Goal: Information Seeking & Learning: Learn about a topic

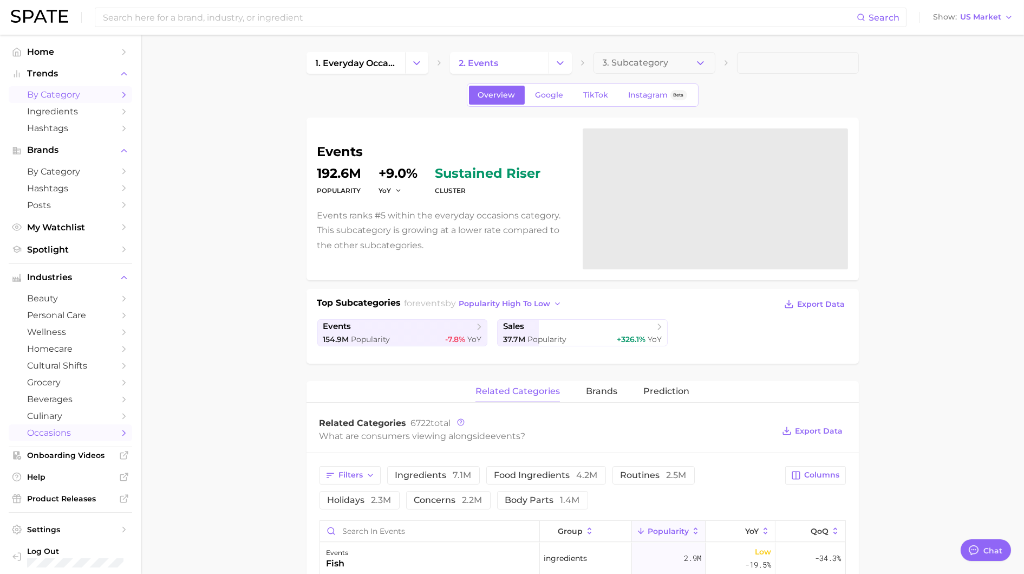
click at [102, 90] on span "by Category" at bounding box center [70, 94] width 87 height 10
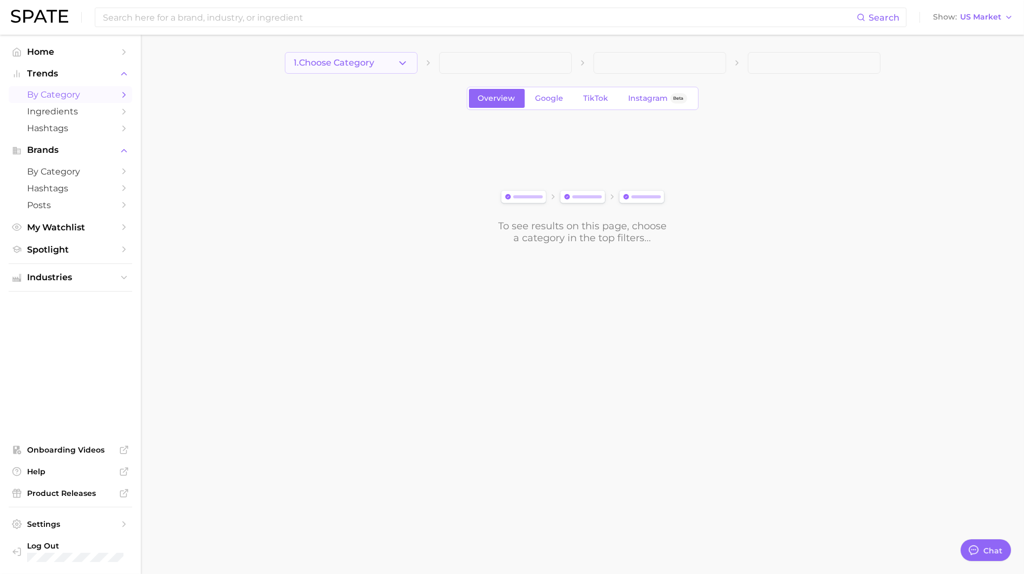
click at [340, 68] on button "1. Choose Category" at bounding box center [351, 63] width 133 height 22
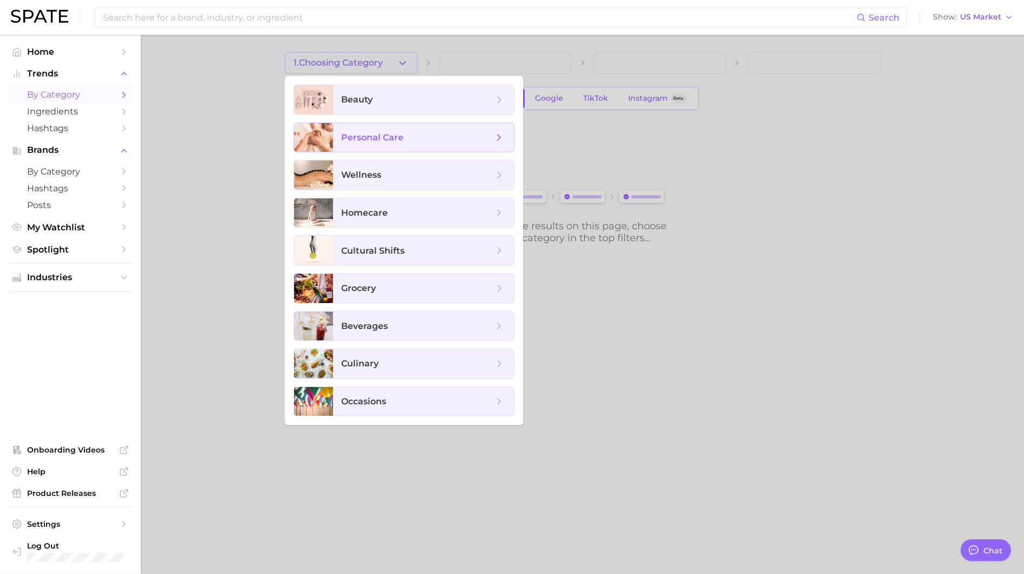
click at [393, 125] on span "personal care" at bounding box center [423, 137] width 181 height 29
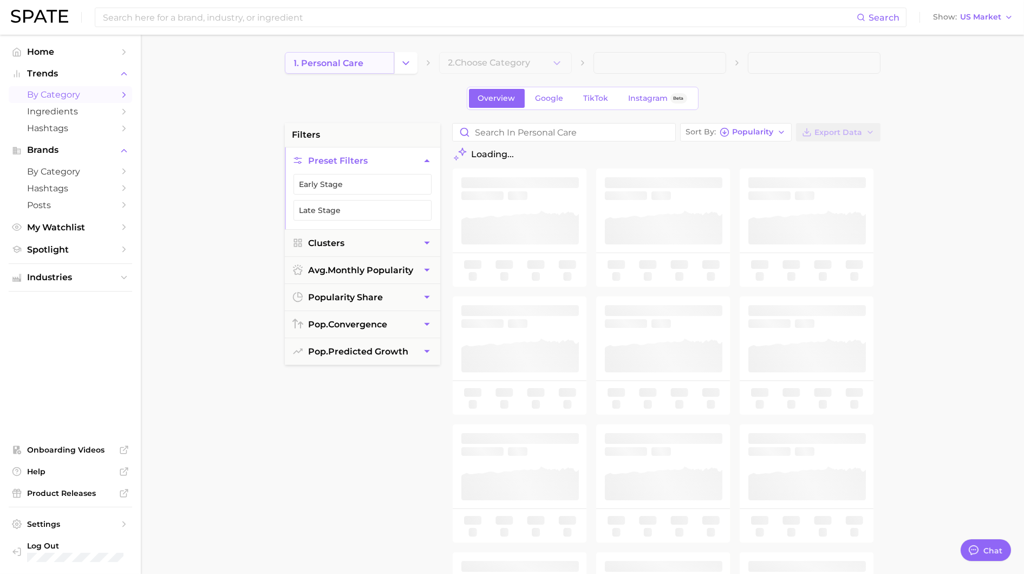
click at [376, 66] on link "1. personal care" at bounding box center [339, 63] width 109 height 22
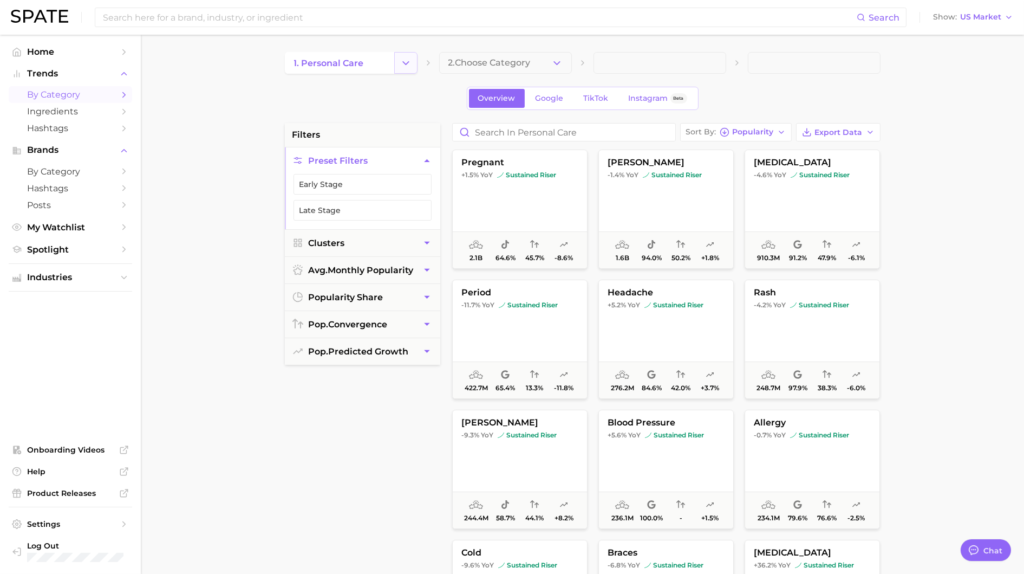
click at [402, 62] on icon "Change Category" at bounding box center [405, 62] width 11 height 11
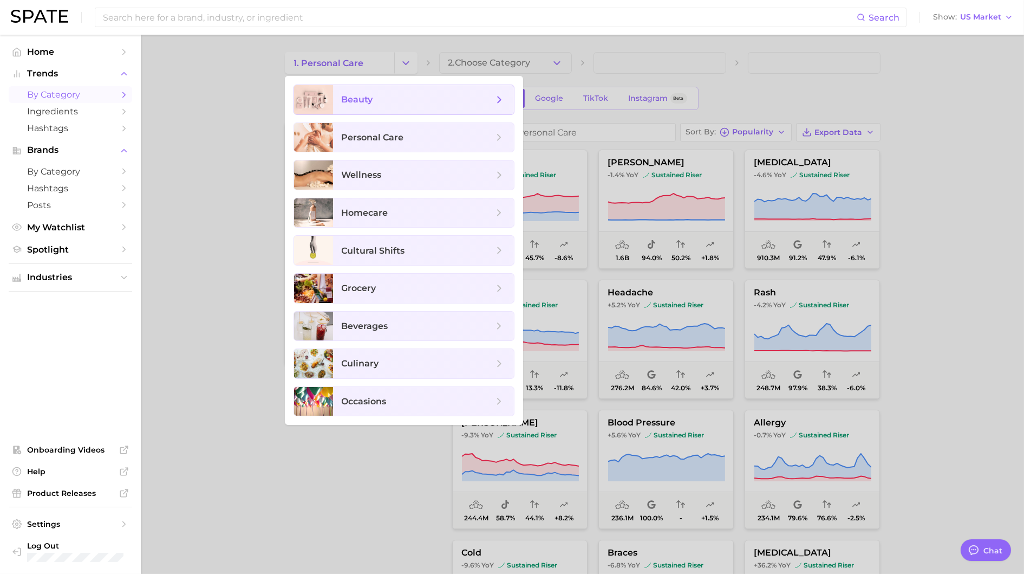
click at [385, 95] on span "beauty" at bounding box center [418, 100] width 152 height 12
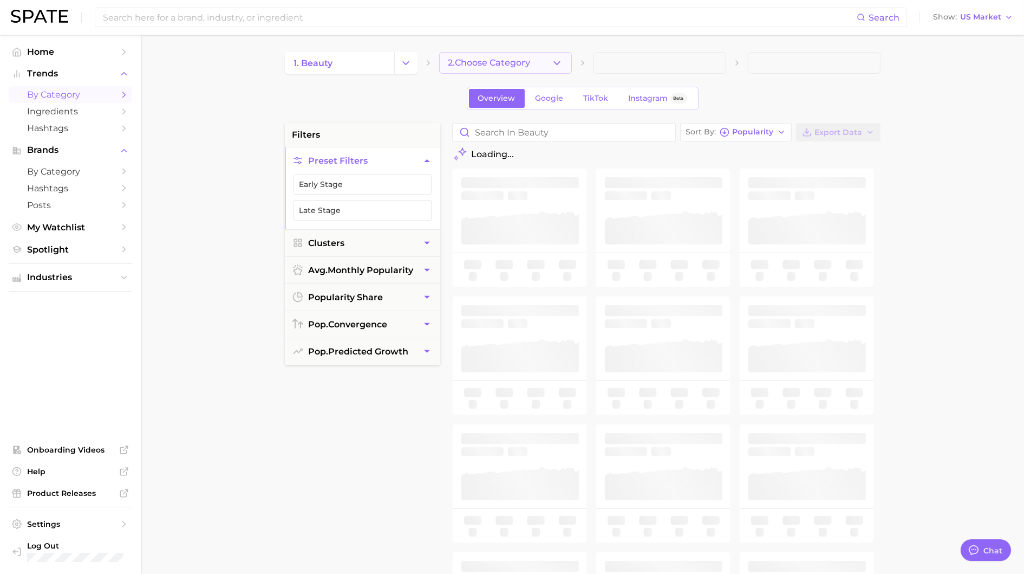
click at [502, 67] on span "2. Choose Category" at bounding box center [489, 63] width 82 height 10
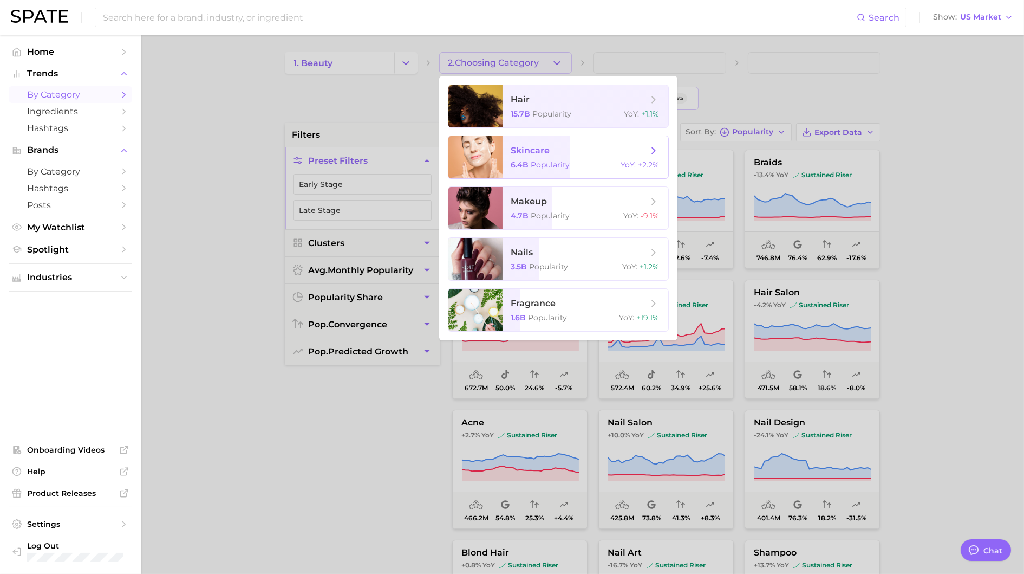
click at [558, 141] on span "skincare 6.4b Popularity YoY : +2.2%" at bounding box center [586, 157] width 166 height 42
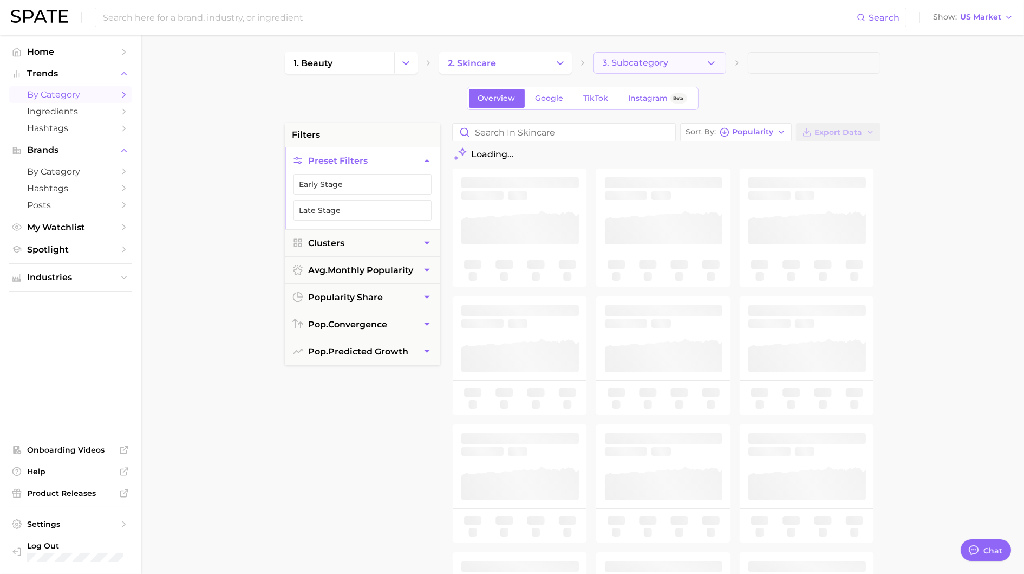
click at [690, 57] on button "3. Subcategory" at bounding box center [660, 63] width 133 height 22
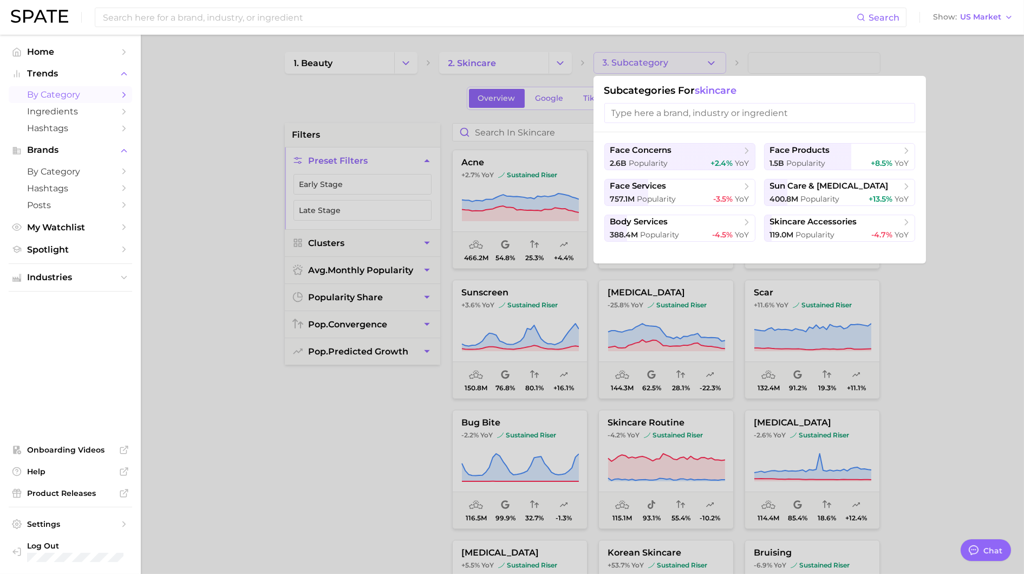
click at [384, 460] on div at bounding box center [512, 287] width 1024 height 574
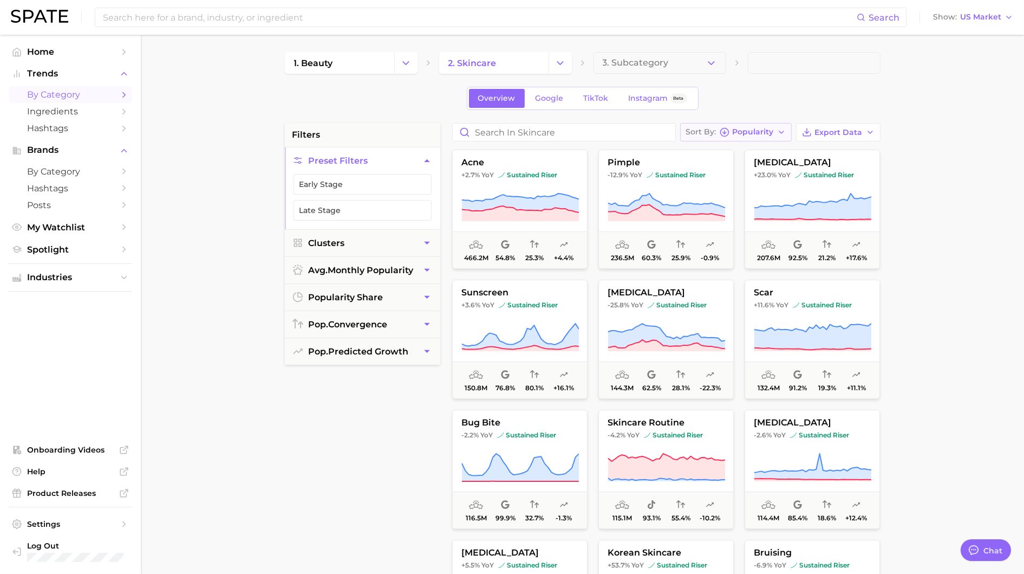
click at [710, 126] on button "Sort By Popularity" at bounding box center [736, 132] width 112 height 18
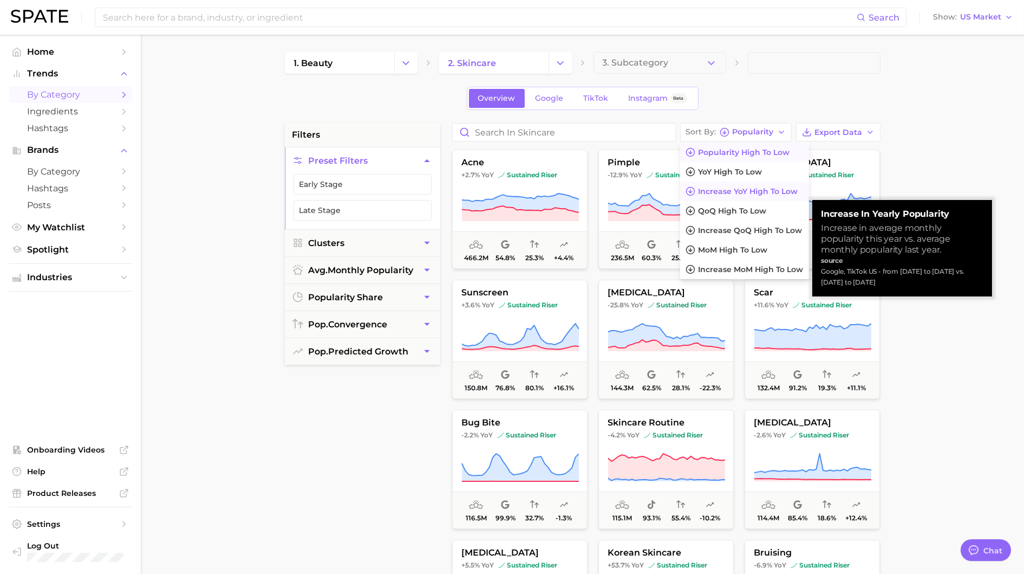
click at [710, 187] on span "Increase YoY high to low" at bounding box center [749, 191] width 100 height 9
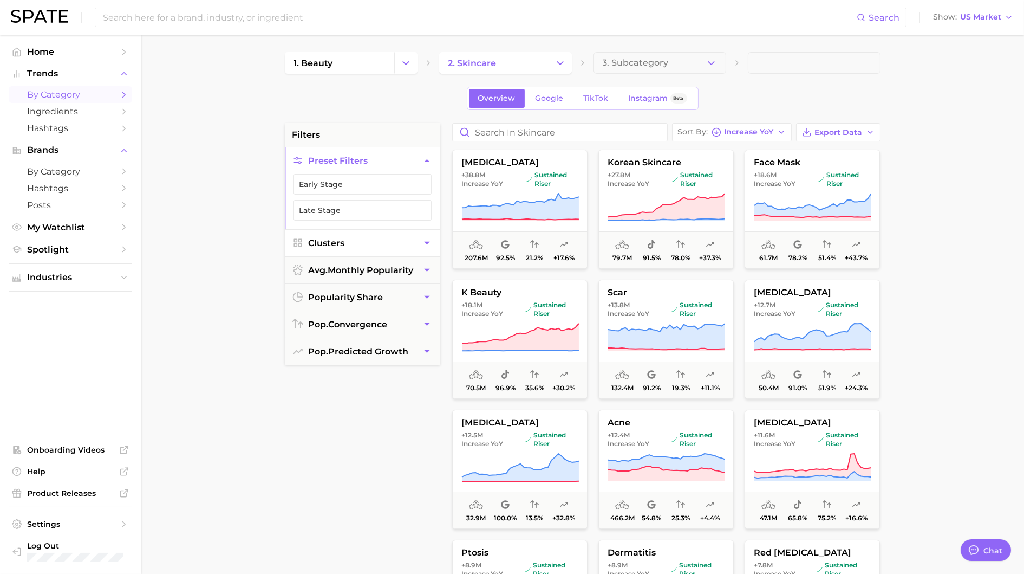
click at [364, 248] on button "Clusters" at bounding box center [362, 243] width 155 height 27
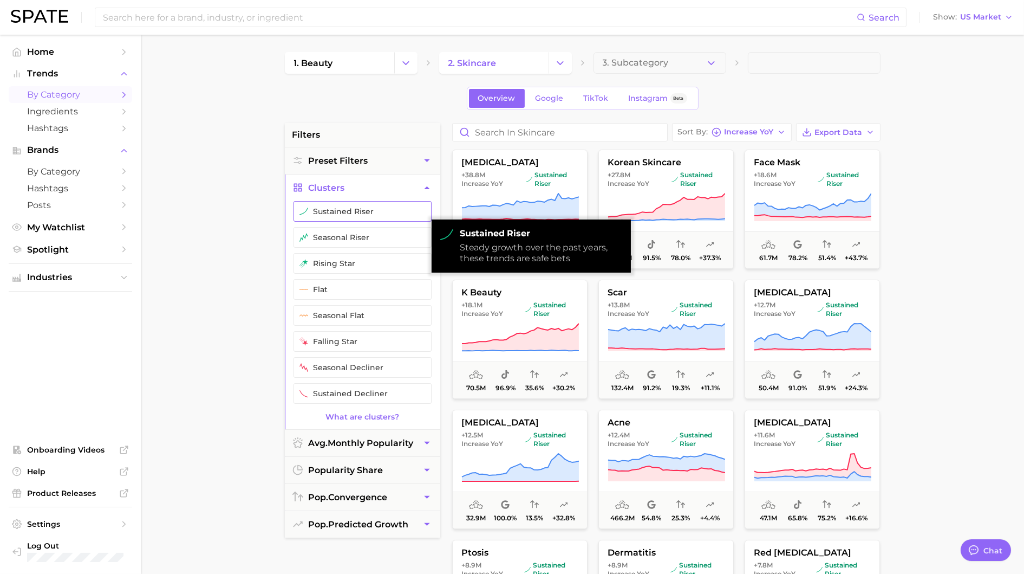
click at [374, 206] on button "sustained riser" at bounding box center [363, 211] width 138 height 21
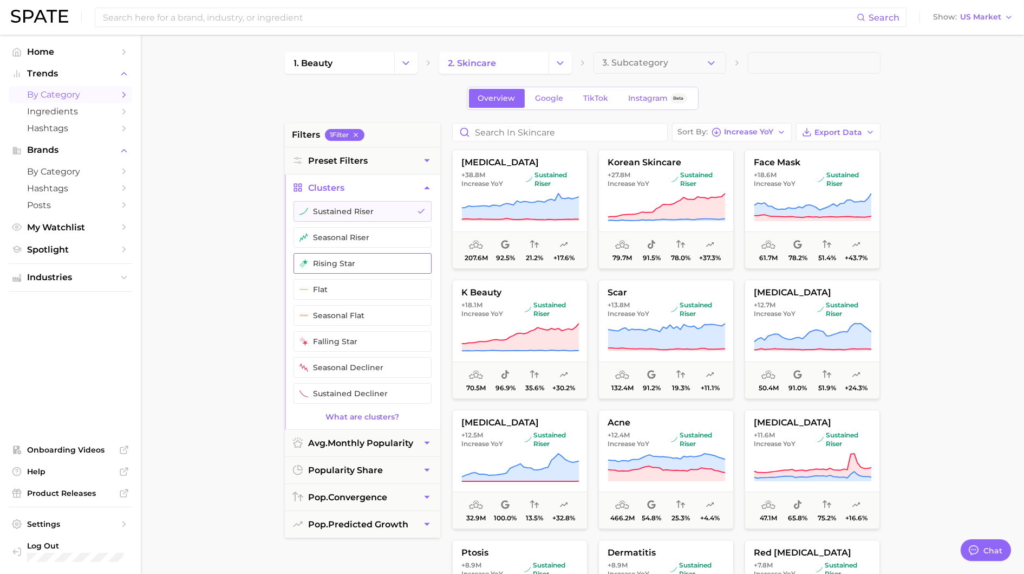
click at [351, 259] on button "rising star" at bounding box center [363, 263] width 138 height 21
click at [385, 207] on button "sustained riser" at bounding box center [363, 211] width 138 height 21
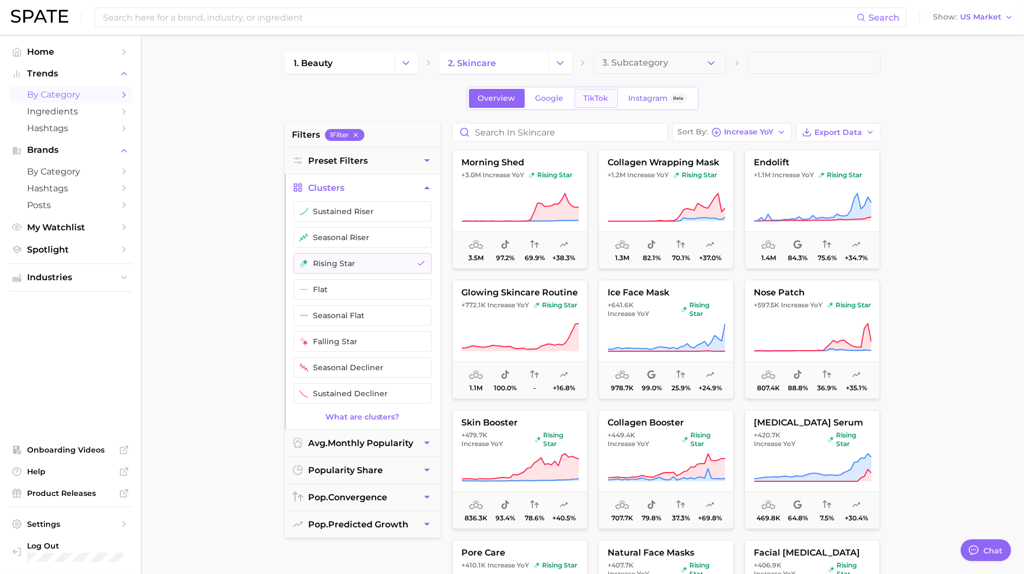
click at [589, 94] on span "TikTok" at bounding box center [596, 98] width 25 height 9
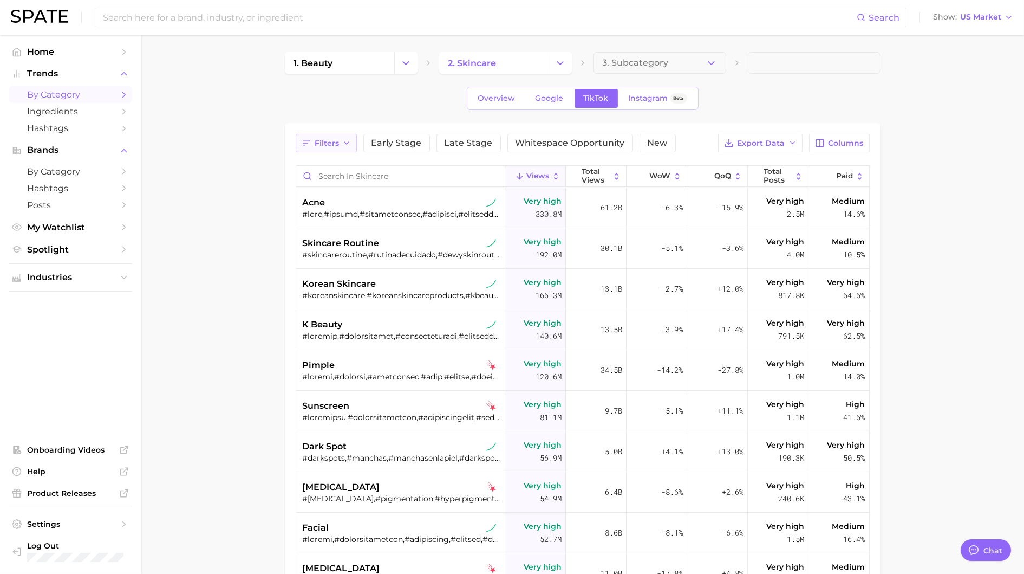
click at [333, 139] on span "Filters" at bounding box center [327, 143] width 24 height 9
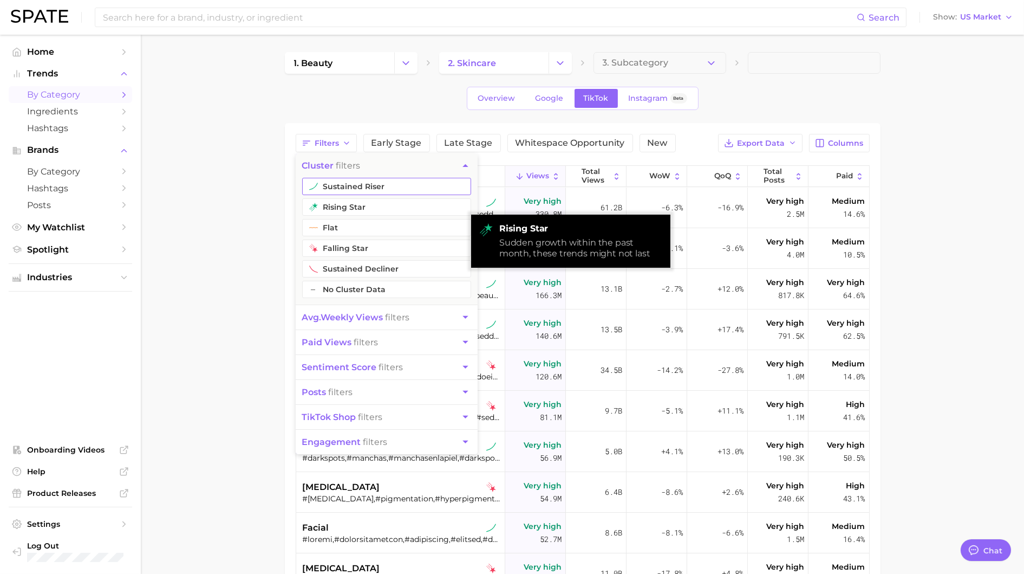
click at [345, 193] on button "sustained riser" at bounding box center [386, 186] width 169 height 17
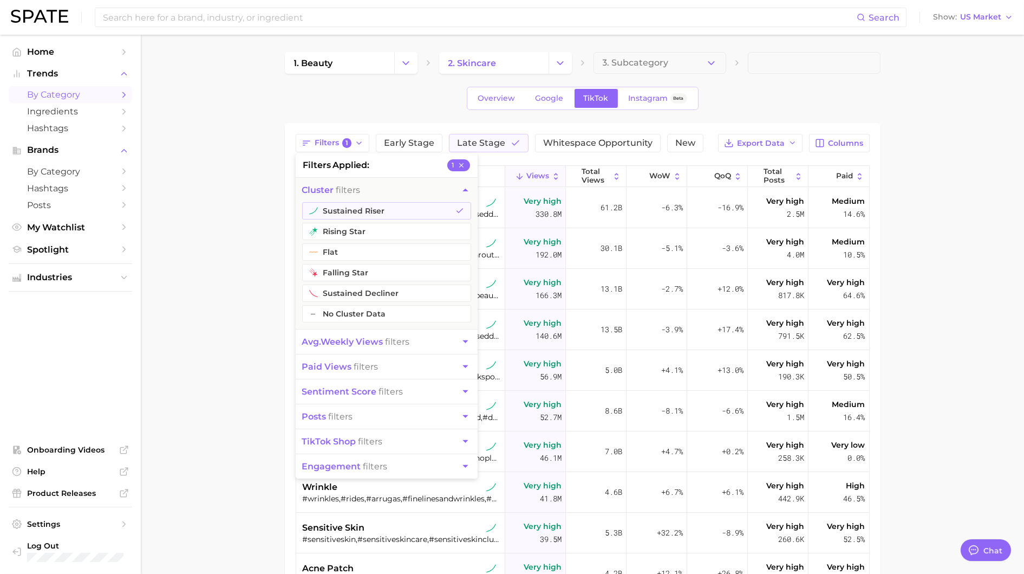
click at [254, 238] on main "1. beauty 2. skincare 3. Subcategory Overview Google TikTok Instagram Beta Filt…" at bounding box center [582, 419] width 883 height 769
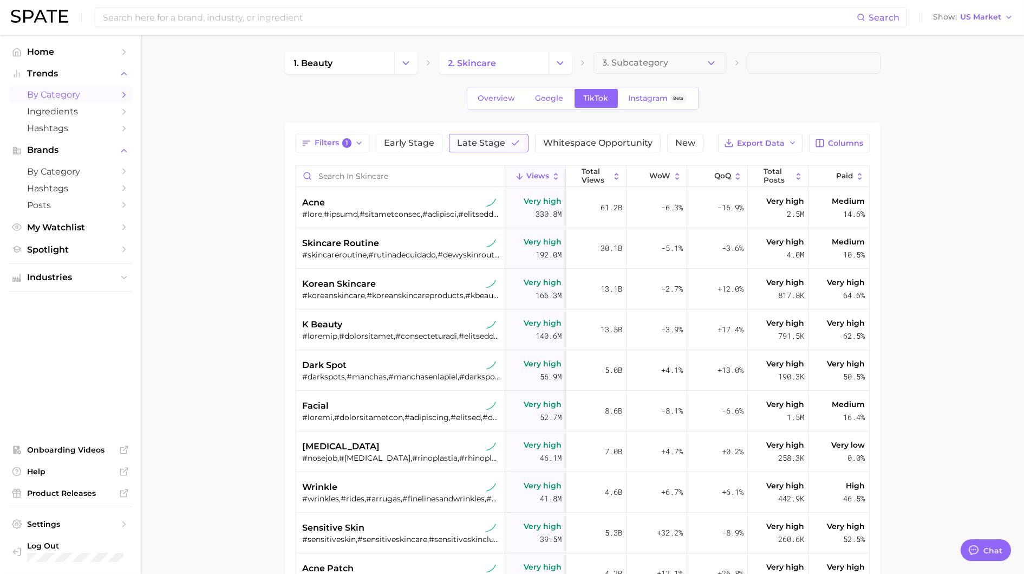
click at [488, 142] on span "Late Stage" at bounding box center [481, 143] width 48 height 9
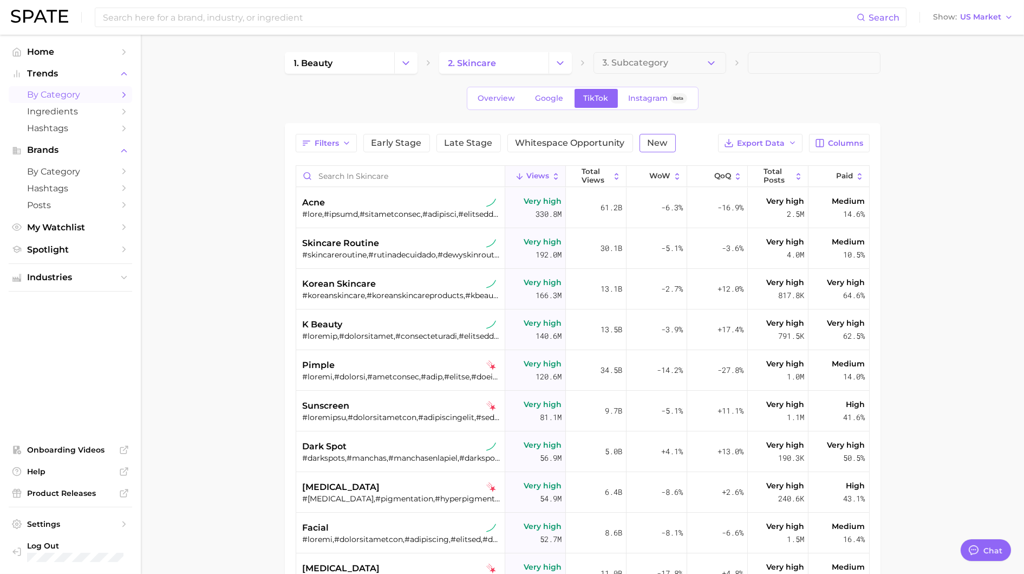
click at [660, 139] on span "New" at bounding box center [658, 143] width 20 height 9
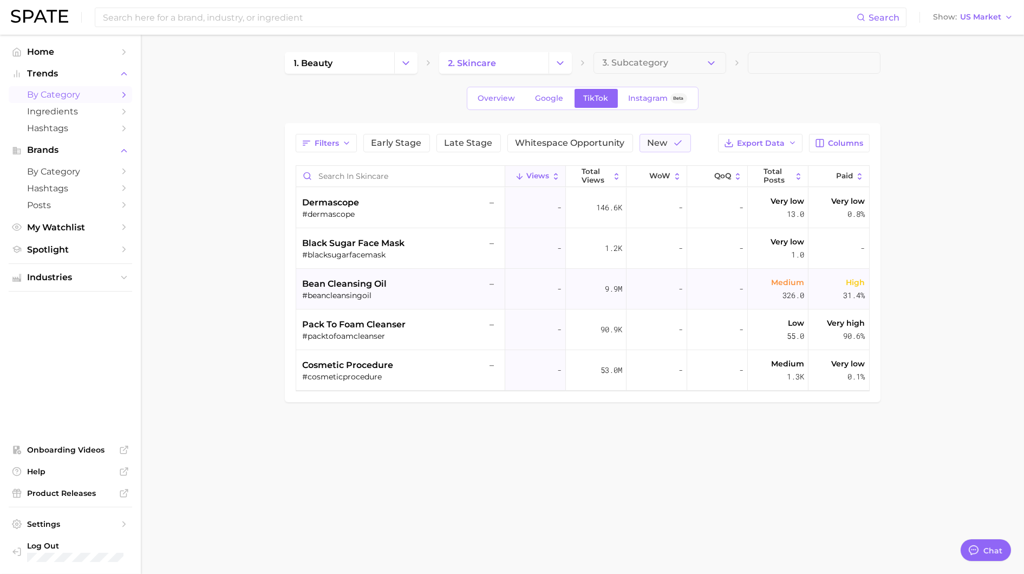
click at [394, 286] on div "bean cleansing oil –" at bounding box center [402, 283] width 198 height 13
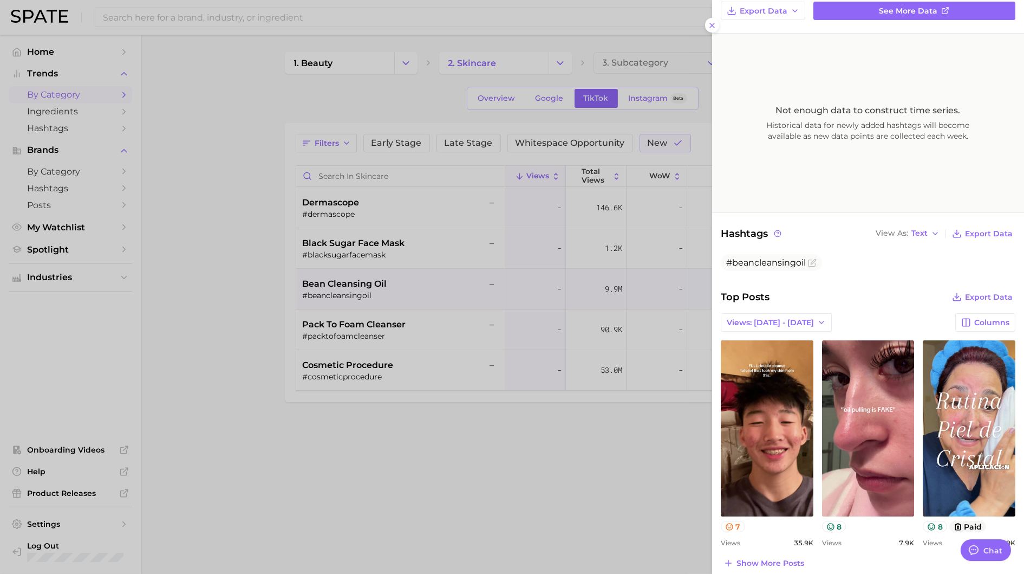
scroll to position [186, 0]
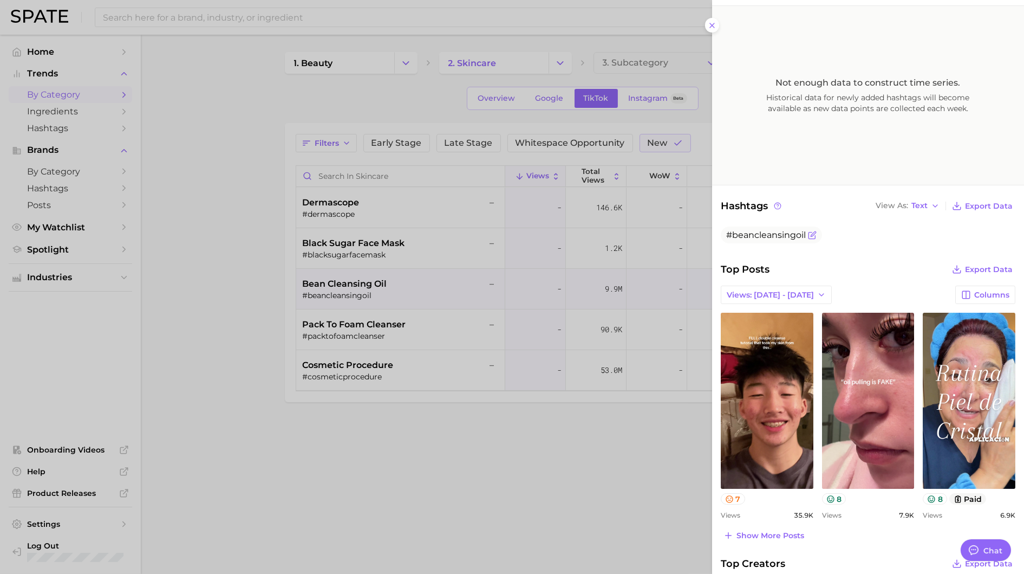
click at [710, 233] on span "#beancleansingoil" at bounding box center [766, 235] width 80 height 10
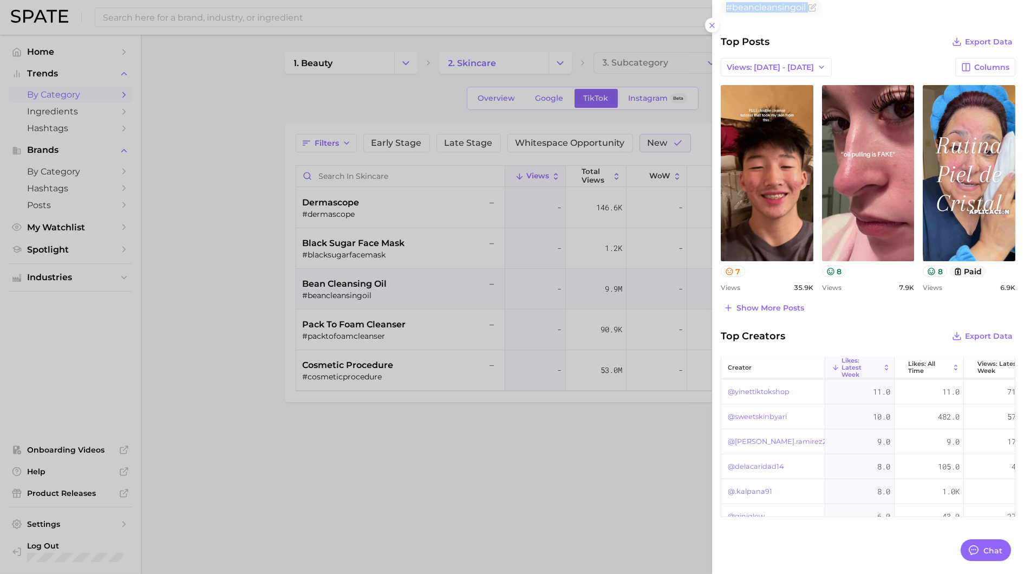
scroll to position [348, 0]
click at [597, 436] on div at bounding box center [512, 287] width 1024 height 574
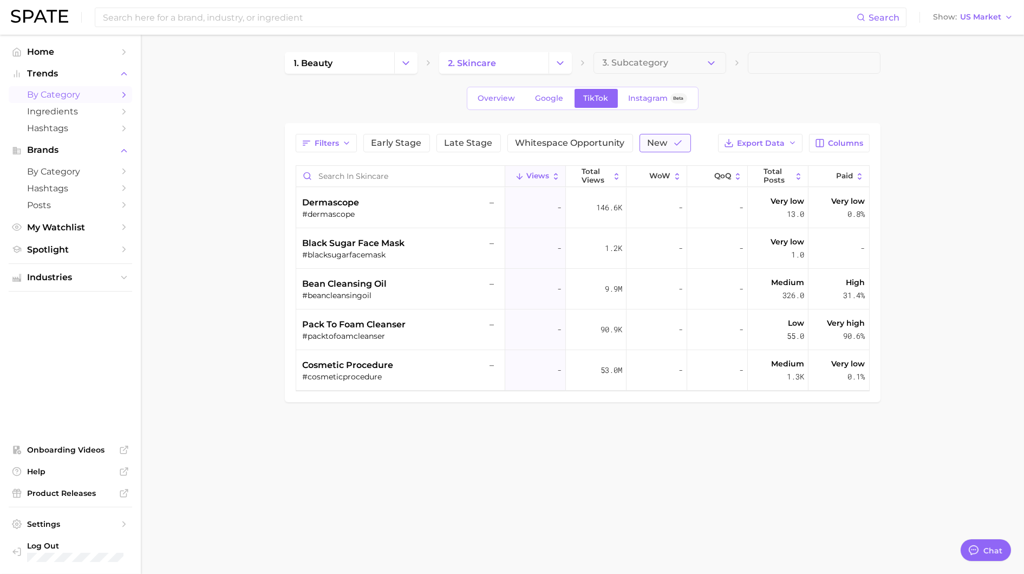
click at [657, 140] on span "New" at bounding box center [658, 143] width 20 height 9
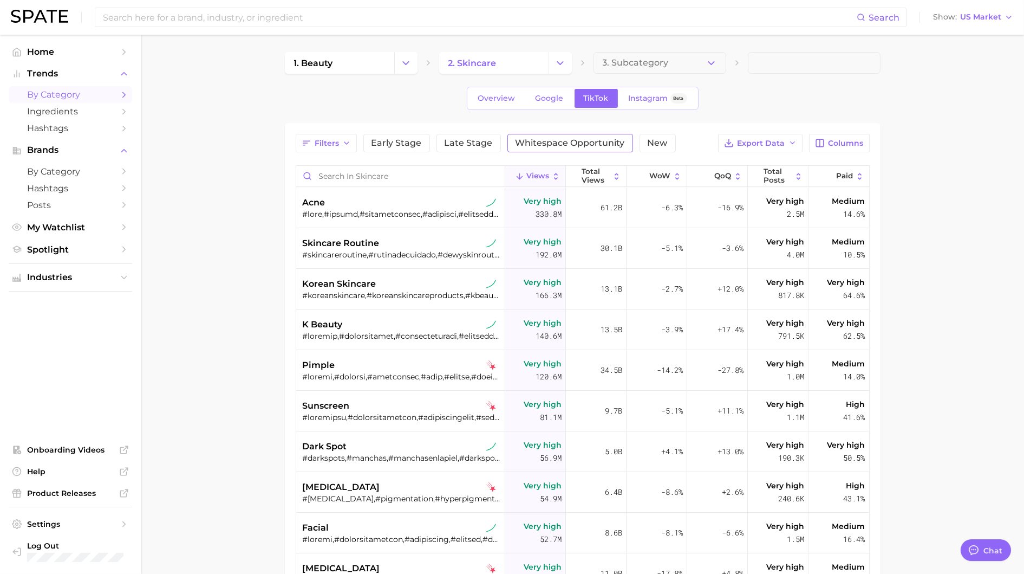
click at [545, 140] on span "Whitespace Opportunity" at bounding box center [570, 143] width 109 height 9
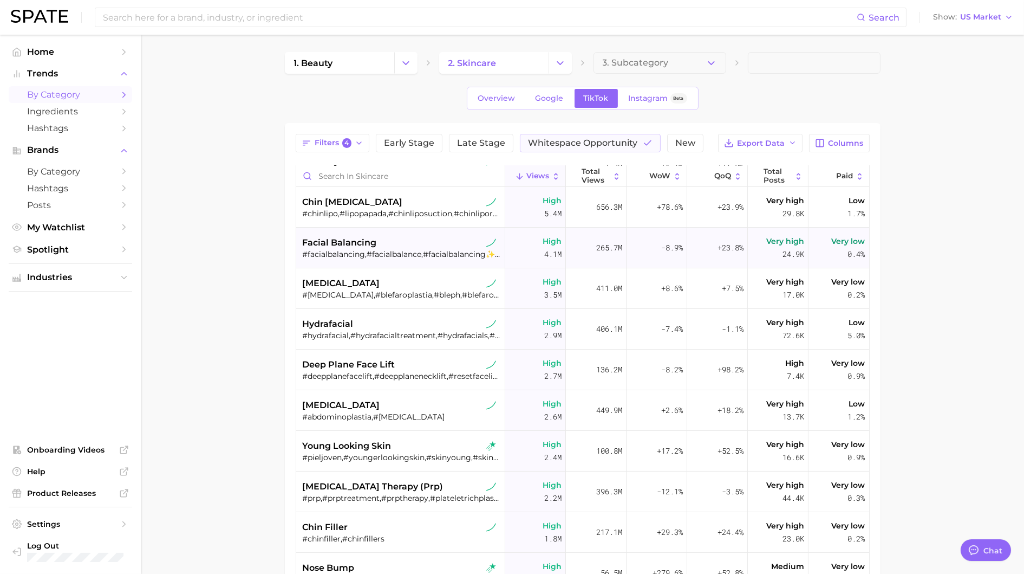
scroll to position [181, 0]
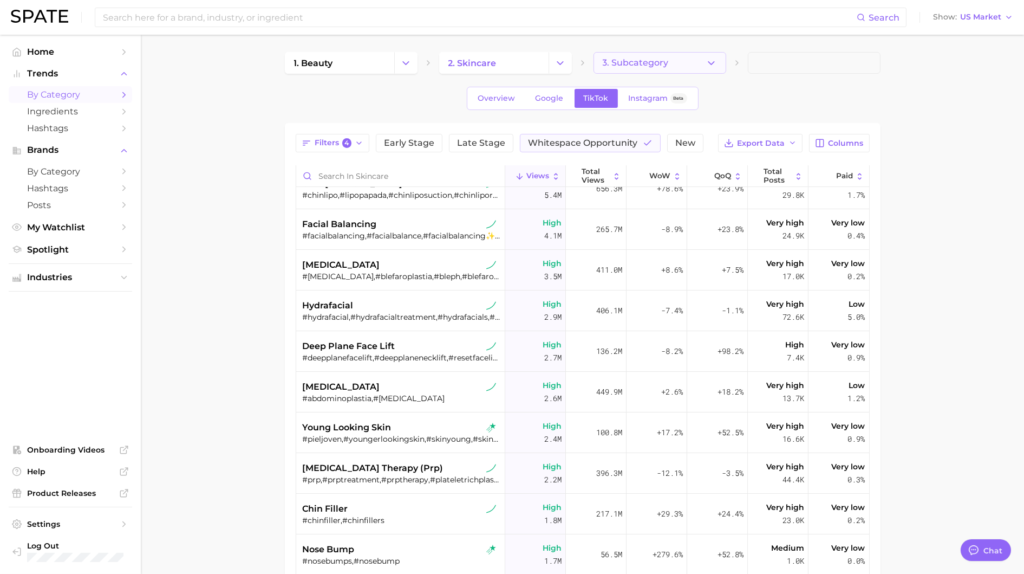
click at [616, 61] on span "3. Subcategory" at bounding box center [636, 63] width 66 height 10
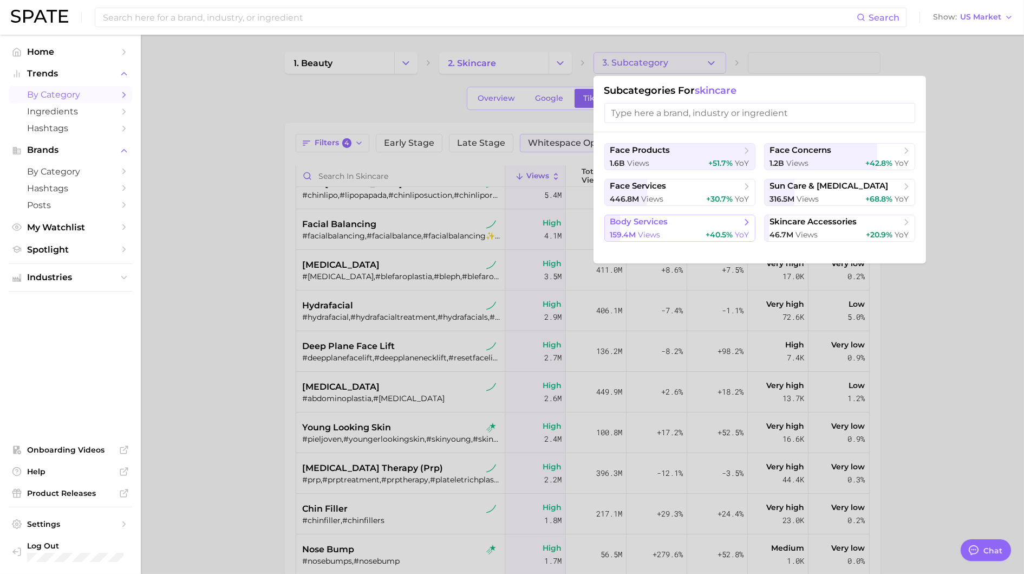
click at [635, 219] on span "body services" at bounding box center [639, 222] width 58 height 10
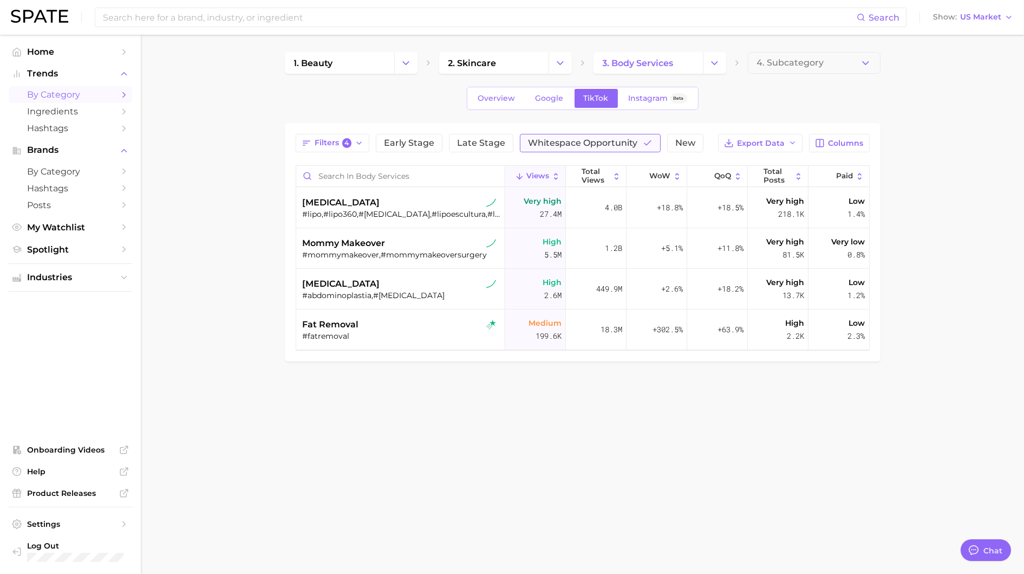
click at [629, 142] on span "Whitespace Opportunity" at bounding box center [582, 143] width 109 height 9
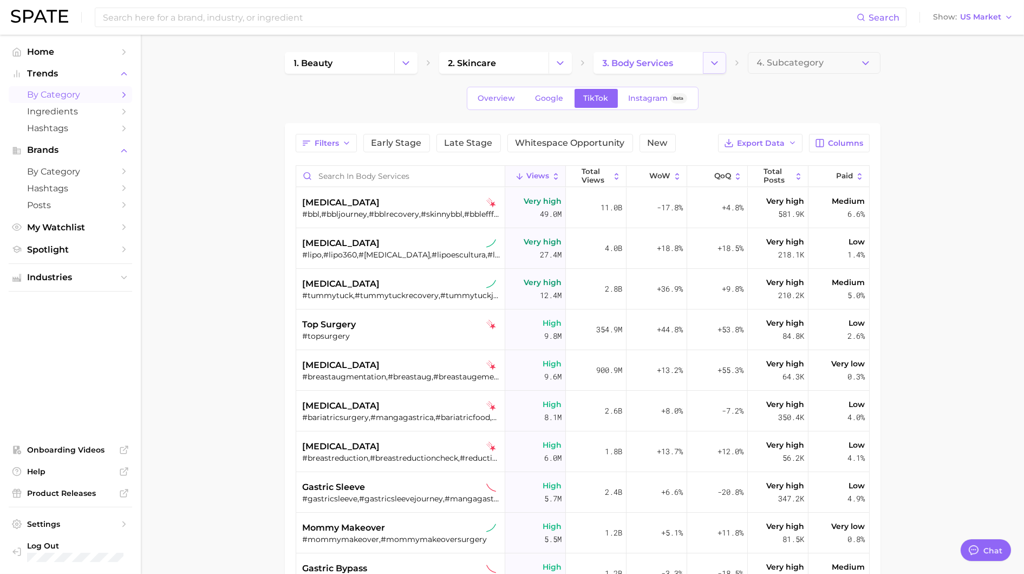
click at [710, 63] on button "Change Category" at bounding box center [714, 63] width 23 height 22
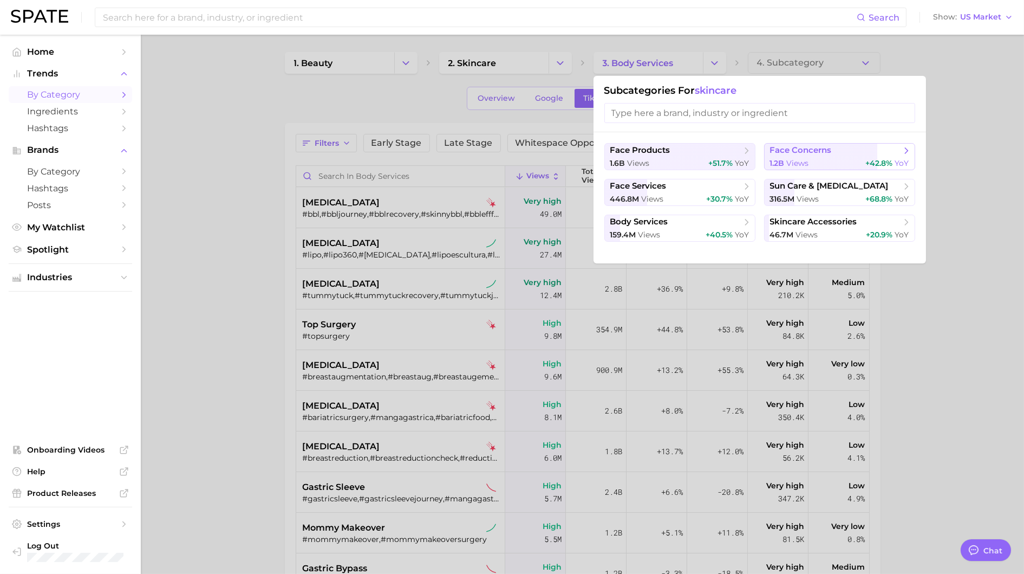
click at [710, 150] on span "face concerns" at bounding box center [801, 150] width 62 height 10
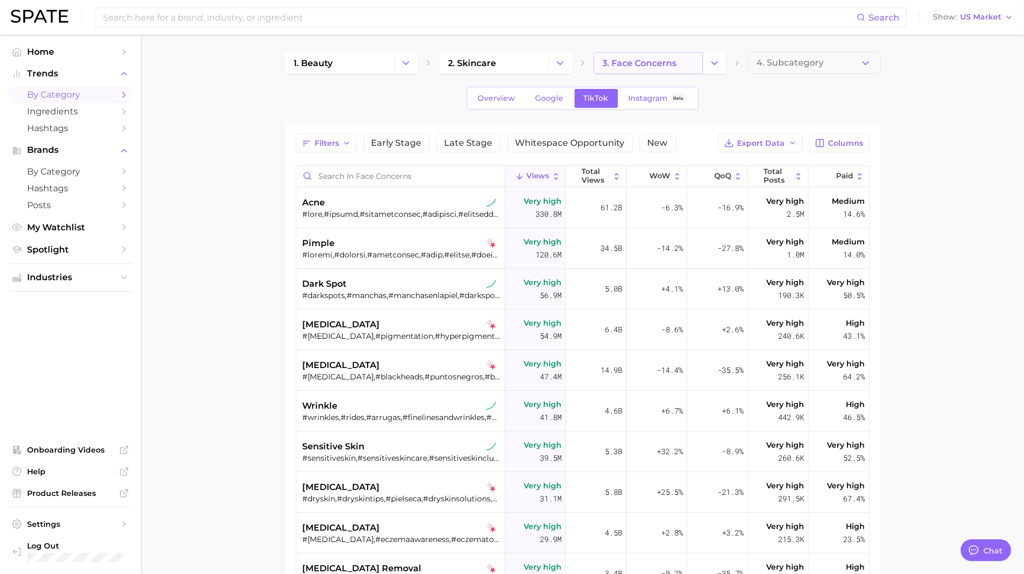
click at [652, 71] on link "3. face concerns" at bounding box center [648, 63] width 109 height 22
click at [651, 67] on span "3. face concerns" at bounding box center [640, 63] width 74 height 10
click at [706, 63] on button "Change Category" at bounding box center [714, 63] width 23 height 22
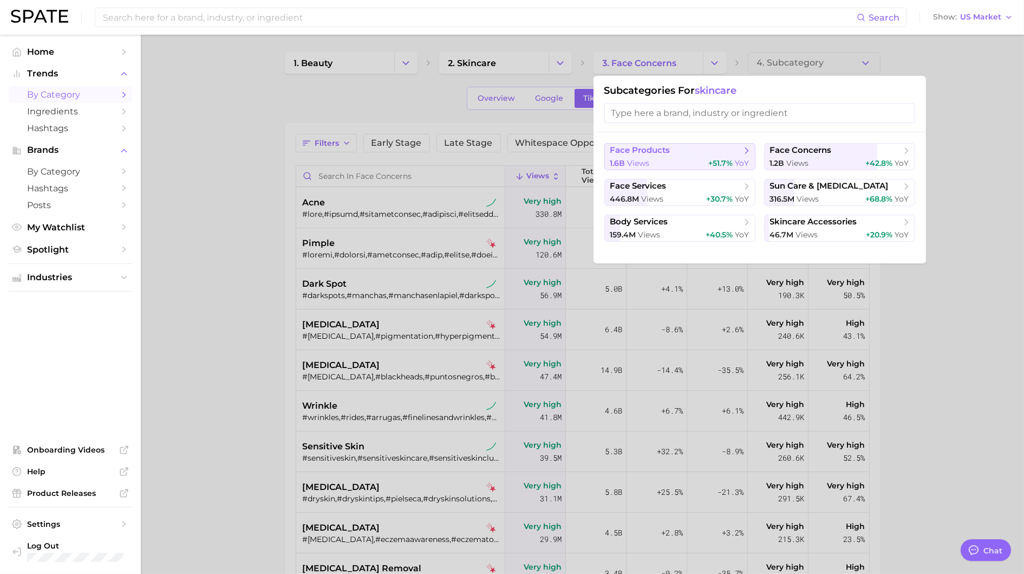
click at [630, 167] on span "1.6b views" at bounding box center [630, 163] width 40 height 10
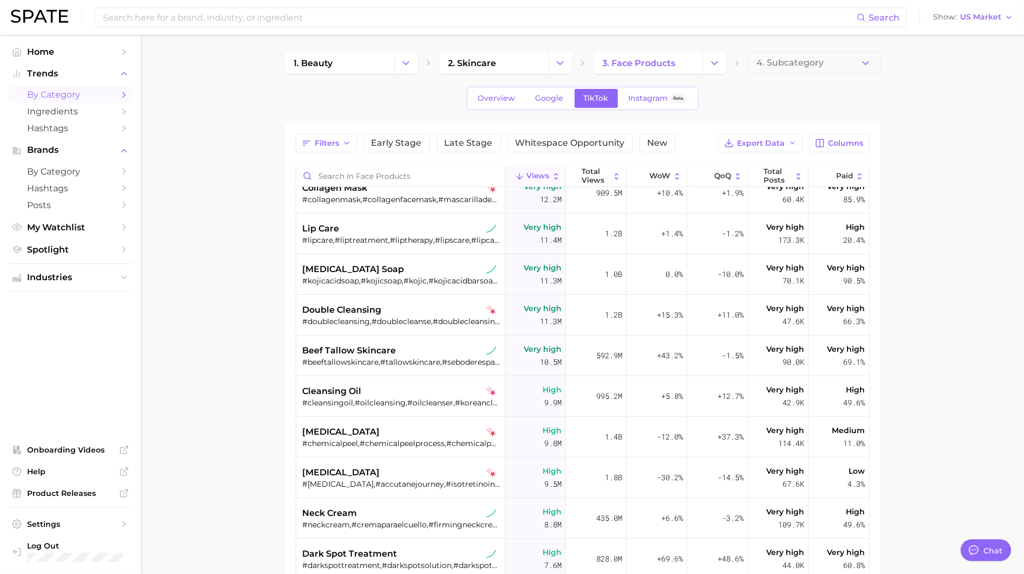
scroll to position [812, 0]
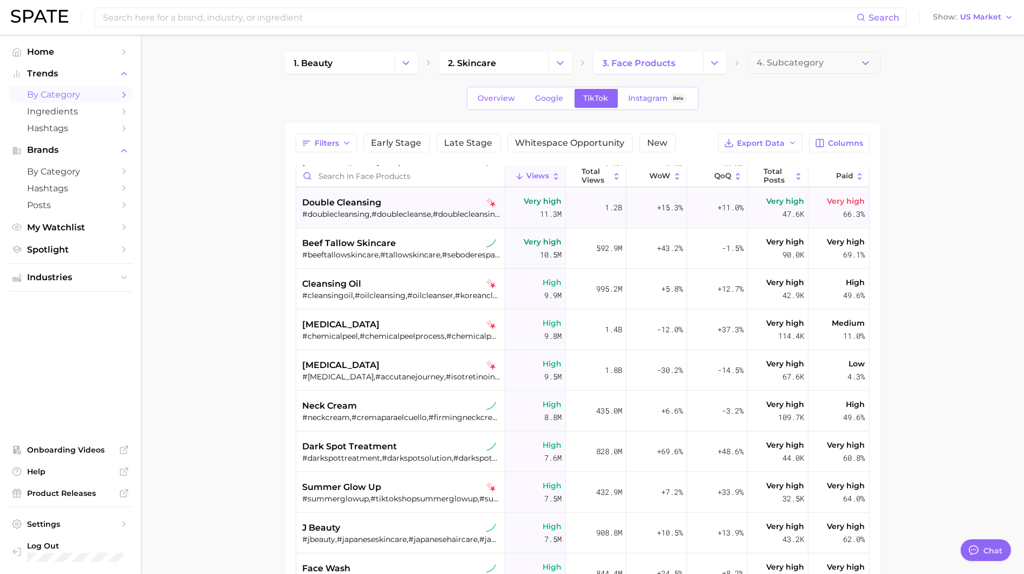
click at [440, 220] on div "double cleansing #doublecleansing,#doublecleanse,#doublecleansingmethod,#doblel…" at bounding box center [402, 207] width 198 height 41
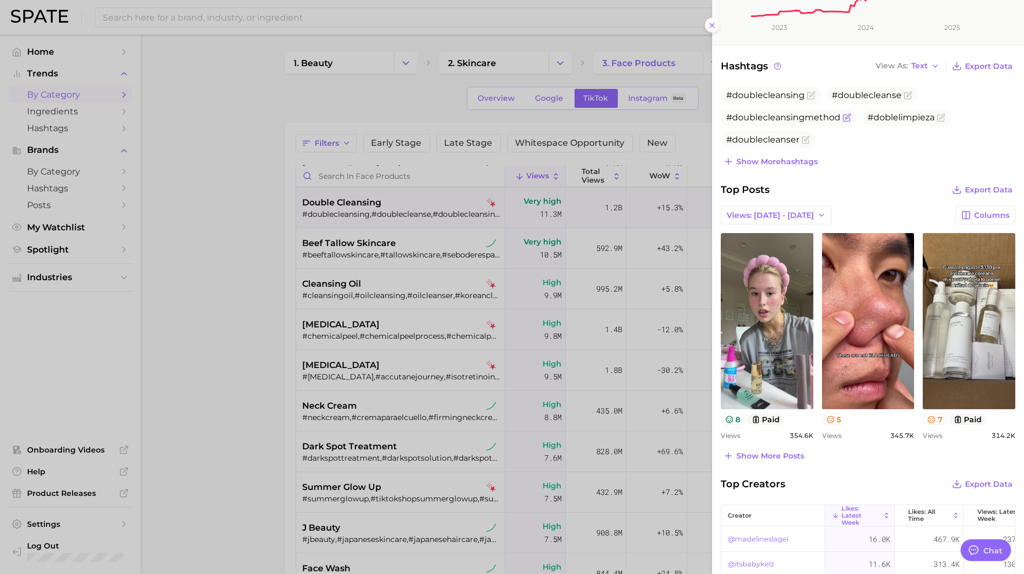
scroll to position [328, 0]
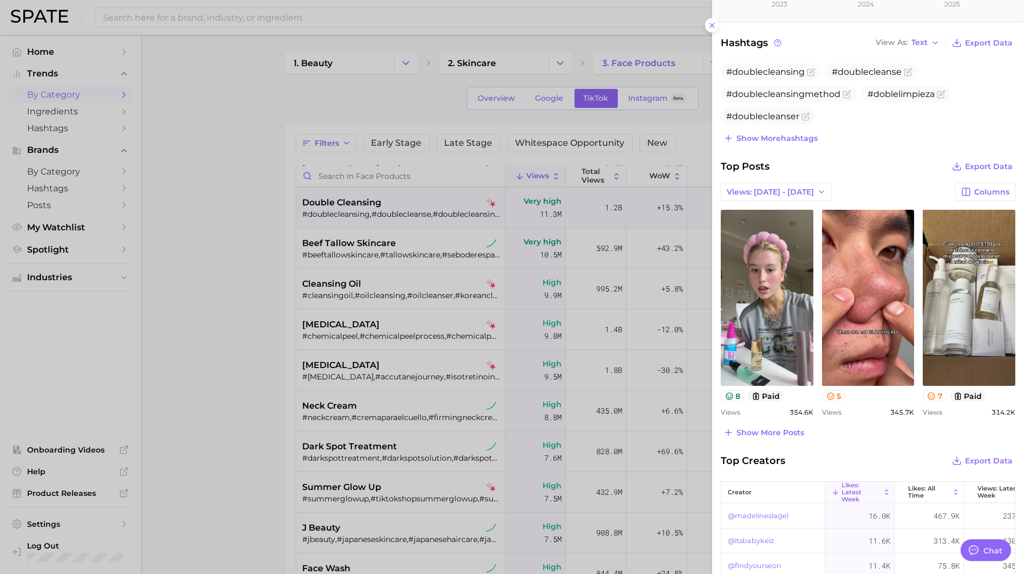
click at [651, 336] on div at bounding box center [512, 287] width 1024 height 574
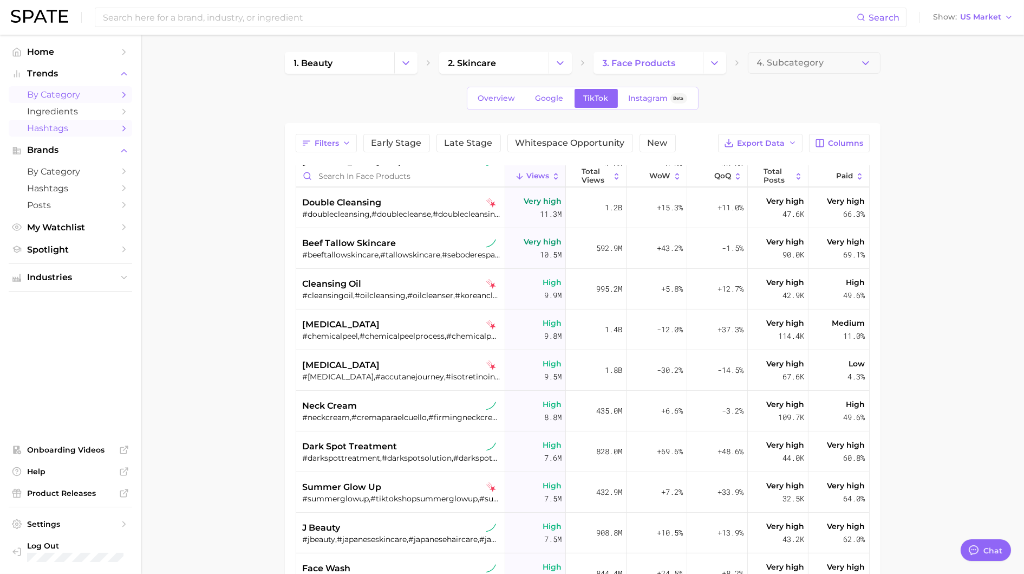
click at [71, 126] on span "Hashtags" at bounding box center [70, 128] width 87 height 10
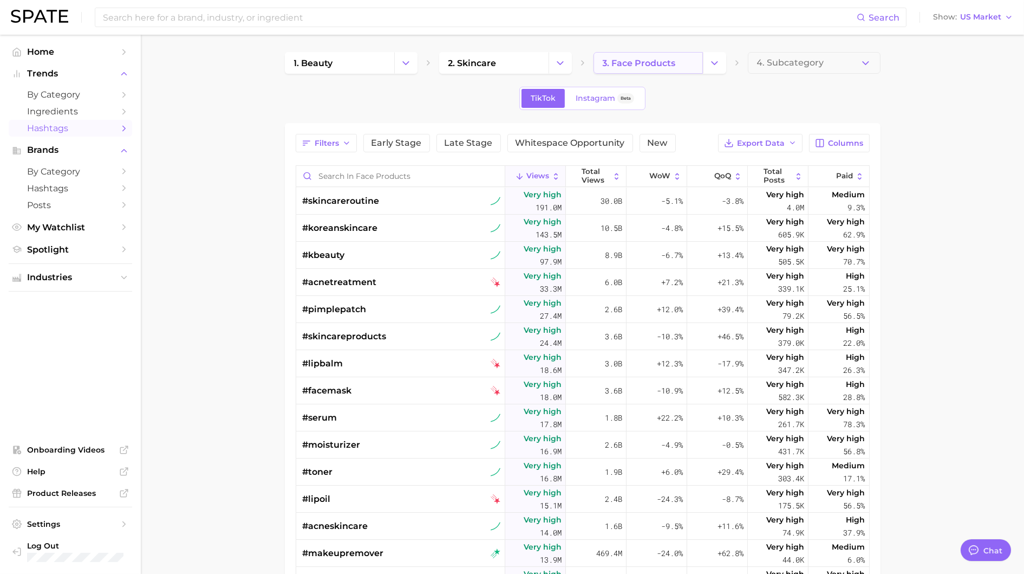
click at [673, 64] on span "3. face products" at bounding box center [639, 63] width 73 height 10
click at [707, 64] on button "Change Category" at bounding box center [714, 63] width 23 height 22
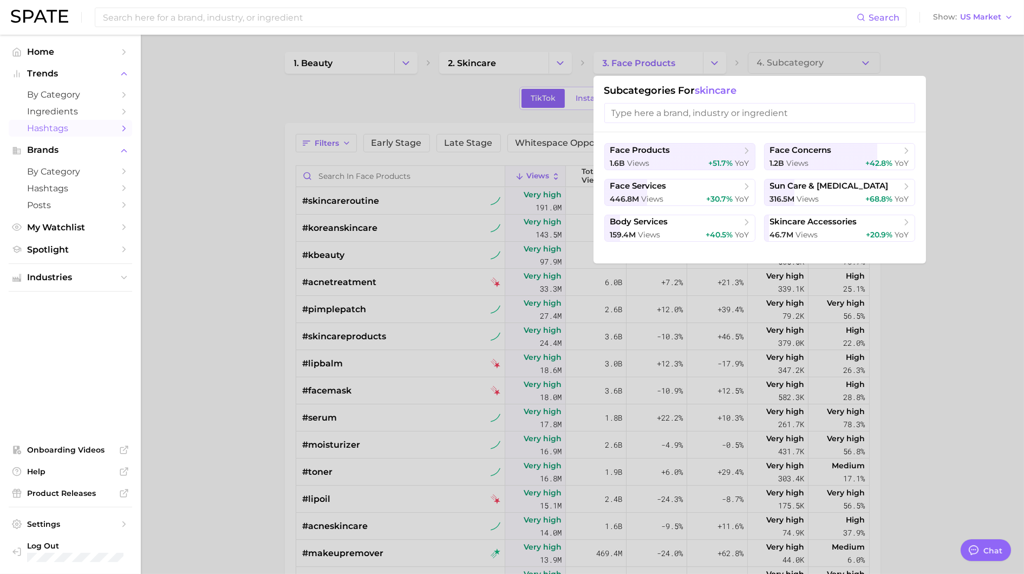
click at [505, 57] on div at bounding box center [512, 287] width 1024 height 574
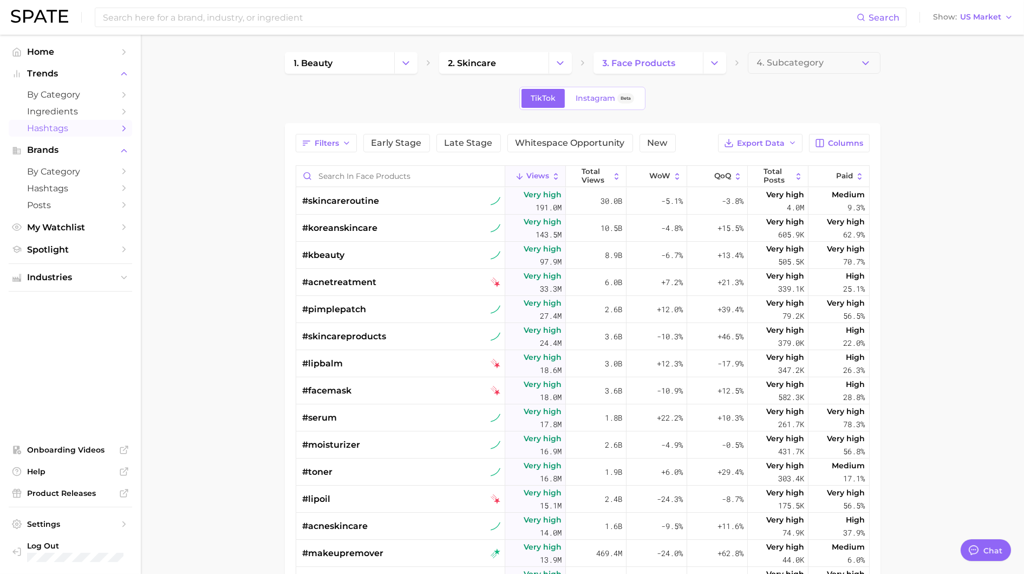
click at [390, 77] on div "1. beauty 2. skincare 3. face products 4. Subcategory TikTok Instagram Beta Fil…" at bounding box center [583, 401] width 596 height 698
click at [389, 70] on link "1. beauty" at bounding box center [339, 63] width 109 height 22
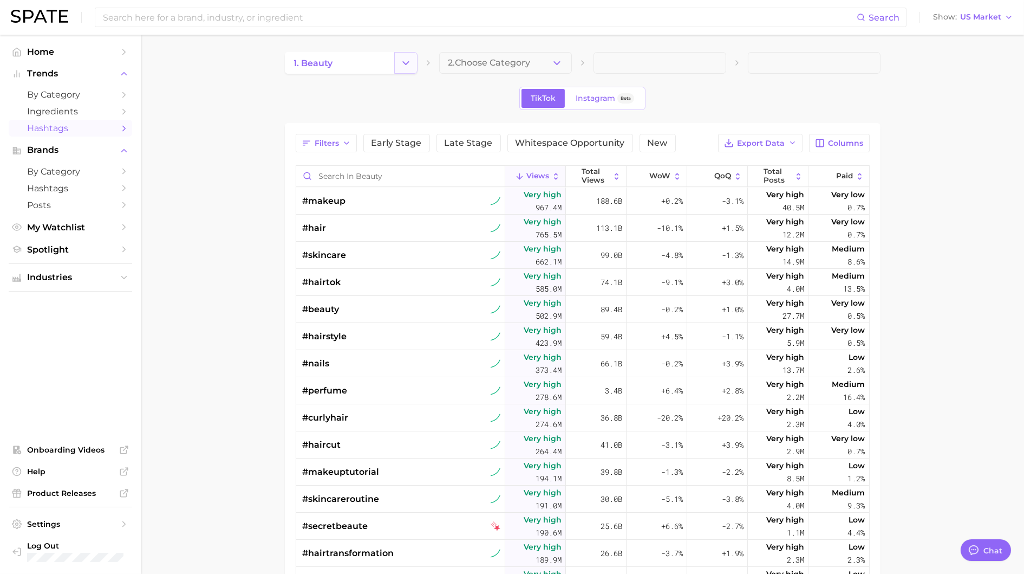
click at [402, 67] on icon "Change Category" at bounding box center [405, 62] width 11 height 11
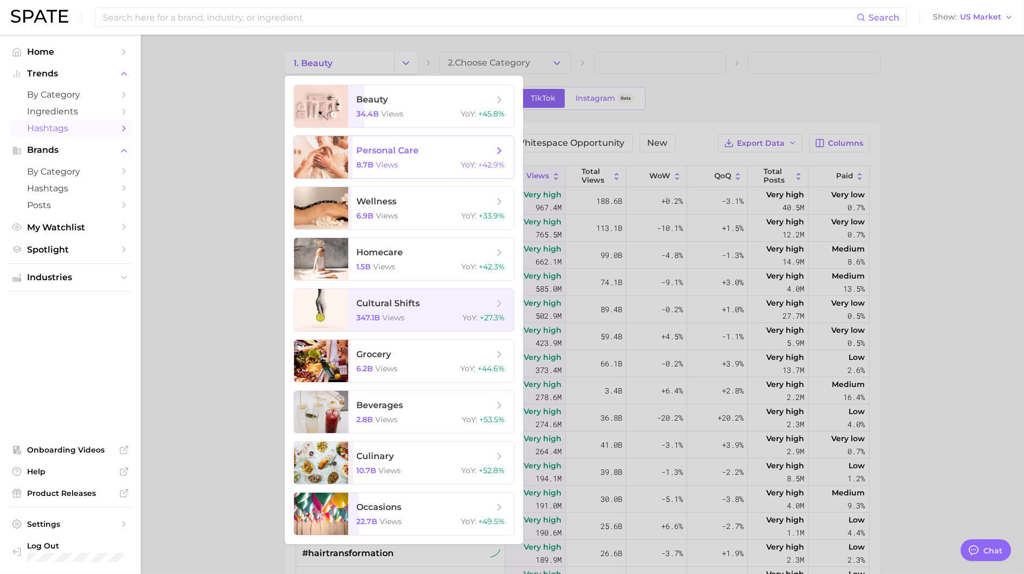
click at [390, 165] on span "views" at bounding box center [387, 165] width 22 height 10
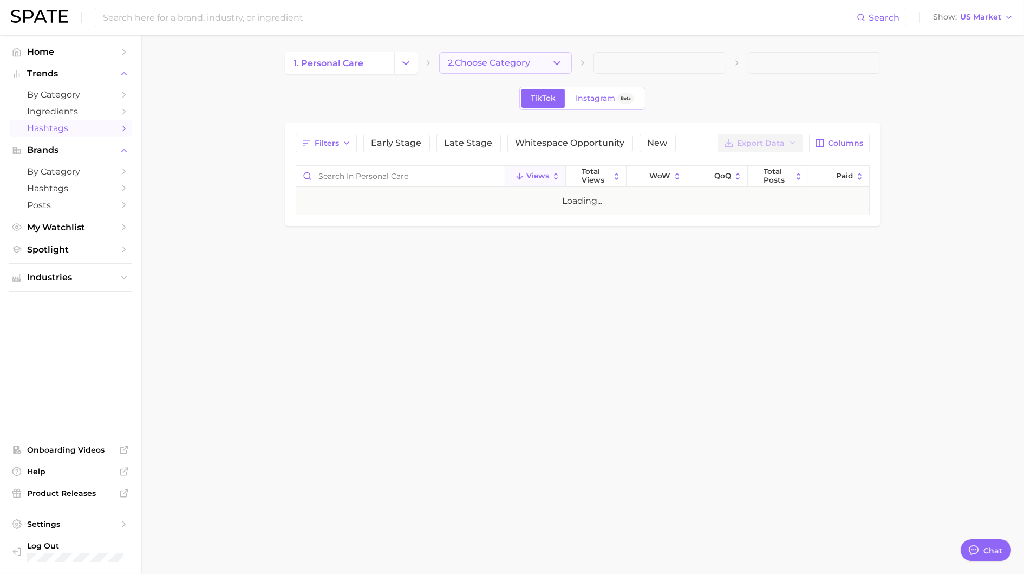
click at [547, 71] on button "2. Choose Category" at bounding box center [505, 63] width 133 height 22
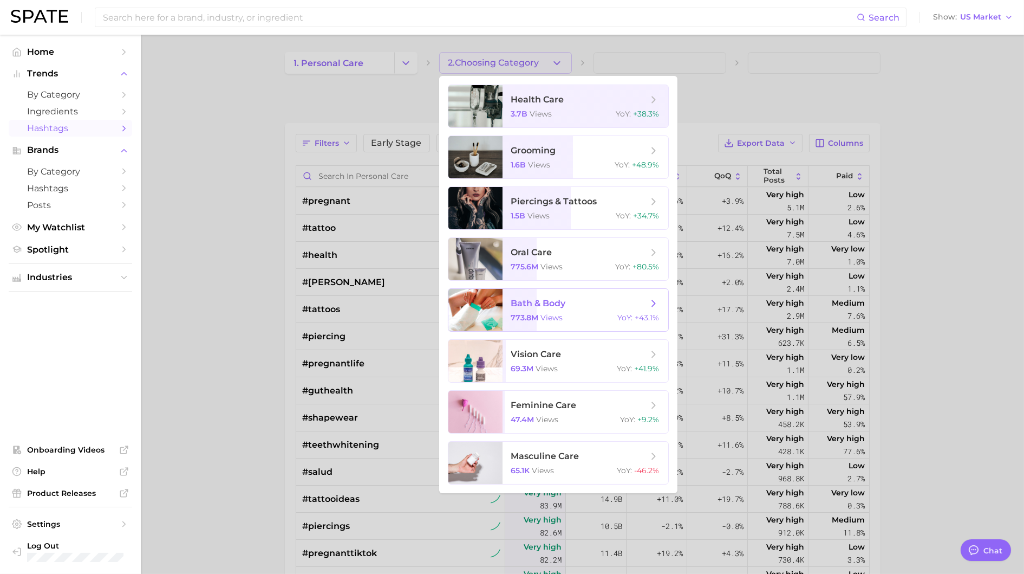
click at [564, 291] on span "bath & body 773.8m views YoY : +43.1%" at bounding box center [586, 310] width 166 height 42
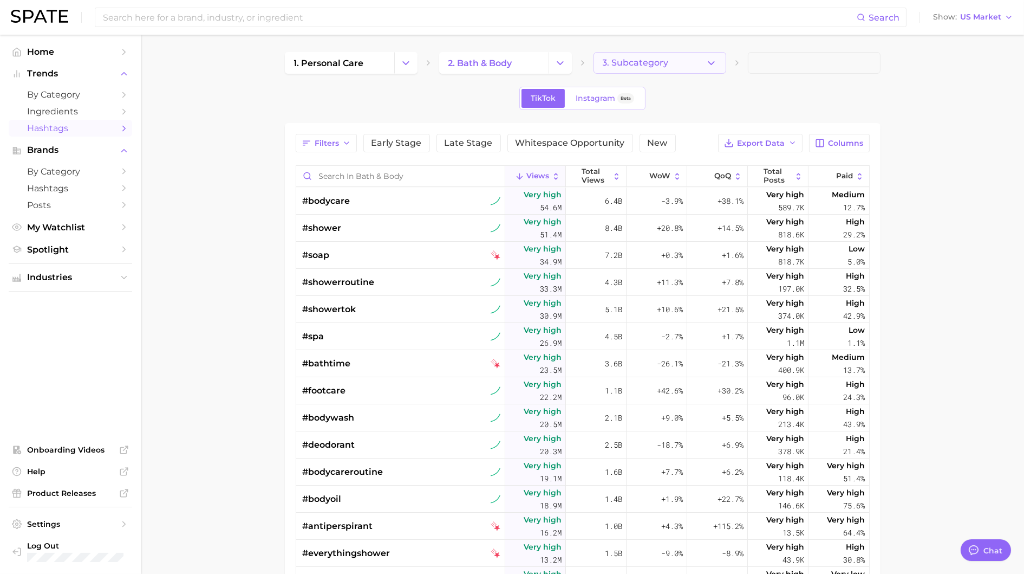
click at [709, 62] on polyline "button" at bounding box center [711, 62] width 6 height 3
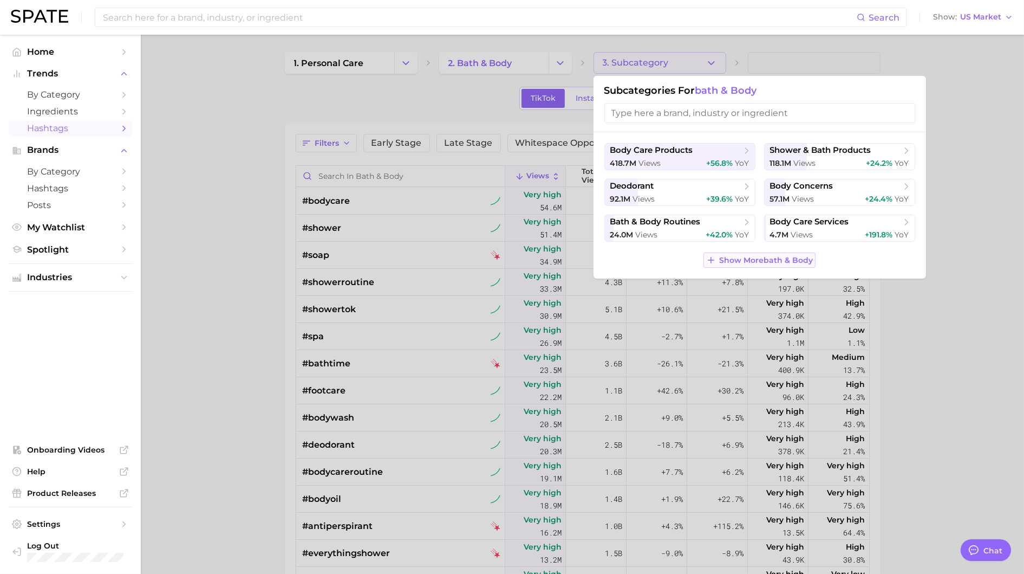
click at [710, 259] on span "Show More bath & body" at bounding box center [766, 260] width 94 height 9
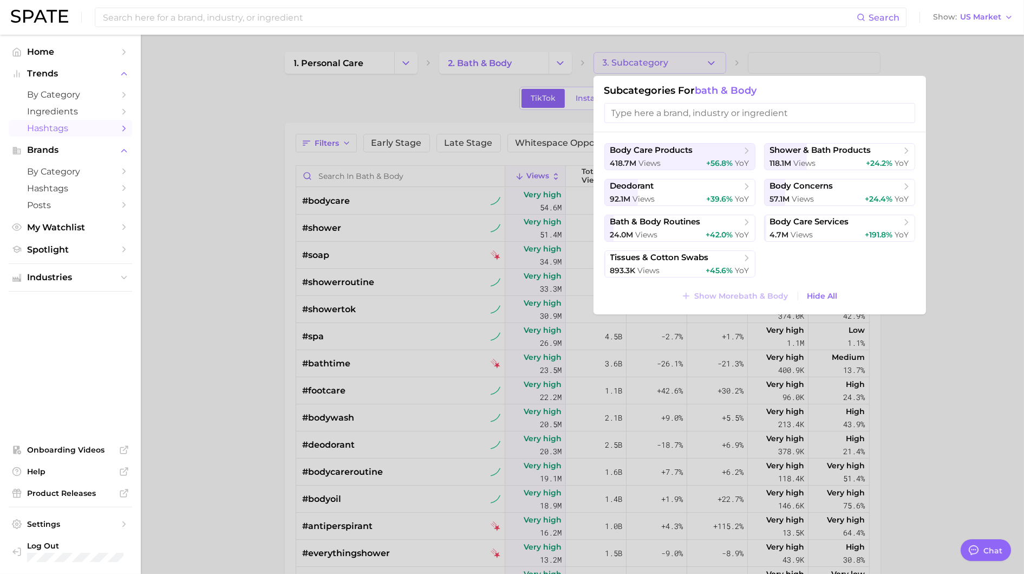
click at [220, 323] on div at bounding box center [512, 287] width 1024 height 574
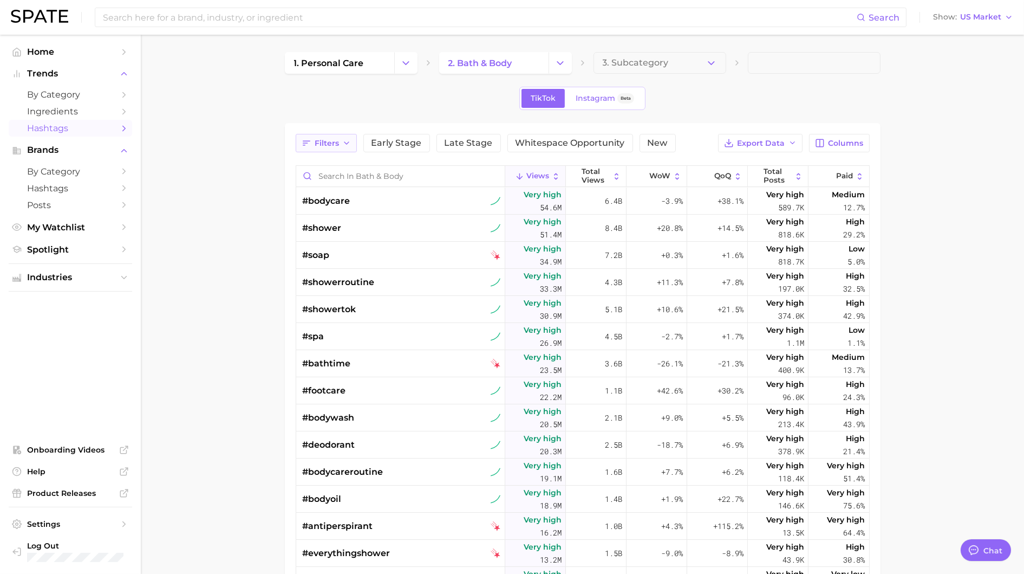
click at [340, 141] on button "Filters" at bounding box center [326, 143] width 61 height 18
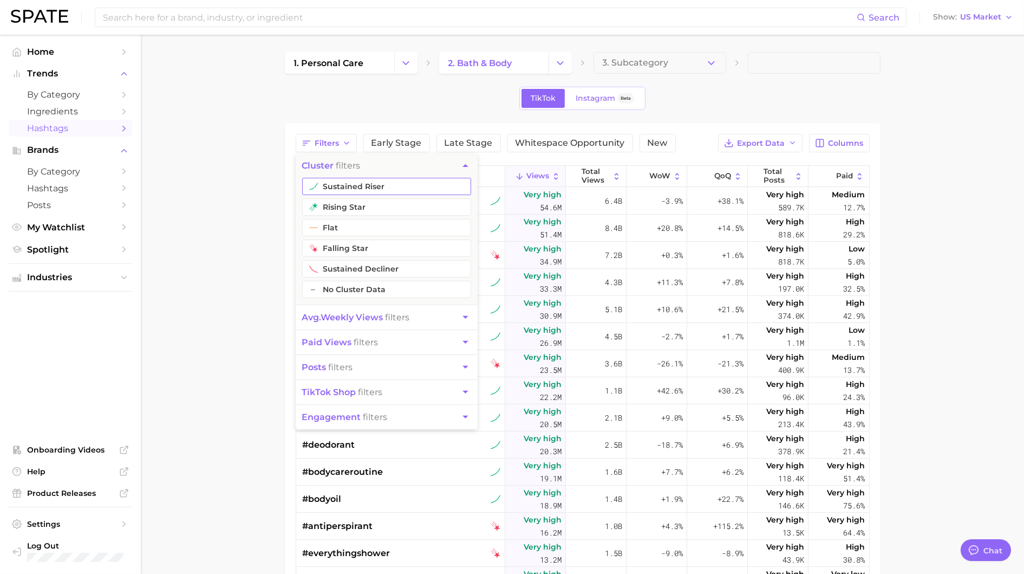
click at [340, 185] on button "sustained riser" at bounding box center [386, 186] width 169 height 17
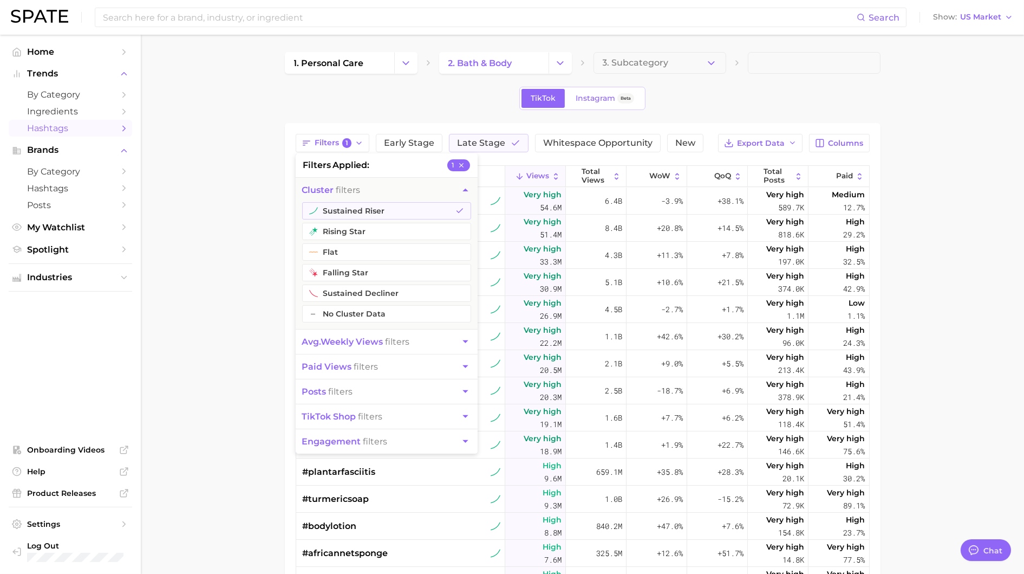
click at [211, 202] on main "1. personal care 2. bath & body 3. Subcategory TikTok Instagram Beta Filters 1 …" at bounding box center [582, 419] width 883 height 769
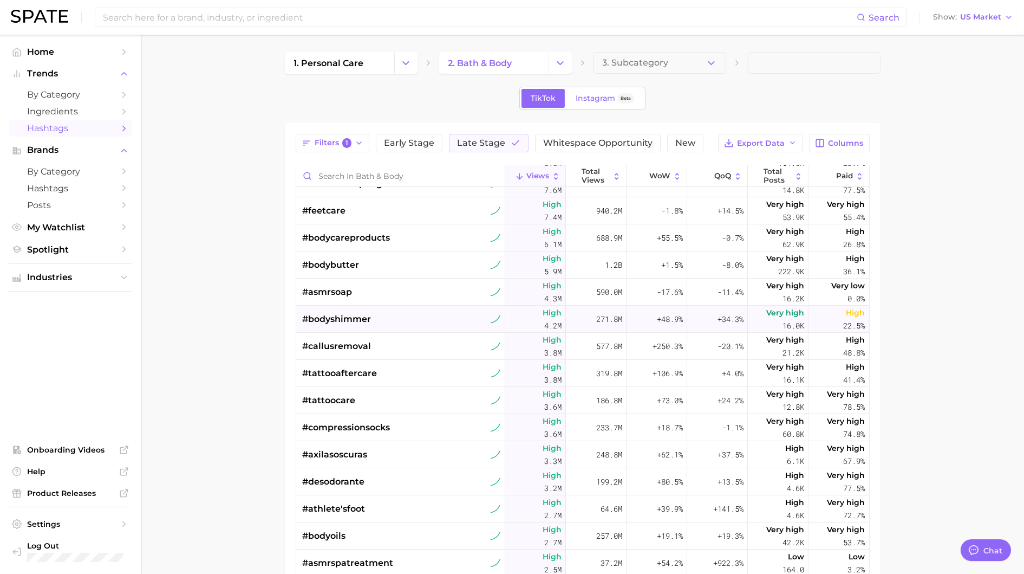
scroll to position [388, 0]
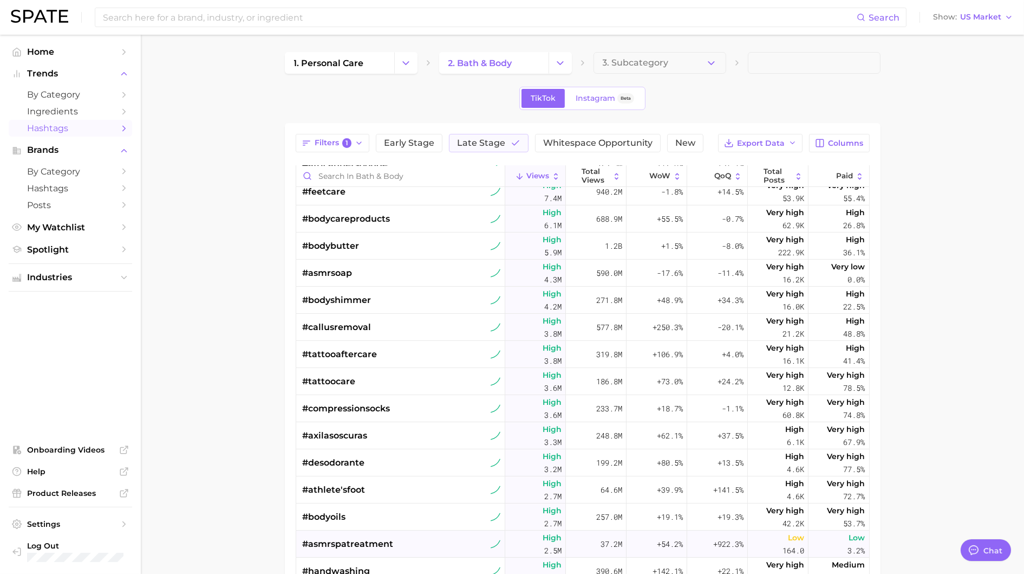
click at [357, 538] on span "#asmrspatreatment" at bounding box center [348, 543] width 91 height 13
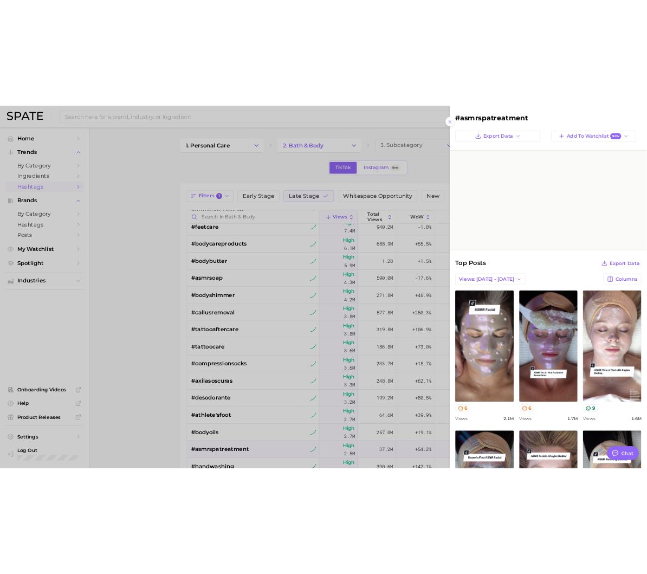
scroll to position [0, 0]
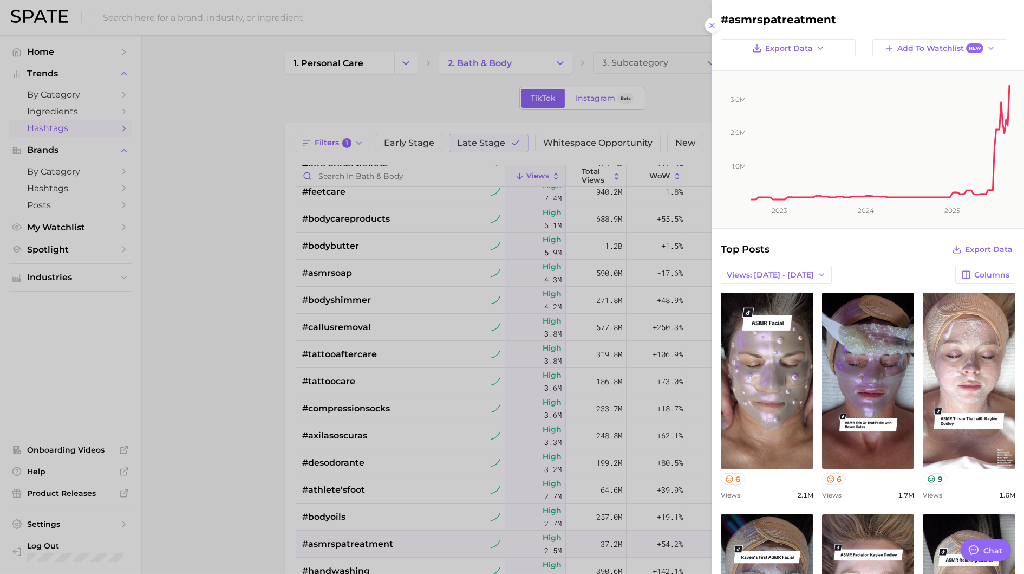
click at [593, 76] on div at bounding box center [512, 287] width 1024 height 574
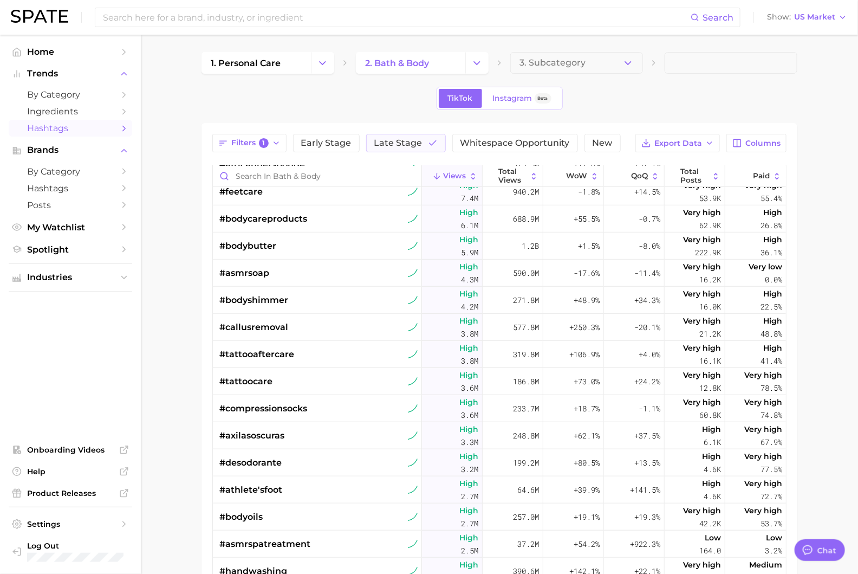
type textarea "x"
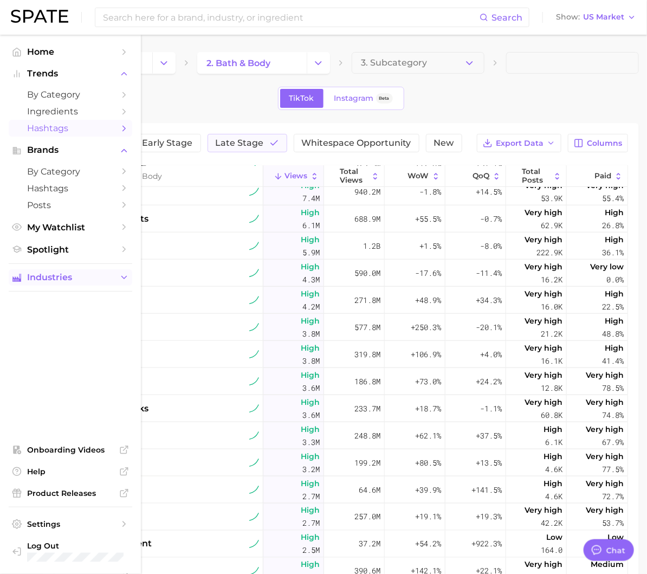
click at [125, 277] on icon "Sidebar" at bounding box center [124, 277] width 10 height 10
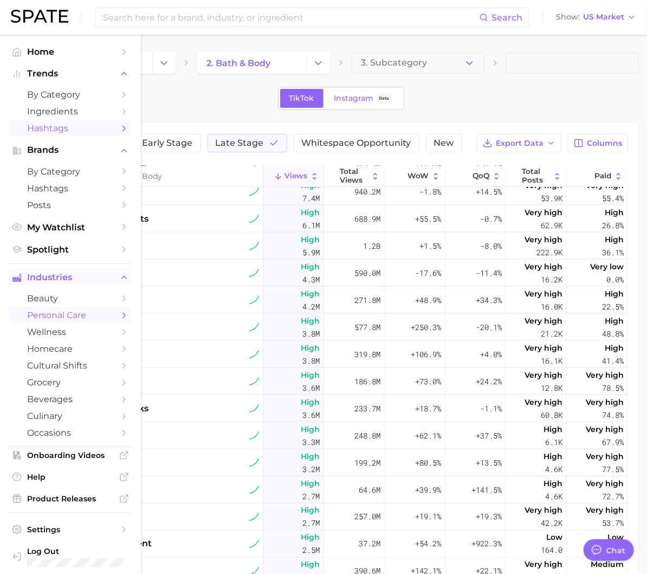
click at [55, 318] on span "personal care" at bounding box center [70, 315] width 87 height 10
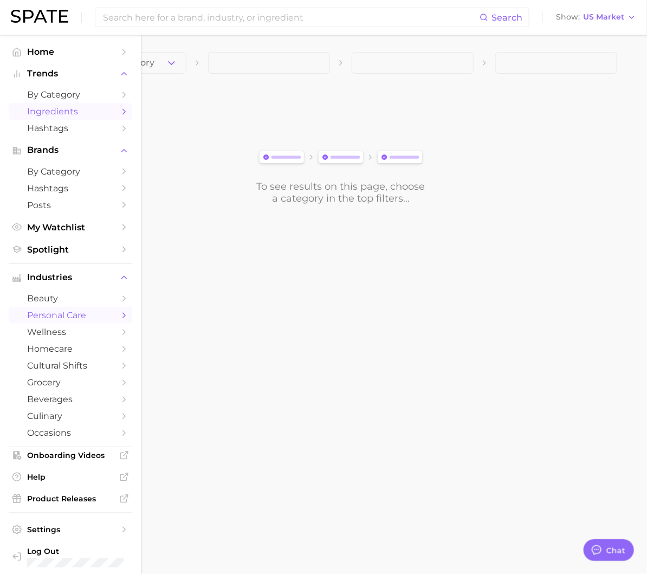
click at [48, 113] on span "Ingredients" at bounding box center [70, 111] width 87 height 10
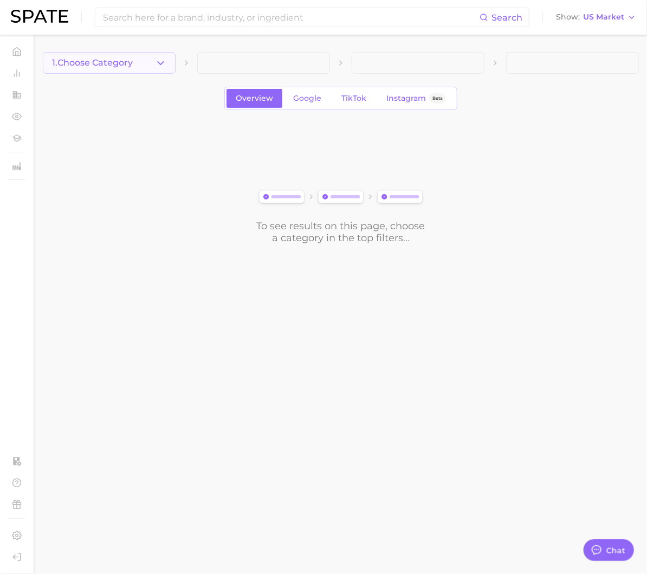
click at [113, 64] on span "1. Choose Category" at bounding box center [92, 63] width 81 height 10
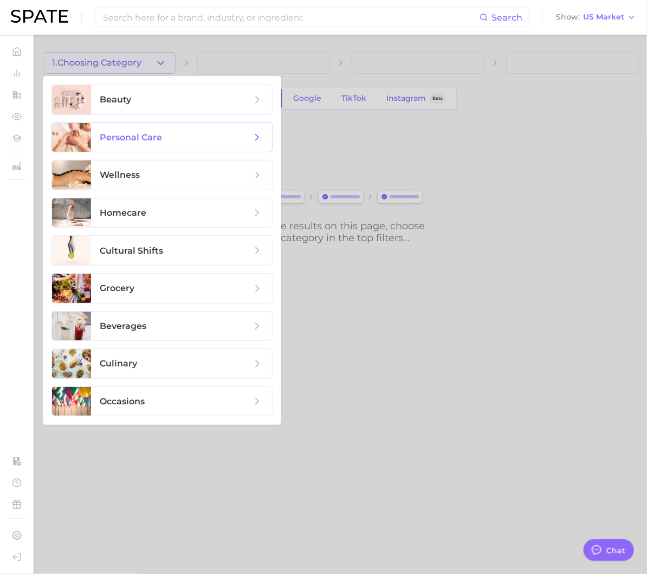
click at [105, 132] on span "personal care" at bounding box center [131, 137] width 62 height 10
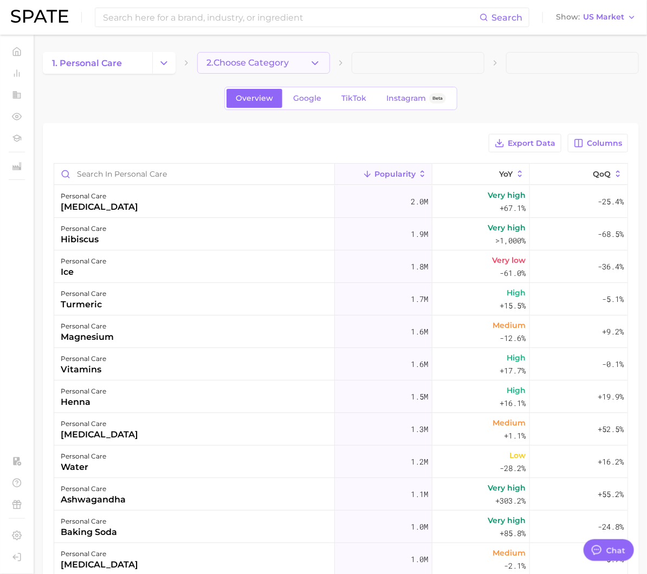
click at [272, 56] on button "2. Choose Category" at bounding box center [263, 63] width 133 height 22
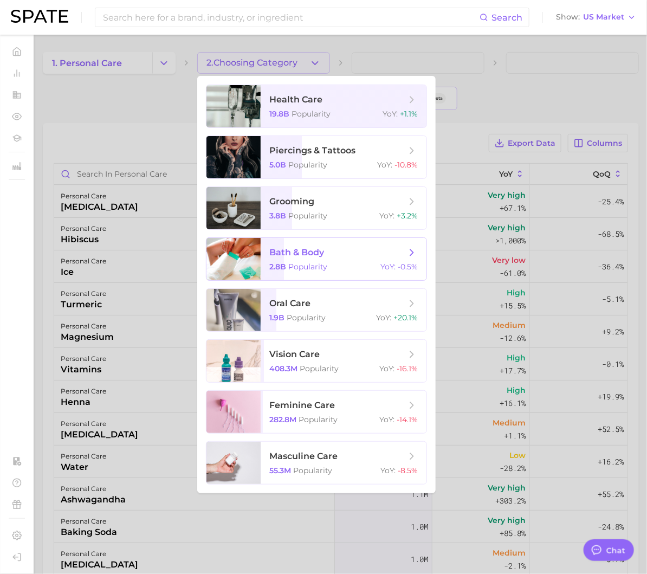
click at [281, 247] on span "bath & body" at bounding box center [296, 252] width 55 height 10
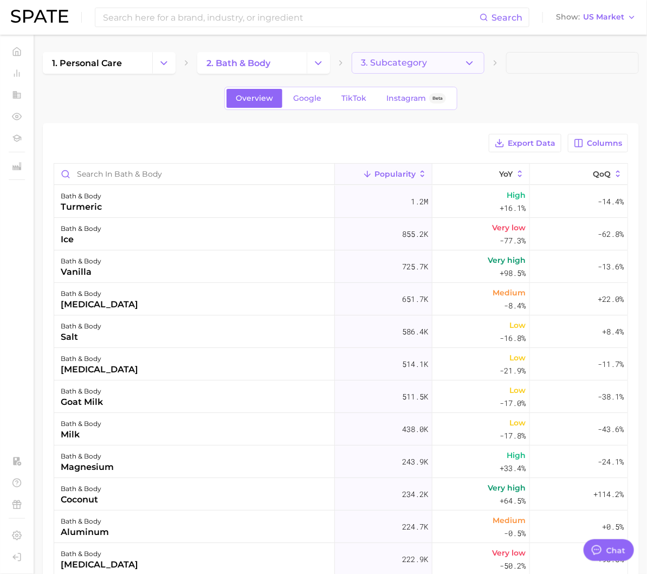
click at [432, 67] on button "3. Subcategory" at bounding box center [417, 63] width 133 height 22
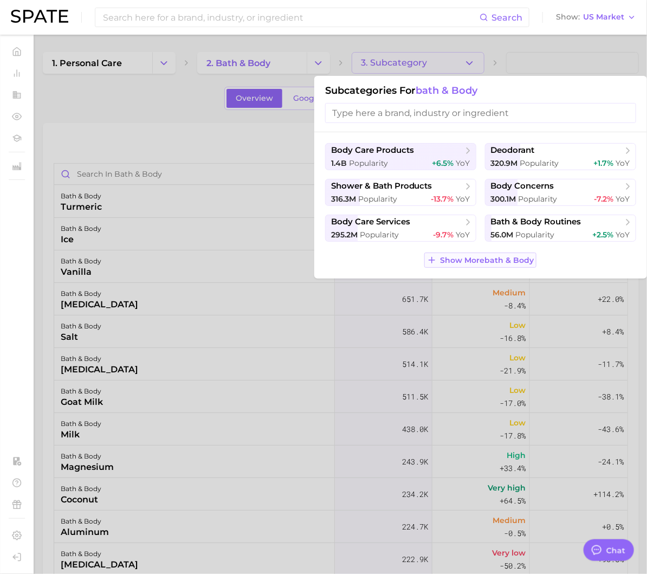
click at [455, 256] on span "Show More bath & body" at bounding box center [487, 260] width 94 height 9
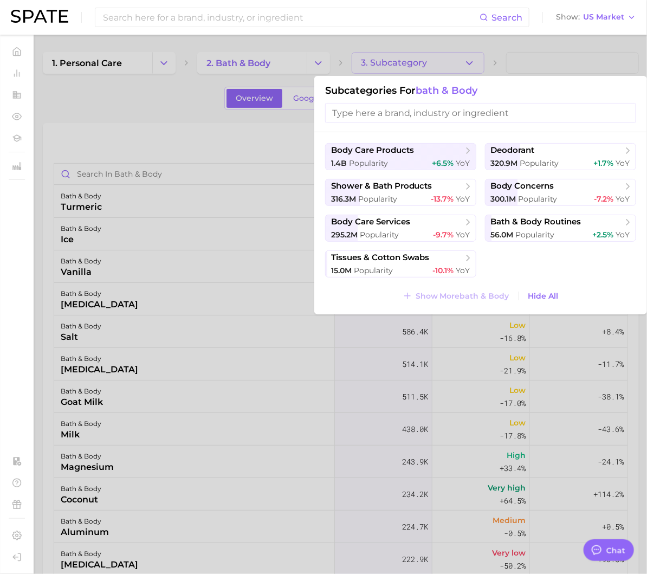
click at [573, 67] on div at bounding box center [323, 287] width 647 height 574
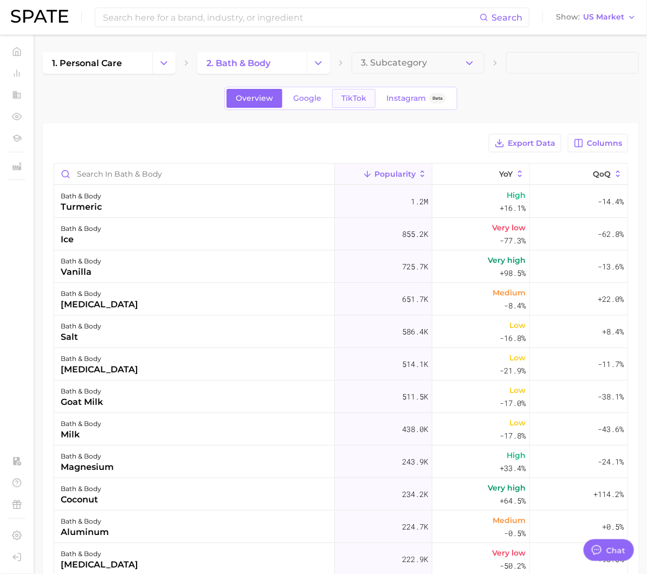
click at [353, 97] on span "TikTok" at bounding box center [353, 98] width 25 height 9
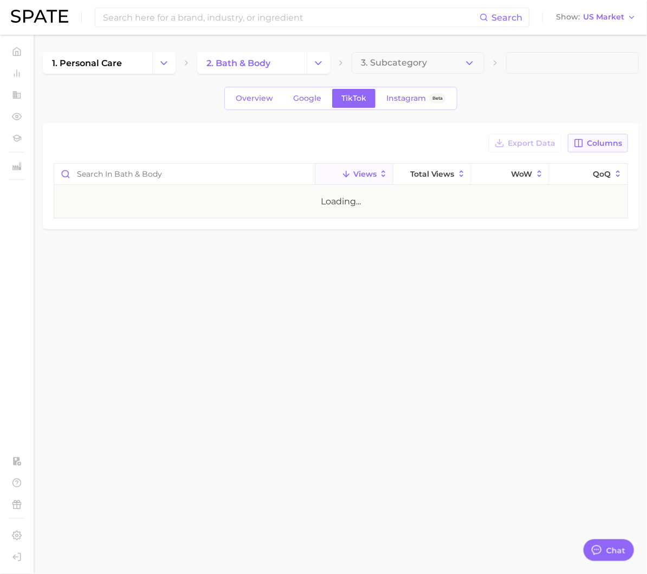
click at [616, 134] on button "Columns" at bounding box center [598, 143] width 60 height 18
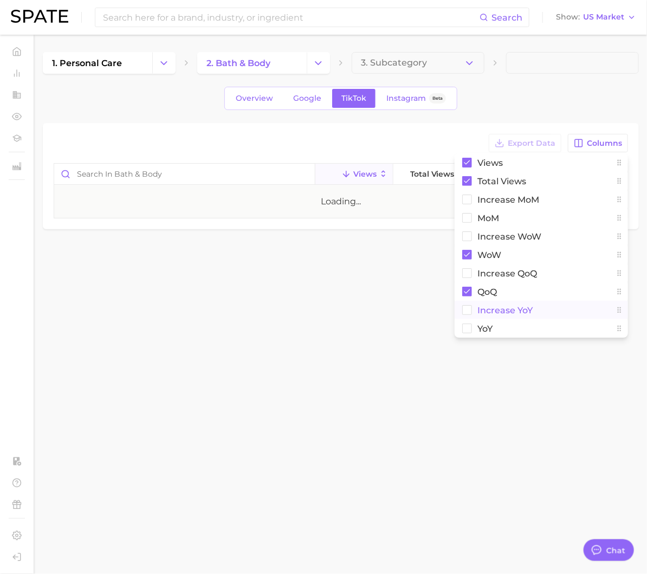
click at [506, 308] on span "increase YoY" at bounding box center [504, 309] width 55 height 9
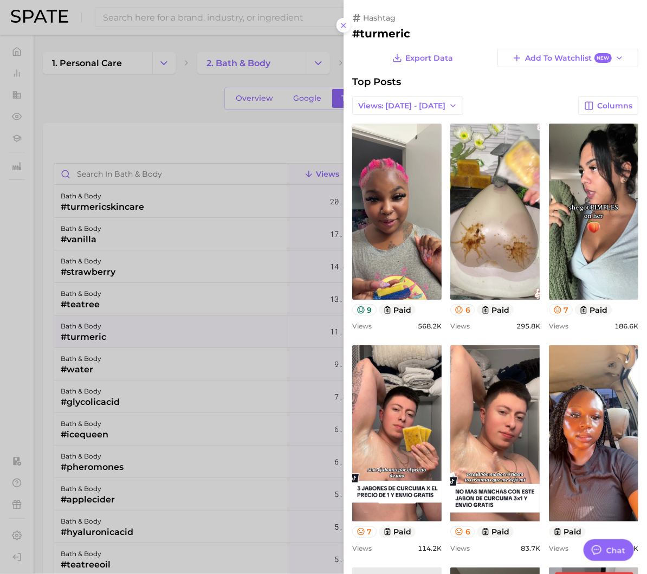
click at [292, 158] on div at bounding box center [323, 287] width 647 height 574
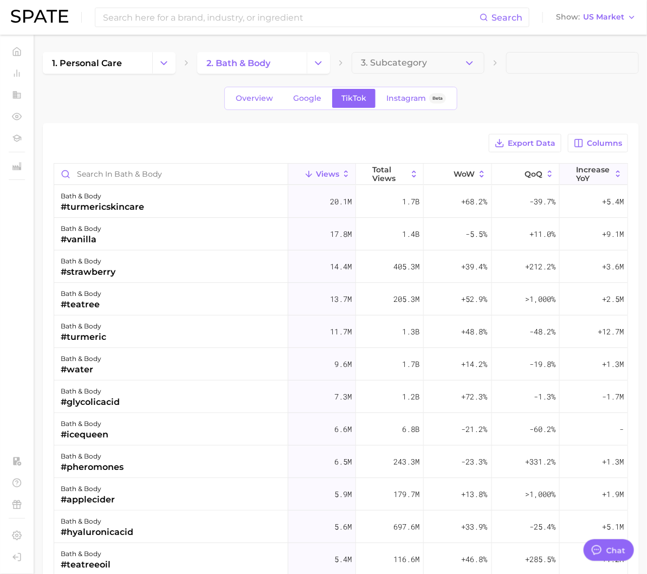
click at [607, 165] on span "increase YoY" at bounding box center [593, 173] width 35 height 17
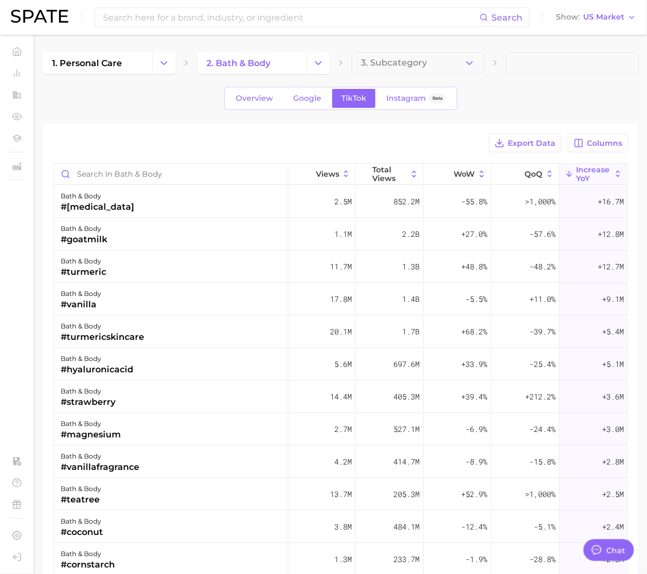
click at [153, 31] on div "Search Show US Market" at bounding box center [323, 17] width 625 height 35
click at [139, 23] on input at bounding box center [290, 17] width 377 height 18
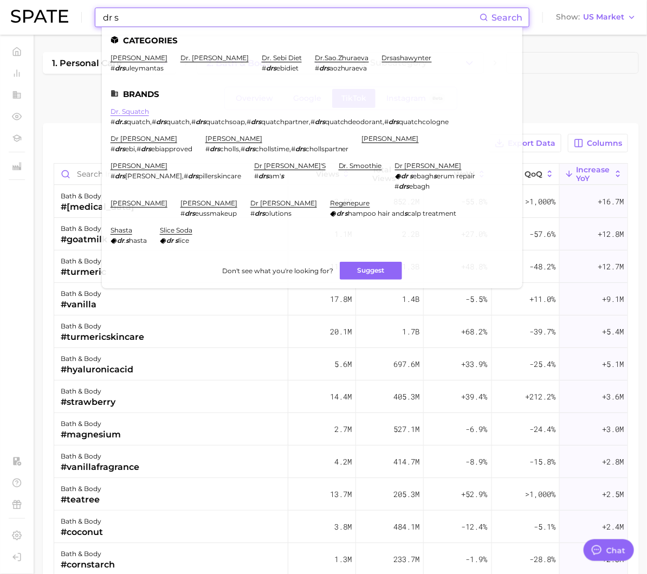
type input "dr s"
click at [142, 112] on link "dr. squatch" at bounding box center [129, 111] width 38 height 8
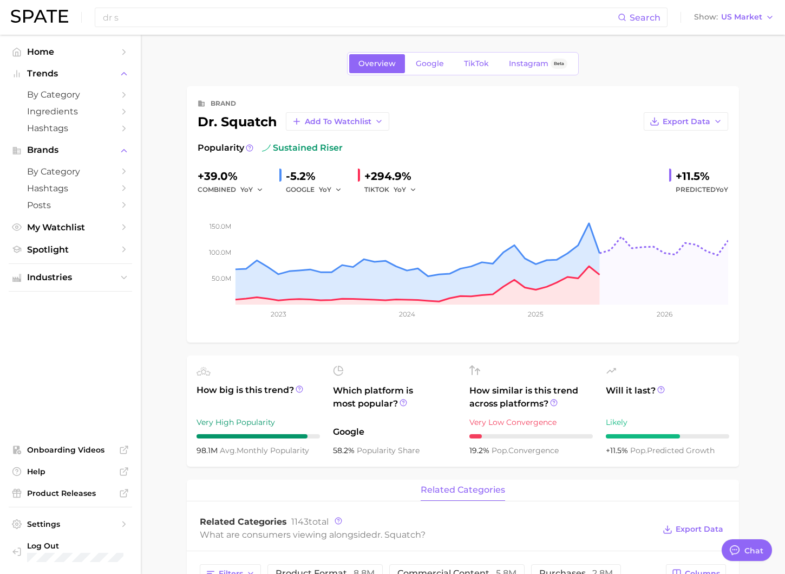
type textarea "x"
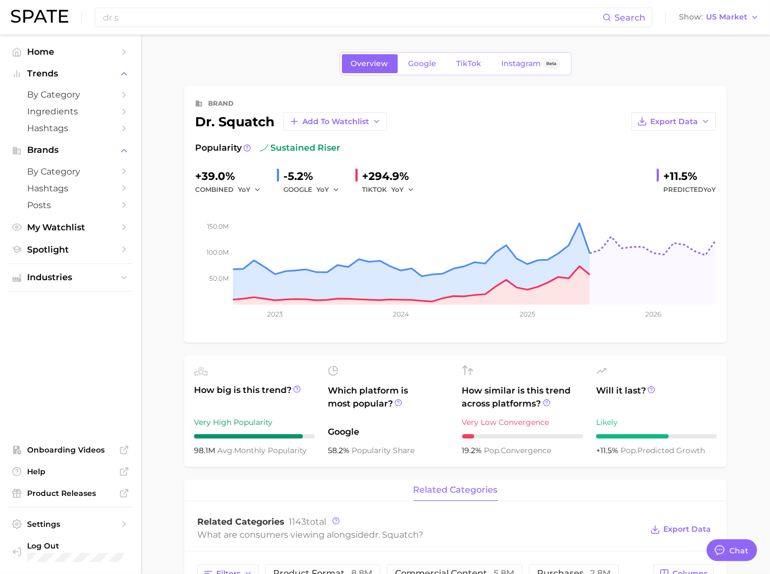
click at [465, 63] on span "TikTok" at bounding box center [469, 63] width 25 height 9
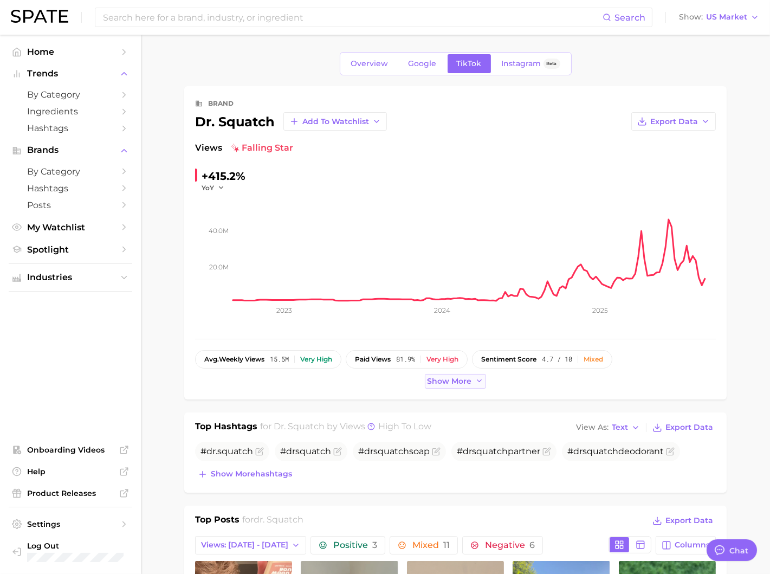
click at [444, 376] on span "Show more" at bounding box center [449, 380] width 44 height 9
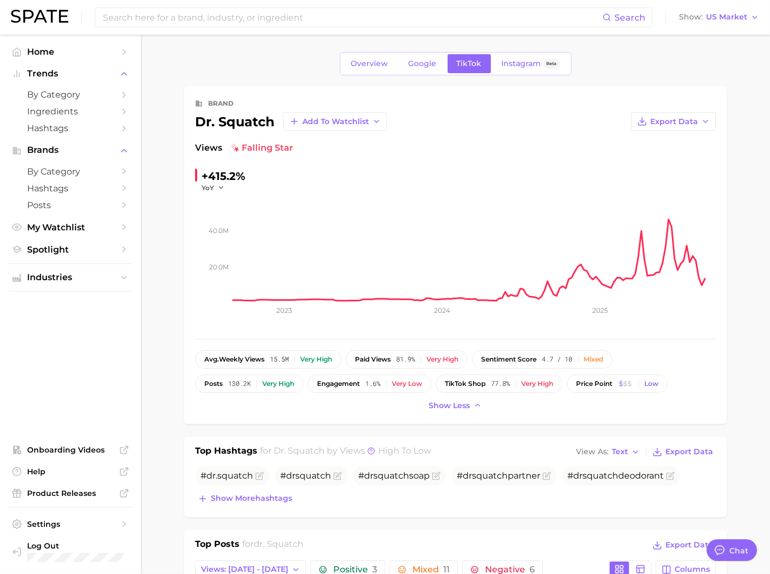
click at [440, 64] on link "Google" at bounding box center [422, 63] width 47 height 19
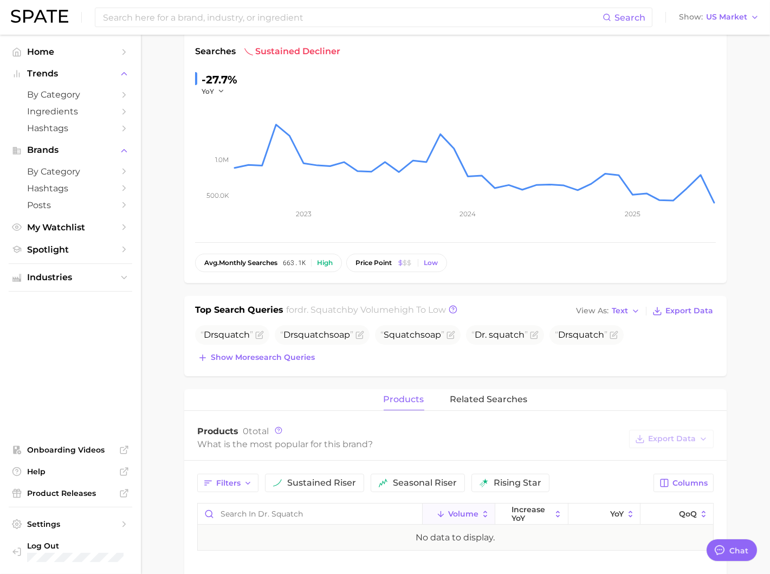
scroll to position [108, 0]
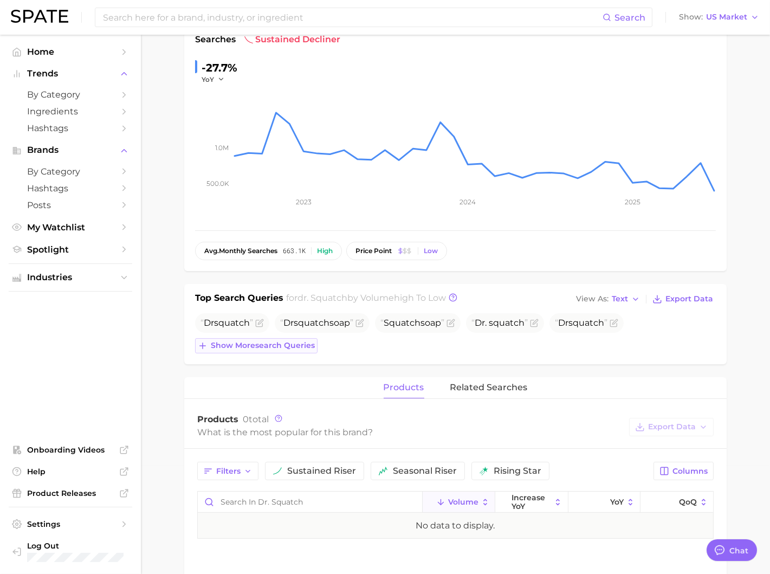
click at [255, 346] on span "Show more search queries" at bounding box center [263, 345] width 104 height 9
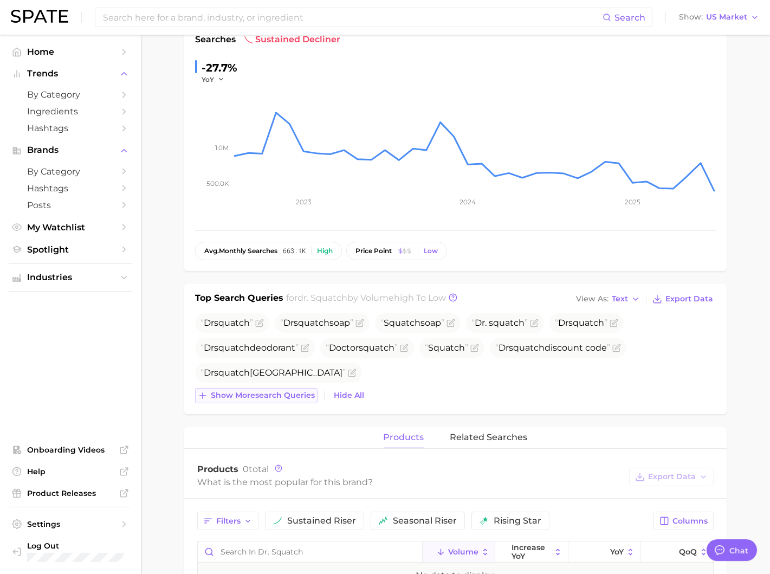
click at [295, 393] on span "Show more search queries" at bounding box center [263, 394] width 104 height 9
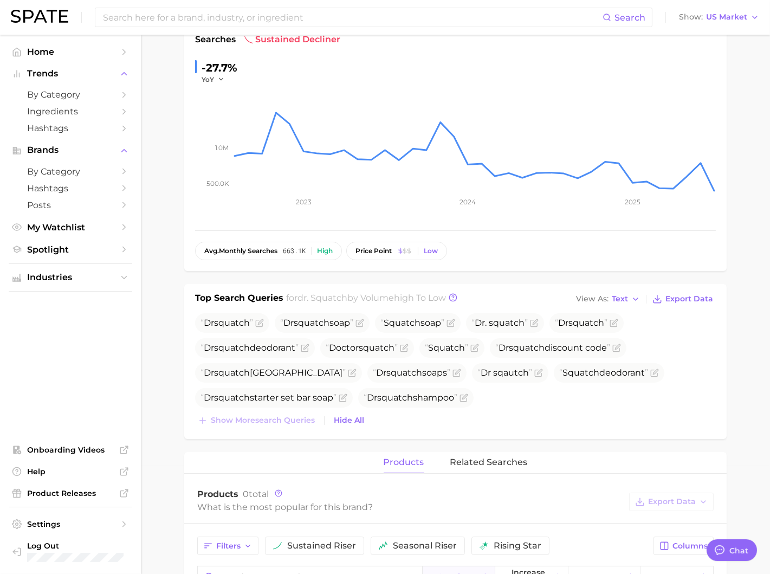
click at [666, 337] on ul "Dr squatch Dr squatch soap Squatch soap Dr. squatch Dr squatch Dr squatch deodo…" at bounding box center [455, 360] width 520 height 94
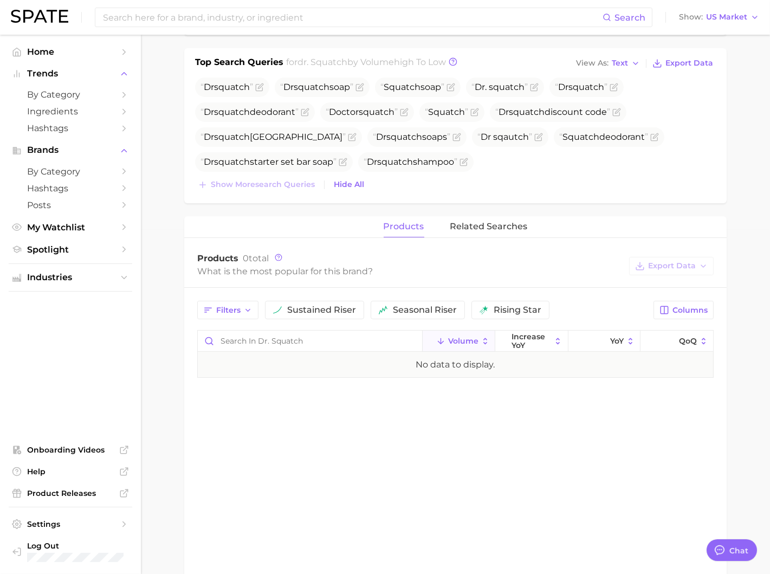
scroll to position [354, 0]
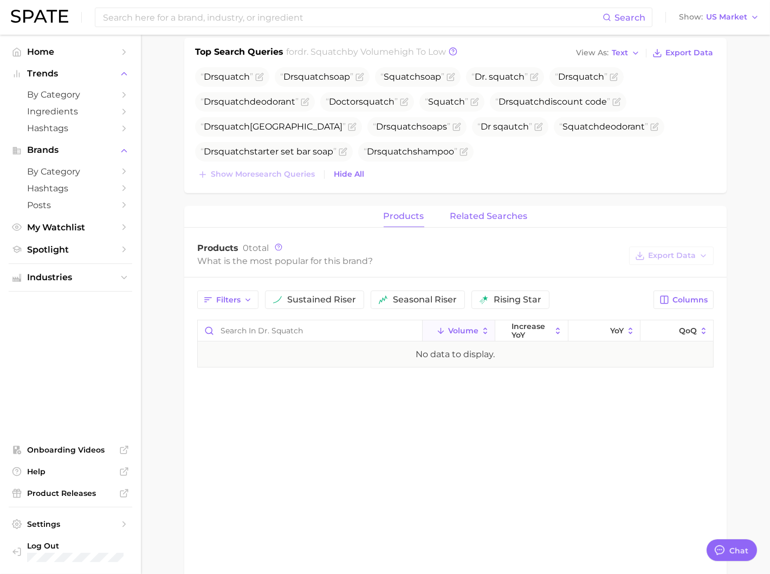
click at [494, 218] on span "related searches" at bounding box center [488, 216] width 77 height 10
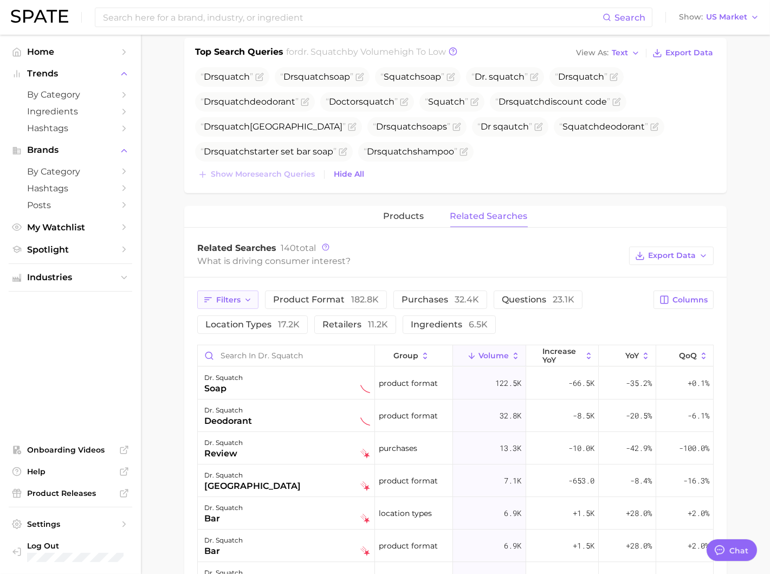
click at [243, 290] on button "Filters" at bounding box center [227, 299] width 61 height 18
click at [564, 295] on span "23.1k" at bounding box center [563, 299] width 22 height 10
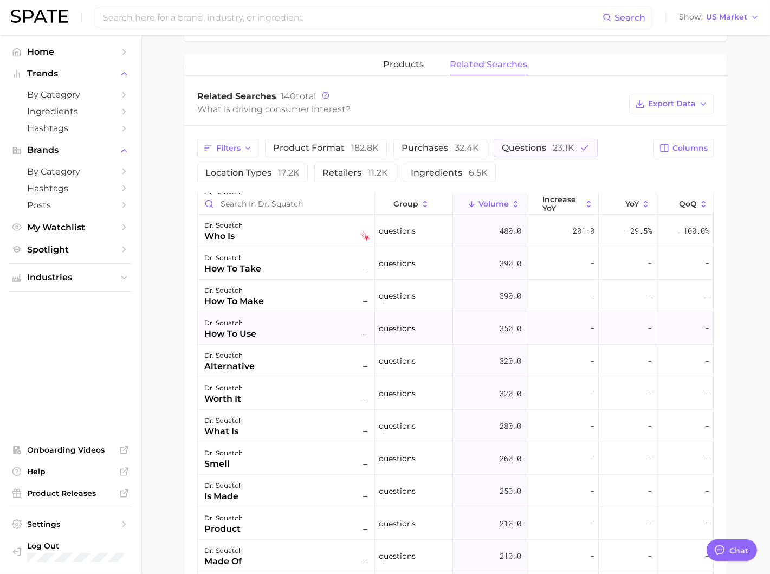
scroll to position [489, 0]
click at [531, 148] on span "questions 23.1k" at bounding box center [537, 147] width 73 height 10
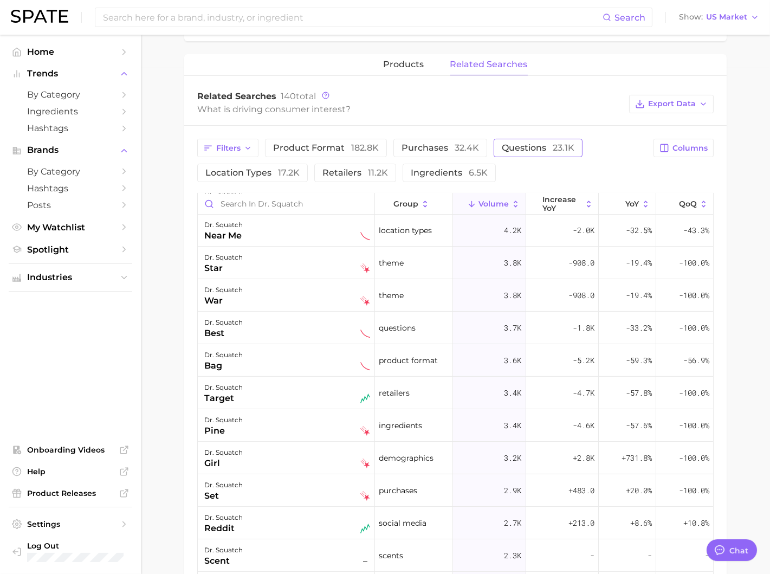
scroll to position [0, 0]
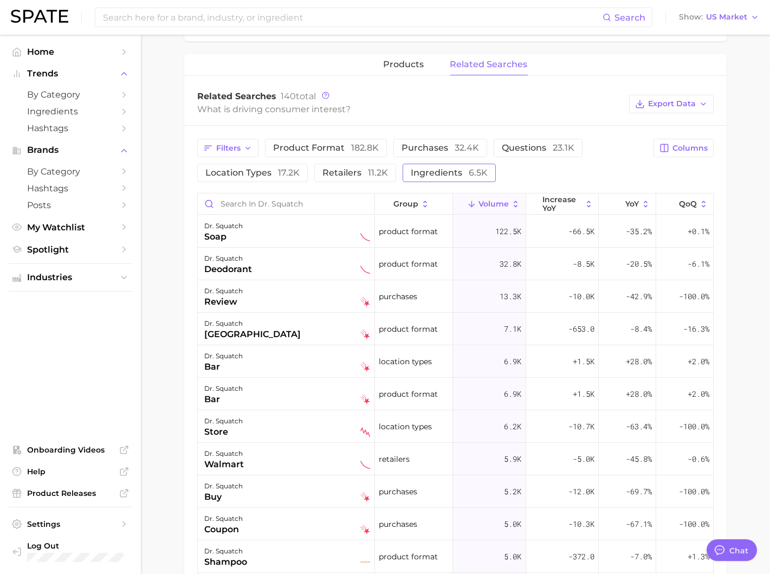
click at [454, 173] on span "ingredients 6.5k" at bounding box center [449, 172] width 77 height 10
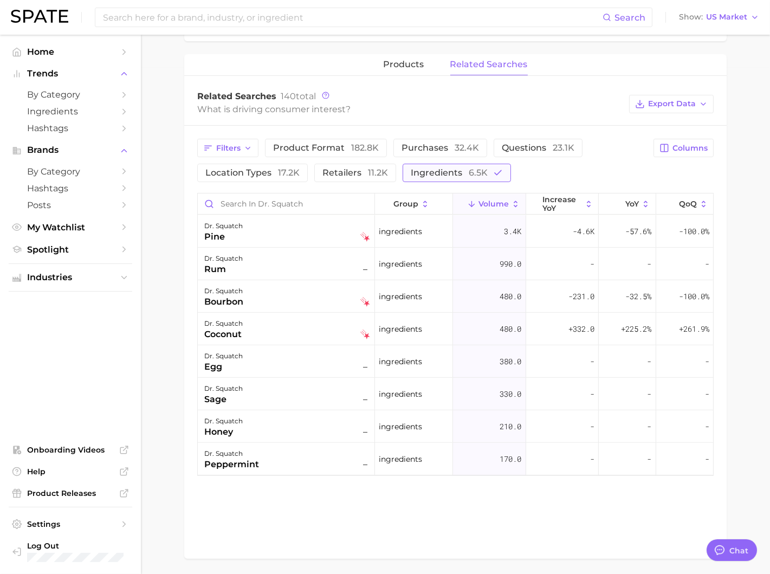
click at [454, 173] on span "ingredients 6.5k" at bounding box center [449, 172] width 77 height 10
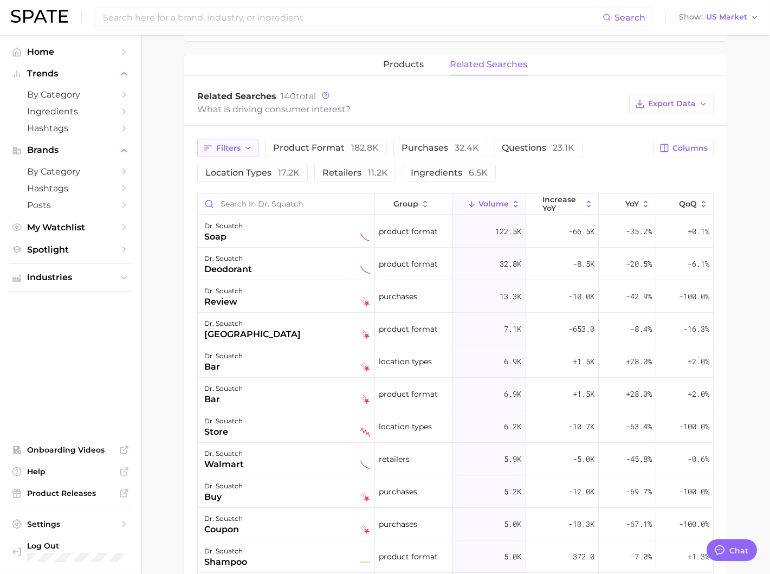
click at [222, 144] on span "Filters" at bounding box center [228, 148] width 24 height 9
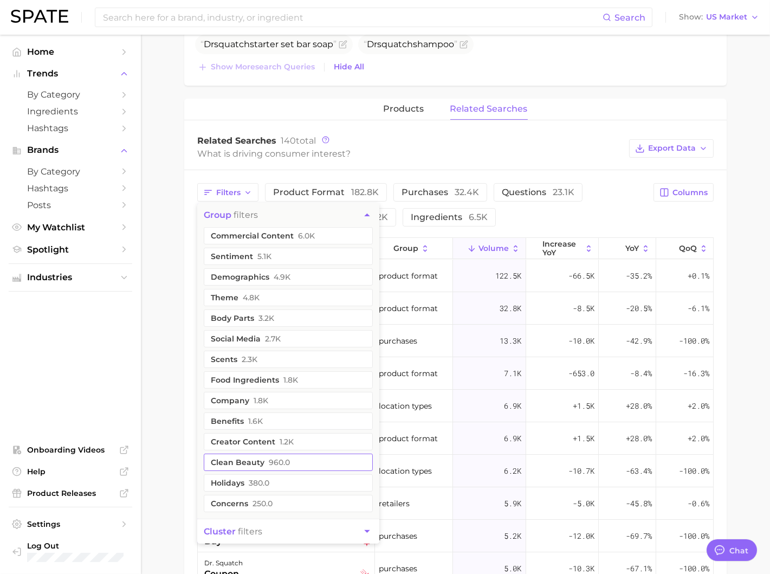
scroll to position [474, 0]
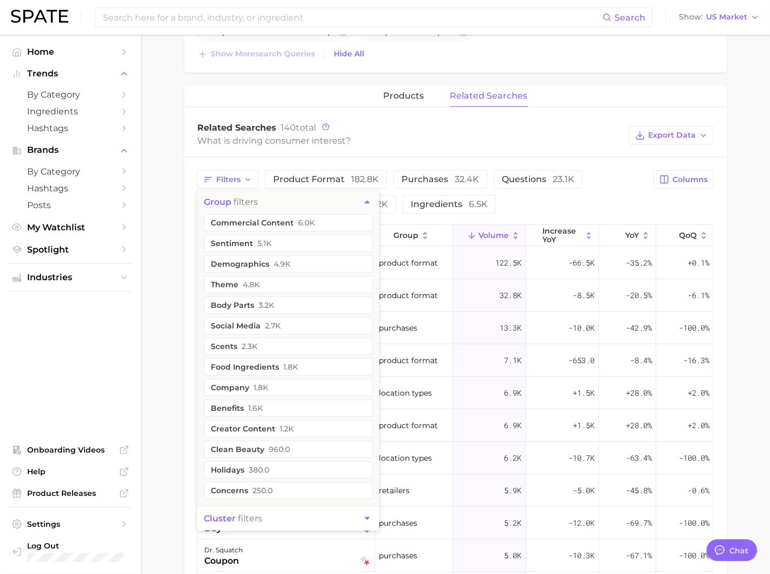
click at [265, 514] on button "cluster filters" at bounding box center [288, 518] width 182 height 24
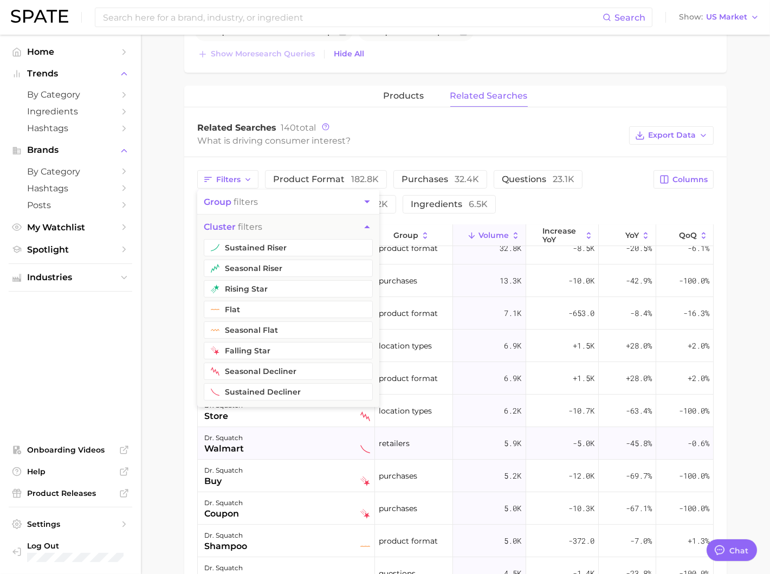
scroll to position [52, 0]
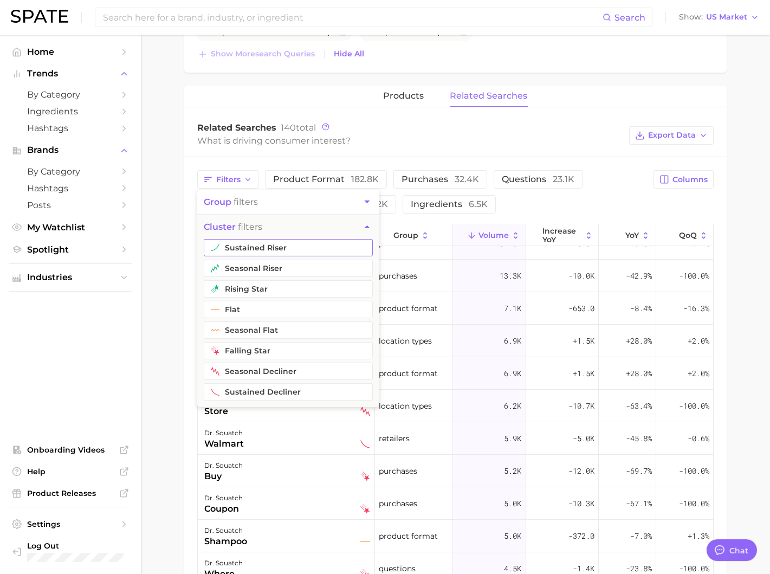
click at [283, 239] on button "sustained riser" at bounding box center [288, 247] width 169 height 17
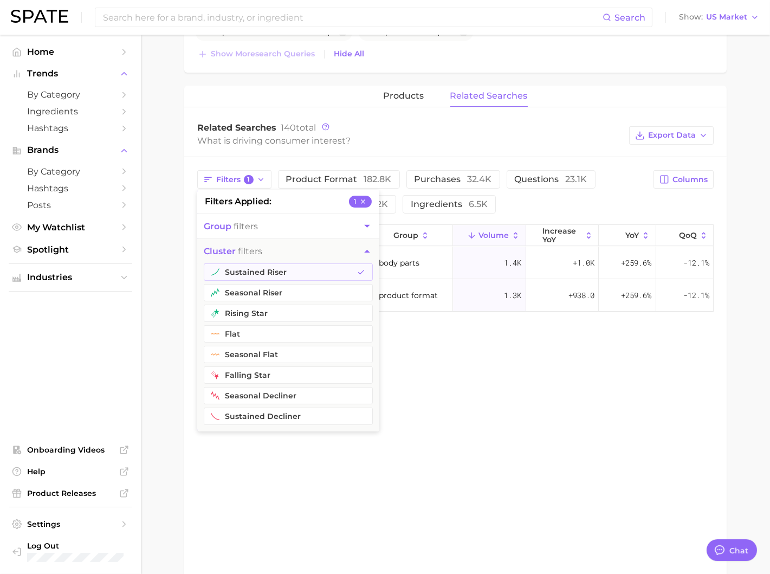
click at [451, 340] on div "products related searches Related Searches 140 total What is driving consumer i…" at bounding box center [455, 338] width 542 height 504
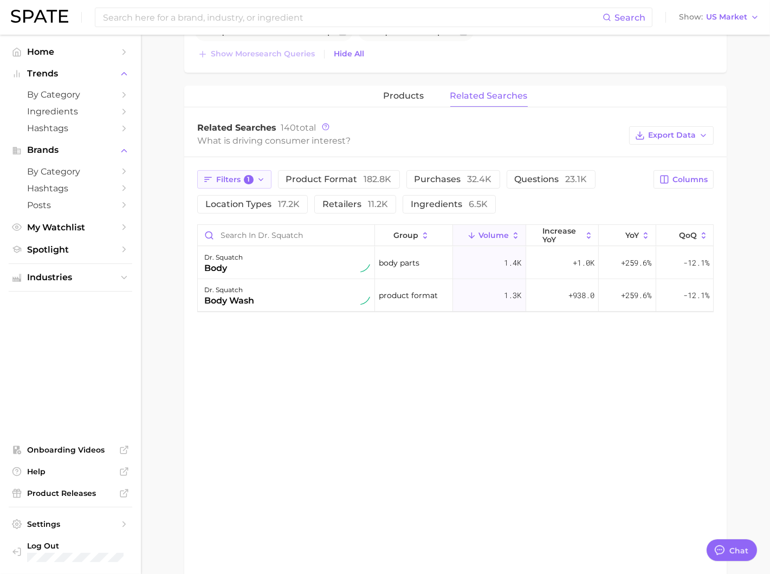
click at [263, 175] on icon "button" at bounding box center [261, 179] width 9 height 9
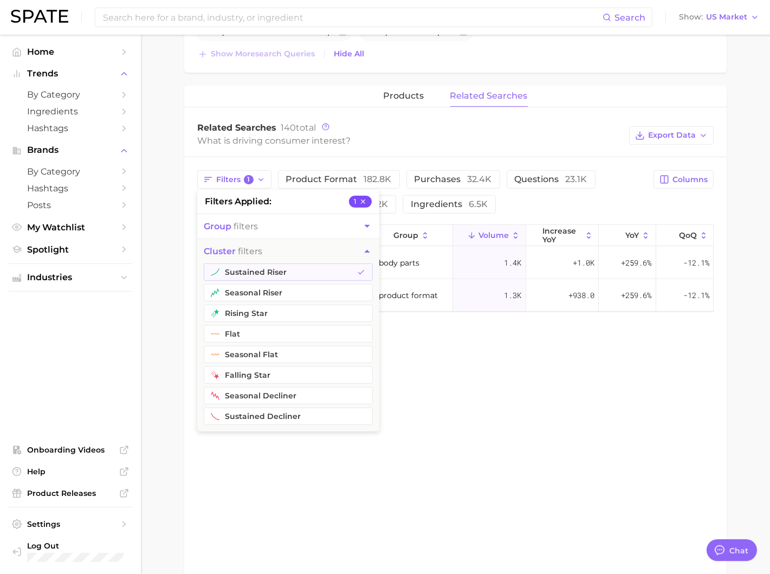
click at [360, 199] on icon "button" at bounding box center [363, 202] width 8 height 8
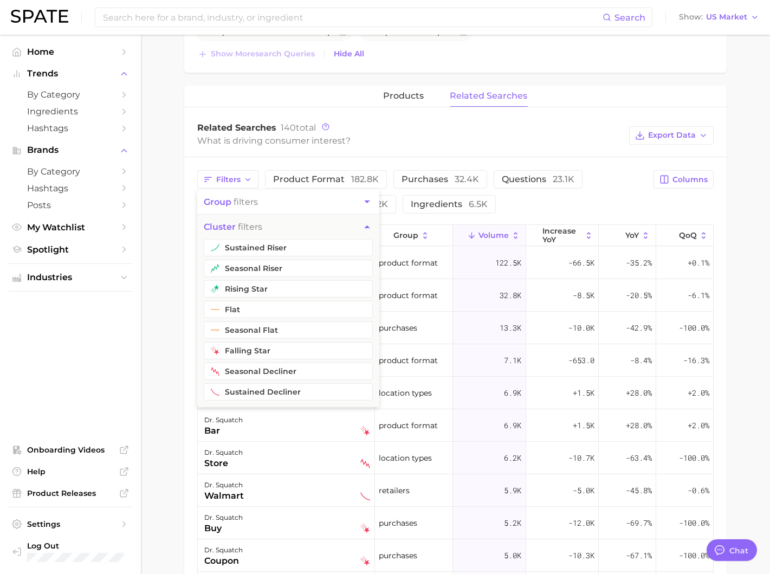
click at [181, 321] on main "Overview Google TikTok Instagram Beta brand dr. squatch Add to Watchlist Export…" at bounding box center [455, 212] width 629 height 1305
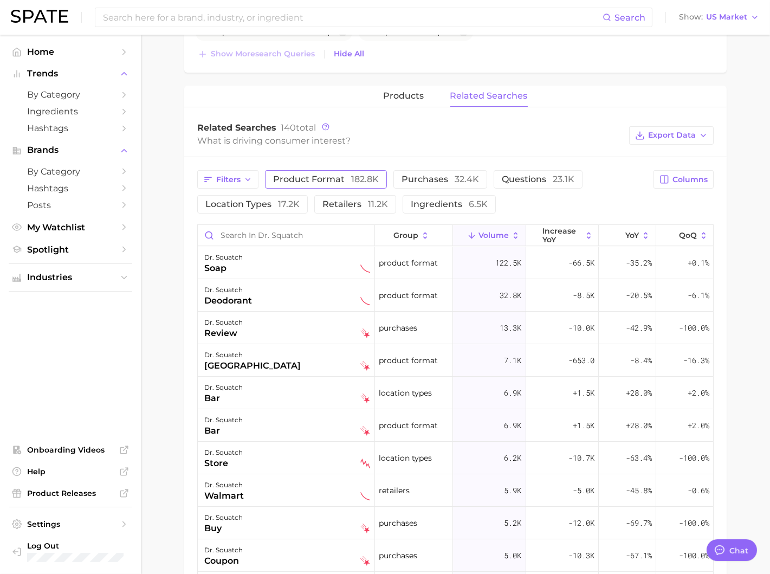
click at [355, 174] on span "182.8k" at bounding box center [365, 179] width 28 height 10
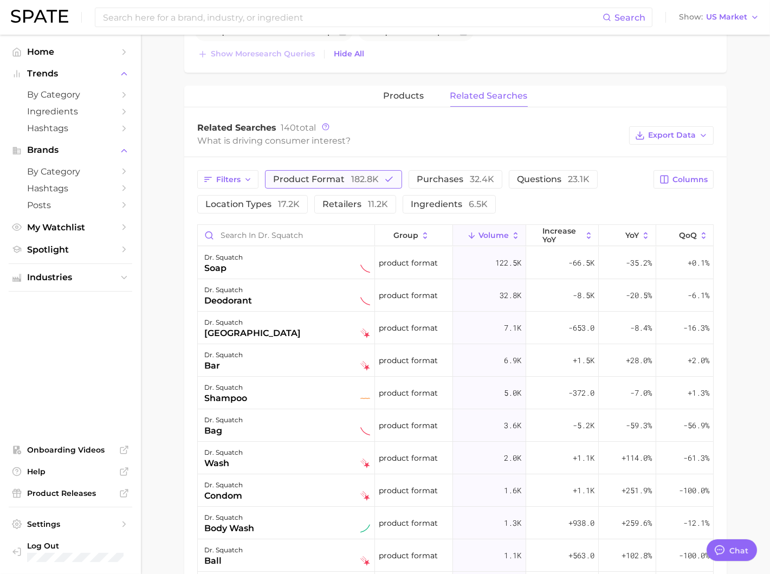
click at [328, 174] on span "product format 182.8k" at bounding box center [326, 179] width 106 height 10
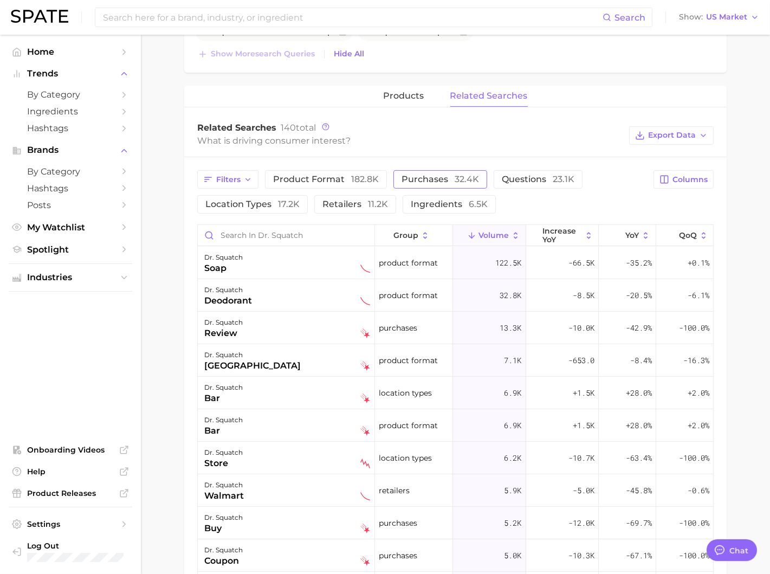
click at [441, 174] on span "purchases 32.4k" at bounding box center [439, 179] width 77 height 10
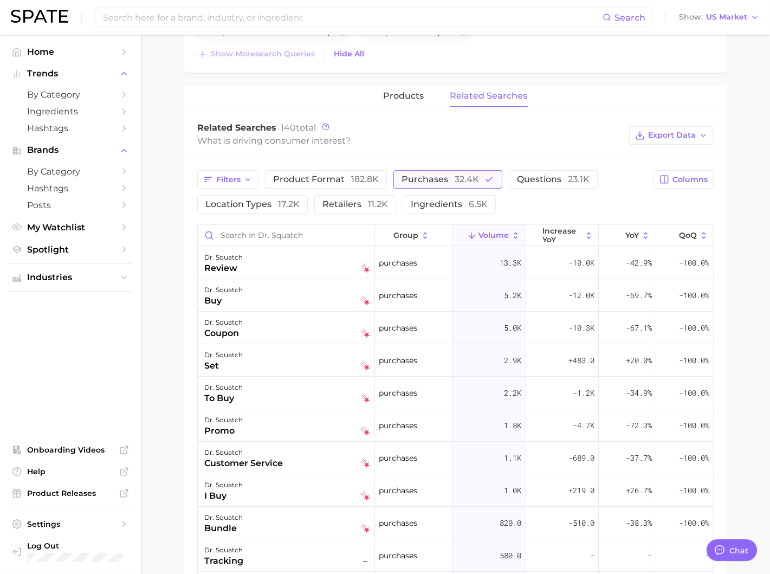
click at [441, 174] on span "purchases 32.4k" at bounding box center [439, 179] width 77 height 10
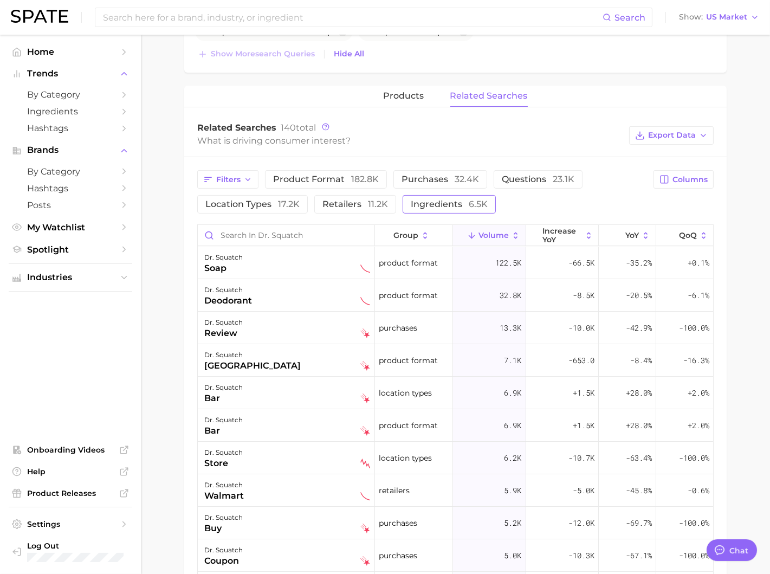
click at [437, 200] on span "ingredients 6.5k" at bounding box center [449, 204] width 77 height 10
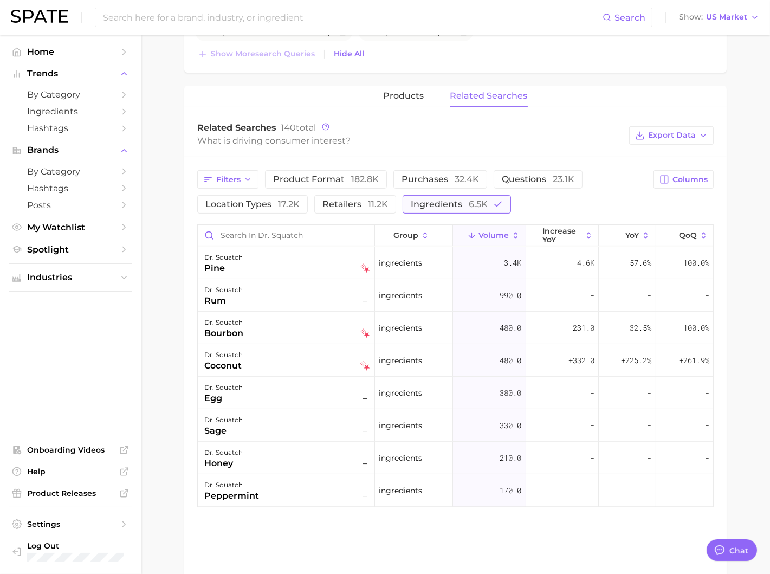
click at [436, 201] on span "ingredients 6.5k" at bounding box center [449, 204] width 77 height 10
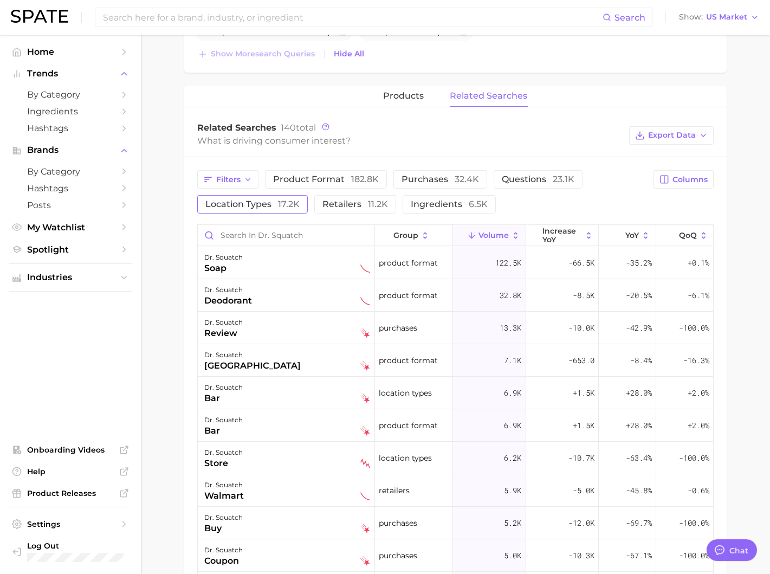
click at [273, 200] on span "location types 17.2k" at bounding box center [252, 204] width 94 height 10
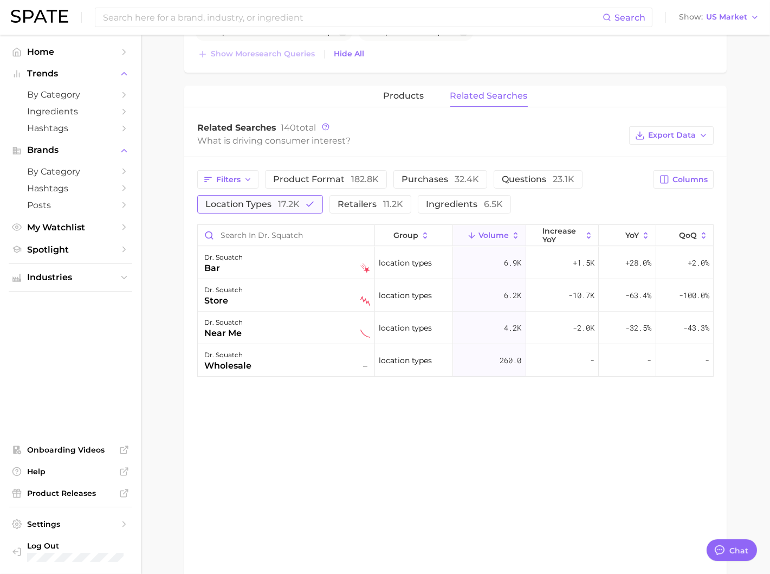
click at [273, 200] on span "location types 17.2k" at bounding box center [252, 204] width 94 height 10
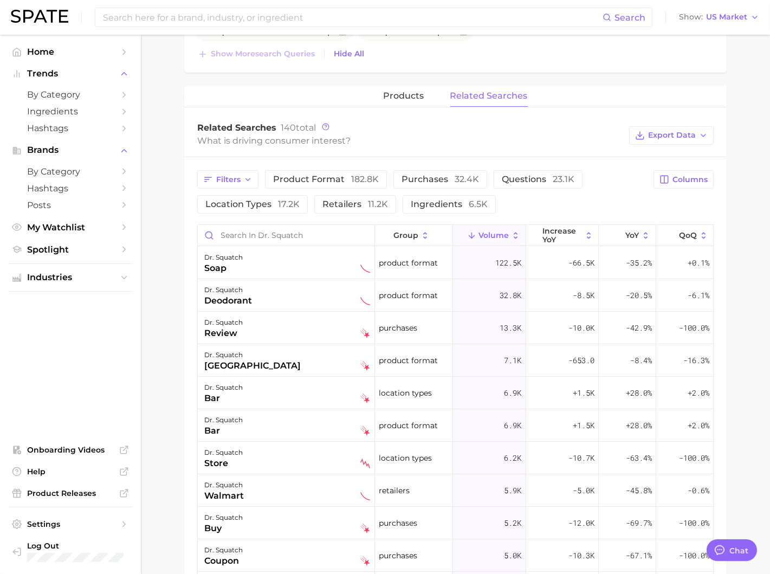
click at [403, 106] on div "products related searches Related Searches 140 total What is driving consumer i…" at bounding box center [455, 449] width 542 height 726
click at [401, 97] on span "products" at bounding box center [403, 96] width 41 height 10
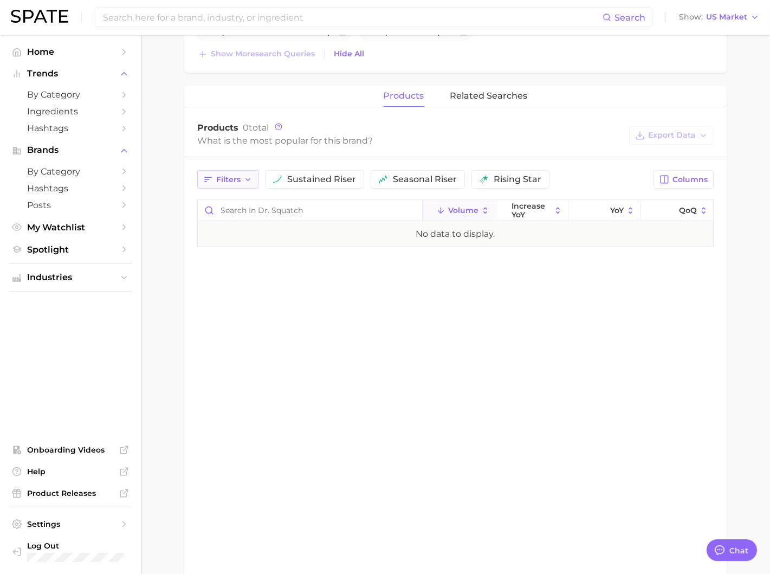
click at [197, 175] on button "Filters" at bounding box center [227, 179] width 61 height 18
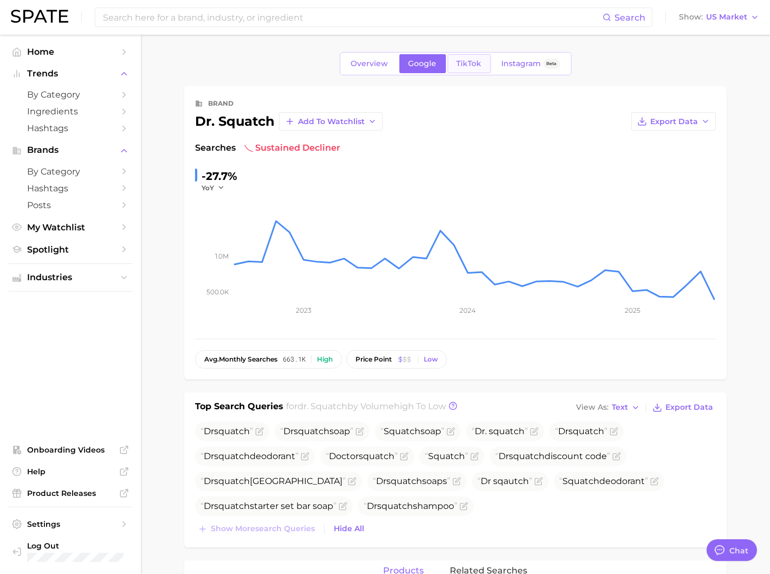
click at [459, 61] on span "TikTok" at bounding box center [469, 63] width 25 height 9
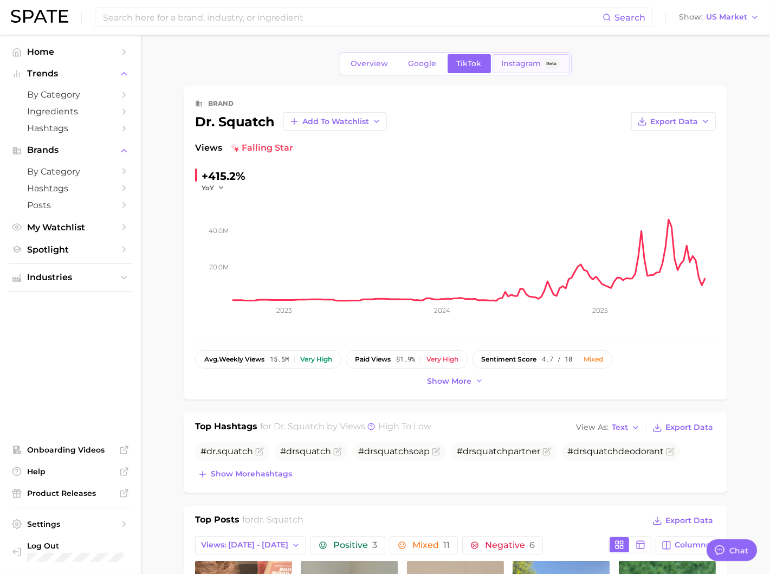
click at [522, 54] on link "Instagram Beta" at bounding box center [530, 63] width 77 height 19
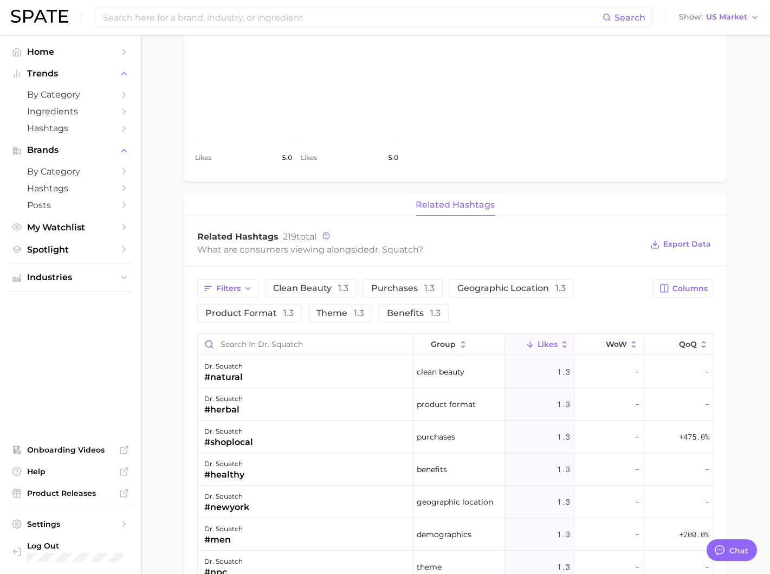
scroll to position [663, 0]
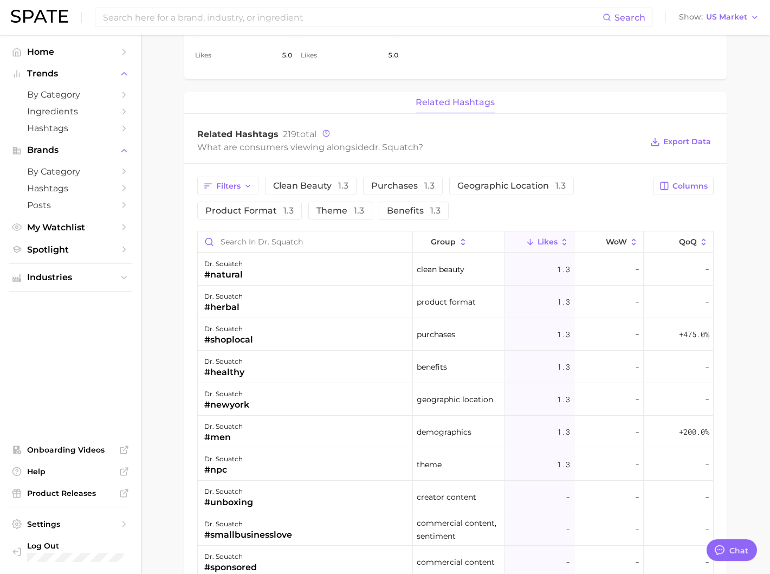
click at [542, 237] on span "Likes" at bounding box center [547, 241] width 20 height 9
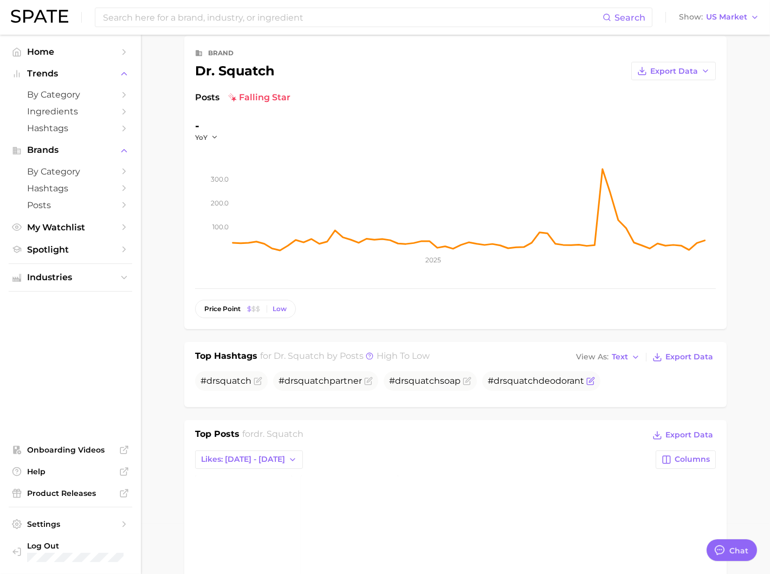
scroll to position [3, 0]
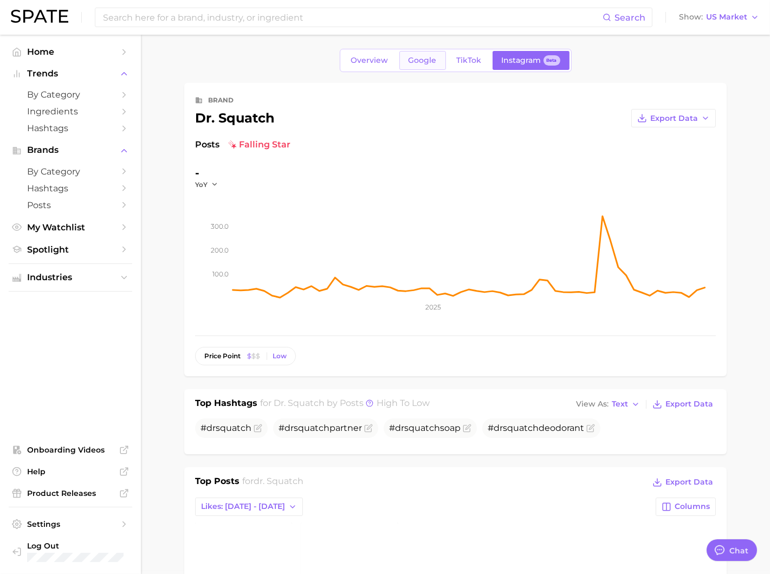
click at [425, 56] on span "Google" at bounding box center [422, 60] width 28 height 9
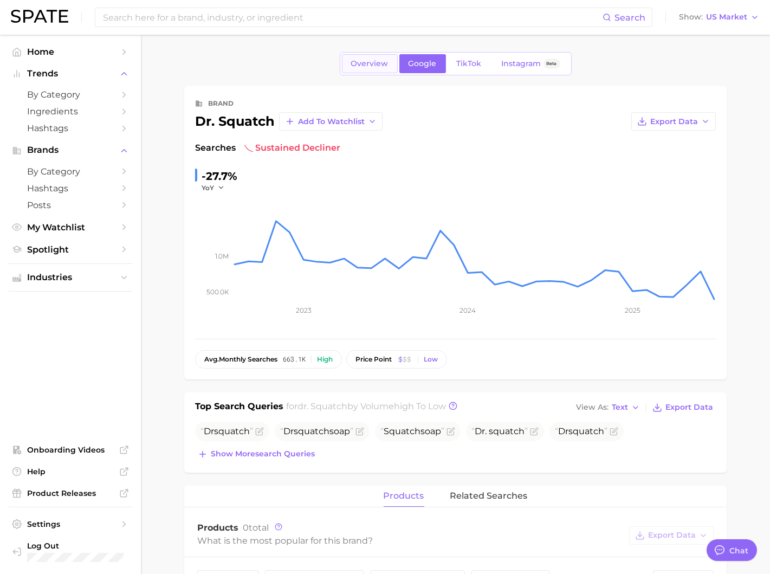
click at [380, 57] on link "Overview" at bounding box center [370, 63] width 56 height 19
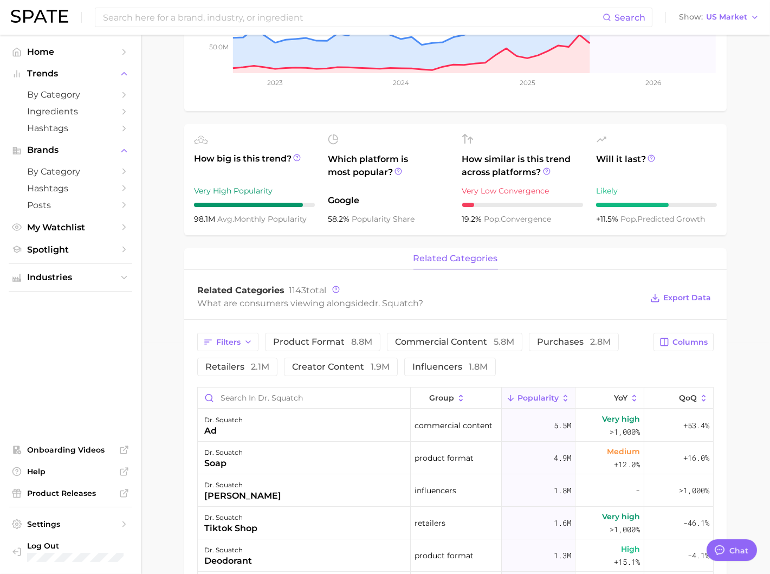
scroll to position [323, 0]
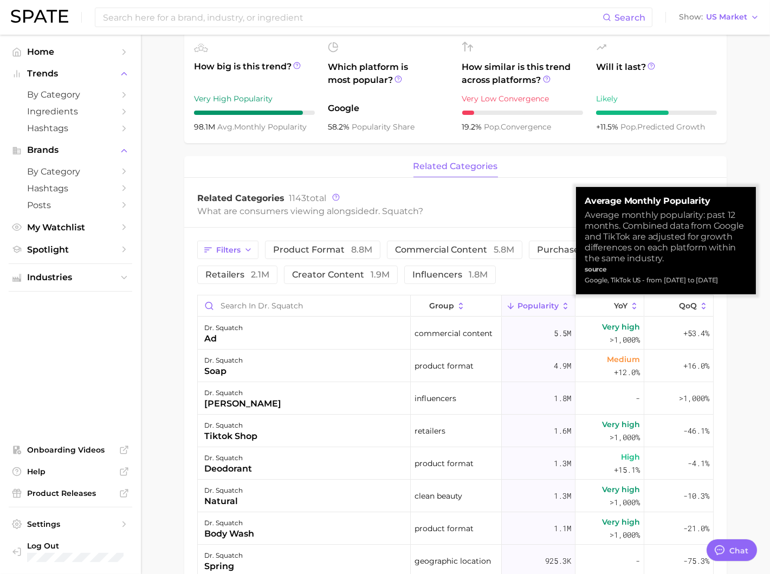
click at [710, 307] on main "Overview Google TikTok Instagram Beta brand dr. squatch Add to Watchlist Export…" at bounding box center [455, 323] width 629 height 1224
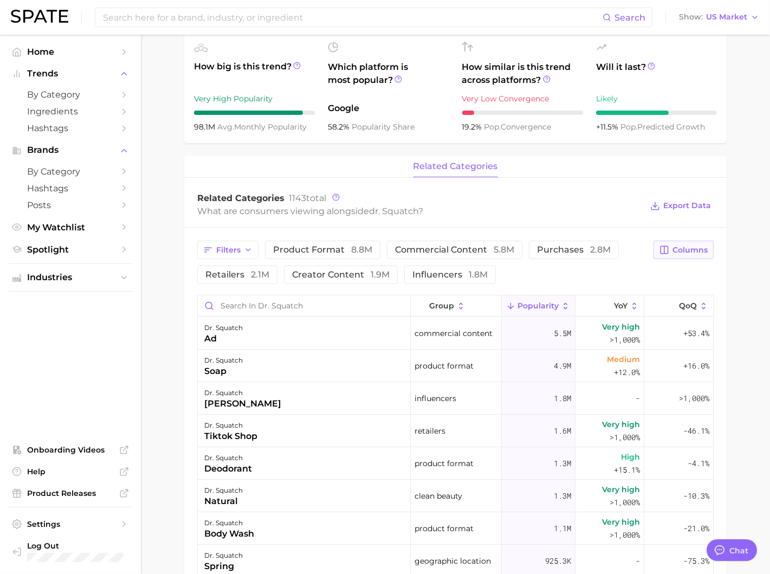
click at [695, 245] on span "Columns" at bounding box center [689, 249] width 35 height 9
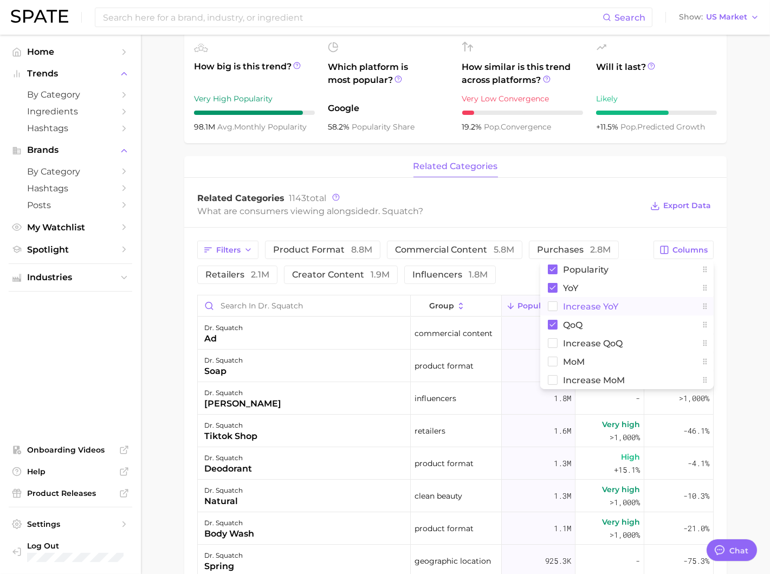
click at [590, 303] on span "Increase YoY" at bounding box center [590, 306] width 55 height 9
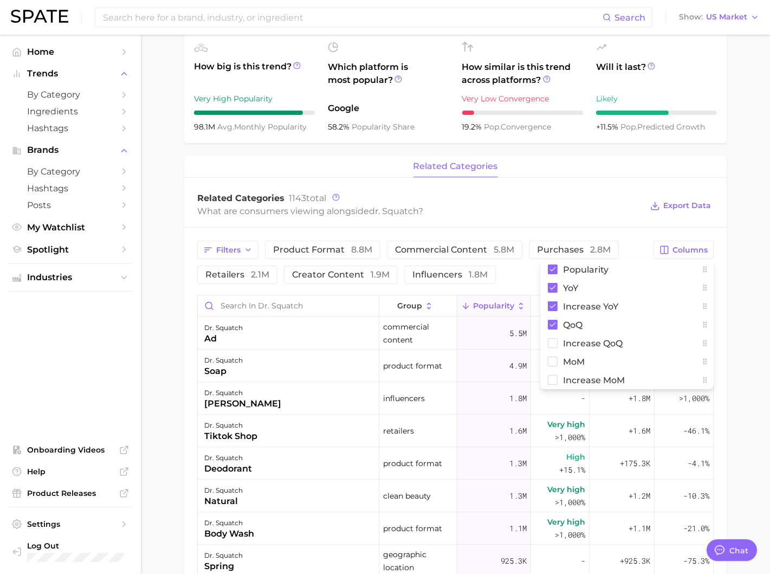
click at [710, 216] on main "Overview Google TikTok Instagram Beta brand dr. squatch Add to Watchlist Export…" at bounding box center [455, 323] width 629 height 1224
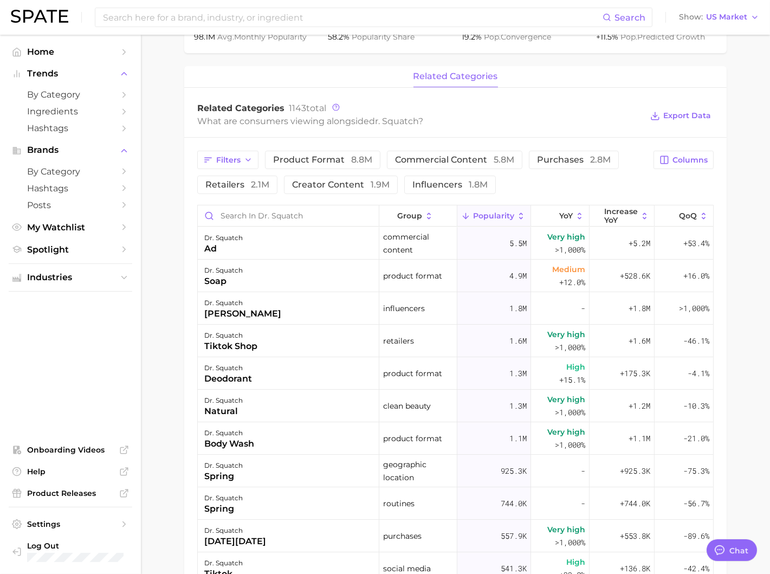
scroll to position [427, 0]
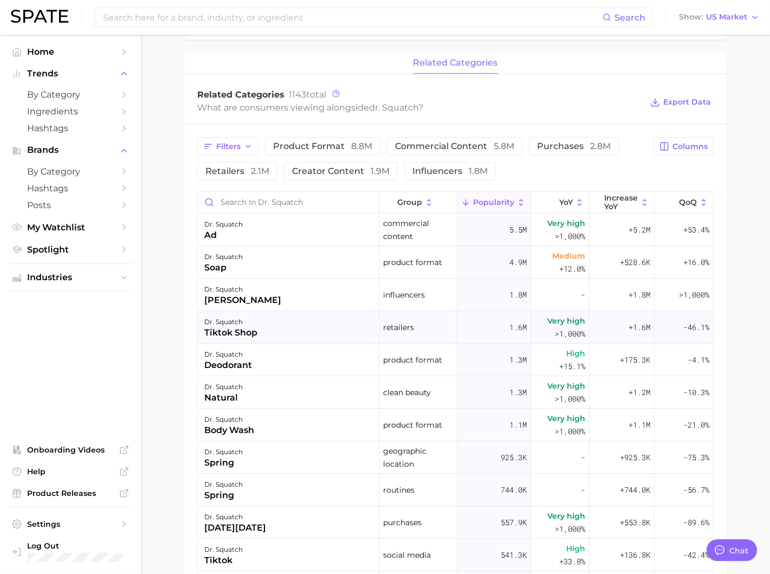
click at [485, 323] on div "1.6m" at bounding box center [494, 327] width 74 height 32
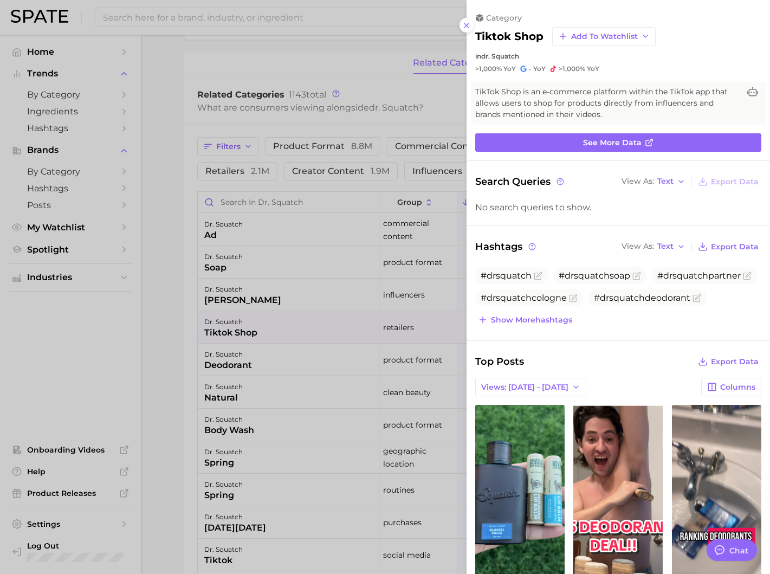
scroll to position [0, 0]
click at [561, 179] on icon at bounding box center [560, 182] width 8 height 8
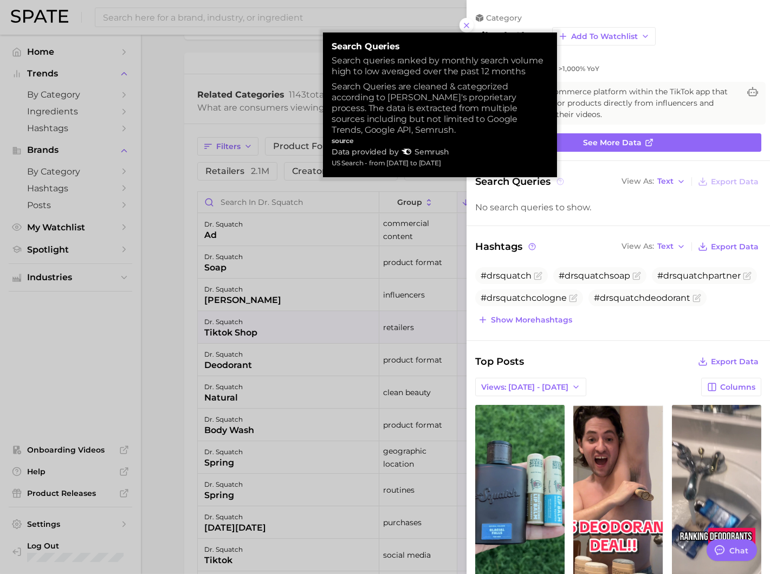
click at [561, 179] on icon at bounding box center [560, 182] width 8 height 8
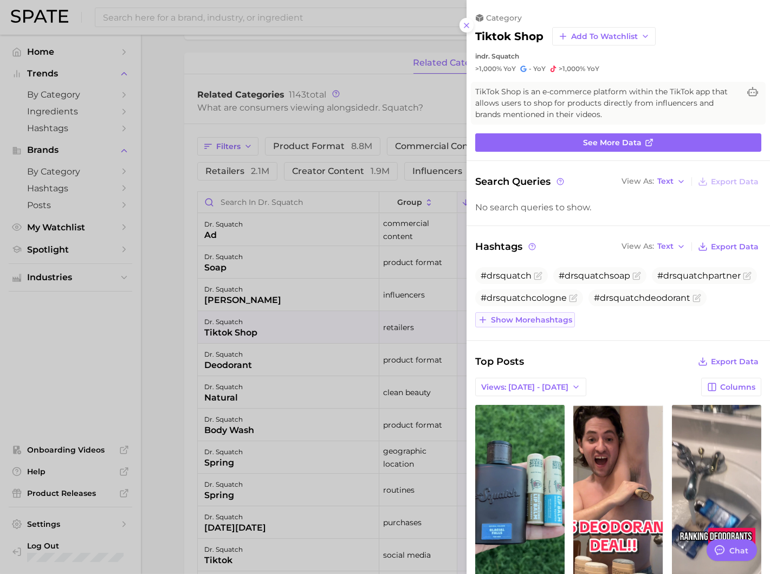
click at [541, 316] on span "Show more hashtags" at bounding box center [531, 319] width 81 height 9
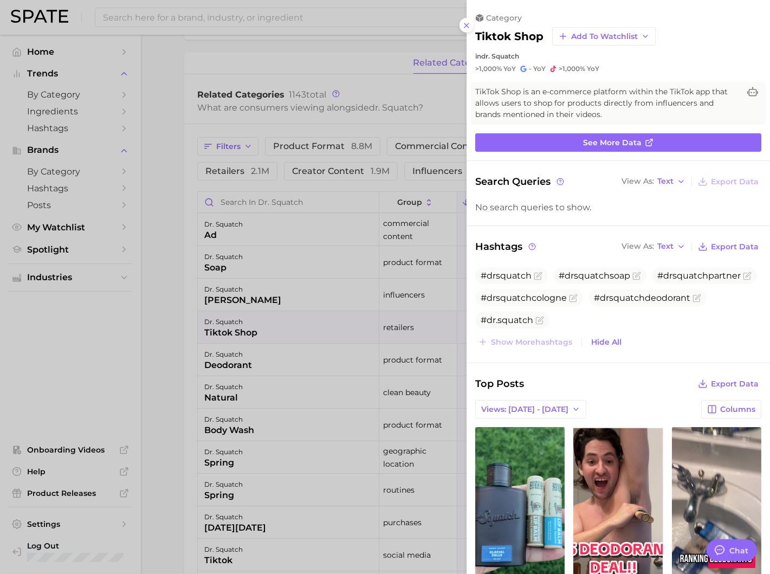
click at [338, 346] on div at bounding box center [385, 287] width 770 height 574
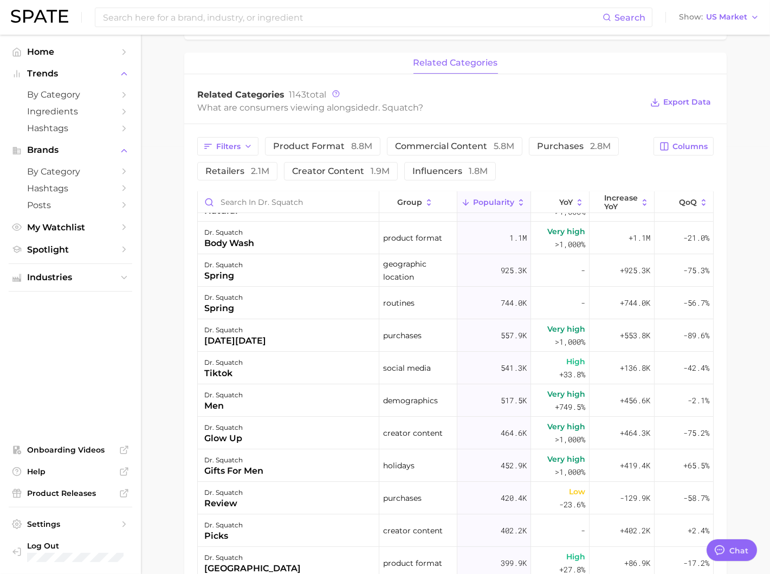
scroll to position [234, 0]
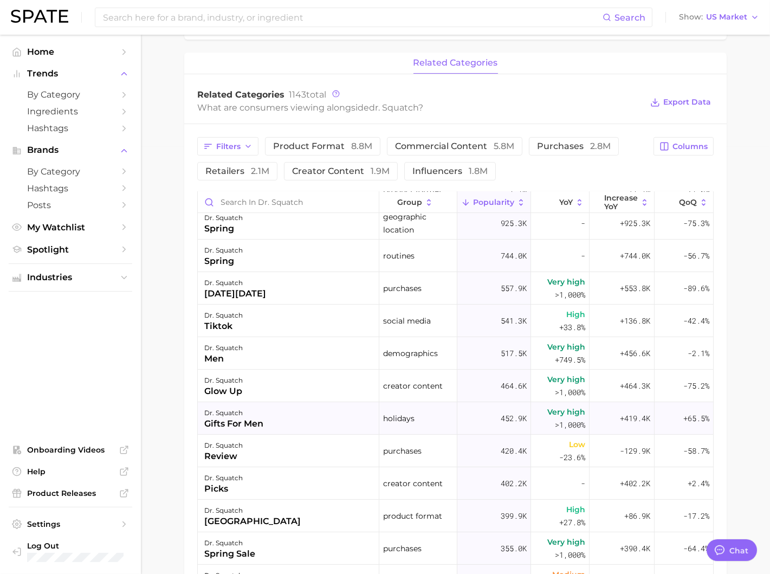
click at [350, 421] on div "dr. squatch gifts for men" at bounding box center [288, 418] width 181 height 32
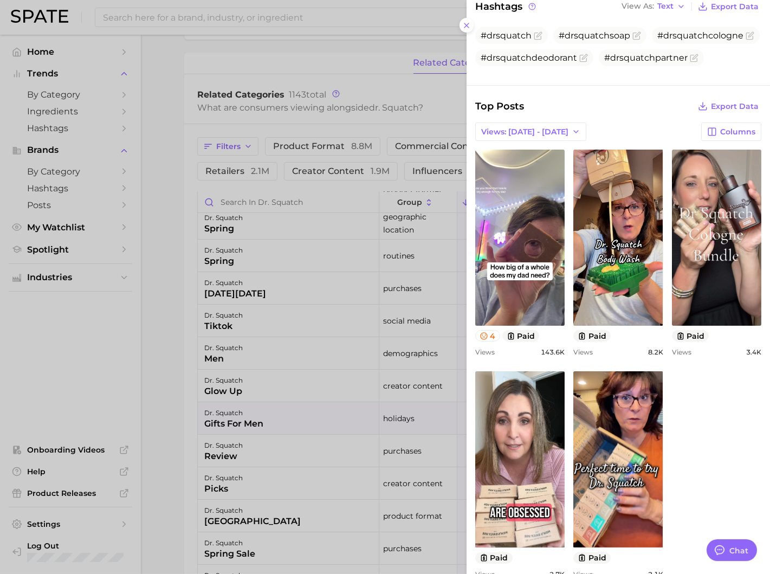
scroll to position [265, 0]
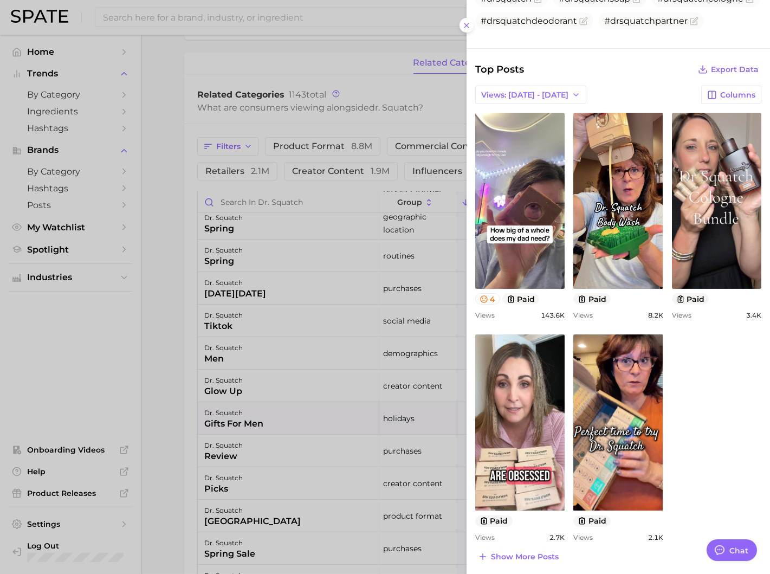
click at [390, 388] on div at bounding box center [385, 287] width 770 height 574
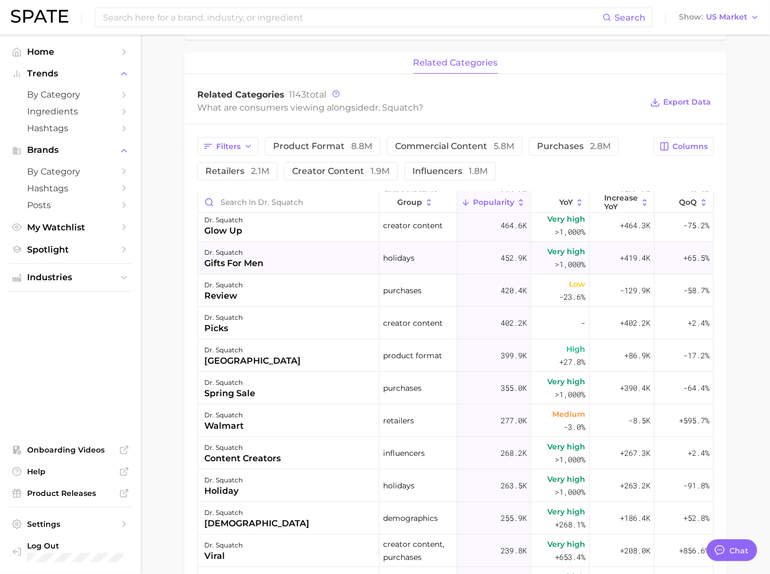
scroll to position [409, 0]
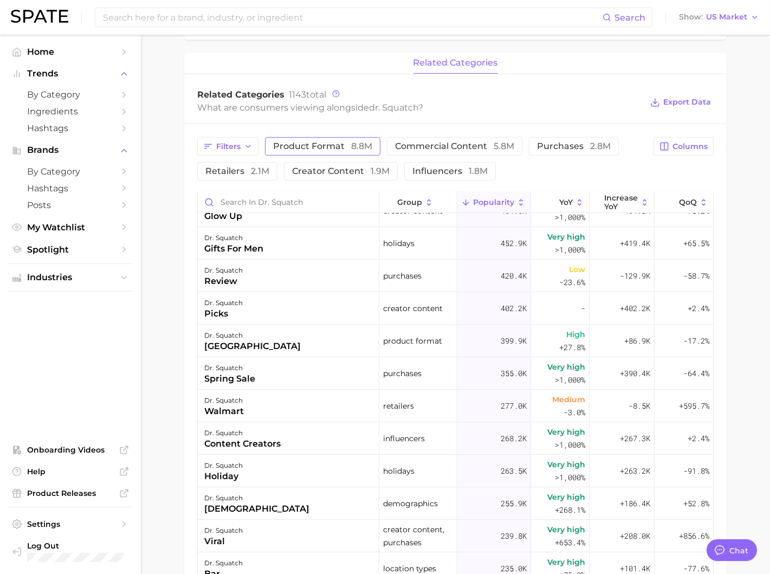
click at [330, 153] on button "product format 8.8m" at bounding box center [322, 146] width 115 height 18
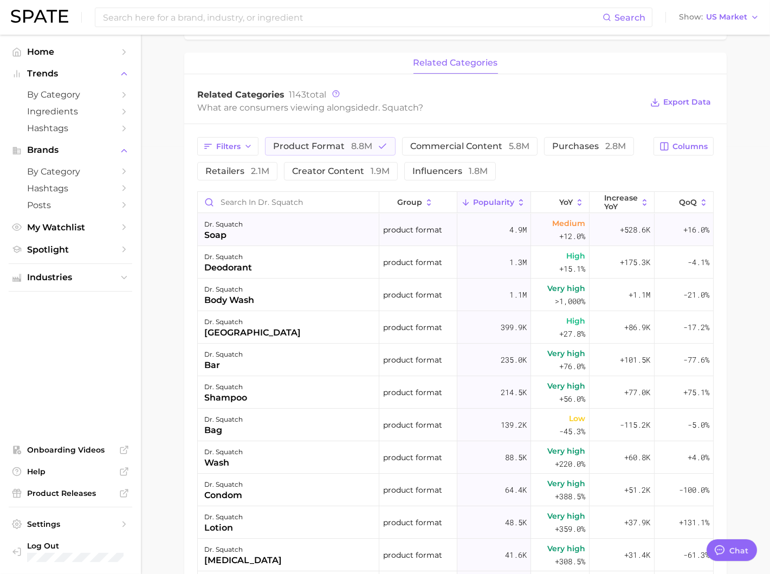
click at [517, 233] on span "4.9m" at bounding box center [517, 229] width 17 height 13
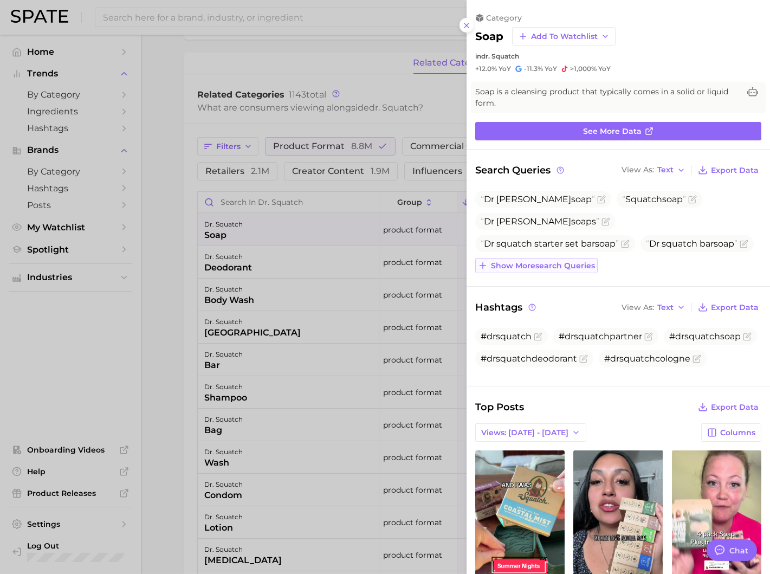
click at [561, 267] on span "Show more search queries" at bounding box center [543, 265] width 104 height 9
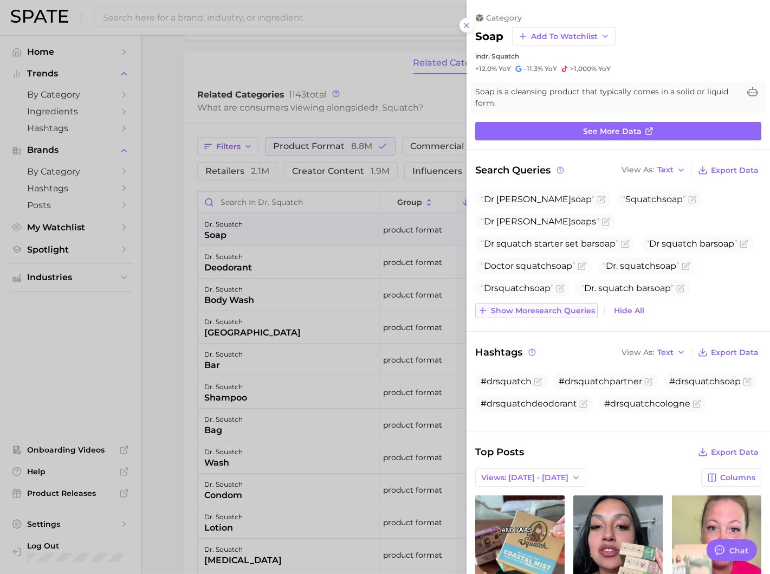
click at [536, 312] on span "Show more search queries" at bounding box center [543, 310] width 104 height 9
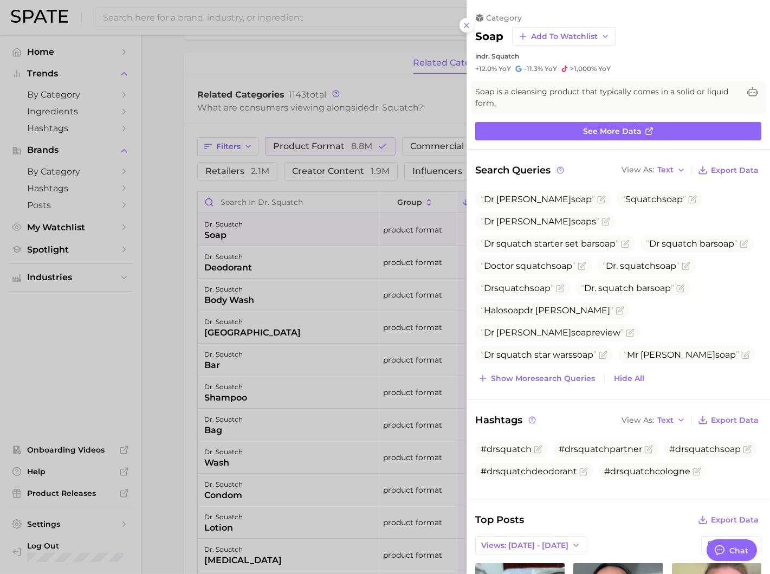
click at [366, 403] on div at bounding box center [385, 287] width 770 height 574
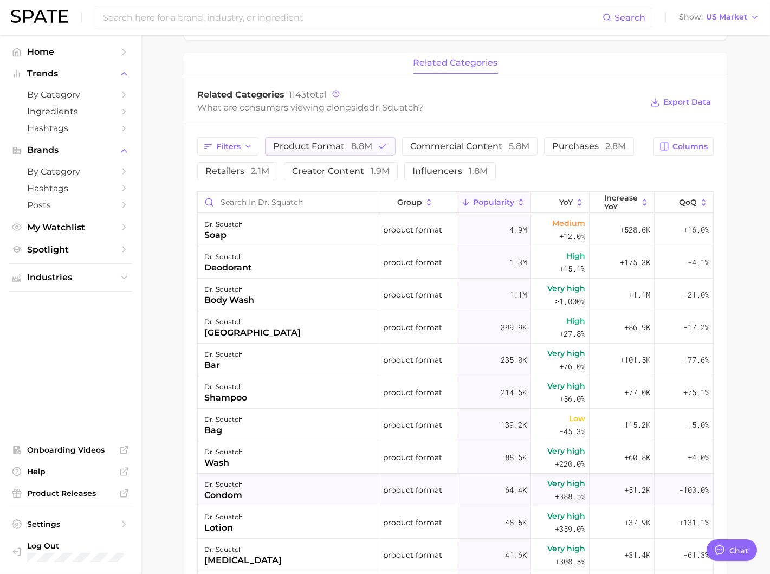
click at [251, 476] on div "dr. squatch condom" at bounding box center [288, 489] width 181 height 32
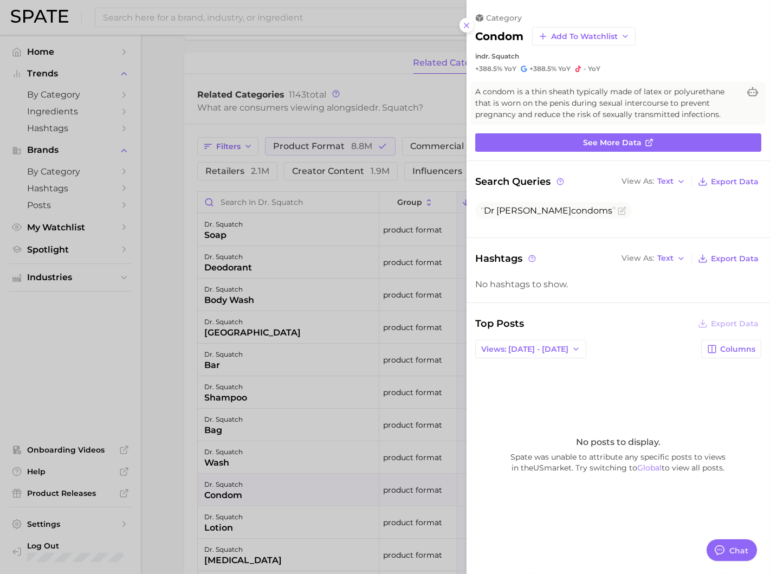
click at [284, 405] on div at bounding box center [385, 287] width 770 height 574
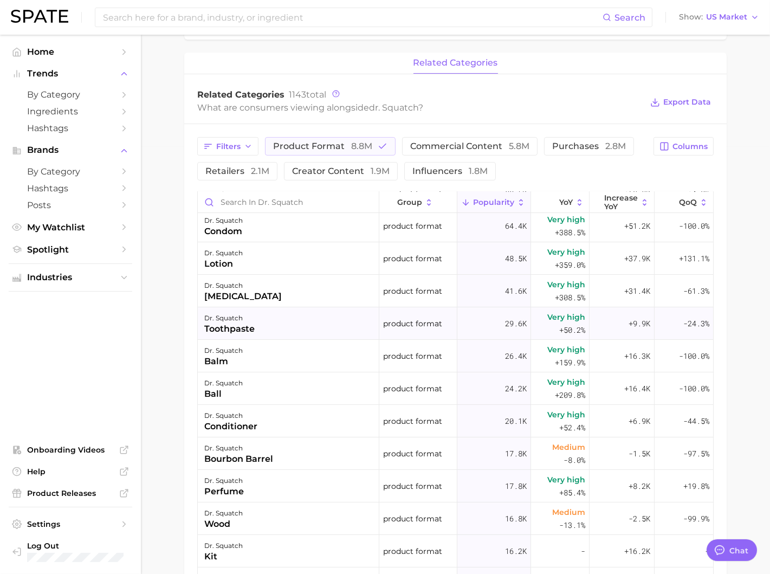
scroll to position [328, 0]
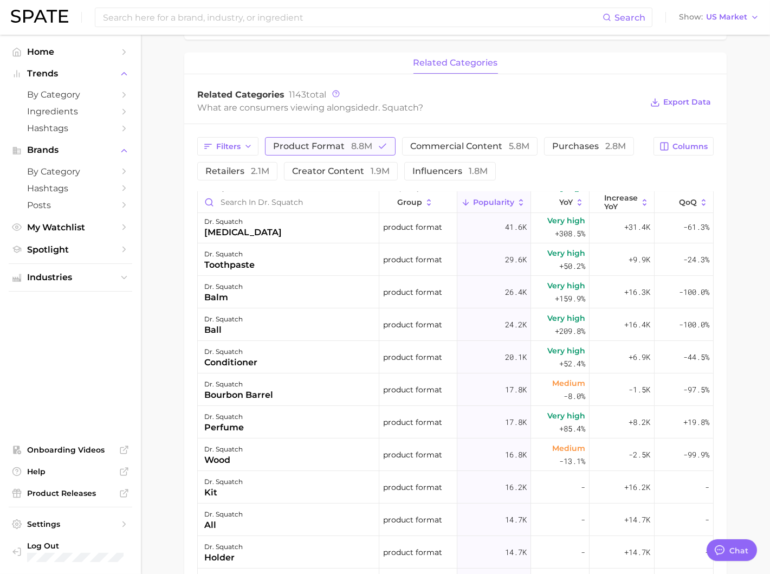
click at [357, 146] on span "8.8m" at bounding box center [361, 146] width 21 height 10
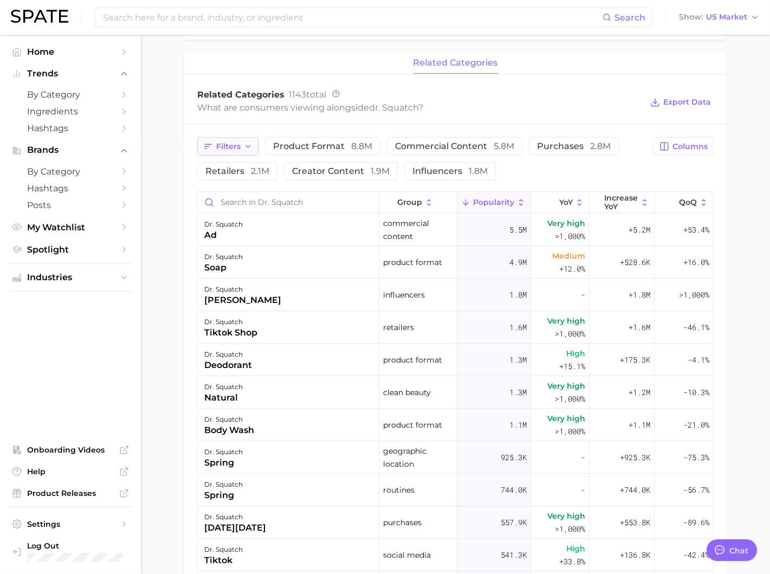
click at [220, 138] on button "Filters" at bounding box center [227, 146] width 61 height 18
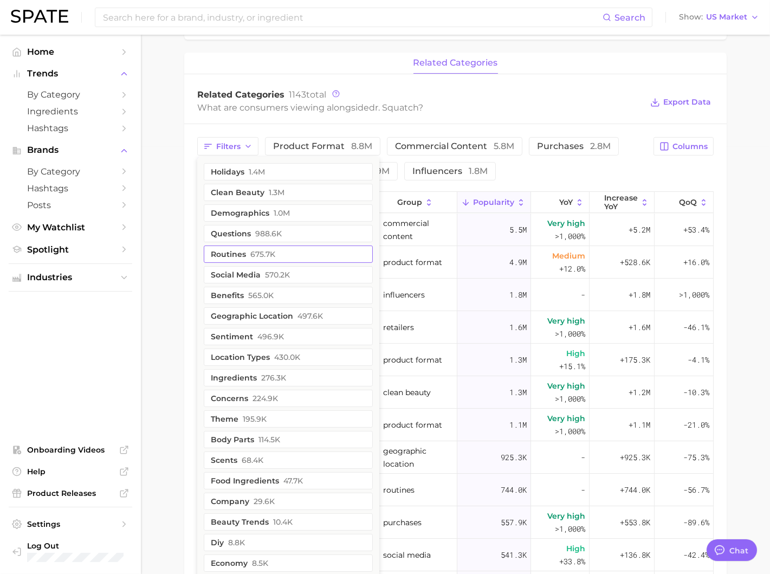
click at [336, 252] on button "routines 675.7k" at bounding box center [288, 253] width 169 height 17
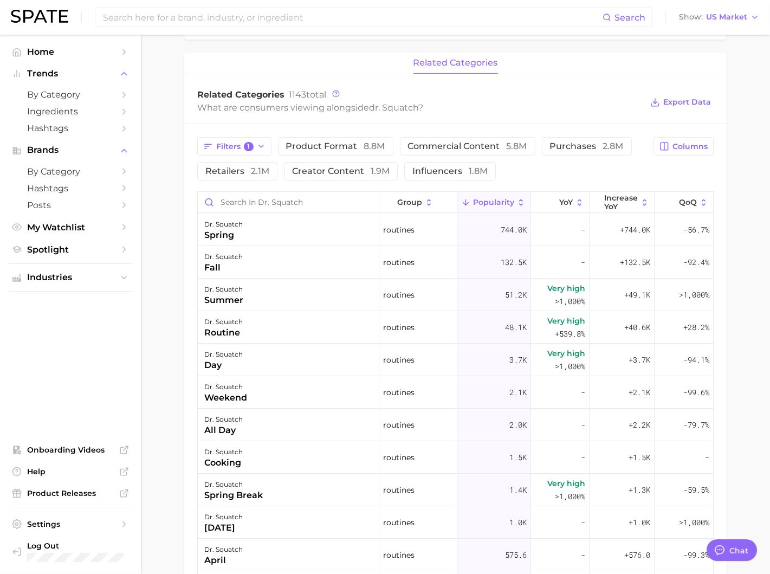
click at [610, 165] on div "Filters 1 product format 8.8m commercial content 5.8m purchases 2.8m retailers …" at bounding box center [422, 158] width 450 height 43
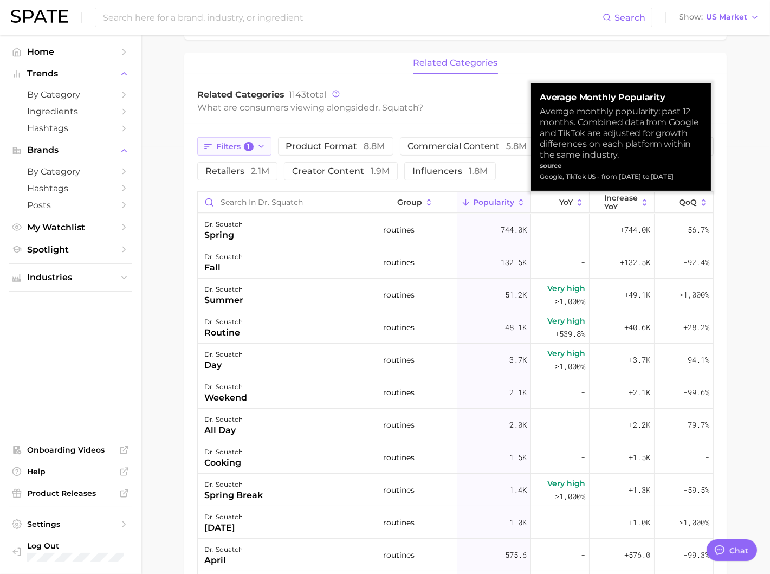
click at [253, 146] on button "Filters 1" at bounding box center [234, 146] width 74 height 18
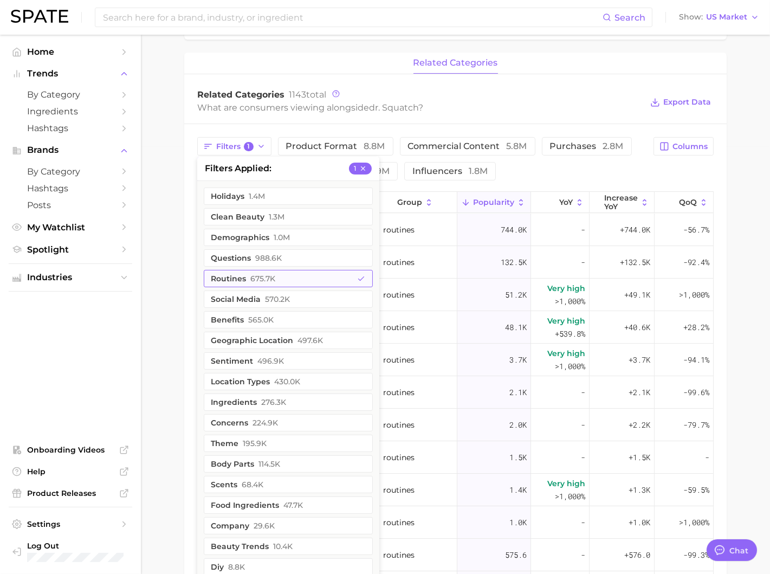
click at [262, 280] on span "675.7k" at bounding box center [262, 278] width 25 height 9
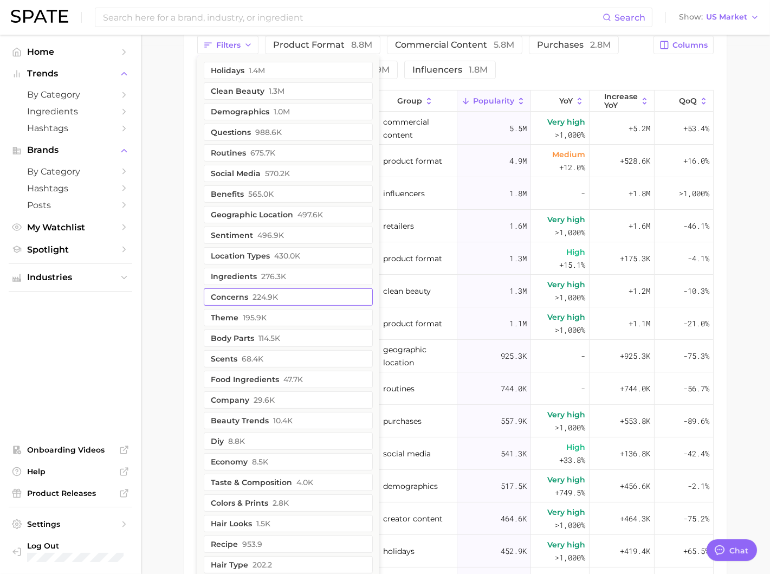
scroll to position [526, 0]
click at [281, 79] on button "holidays 1.4m" at bounding box center [288, 71] width 169 height 17
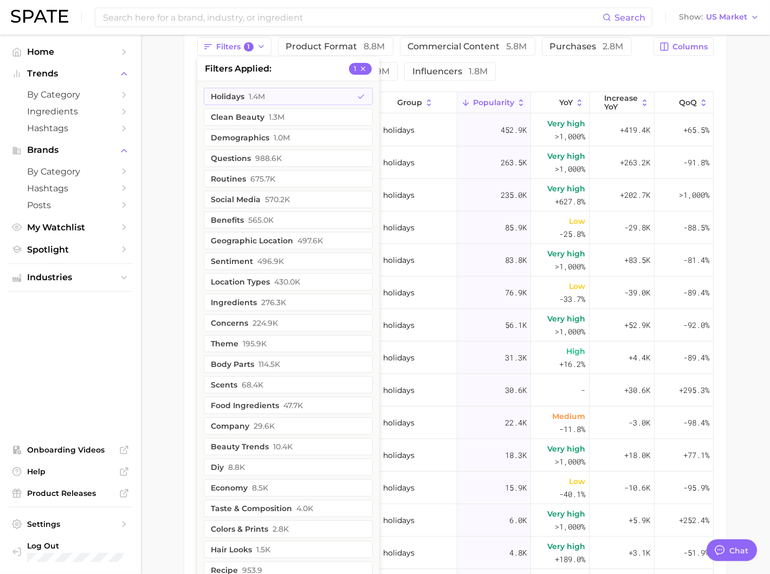
click at [175, 105] on main "Overview Google TikTok Instagram Beta brand dr. squatch Add to Watchlist Export…" at bounding box center [455, 120] width 629 height 1224
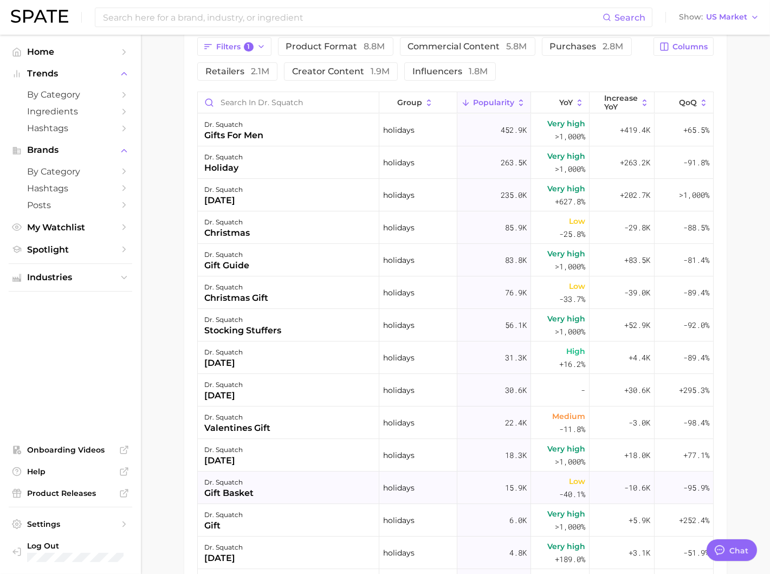
scroll to position [505, 0]
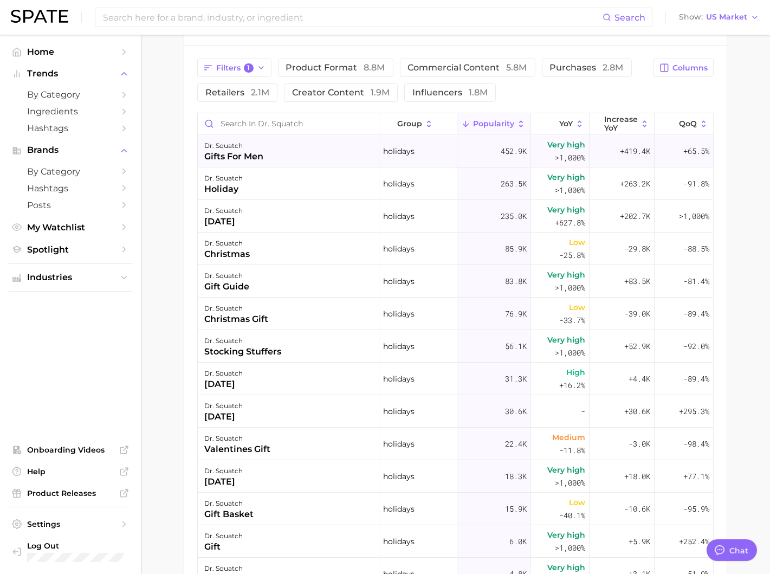
click at [374, 154] on div "dr. squatch gifts for men" at bounding box center [288, 151] width 181 height 32
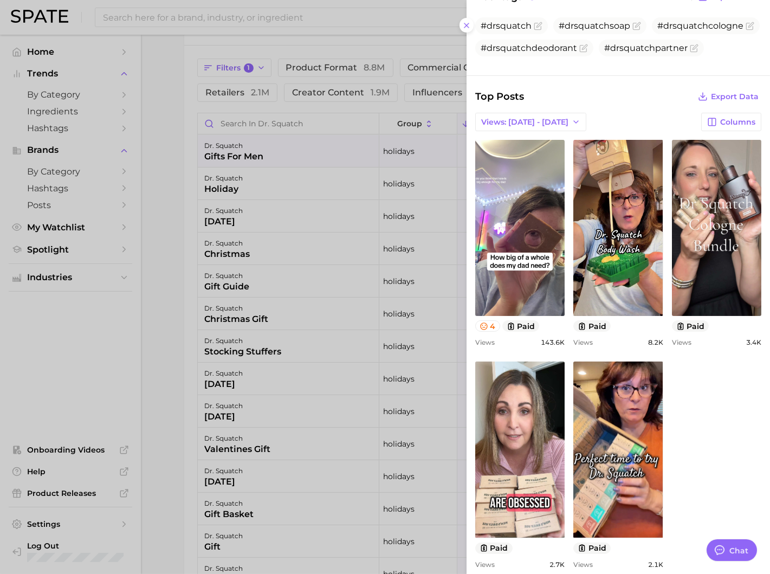
scroll to position [240, 0]
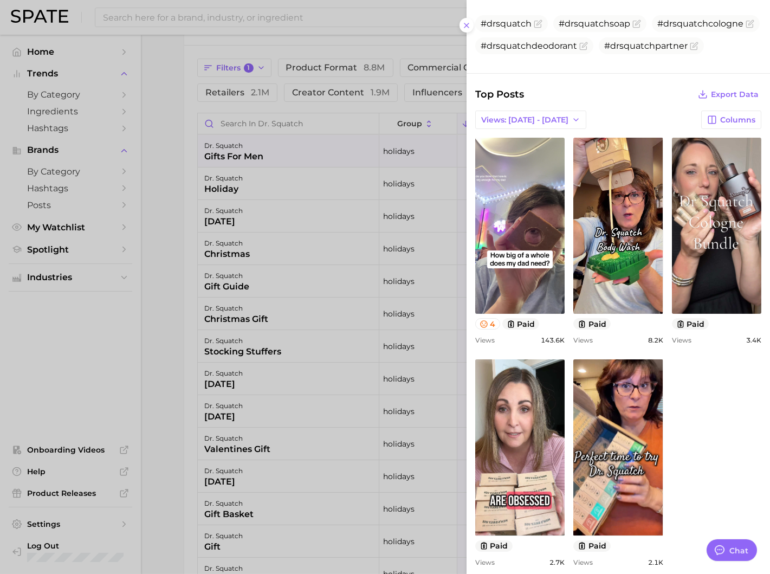
click at [401, 398] on div at bounding box center [385, 287] width 770 height 574
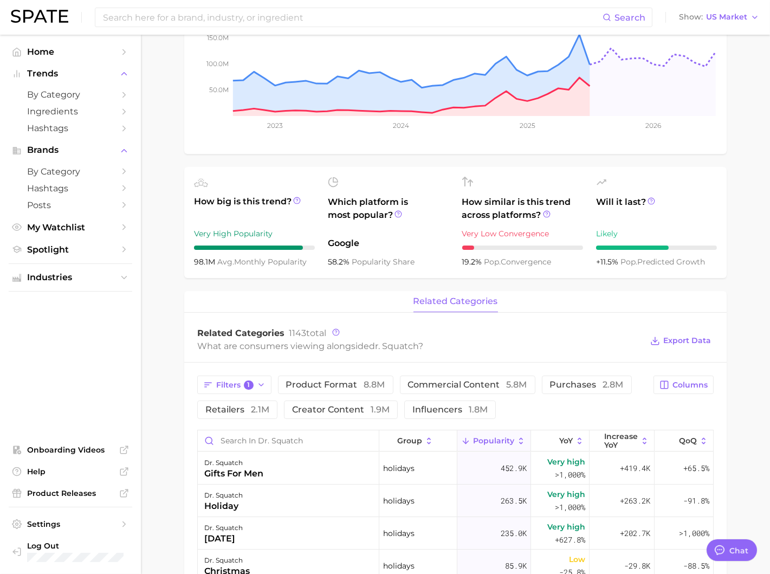
scroll to position [0, 0]
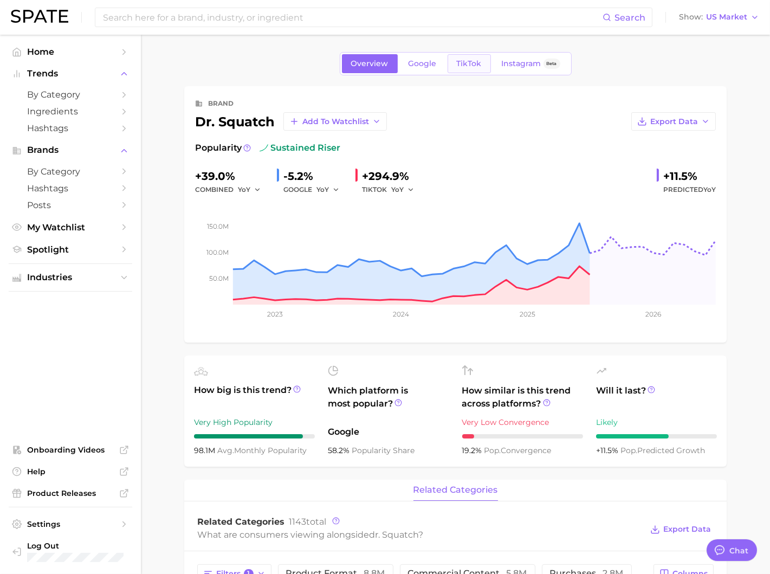
click at [468, 54] on link "TikTok" at bounding box center [468, 63] width 43 height 19
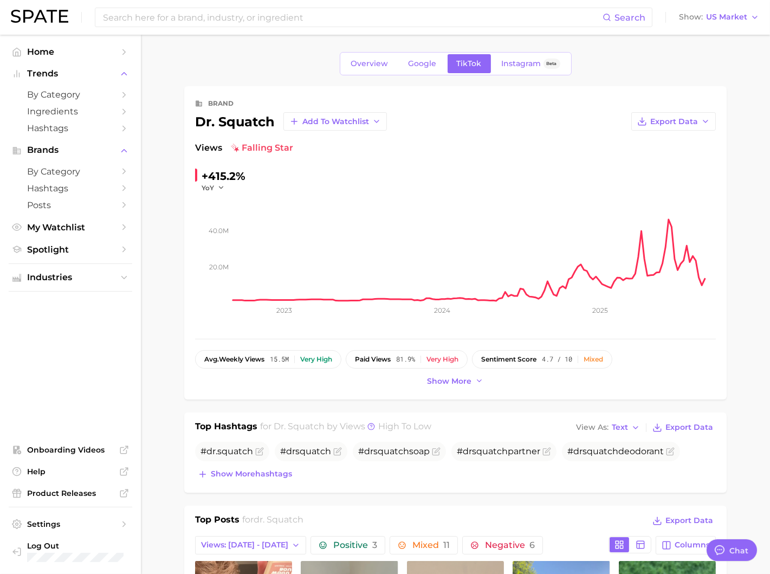
click at [448, 387] on div "brand dr. squatch Add to Watchlist Export Data Views falling star +415.2% YoY 2…" at bounding box center [455, 242] width 542 height 313
click at [456, 378] on span "Show more" at bounding box center [449, 380] width 44 height 9
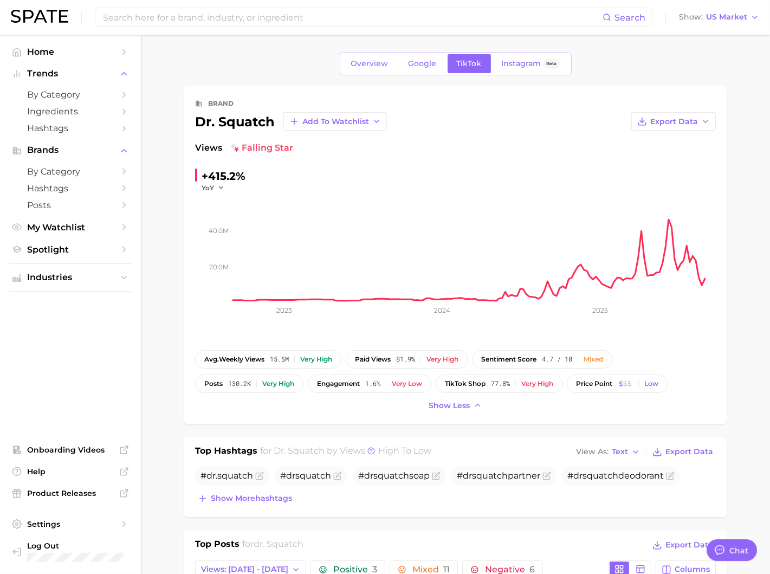
click at [378, 418] on div "brand dr. squatch Add to Watchlist Export Data Views falling star +415.2% YoY 2…" at bounding box center [455, 254] width 542 height 337
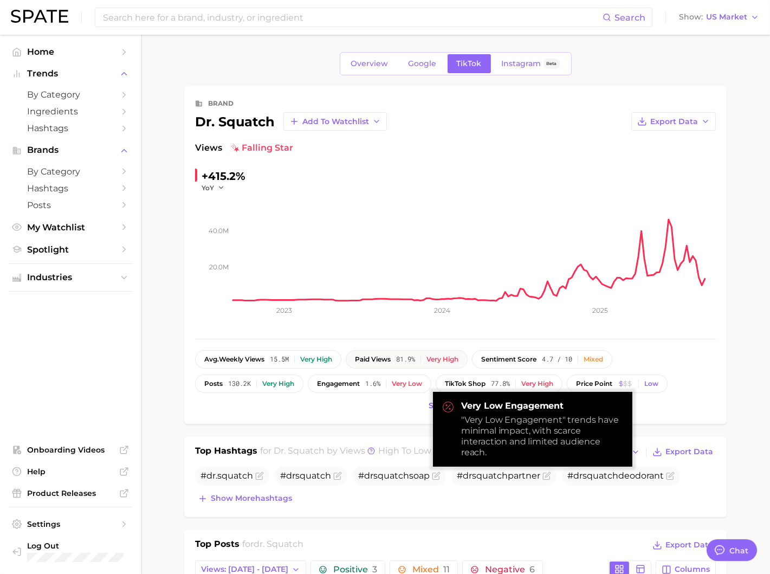
click at [447, 359] on div "Very high" at bounding box center [442, 359] width 32 height 8
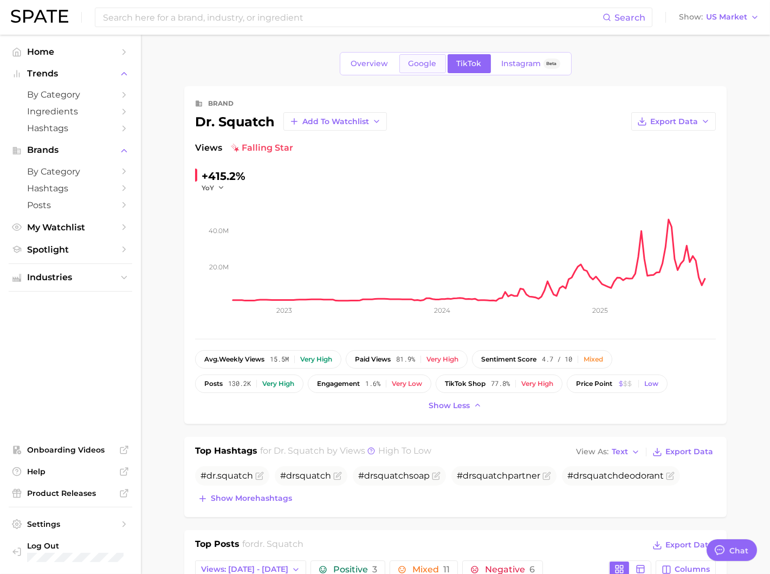
click at [434, 55] on link "Google" at bounding box center [422, 63] width 47 height 19
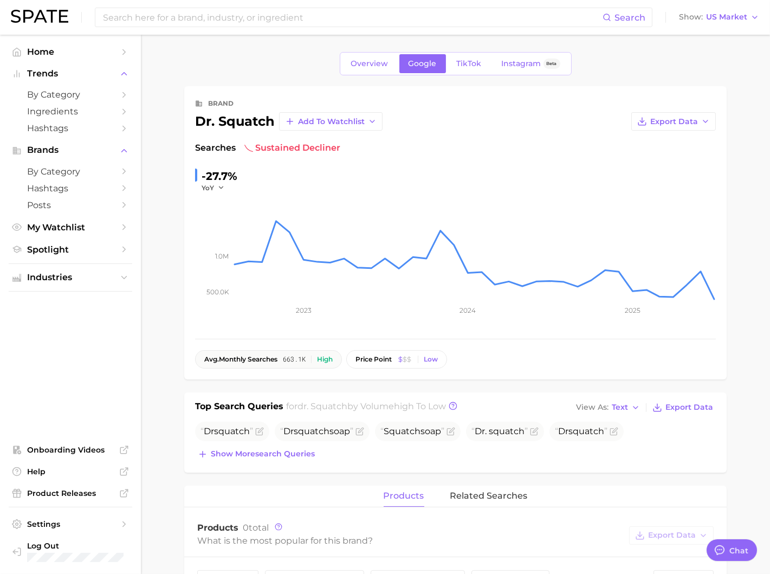
click at [333, 360] on div "High" at bounding box center [325, 359] width 16 height 8
click at [282, 24] on input at bounding box center [352, 17] width 500 height 18
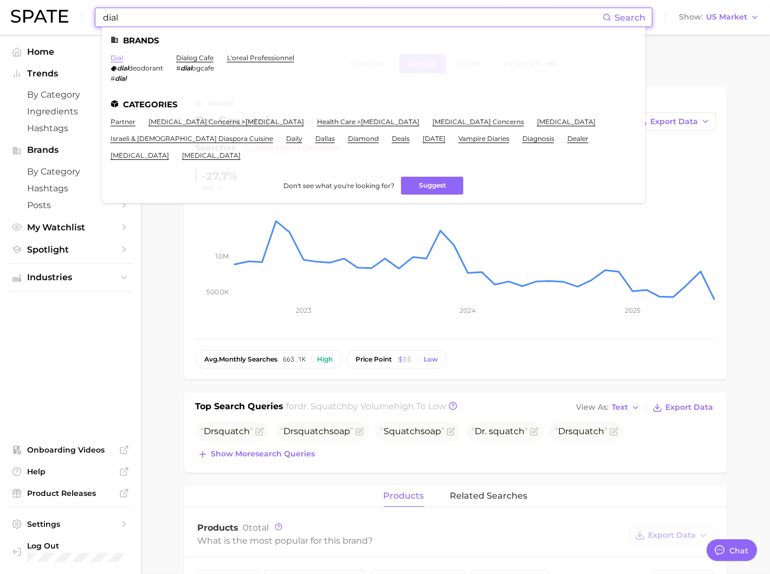
type input "dial"
click at [122, 60] on link "dial" at bounding box center [116, 58] width 12 height 8
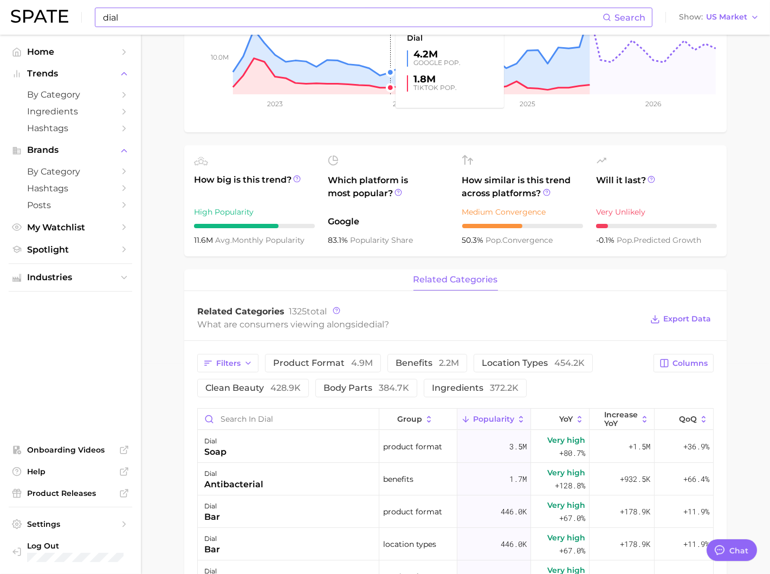
scroll to position [226, 0]
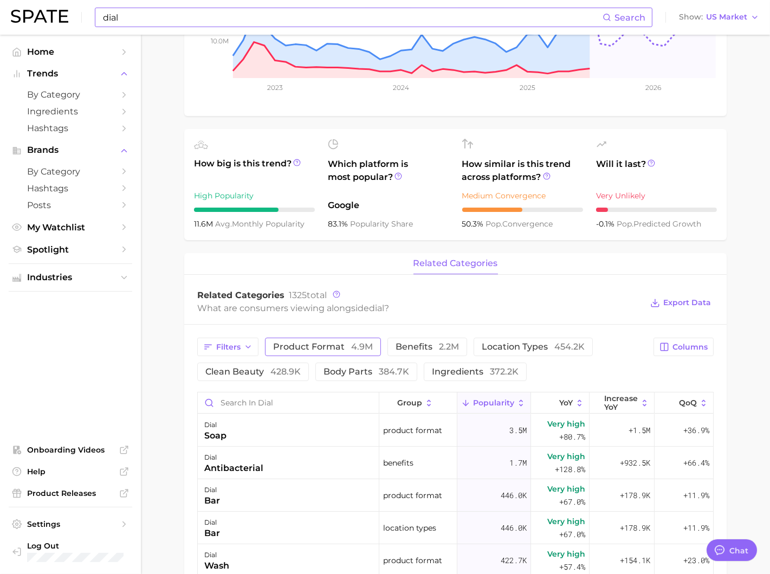
click at [347, 344] on span "product format 4.9m" at bounding box center [323, 346] width 100 height 9
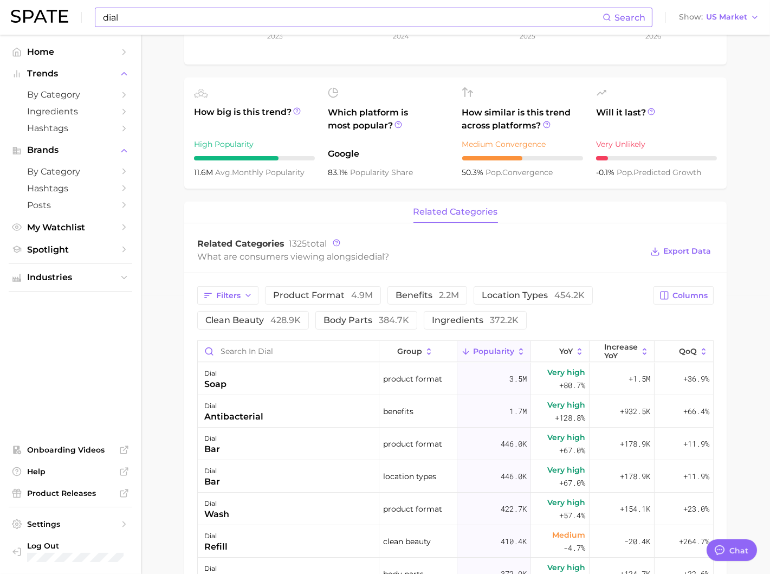
scroll to position [282, 0]
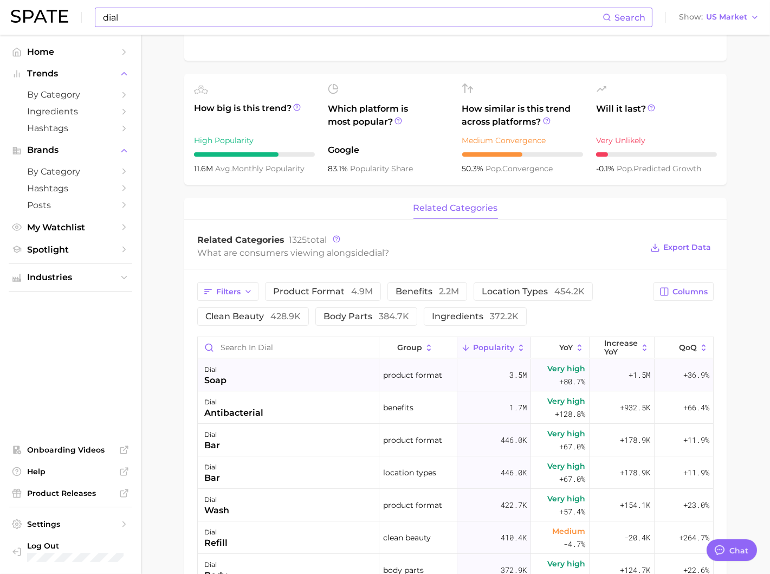
click at [389, 382] on div "product format" at bounding box center [418, 375] width 78 height 32
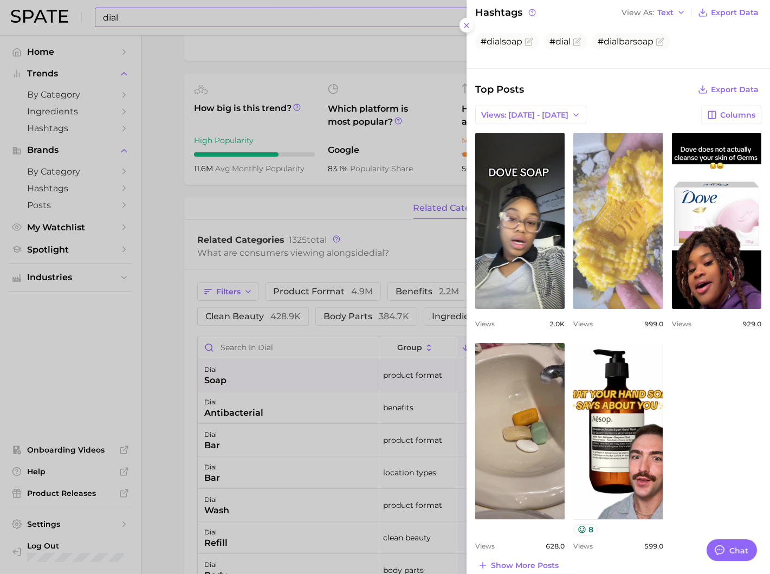
scroll to position [300, 0]
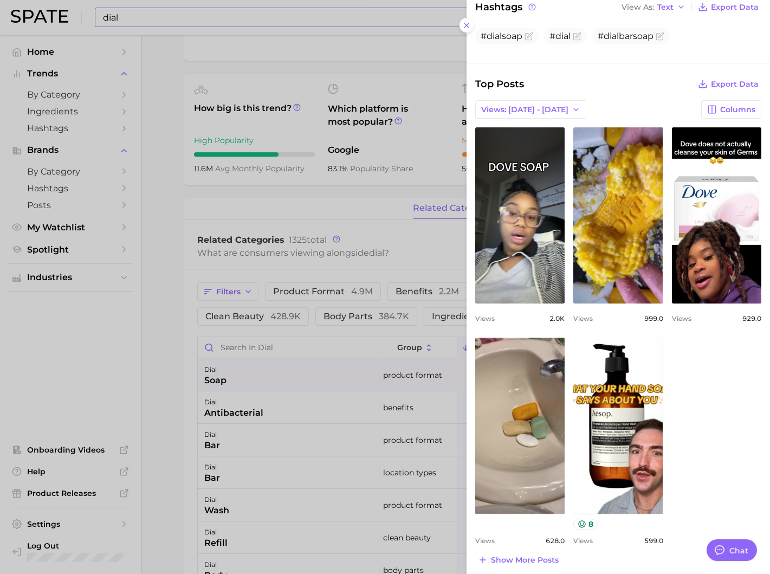
click at [399, 275] on div at bounding box center [385, 287] width 770 height 574
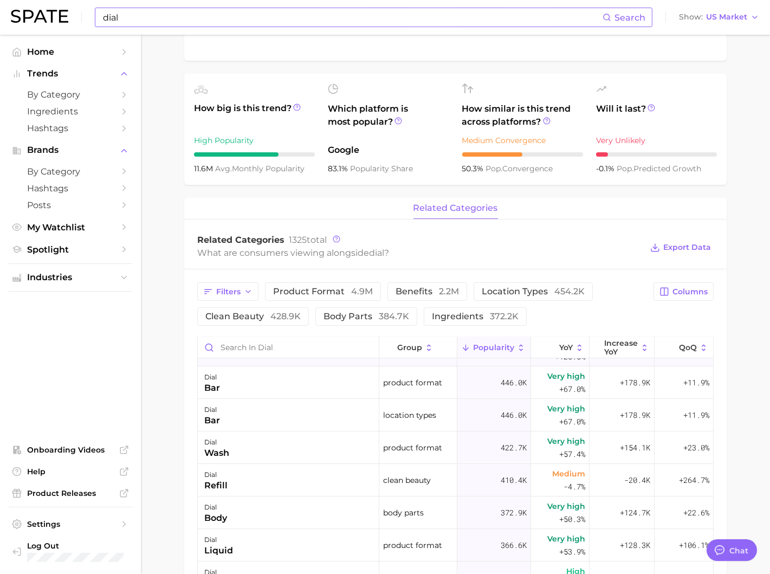
scroll to position [134, 0]
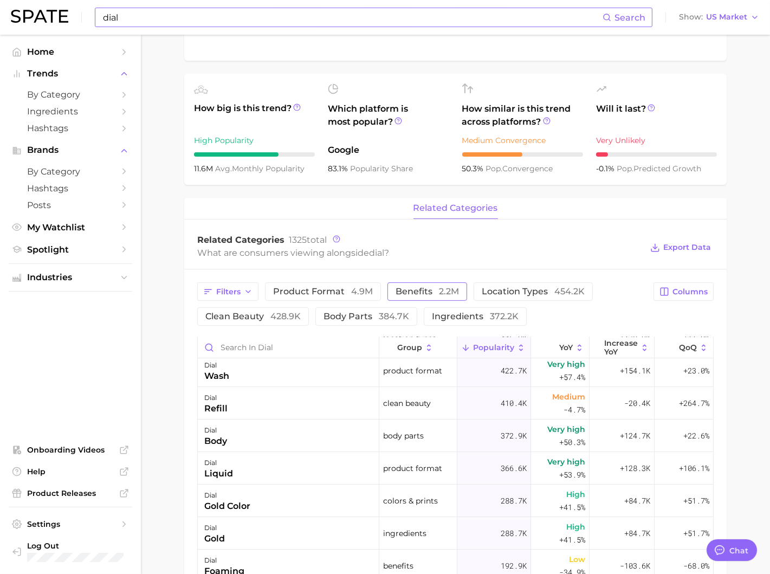
click at [429, 288] on span "benefits 2.2m" at bounding box center [426, 291] width 63 height 9
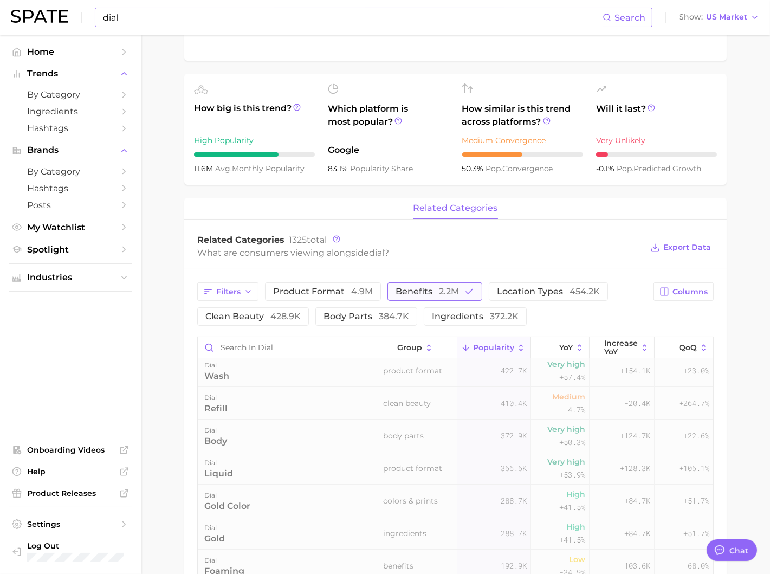
scroll to position [0, 0]
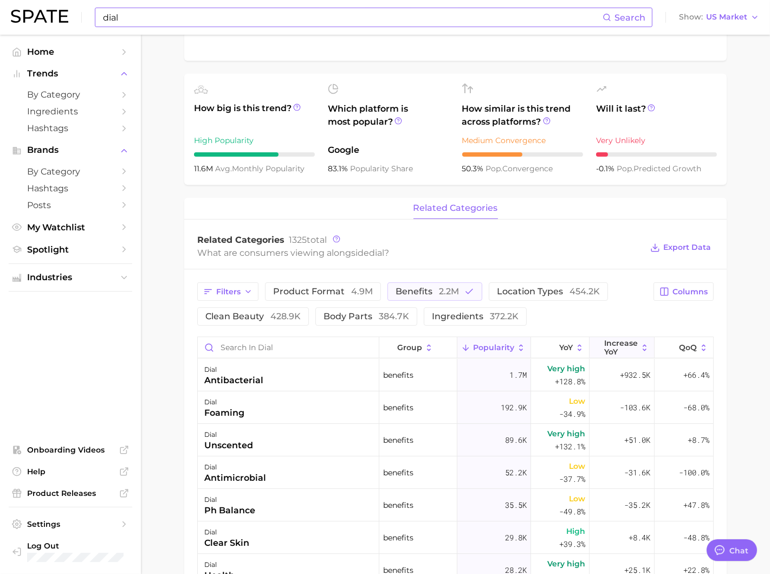
click at [618, 341] on span "Increase YoY" at bounding box center [621, 346] width 34 height 17
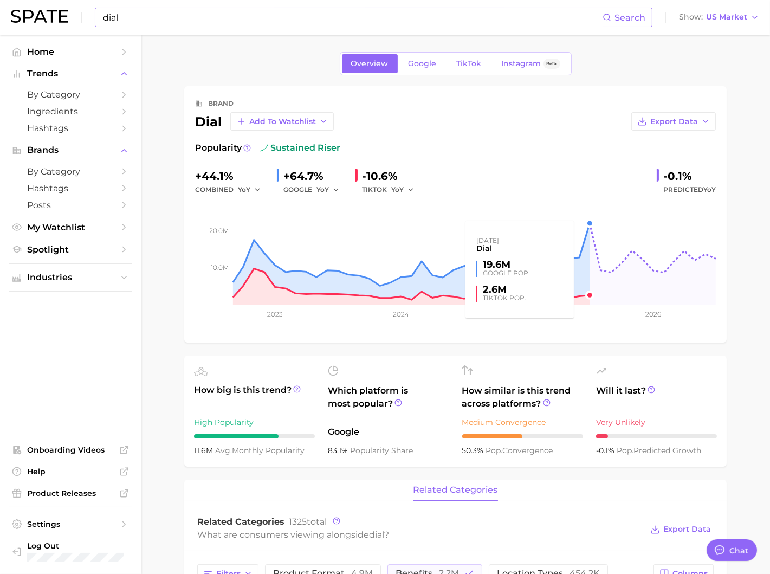
click at [587, 224] on rect at bounding box center [455, 250] width 520 height 108
click at [589, 223] on rect at bounding box center [455, 250] width 520 height 108
click at [589, 233] on rect at bounding box center [455, 250] width 520 height 108
click at [589, 225] on rect at bounding box center [455, 250] width 520 height 108
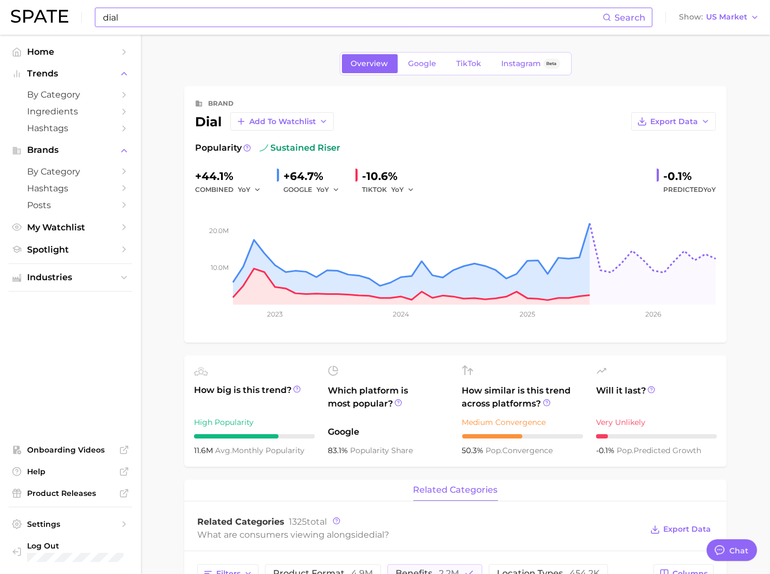
click at [589, 225] on rect at bounding box center [455, 250] width 520 height 108
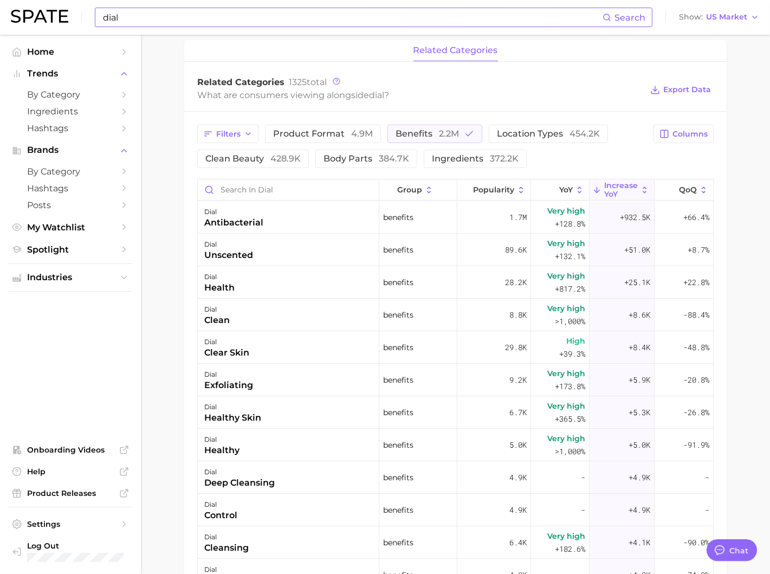
scroll to position [440, 0]
click at [433, 123] on button "benefits 2.2m" at bounding box center [434, 132] width 95 height 18
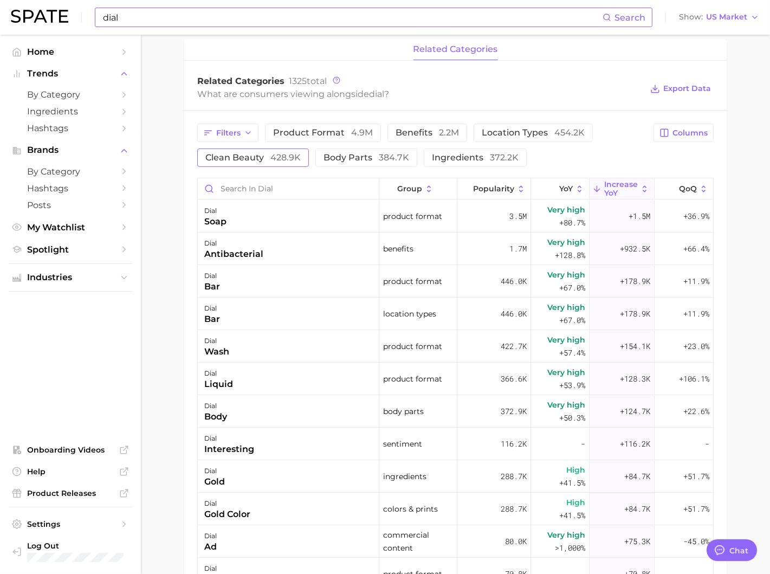
click at [279, 153] on span "428.9k" at bounding box center [285, 157] width 30 height 10
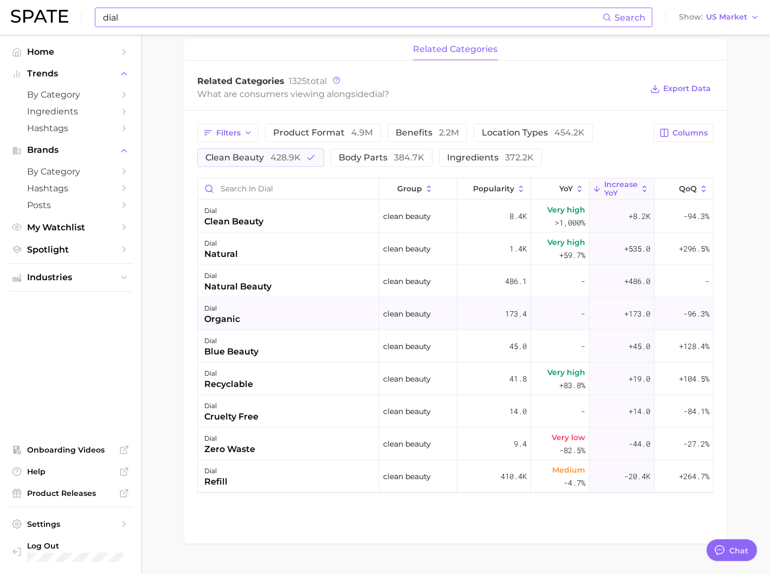
click at [232, 321] on div "organic" at bounding box center [222, 318] width 36 height 13
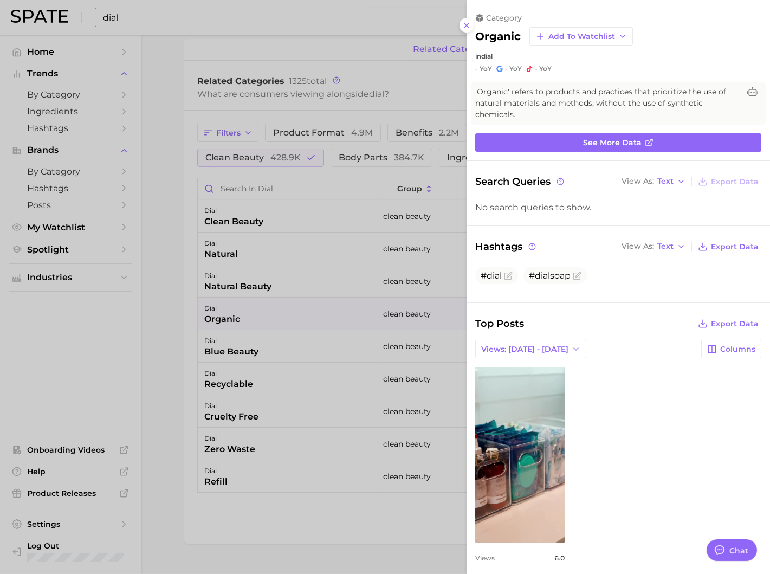
scroll to position [0, 0]
click at [315, 260] on div at bounding box center [385, 287] width 770 height 574
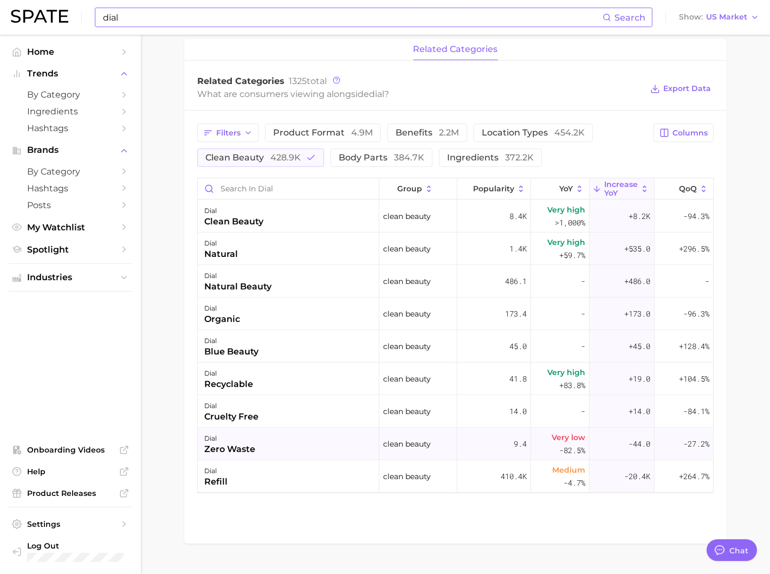
click at [292, 454] on div "dial zero waste" at bounding box center [288, 443] width 181 height 32
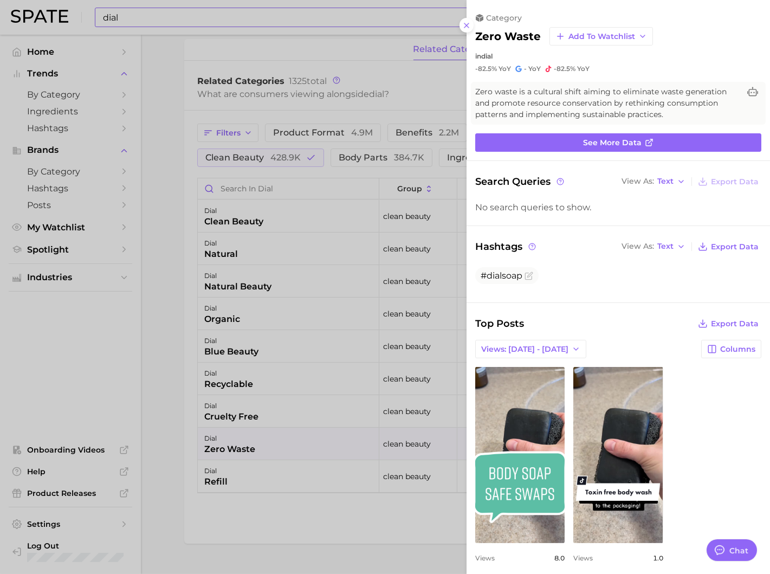
click at [312, 431] on div at bounding box center [385, 287] width 770 height 574
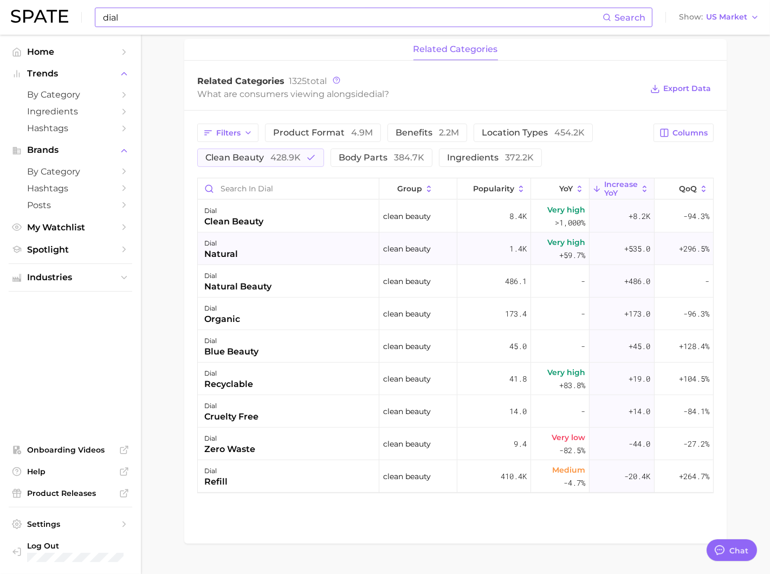
click at [348, 240] on div "dial natural" at bounding box center [288, 248] width 181 height 32
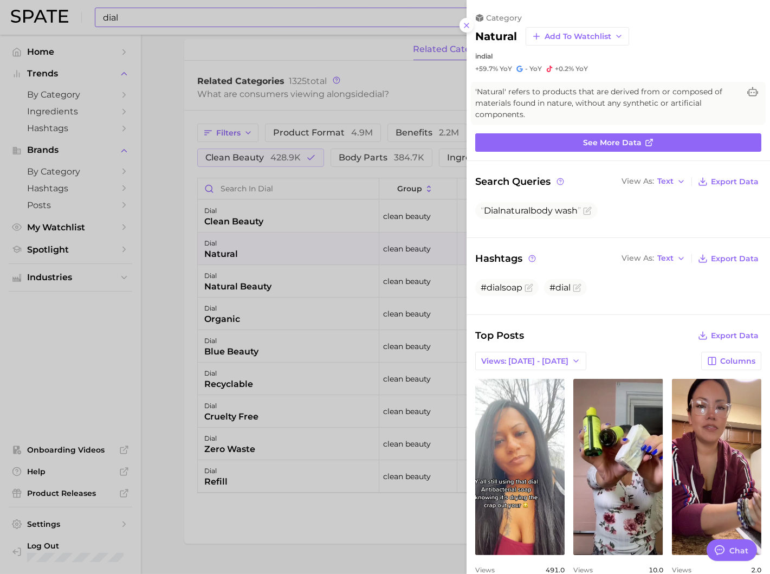
click at [406, 424] on div at bounding box center [385, 287] width 770 height 574
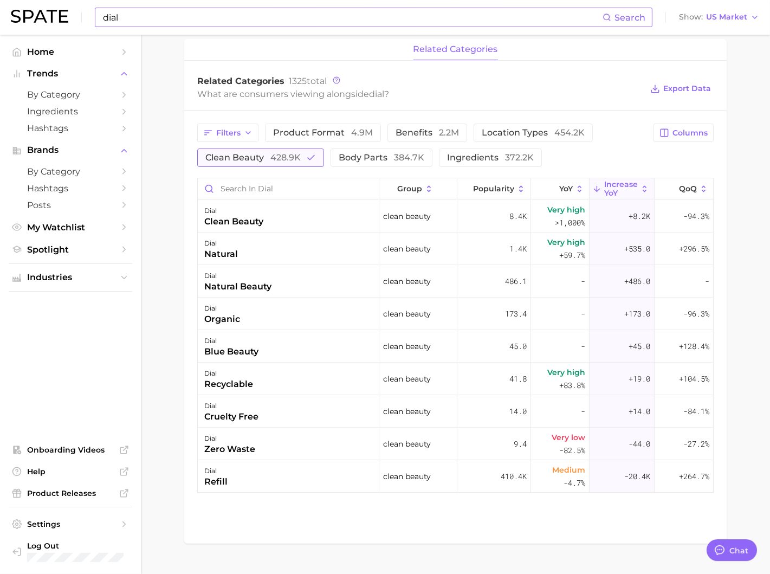
click at [291, 161] on span "428.9k" at bounding box center [285, 157] width 30 height 10
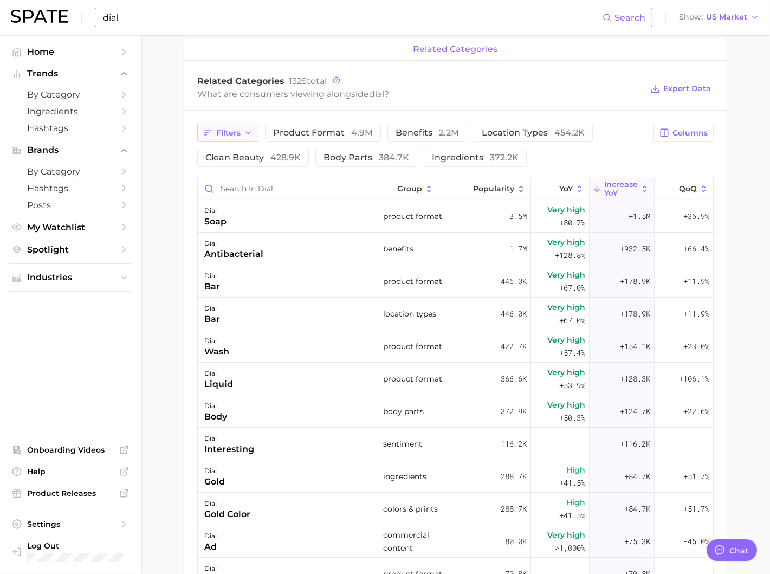
click at [233, 131] on span "Filters" at bounding box center [228, 132] width 24 height 9
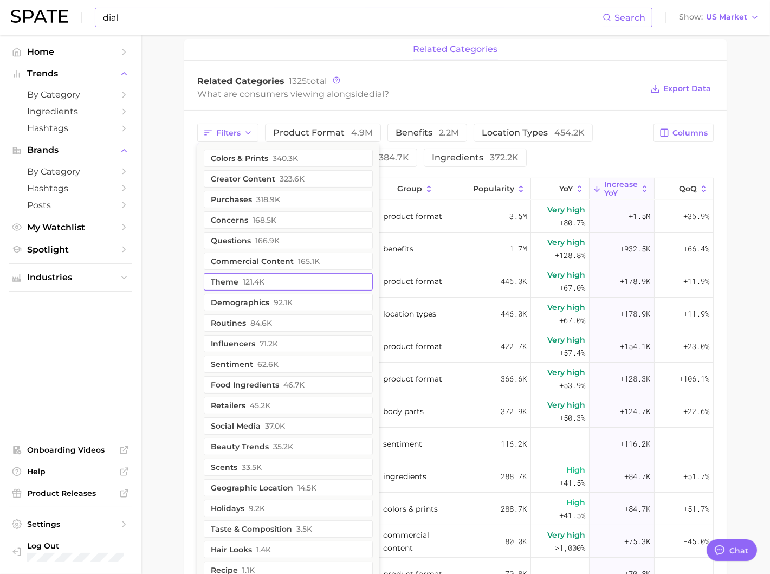
click at [307, 279] on button "theme 121.4k" at bounding box center [288, 281] width 169 height 17
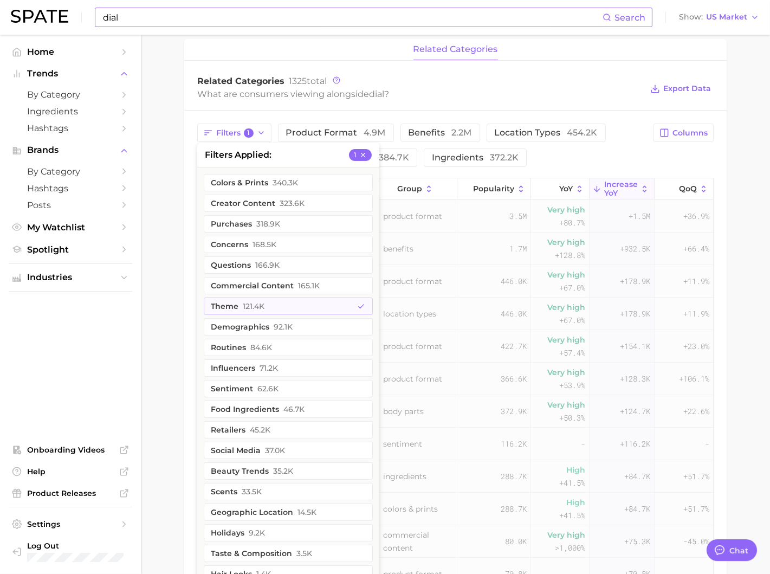
click at [483, 81] on div "Related Categories 1325 total" at bounding box center [419, 81] width 445 height 11
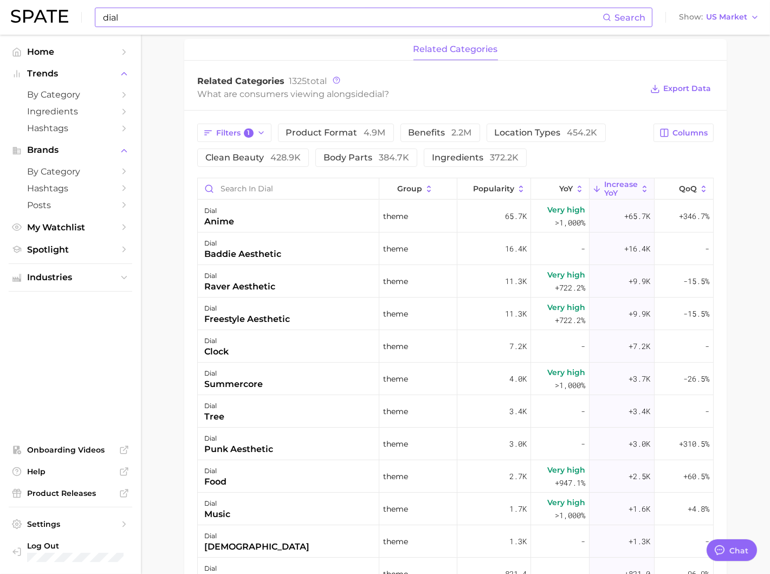
click at [483, 81] on div "Related Categories 1325 total" at bounding box center [419, 81] width 445 height 11
click at [322, 206] on div "dial anime" at bounding box center [288, 216] width 181 height 32
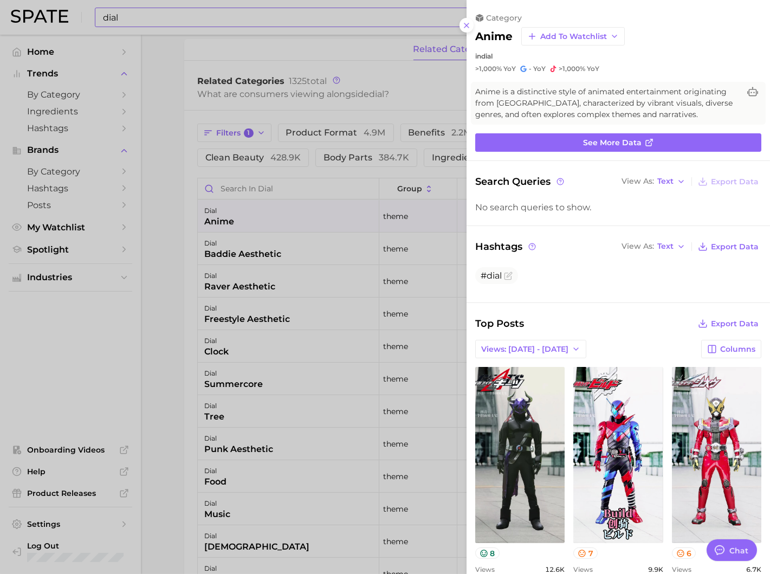
click at [350, 210] on div at bounding box center [385, 287] width 770 height 574
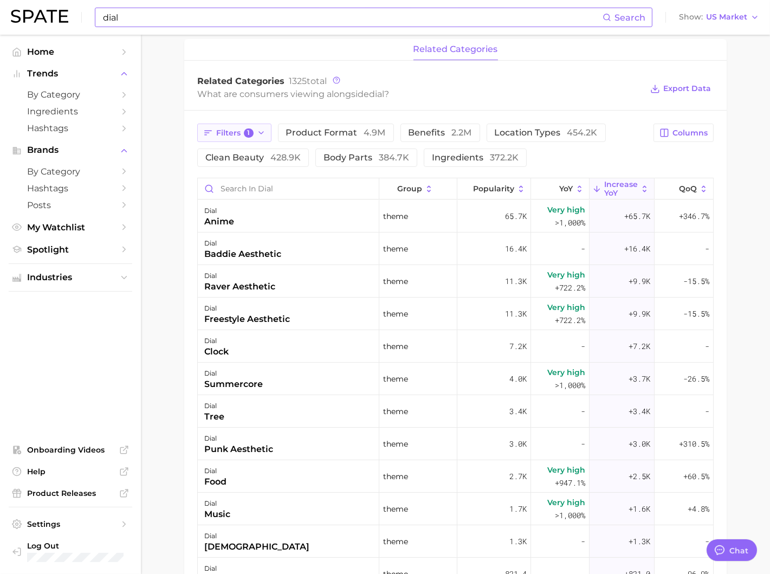
click at [260, 134] on icon "button" at bounding box center [261, 132] width 9 height 9
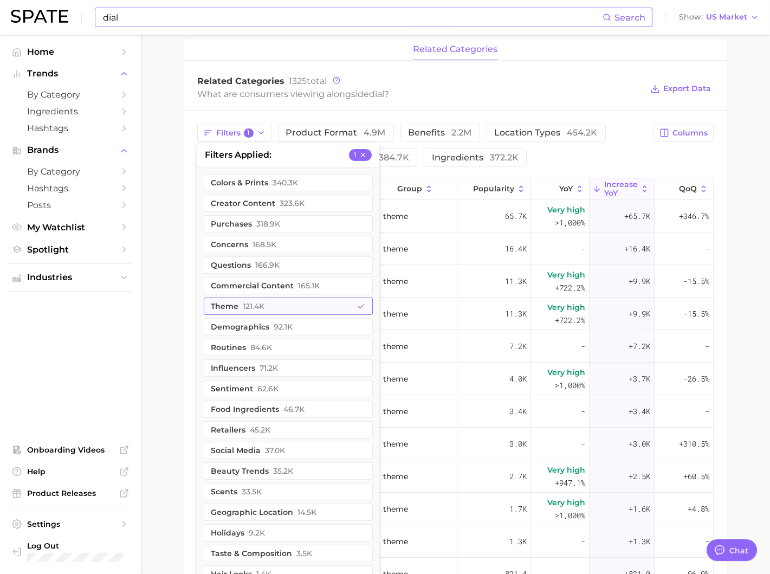
click at [272, 309] on button "theme 121.4k" at bounding box center [288, 305] width 169 height 17
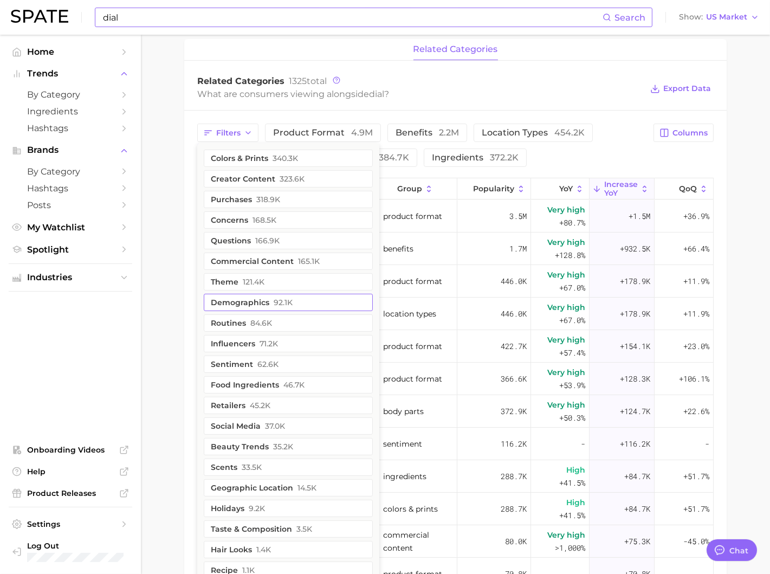
click at [253, 304] on button "demographics 92.1k" at bounding box center [288, 302] width 169 height 17
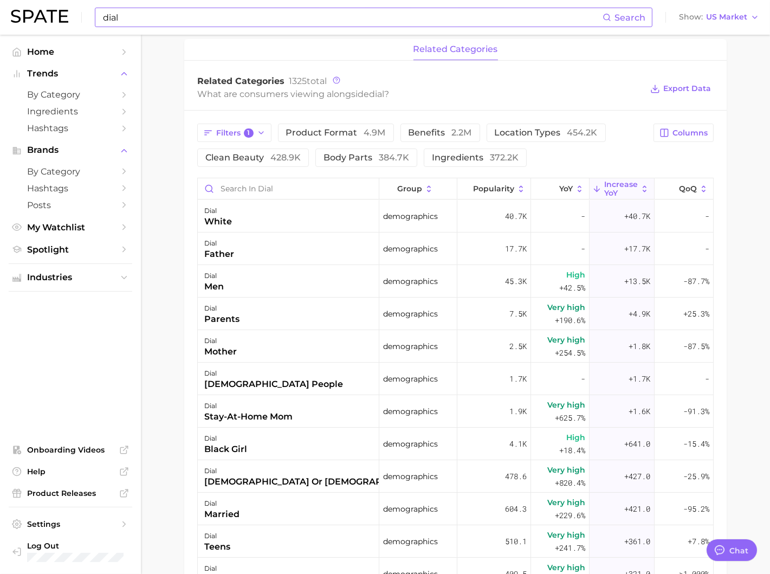
click at [441, 77] on div "Related Categories 1325 total" at bounding box center [419, 81] width 445 height 11
click at [265, 122] on div "Filters 1 product format 4.9m benefits 2.2m location types 454.2k clean beauty …" at bounding box center [455, 437] width 542 height 654
click at [255, 131] on button "Filters 1" at bounding box center [234, 132] width 74 height 18
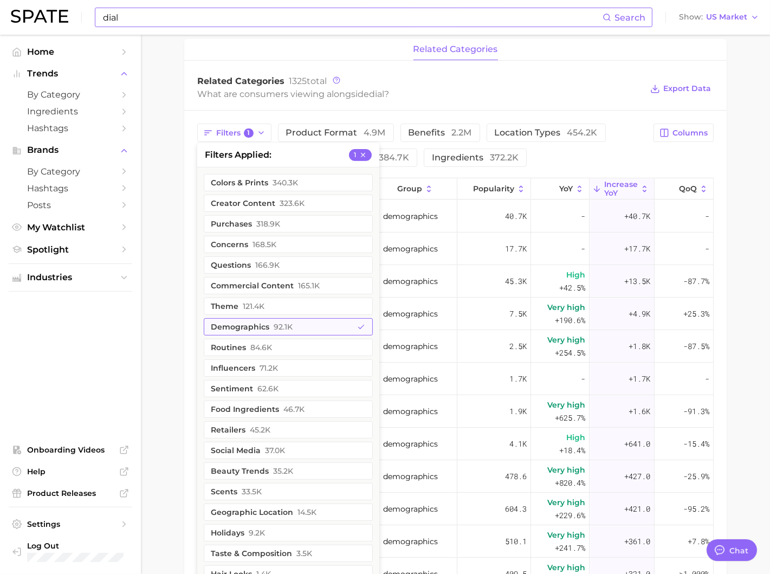
click at [250, 324] on button "demographics 92.1k" at bounding box center [288, 326] width 169 height 17
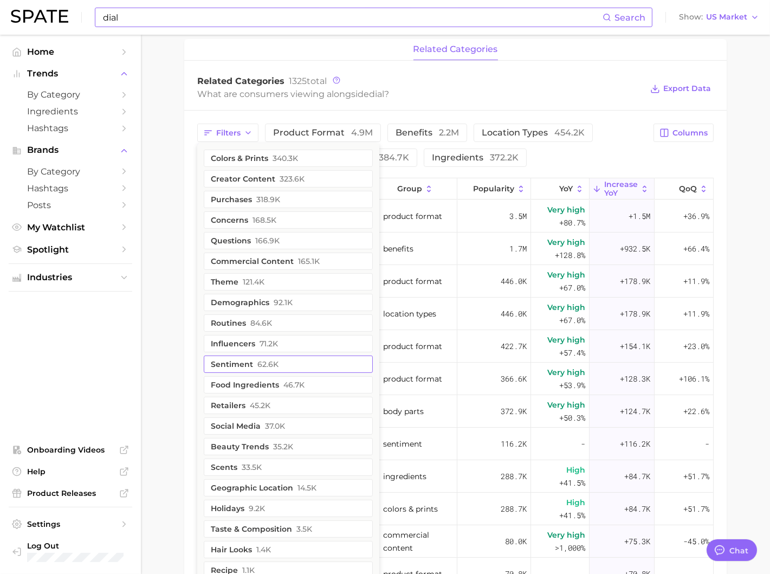
click at [238, 363] on button "sentiment 62.6k" at bounding box center [288, 363] width 169 height 17
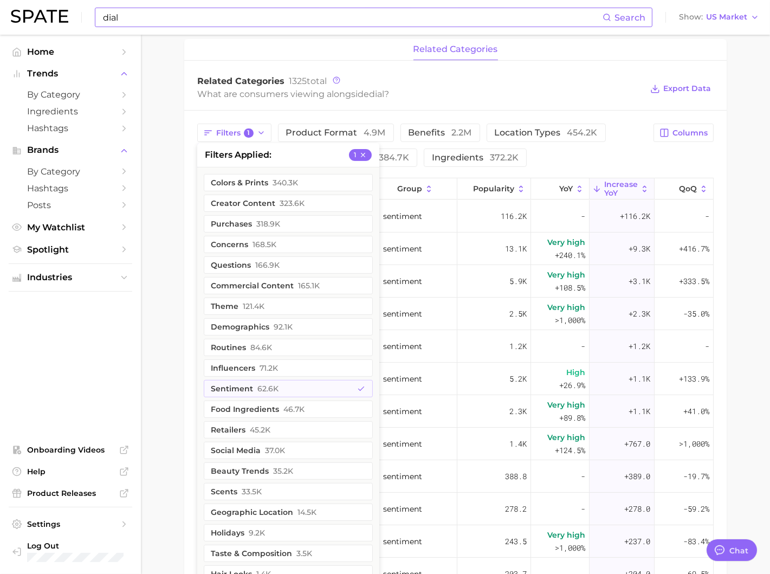
click at [179, 471] on main "Overview Google TikTok Instagram Beta brand dial Add to Watchlist Export Data P…" at bounding box center [455, 206] width 629 height 1224
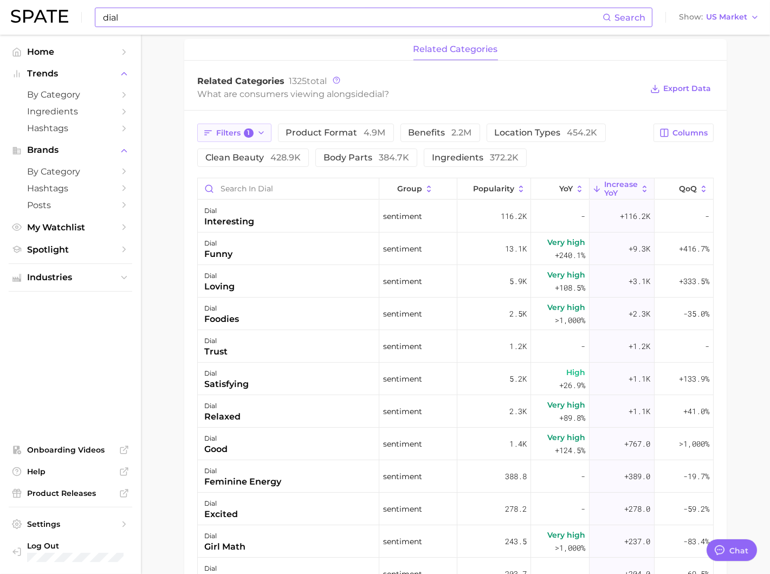
click at [253, 136] on button "Filters 1" at bounding box center [234, 132] width 74 height 18
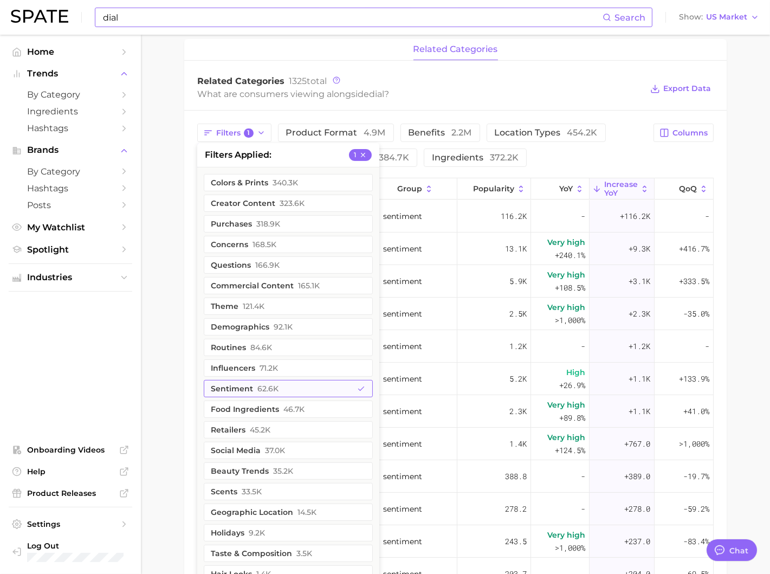
click at [237, 389] on button "sentiment 62.6k" at bounding box center [288, 388] width 169 height 17
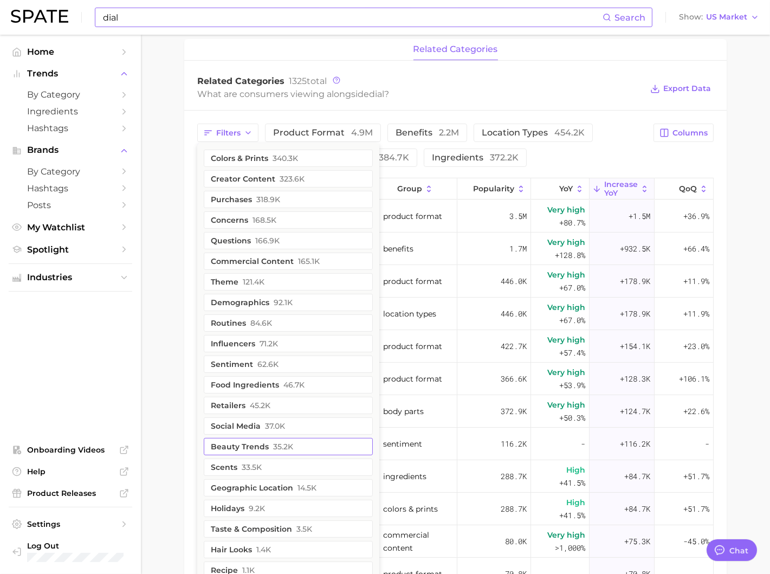
click at [275, 448] on span "35.2k" at bounding box center [283, 446] width 20 height 9
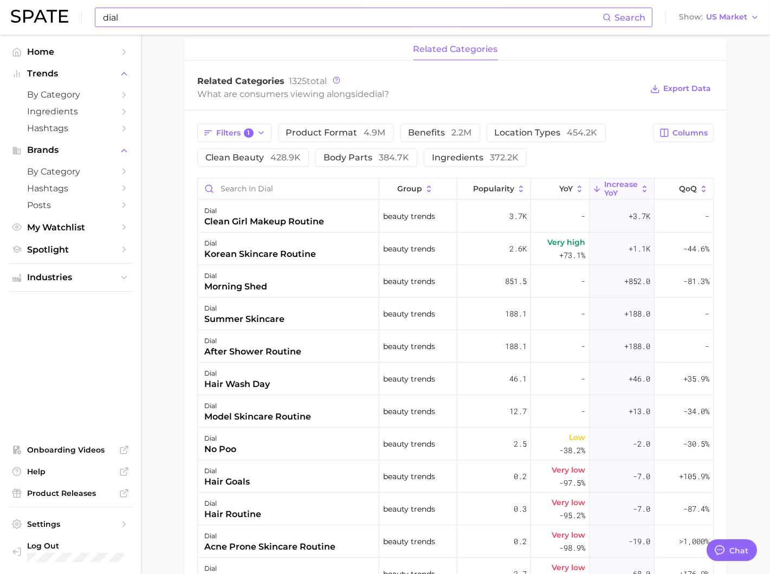
click at [184, 457] on div "Filters 1 product format 4.9m benefits 2.2m location types 454.2k clean beauty …" at bounding box center [455, 437] width 542 height 654
click at [620, 183] on span "Increase YoY" at bounding box center [621, 188] width 34 height 17
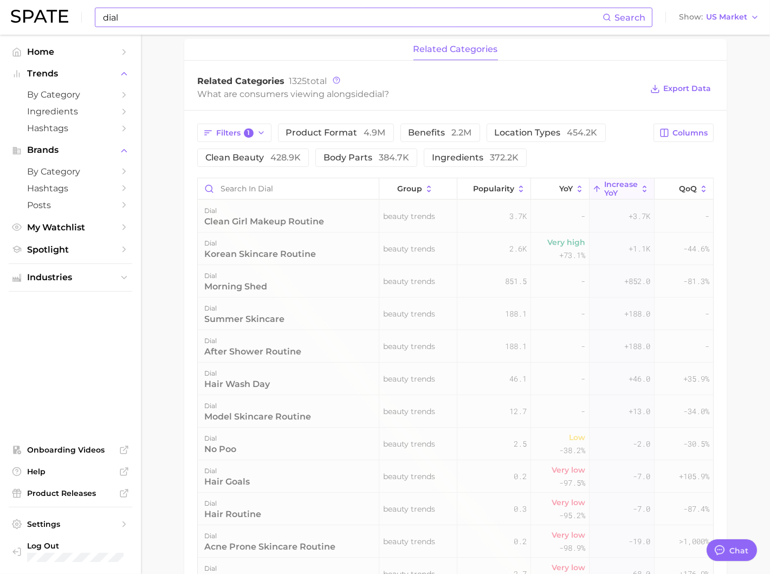
click at [620, 183] on span "Increase YoY" at bounding box center [621, 188] width 34 height 17
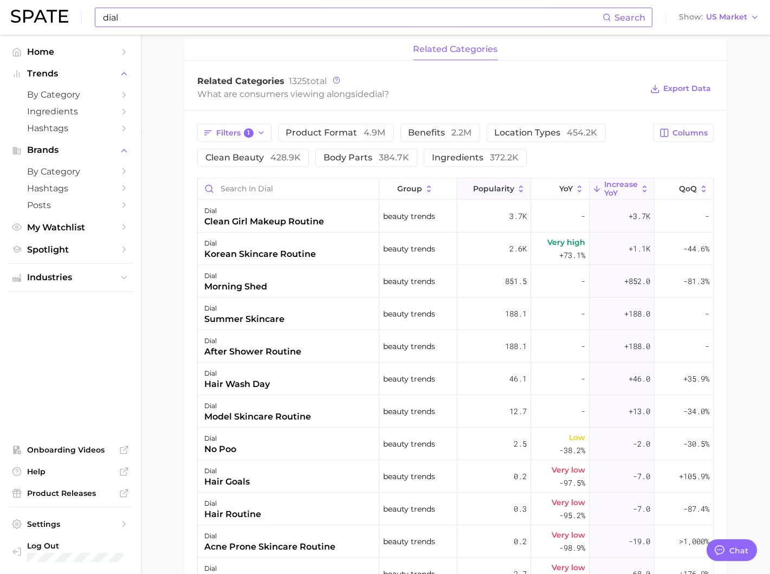
click at [509, 190] on span "Popularity" at bounding box center [493, 188] width 41 height 9
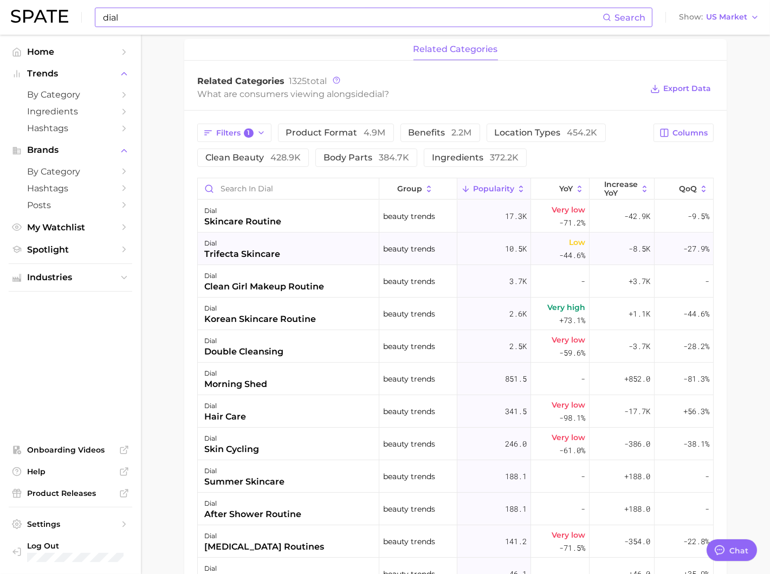
click at [324, 248] on div "dial trifecta skincare" at bounding box center [288, 248] width 181 height 32
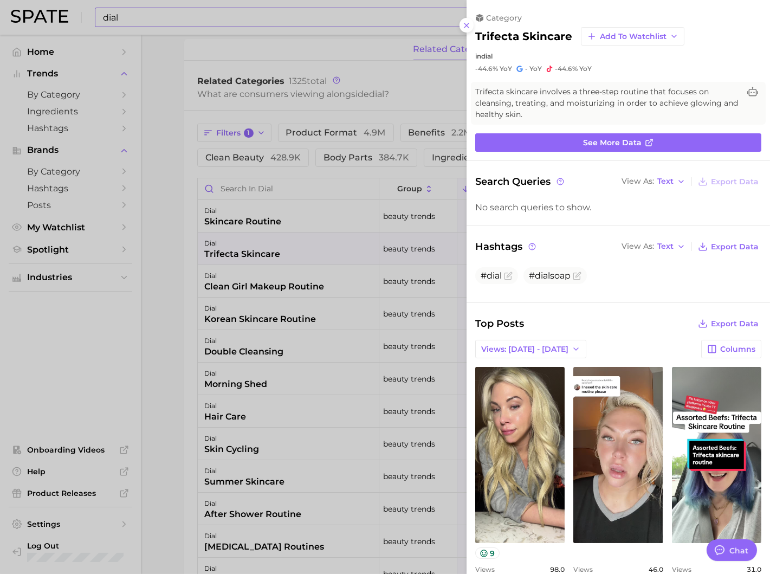
click at [633, 106] on span "Trifecta skincare involves a three-step routine that focuses on cleansing, trea…" at bounding box center [607, 103] width 264 height 34
click at [654, 41] on button "Add to Watchlist" at bounding box center [632, 36] width 103 height 18
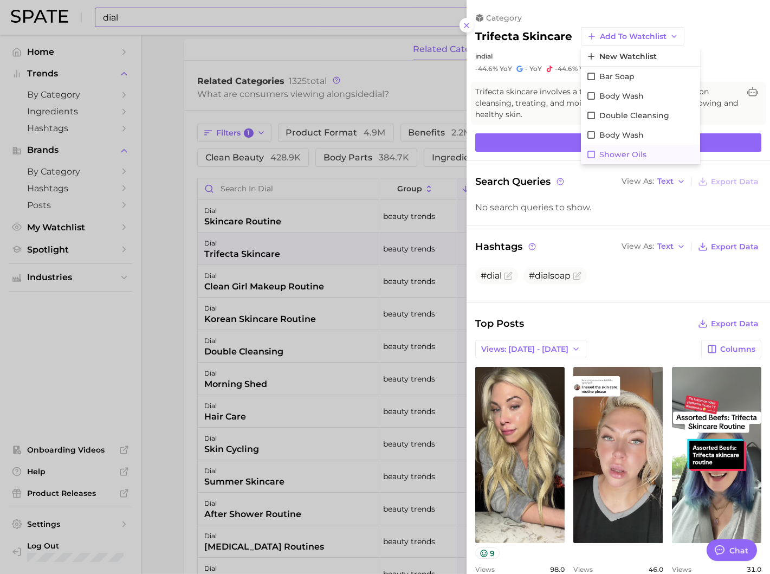
click at [646, 149] on button "Shower Oils" at bounding box center [640, 154] width 119 height 19
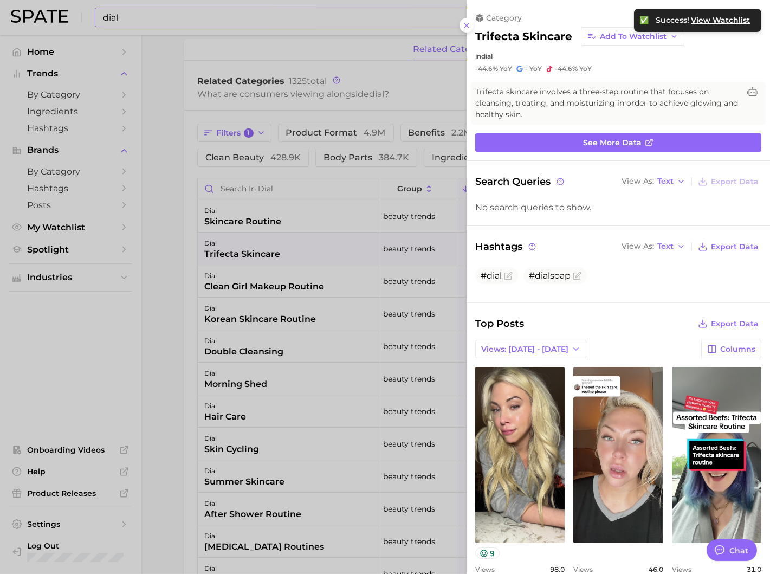
click at [363, 401] on div at bounding box center [385, 287] width 770 height 574
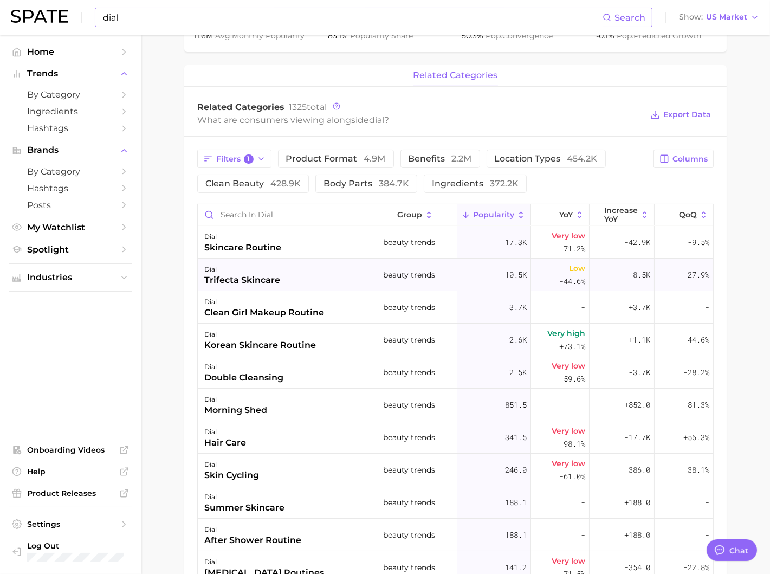
scroll to position [414, 0]
click at [362, 308] on div "dial clean girl makeup routine" at bounding box center [288, 307] width 181 height 32
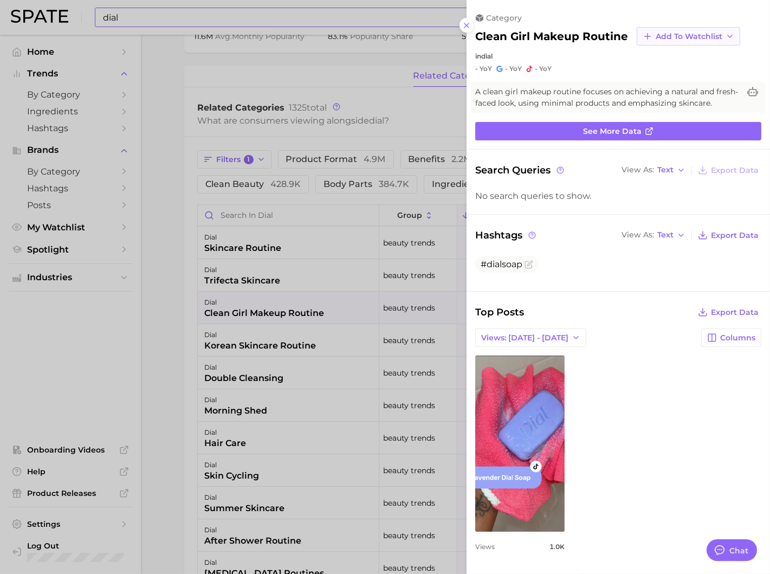
scroll to position [0, 0]
click at [660, 35] on span "Add to Watchlist" at bounding box center [688, 36] width 67 height 9
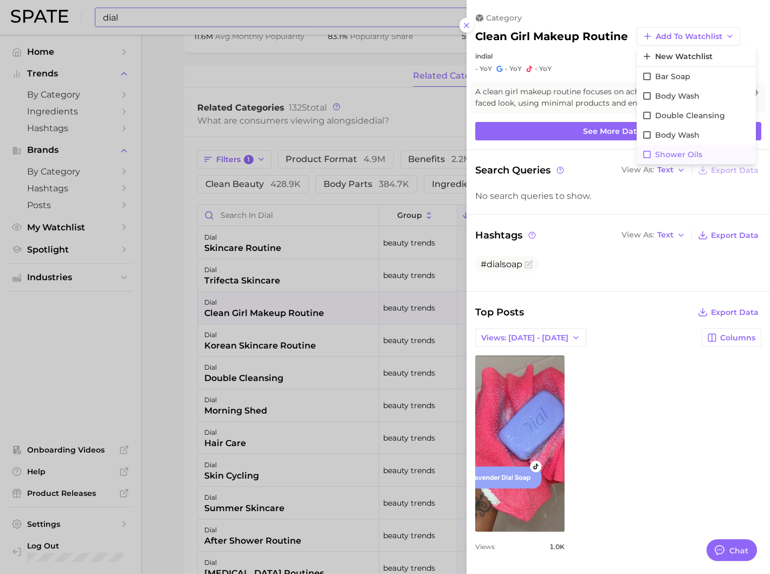
click at [661, 152] on span "Shower Oils" at bounding box center [678, 154] width 47 height 9
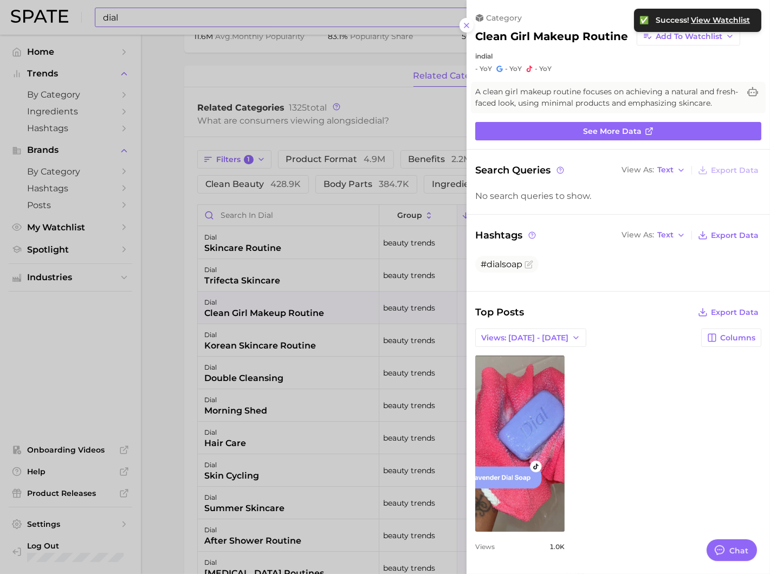
click at [373, 240] on div at bounding box center [385, 287] width 770 height 574
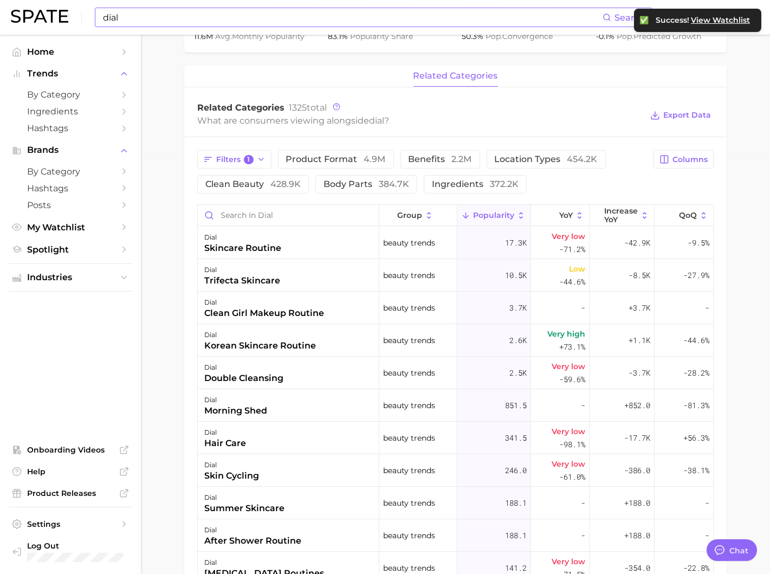
click at [271, 169] on div "Filters 1 product format 4.9m benefits 2.2m location types 454.2k clean beauty …" at bounding box center [422, 171] width 450 height 43
click at [263, 164] on button "Filters 1" at bounding box center [234, 159] width 74 height 18
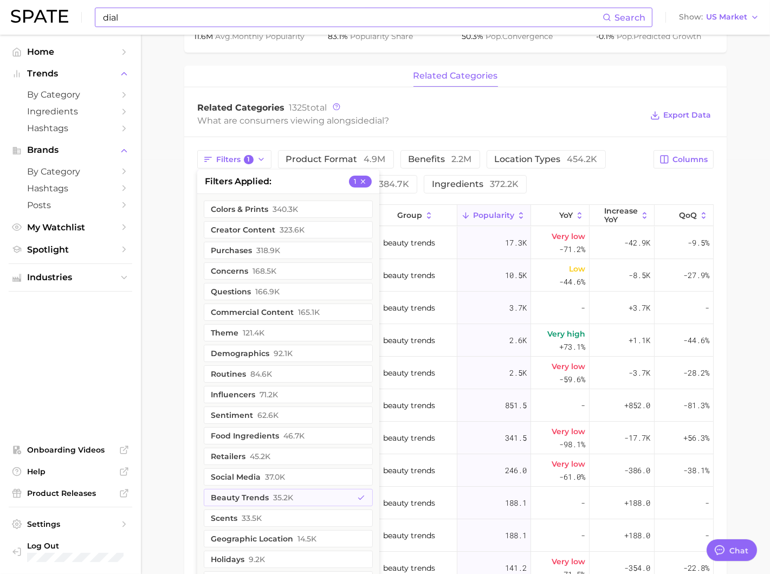
click at [186, 287] on div "Filters 1 filters applied 1 colors & prints 340.3k creator content 323.6k purch…" at bounding box center [455, 464] width 542 height 654
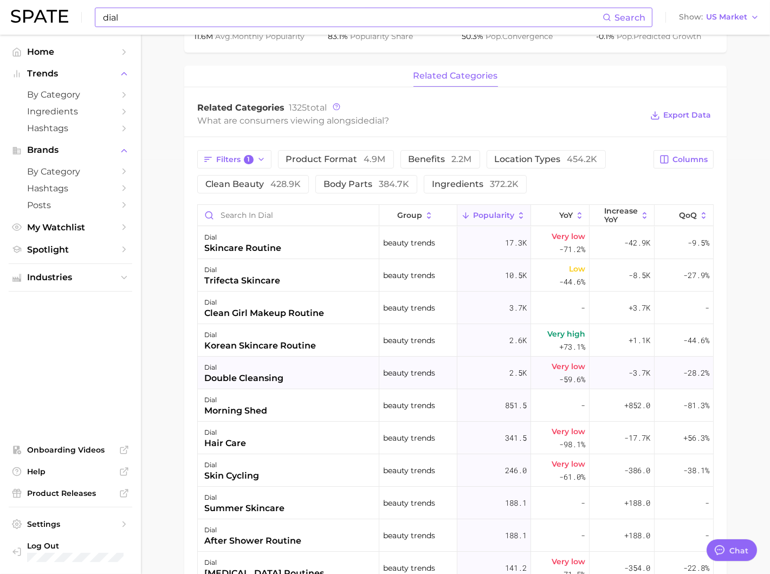
click at [218, 358] on div "dial double cleansing" at bounding box center [288, 372] width 181 height 32
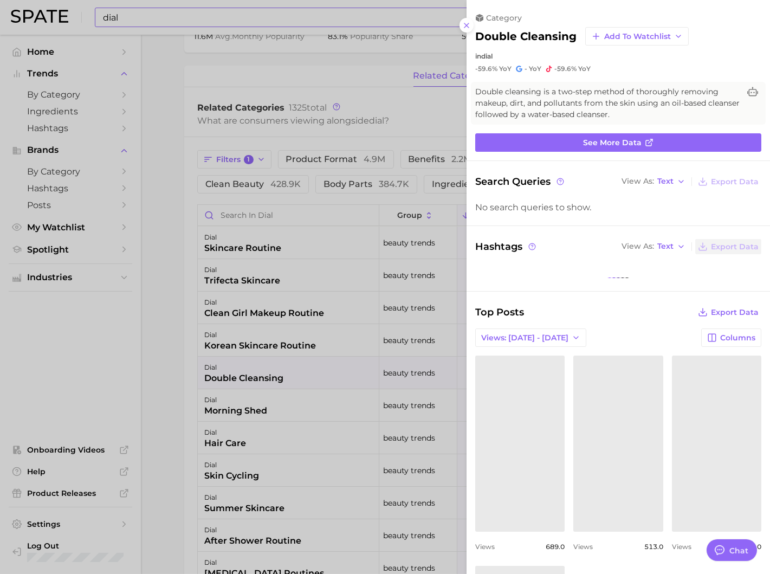
click at [245, 346] on div at bounding box center [385, 287] width 770 height 574
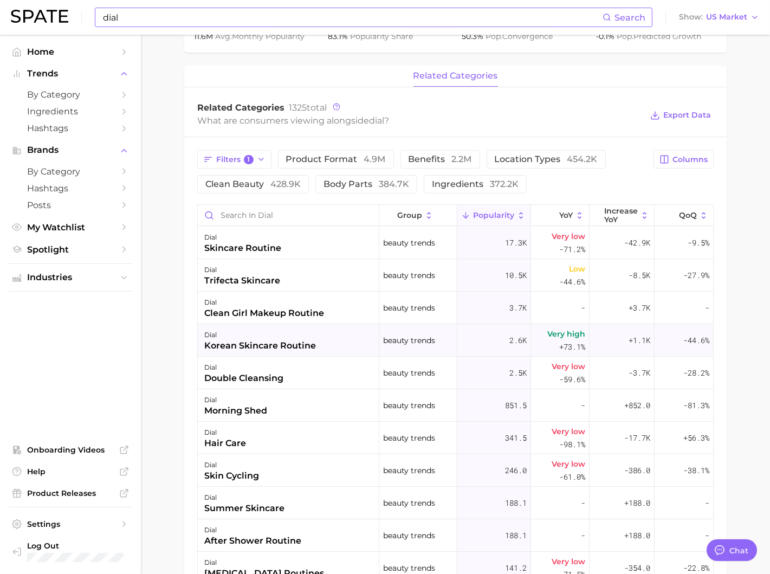
click at [243, 339] on div "korean skincare routine" at bounding box center [260, 345] width 112 height 13
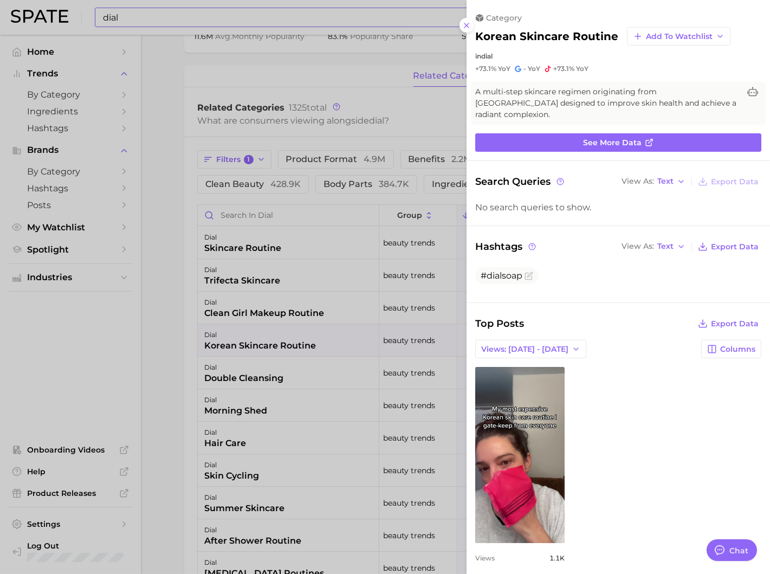
click at [342, 399] on div at bounding box center [385, 287] width 770 height 574
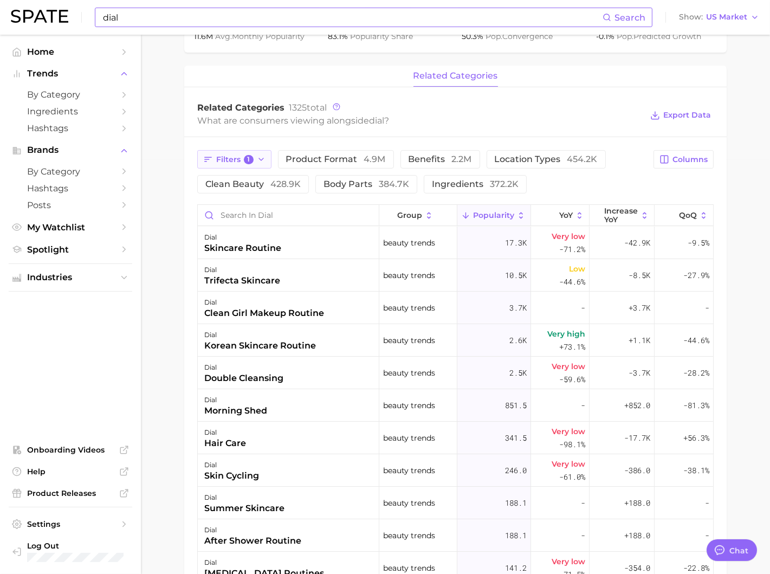
click at [253, 156] on button "Filters 1" at bounding box center [234, 159] width 74 height 18
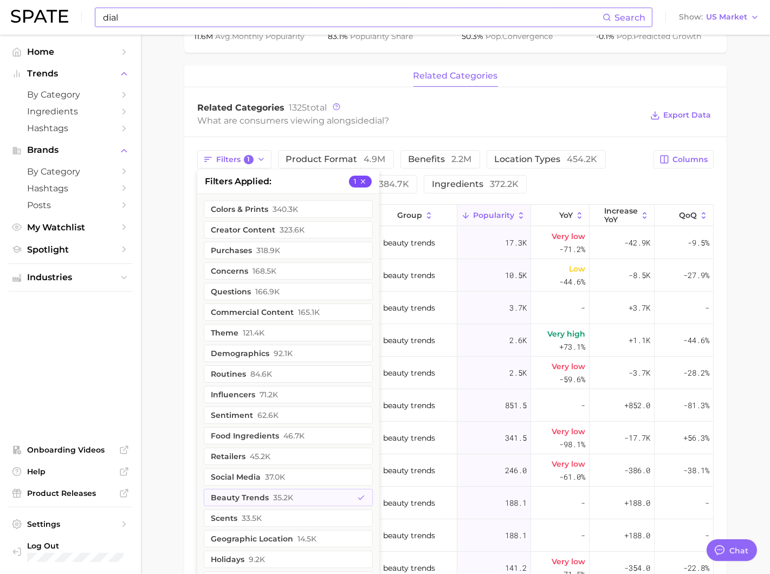
click at [366, 181] on icon "button" at bounding box center [363, 182] width 8 height 8
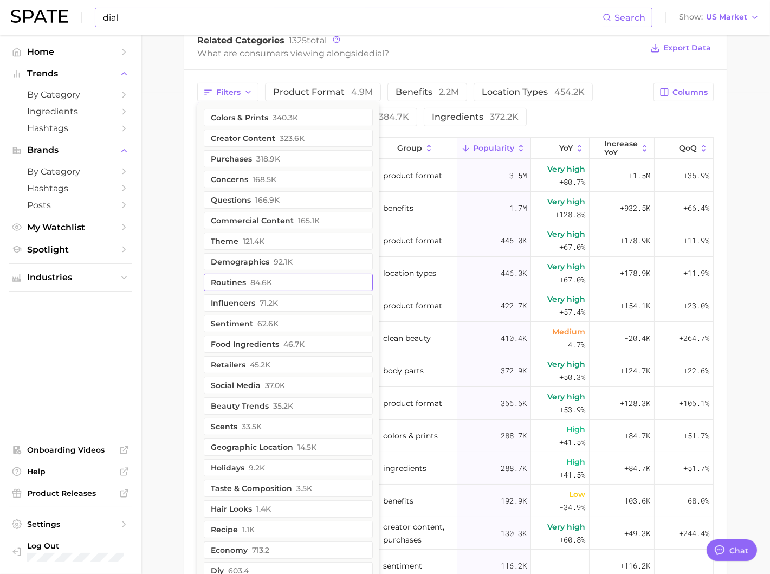
scroll to position [564, 0]
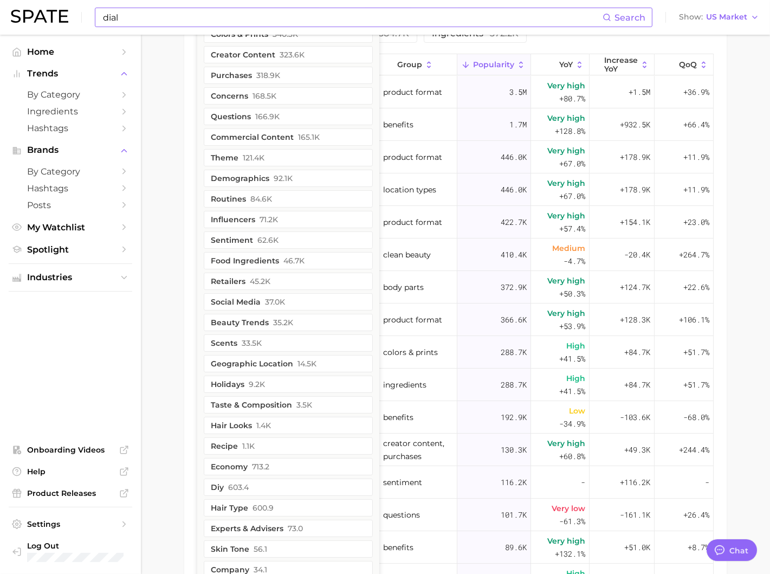
click at [188, 400] on div "Filters colors & prints 340.3k creator content 323.6k purchases 318.9k concerns…" at bounding box center [455, 313] width 542 height 654
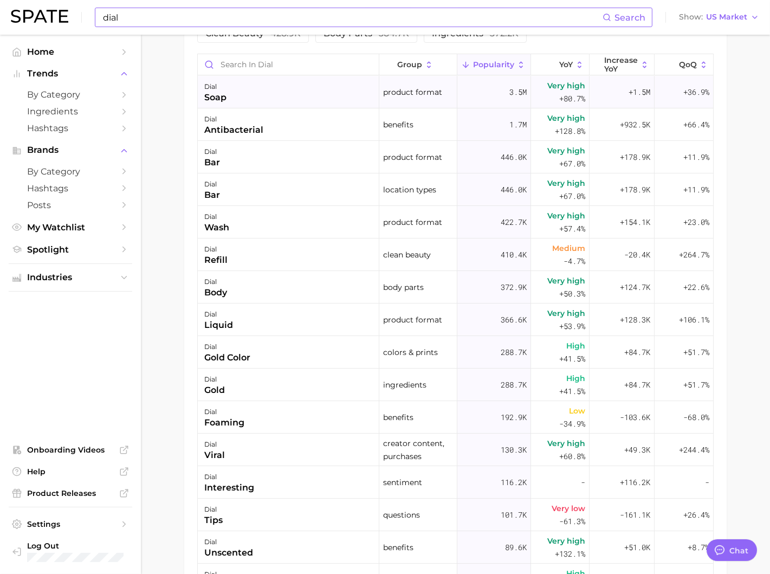
scroll to position [524, 0]
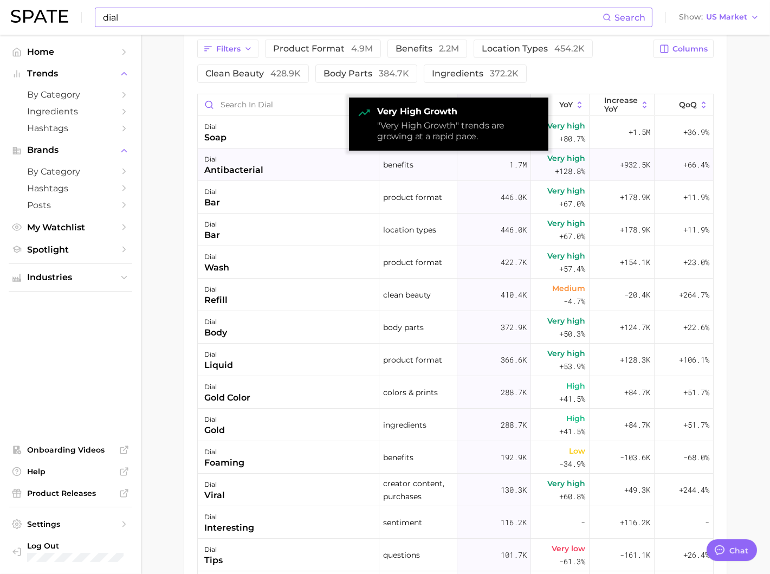
click at [578, 154] on span "Very high" at bounding box center [566, 158] width 38 height 13
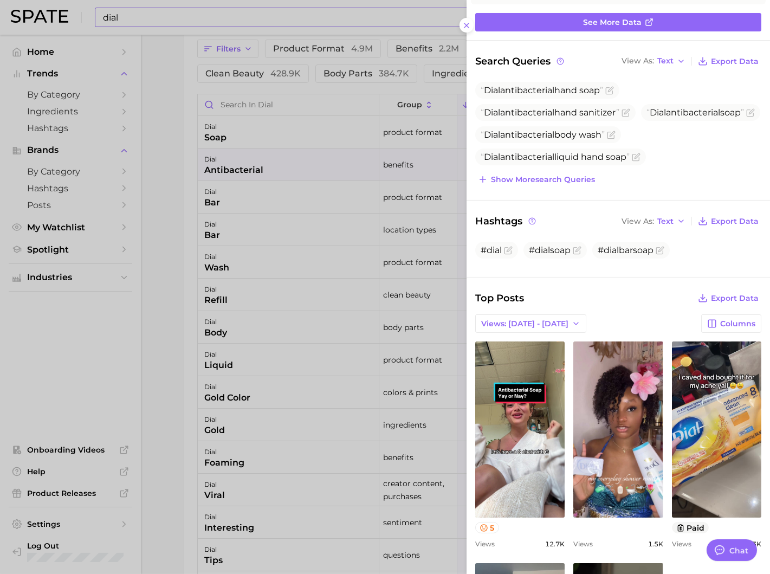
scroll to position [165, 0]
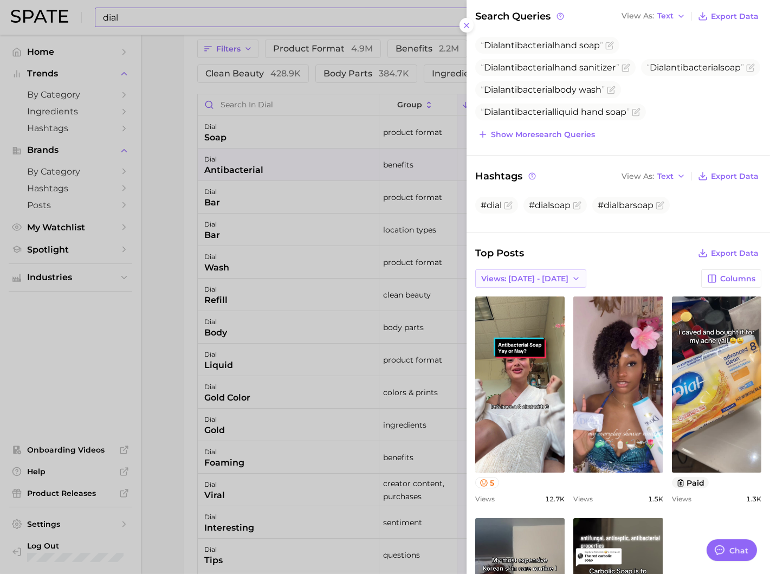
click at [534, 274] on span "Views: [DATE] - [DATE]" at bounding box center [524, 278] width 87 height 9
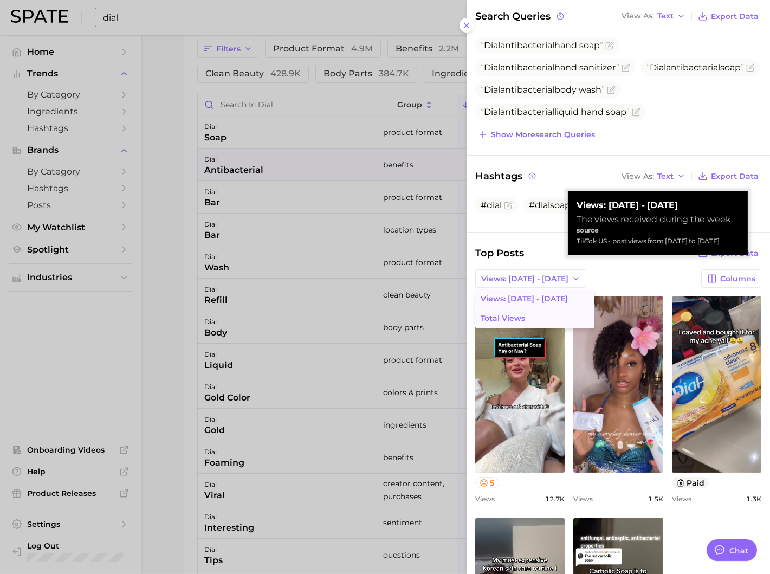
click at [529, 314] on button "Total Views" at bounding box center [534, 317] width 119 height 19
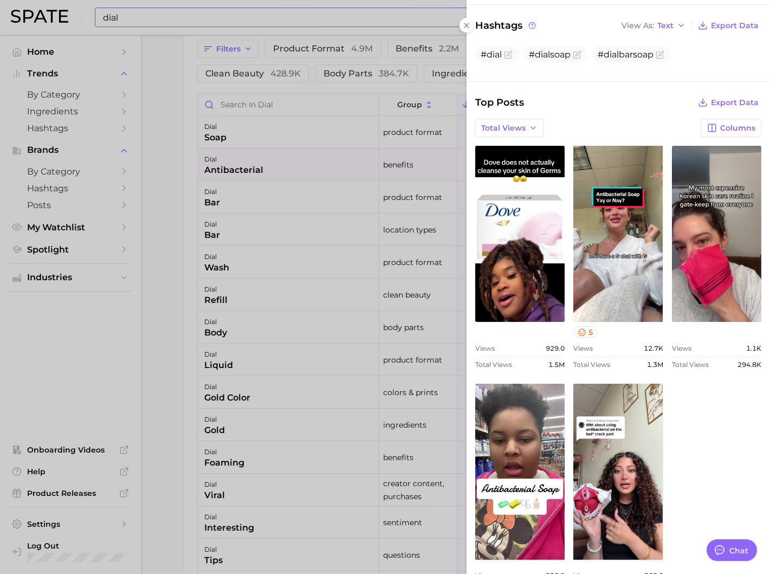
scroll to position [368, 0]
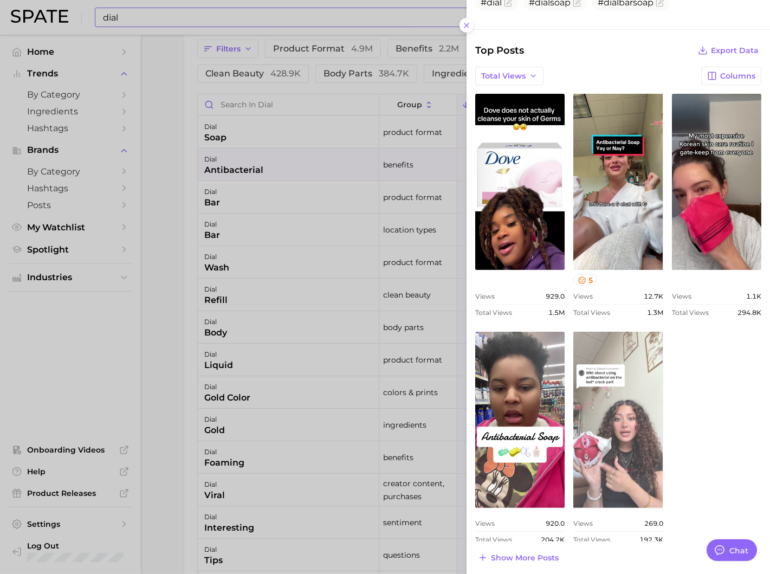
click at [620, 459] on link "view post on TikTok" at bounding box center [617, 419] width 89 height 176
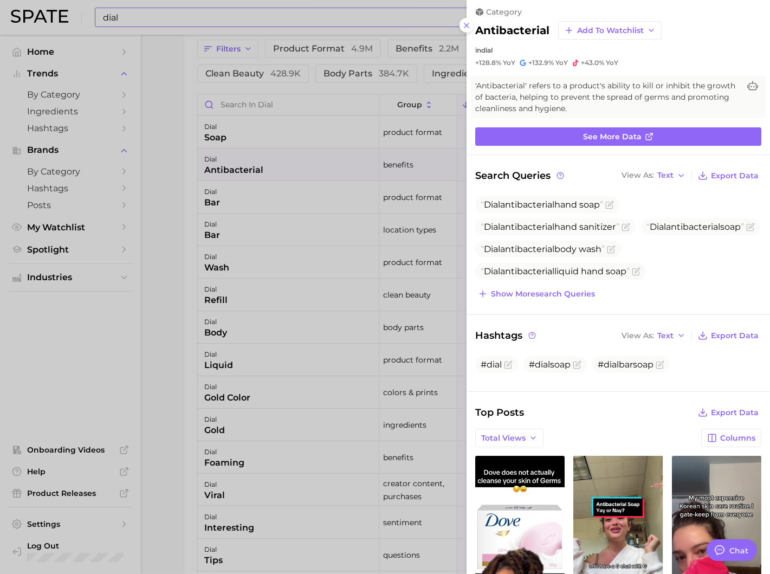
scroll to position [0, 0]
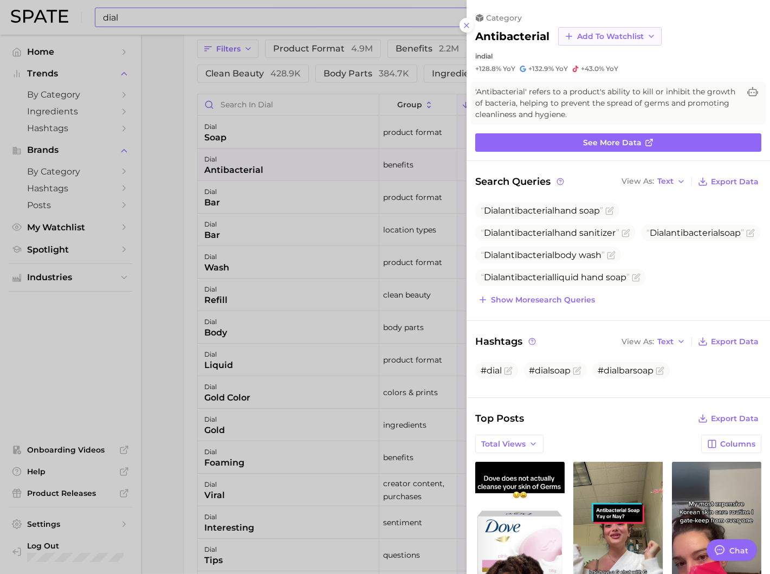
click at [597, 37] on span "Add to Watchlist" at bounding box center [610, 36] width 67 height 9
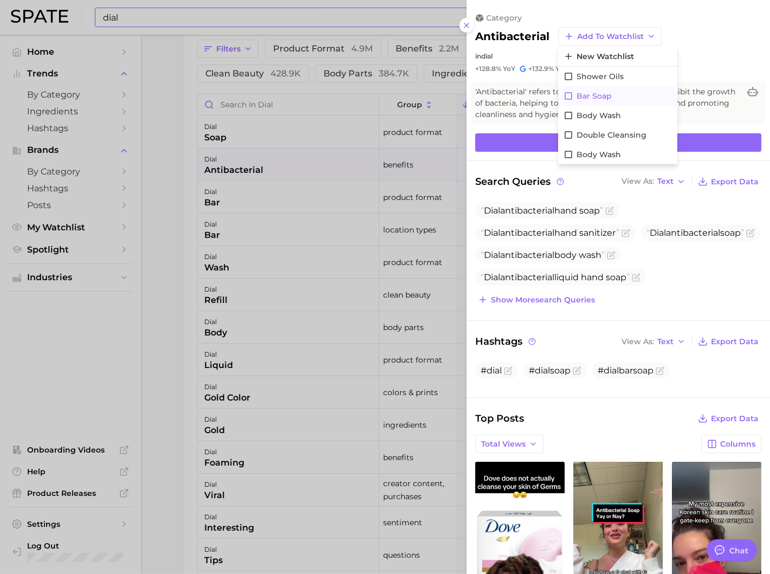
click at [584, 96] on span "Bar Soap" at bounding box center [593, 96] width 35 height 9
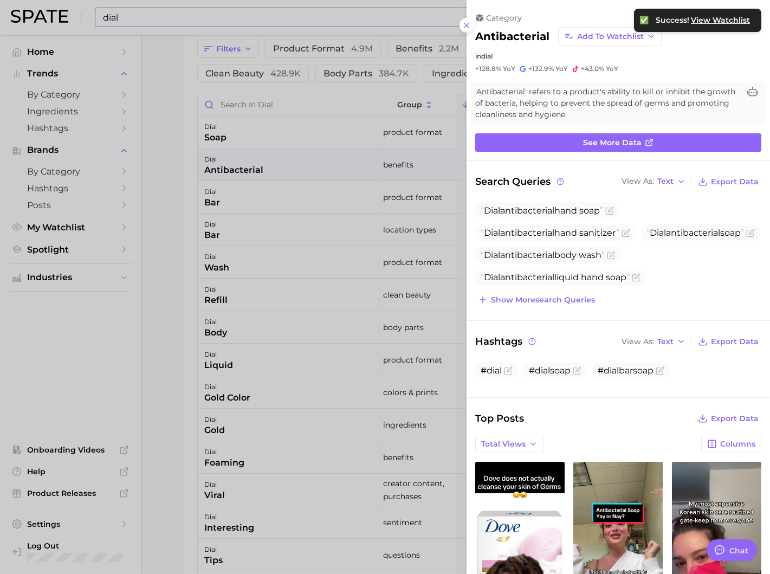
click at [398, 149] on div at bounding box center [385, 287] width 770 height 574
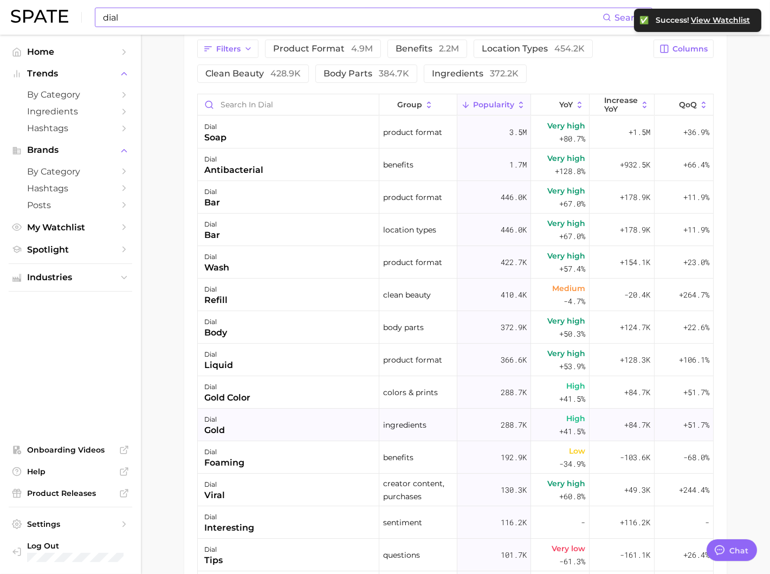
click at [279, 429] on div "dial gold" at bounding box center [288, 424] width 181 height 32
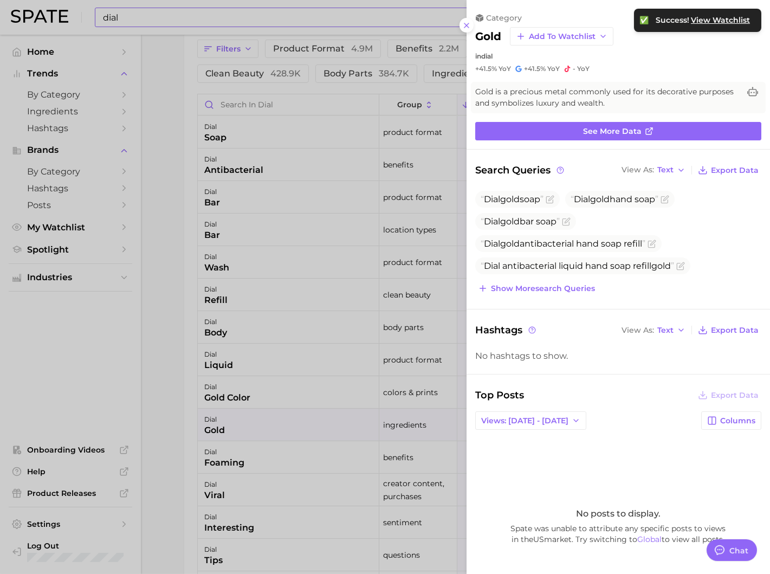
scroll to position [58, 0]
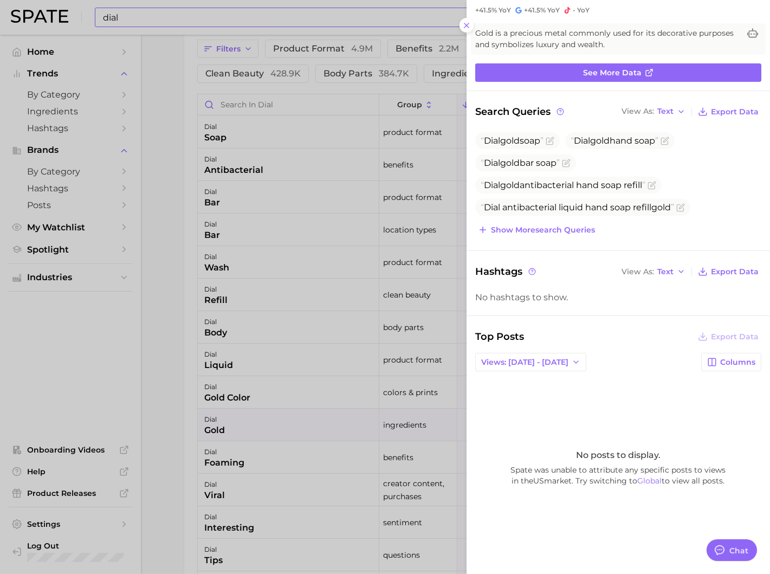
click at [538, 372] on div "Top Posts Export Data Views: [DATE] - [DATE] Columns No posts to display. Spate…" at bounding box center [618, 447] width 286 height 236
click at [536, 367] on div "Top Posts Export Data Views: [DATE] - [DATE] Columns No posts to display. Spate…" at bounding box center [618, 447] width 286 height 236
click at [531, 359] on span "Views: [DATE] - [DATE]" at bounding box center [524, 361] width 87 height 9
click at [505, 404] on button "Total Views" at bounding box center [534, 401] width 119 height 19
click at [638, 138] on span "Dial gold hand soap" at bounding box center [614, 140] width 88 height 10
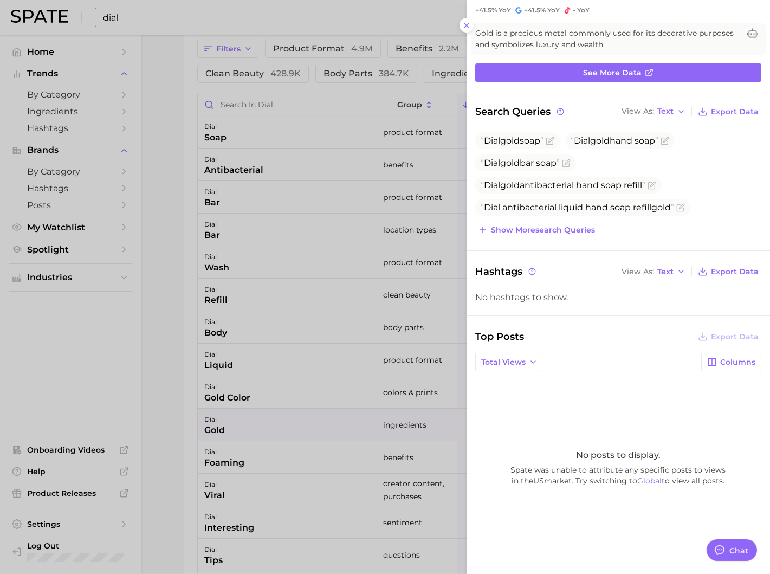
click at [287, 390] on div at bounding box center [385, 287] width 770 height 574
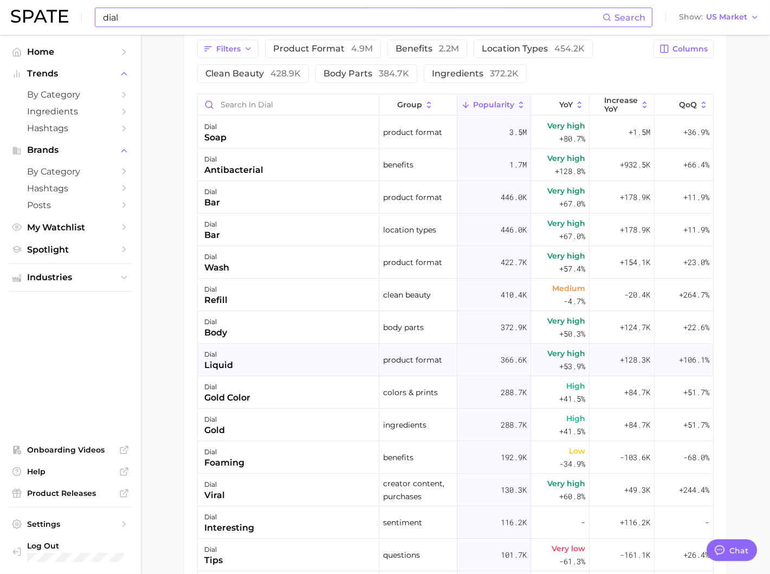
click at [425, 372] on div "product format" at bounding box center [418, 359] width 78 height 32
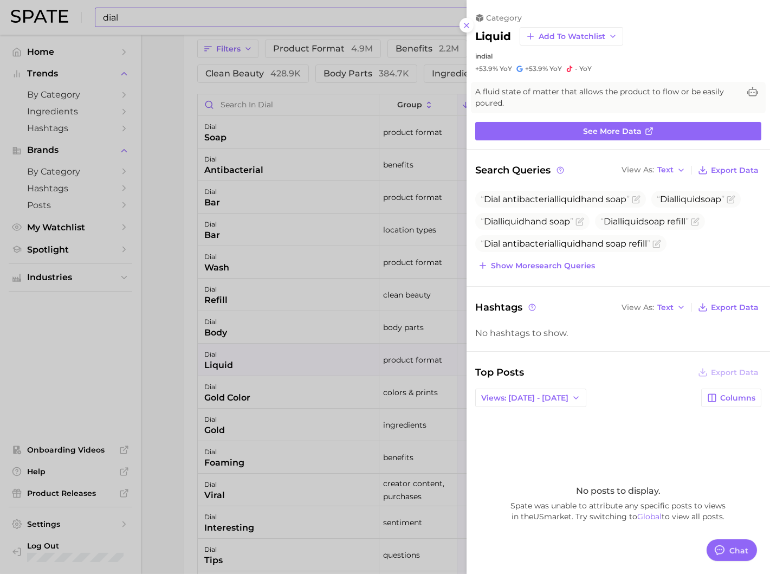
click at [413, 375] on div at bounding box center [385, 287] width 770 height 574
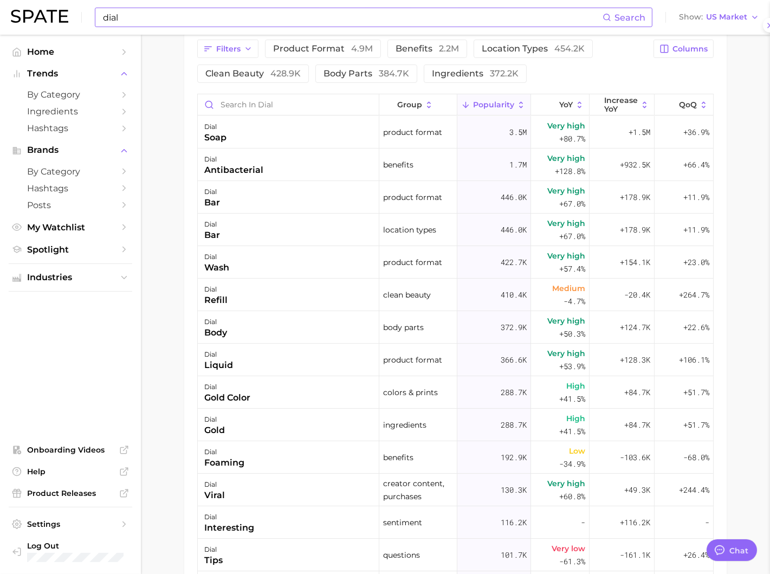
click at [406, 388] on span "colors & prints" at bounding box center [410, 392] width 55 height 13
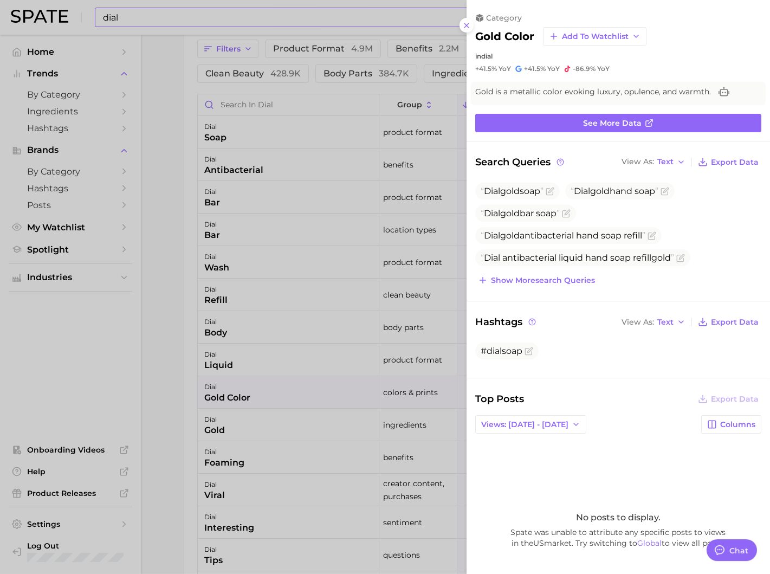
click at [396, 331] on div at bounding box center [385, 287] width 770 height 574
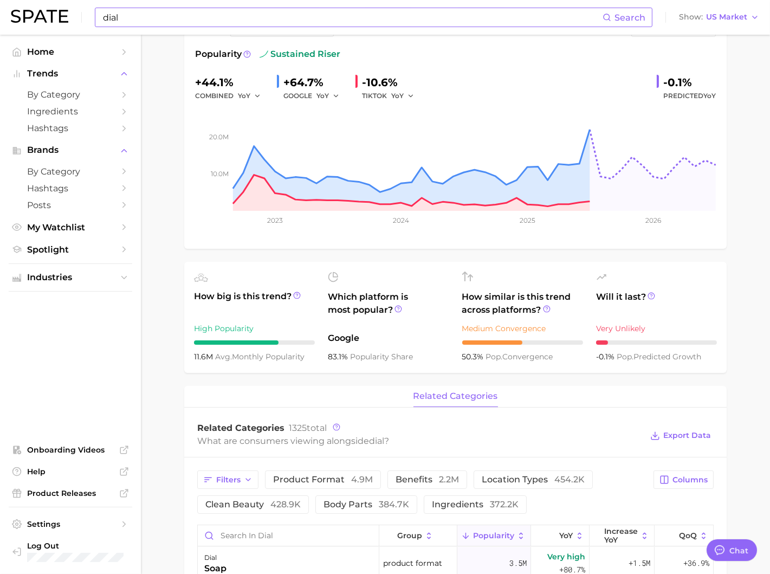
scroll to position [0, 0]
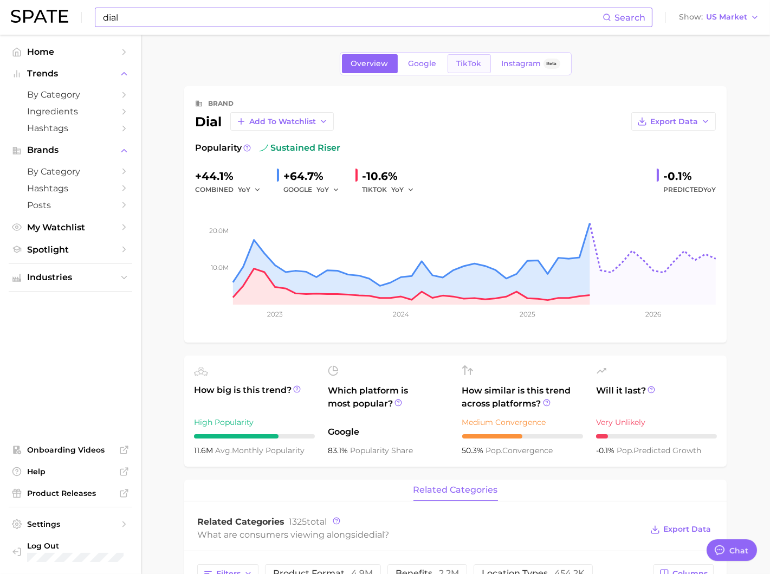
click at [480, 56] on link "TikTok" at bounding box center [468, 63] width 43 height 19
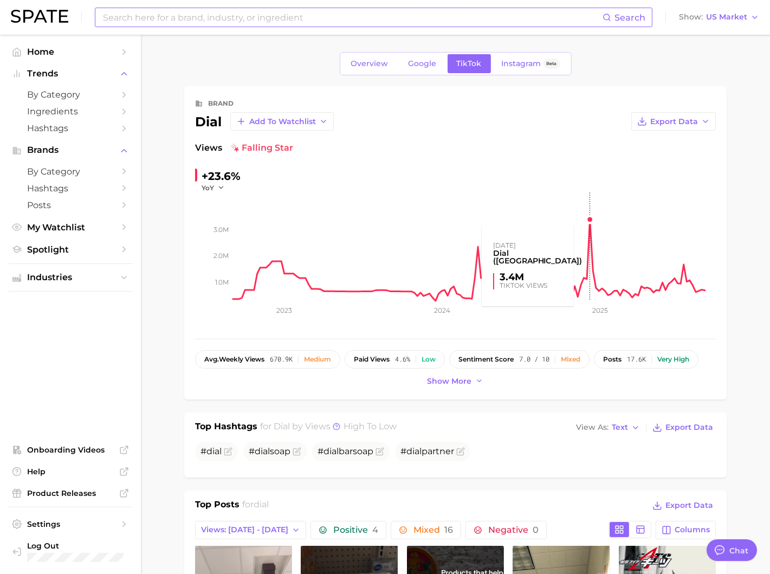
click at [590, 219] on rect at bounding box center [474, 246] width 483 height 108
click at [589, 230] on rect at bounding box center [474, 246] width 483 height 108
click at [589, 220] on rect at bounding box center [474, 246] width 483 height 108
click at [589, 230] on rect at bounding box center [474, 246] width 483 height 108
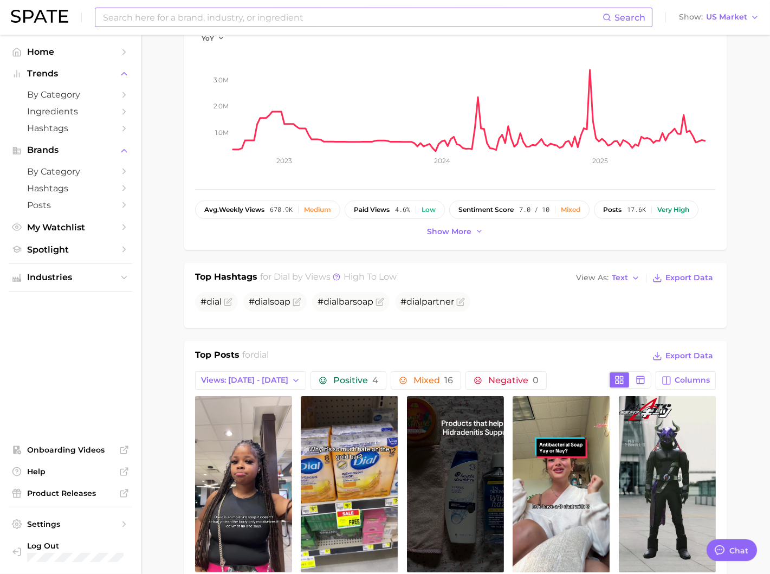
scroll to position [257, 0]
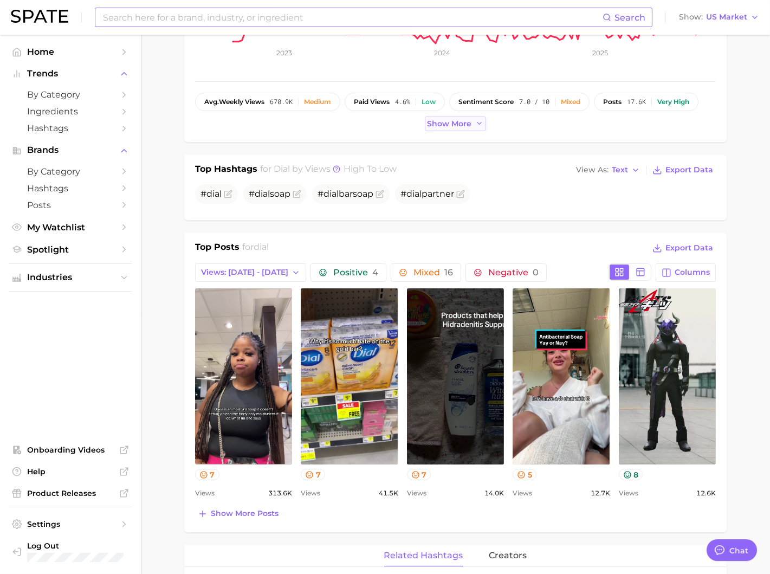
click at [452, 128] on button "Show more" at bounding box center [456, 123] width 62 height 15
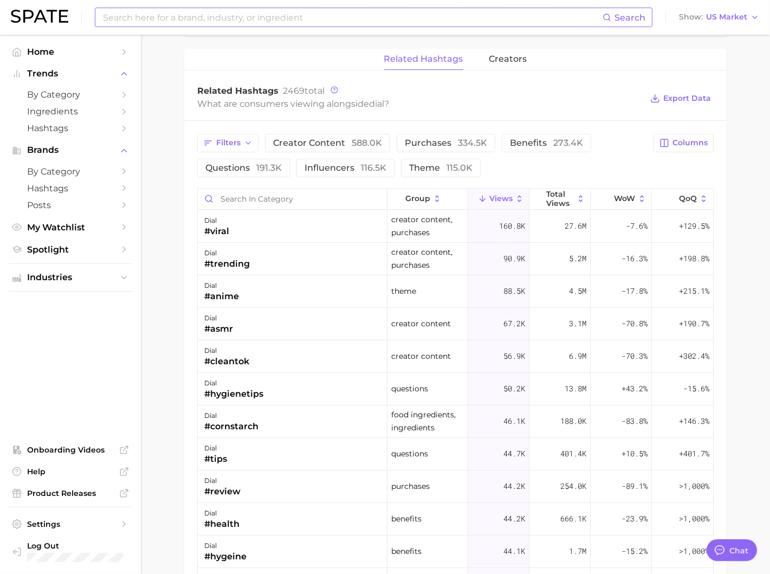
scroll to position [780, 0]
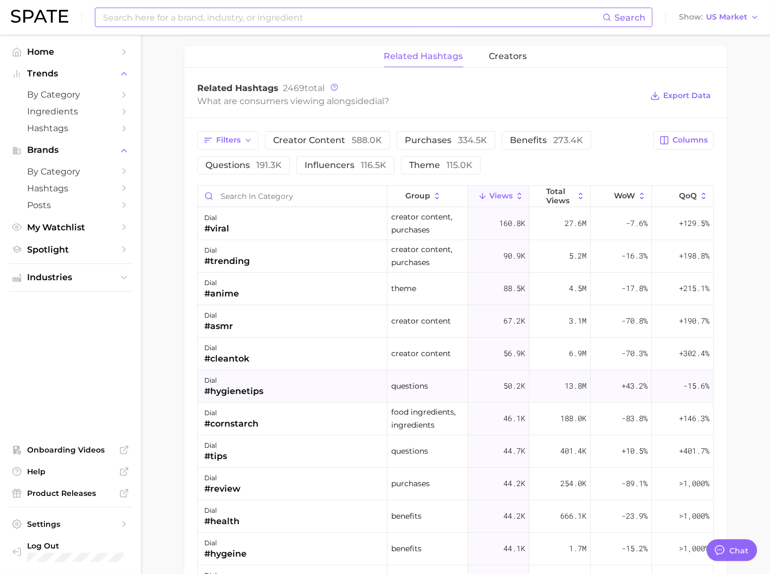
click at [498, 383] on div "50.2k" at bounding box center [498, 386] width 61 height 32
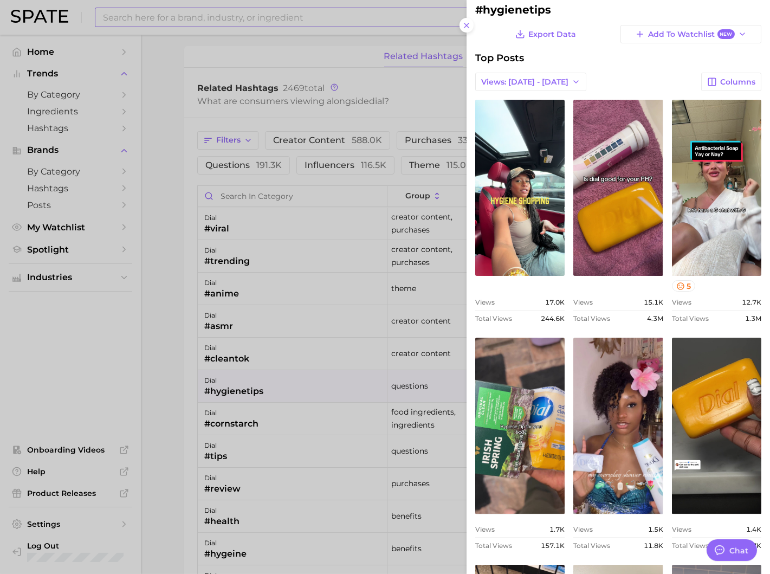
scroll to position [0, 0]
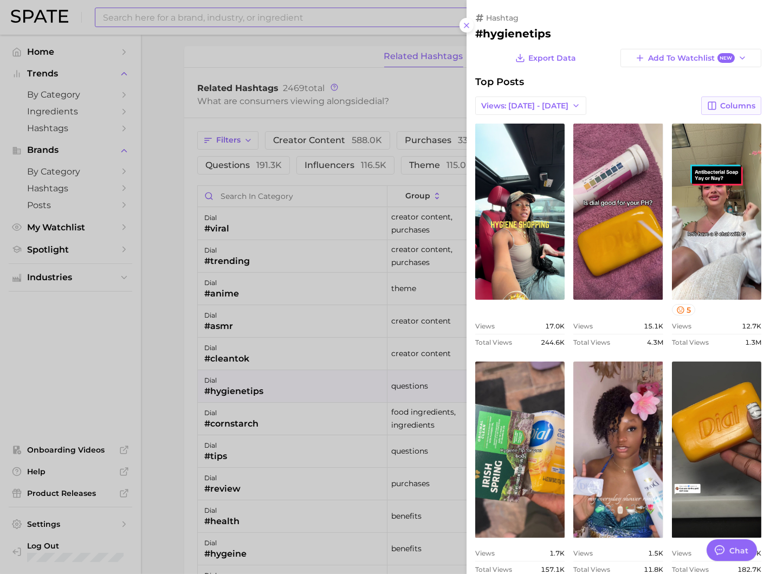
click at [710, 106] on button "Columns" at bounding box center [731, 105] width 60 height 18
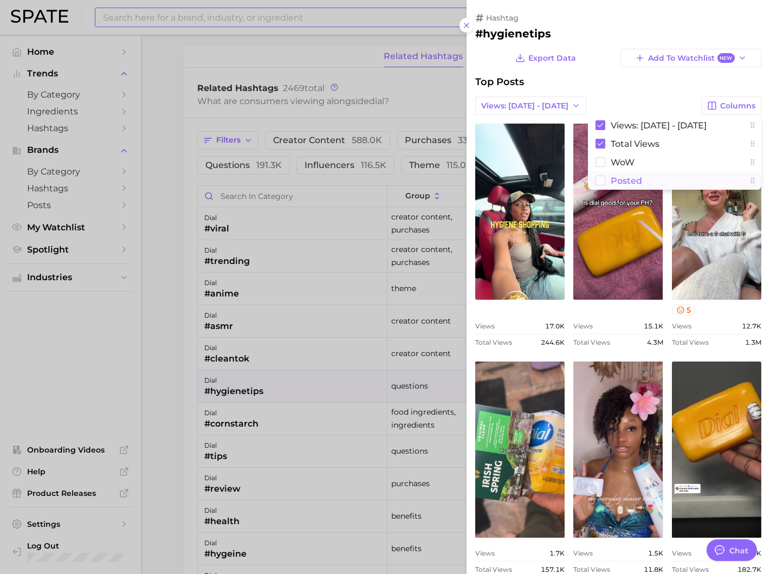
click at [641, 176] on button "Posted" at bounding box center [674, 180] width 173 height 18
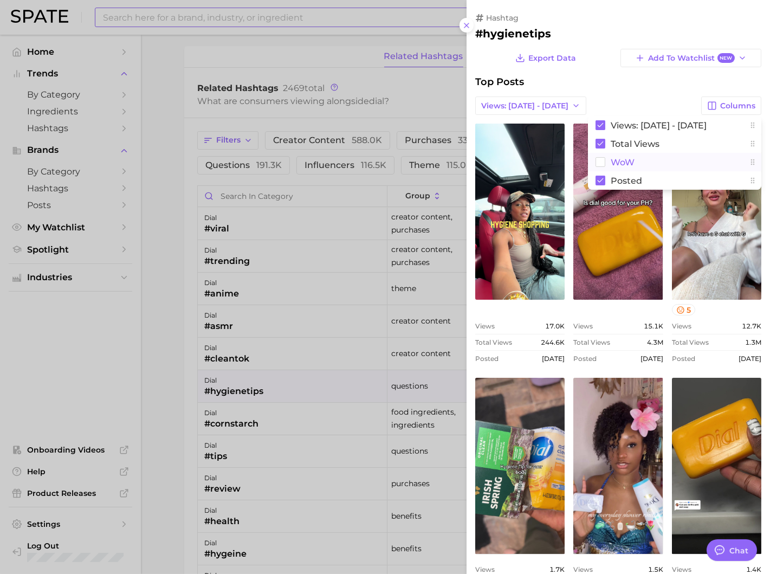
click at [633, 161] on span "WoW" at bounding box center [622, 162] width 24 height 9
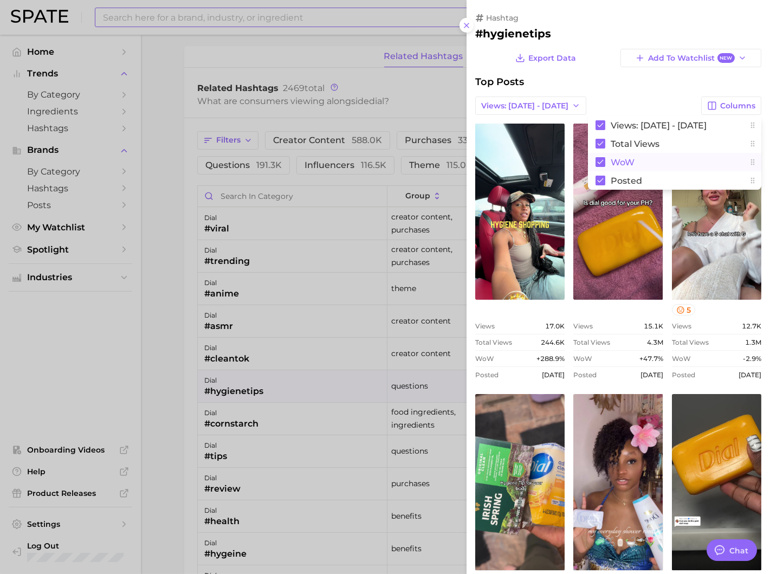
click at [633, 161] on span "WoW" at bounding box center [622, 162] width 24 height 9
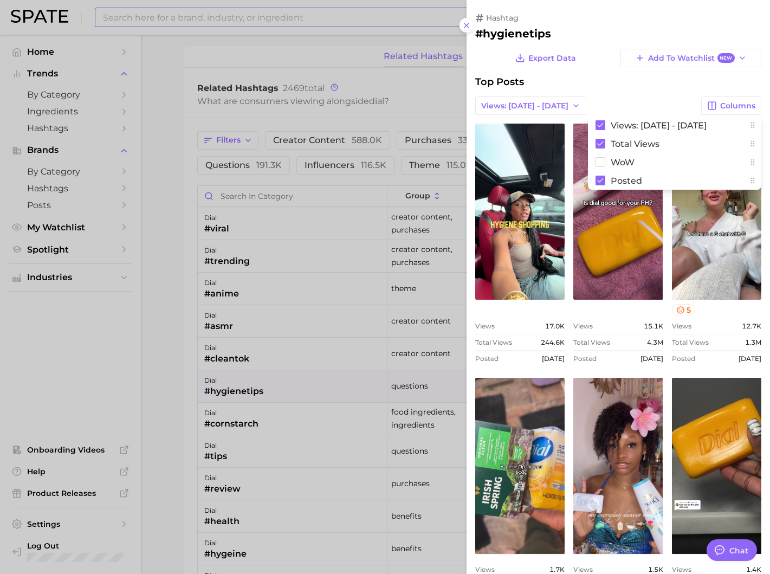
click at [671, 93] on div "Export Data Add to Watchlist New Top Posts Views: [DATE] - [DATE] Columns Views…" at bounding box center [618, 458] width 286 height 819
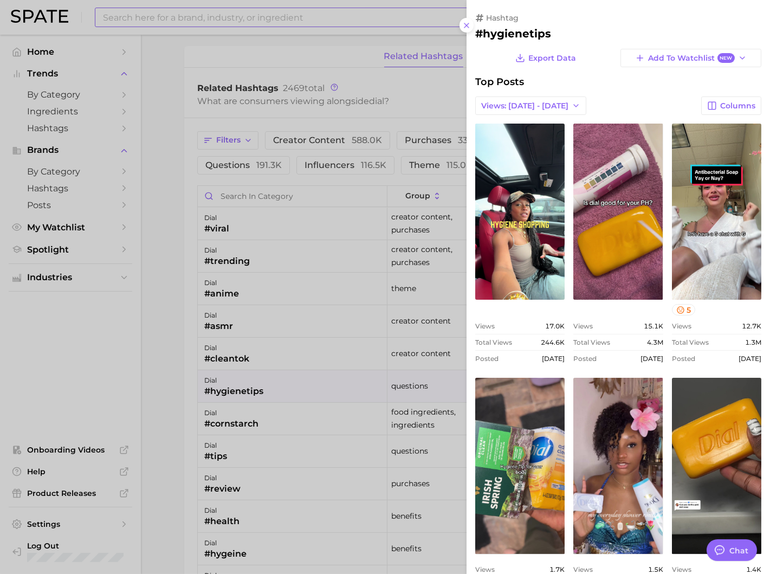
click at [640, 355] on span "[DATE]" at bounding box center [651, 358] width 23 height 8
click at [546, 96] on button "Views: [DATE] - [DATE]" at bounding box center [530, 105] width 111 height 18
click at [537, 119] on button "Views: [DATE] - [DATE]" at bounding box center [534, 125] width 119 height 19
click at [533, 112] on button "Views: [DATE] - [DATE]" at bounding box center [530, 105] width 111 height 18
click at [522, 135] on button "Total Views" at bounding box center [534, 144] width 119 height 19
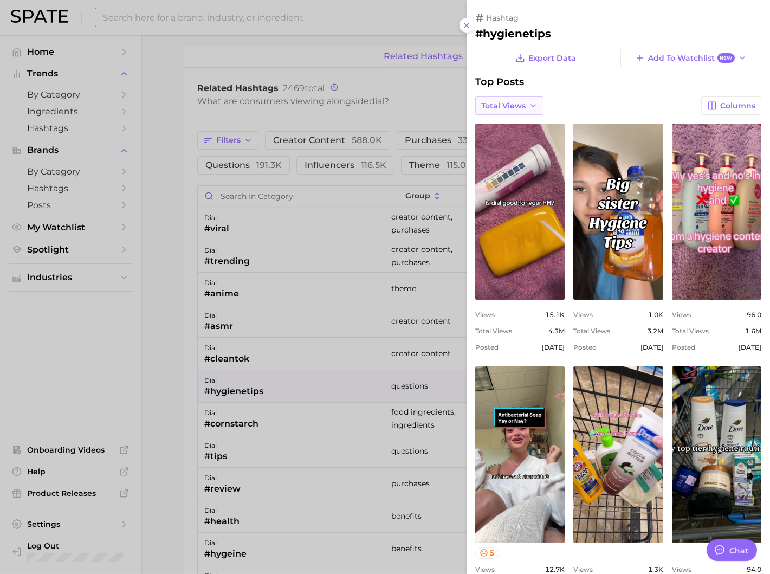
click at [526, 104] on button "Total Views" at bounding box center [509, 105] width 68 height 18
click at [522, 120] on button "Views: [DATE] - [DATE]" at bounding box center [534, 125] width 119 height 19
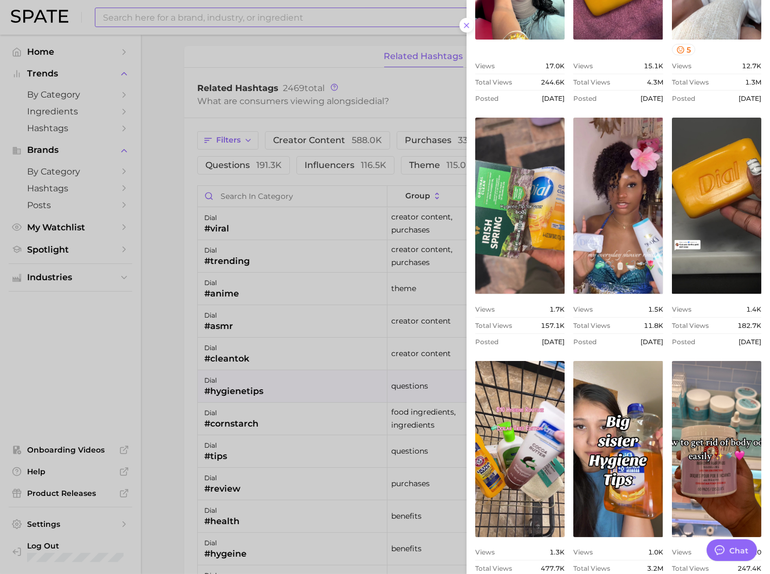
scroll to position [306, 0]
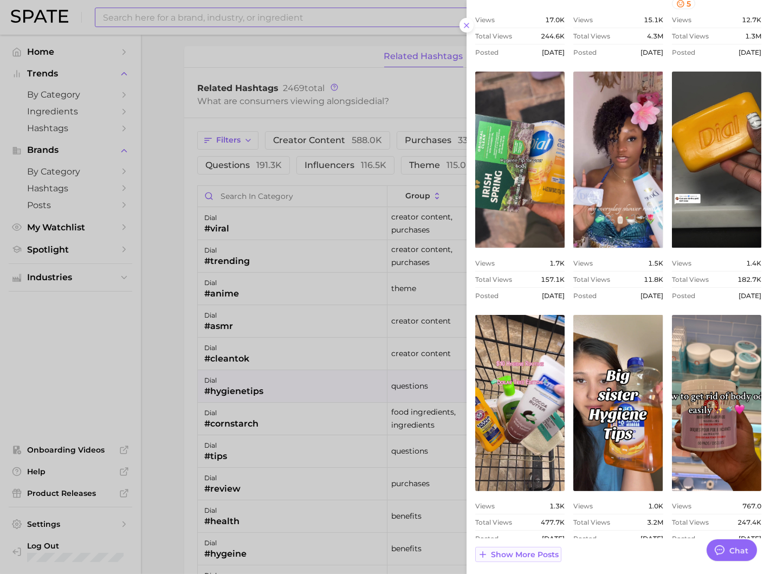
click at [520, 559] on button "Show more posts" at bounding box center [518, 553] width 86 height 15
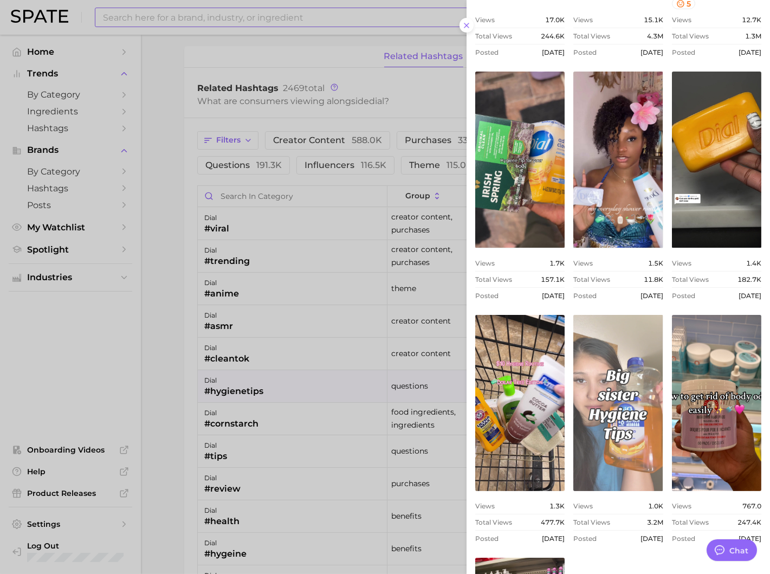
scroll to position [548, 0]
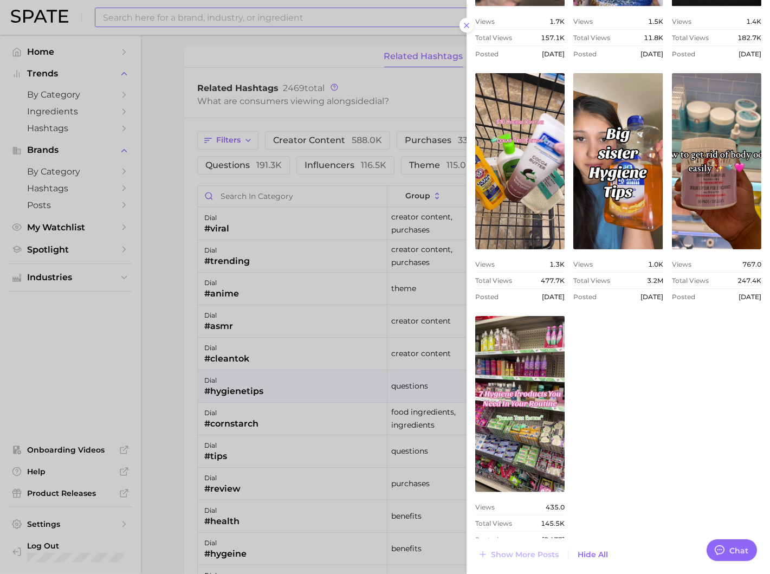
click at [368, 386] on div at bounding box center [385, 287] width 770 height 574
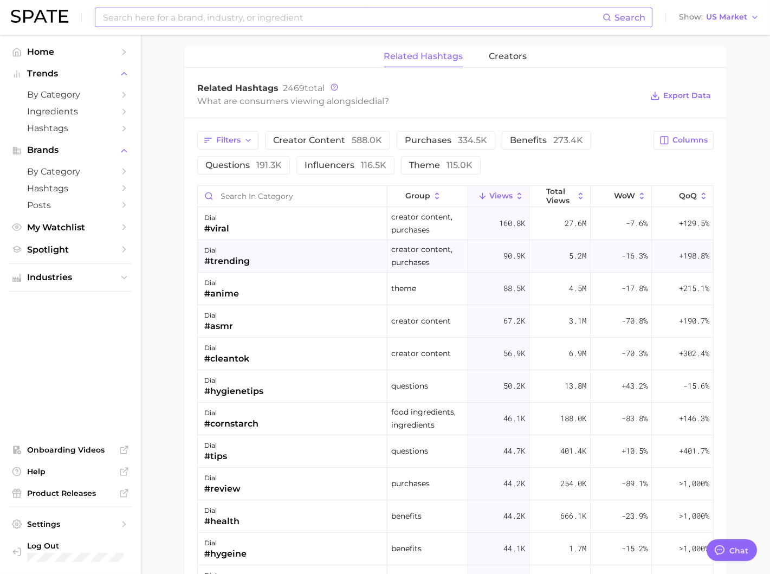
click at [294, 257] on div "dial #trending" at bounding box center [293, 256] width 190 height 32
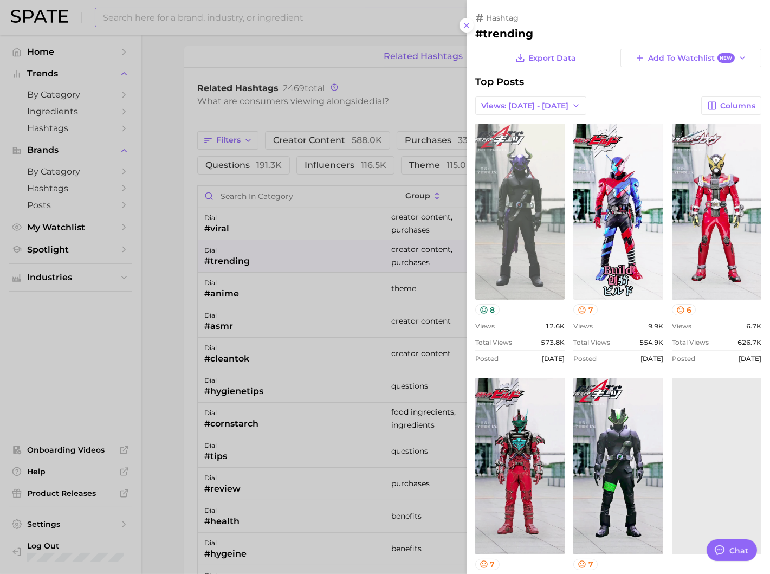
scroll to position [0, 0]
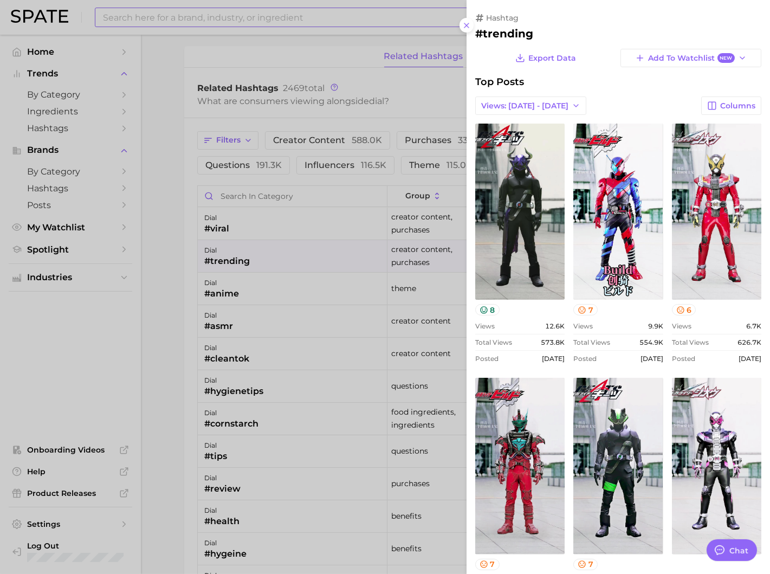
click at [317, 284] on div at bounding box center [385, 287] width 770 height 574
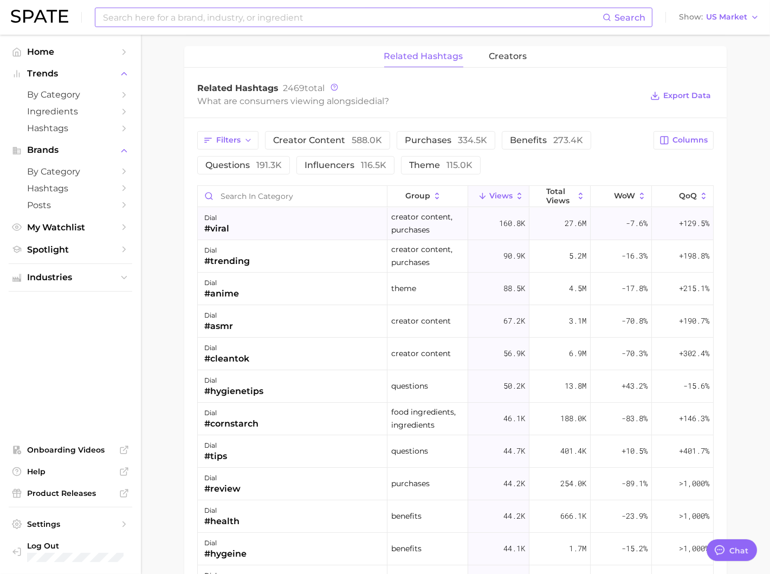
click at [282, 207] on div "dial #viral" at bounding box center [293, 223] width 190 height 32
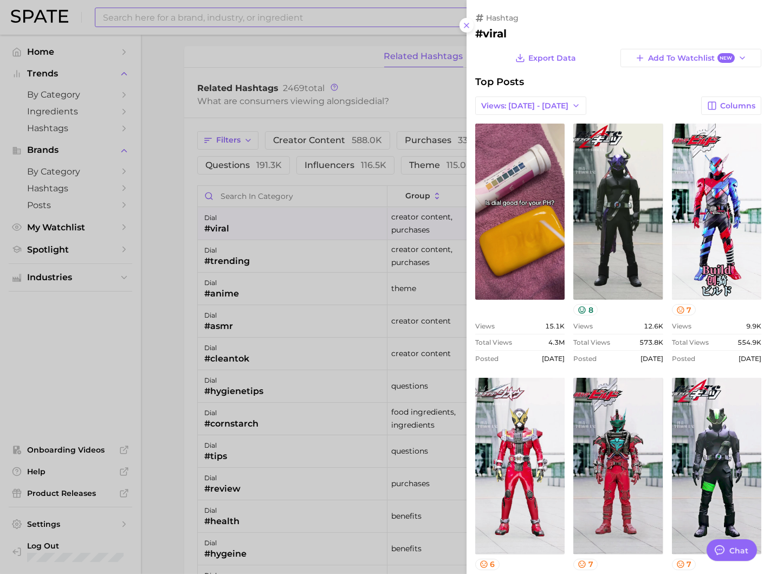
click at [269, 246] on div at bounding box center [385, 287] width 770 height 574
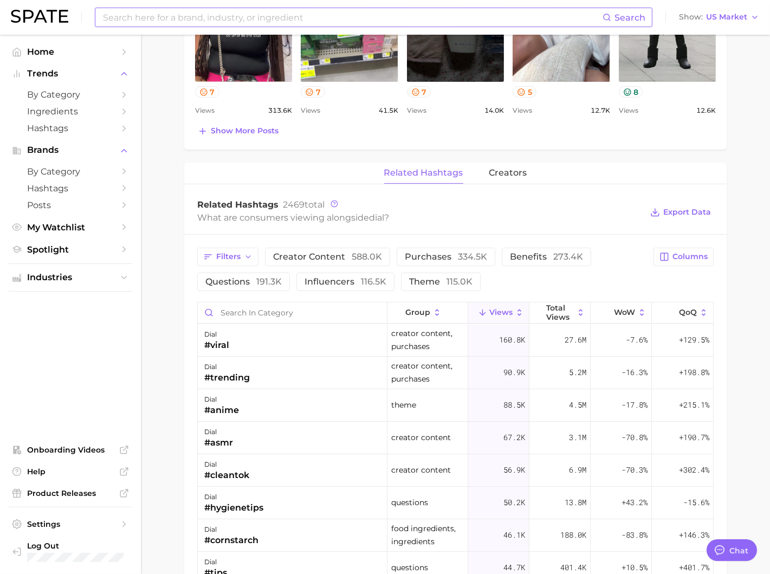
click at [443, 292] on div "Filters creator content 588.0k purchases 334.5k benefits 273.4k questions 191.3…" at bounding box center [455, 562] width 542 height 654
click at [426, 280] on span "theme 115.0k" at bounding box center [440, 281] width 63 height 9
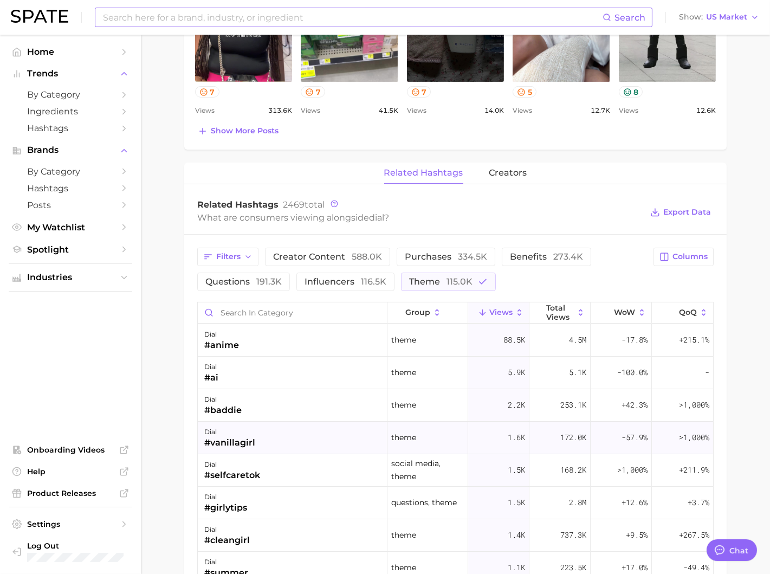
click at [367, 441] on div "dial #vanillagirl" at bounding box center [293, 437] width 190 height 32
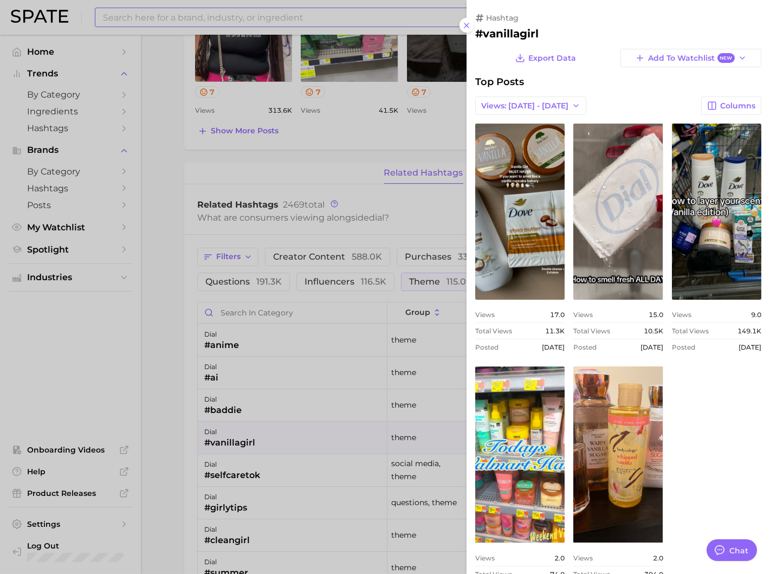
click at [309, 459] on div at bounding box center [385, 287] width 770 height 574
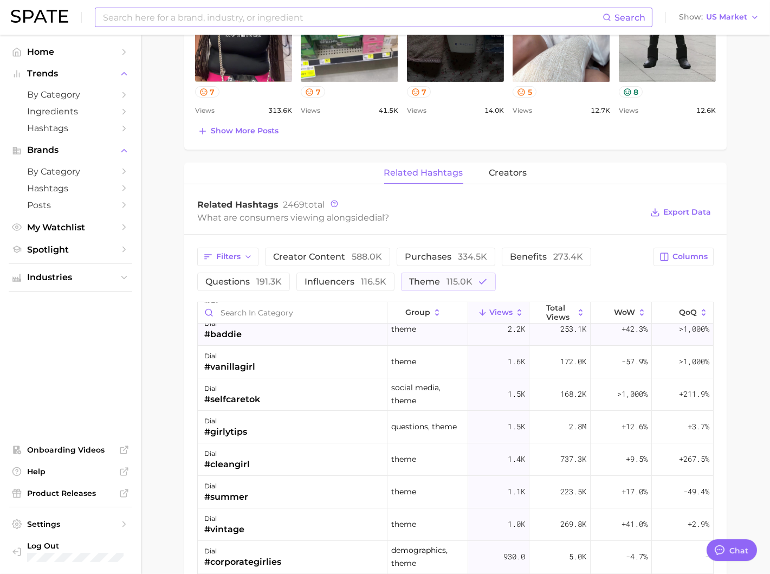
scroll to position [88, 0]
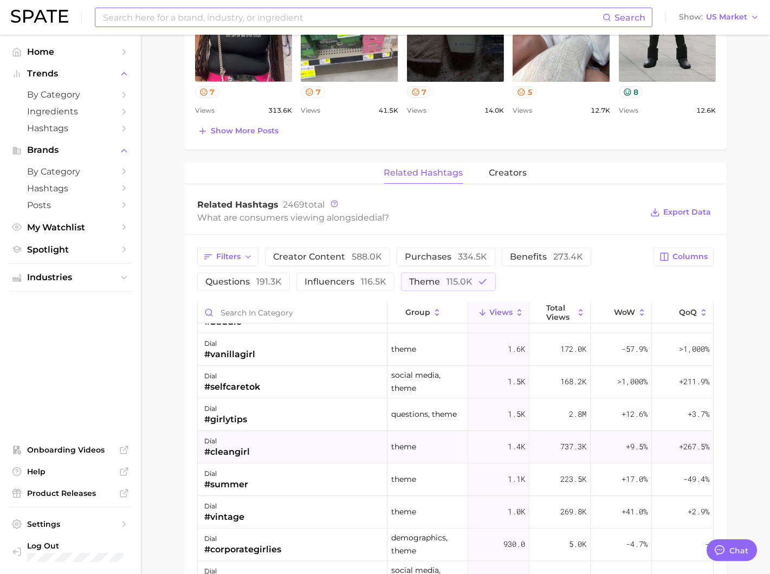
click at [298, 440] on div "dial #cleangirl" at bounding box center [293, 447] width 190 height 32
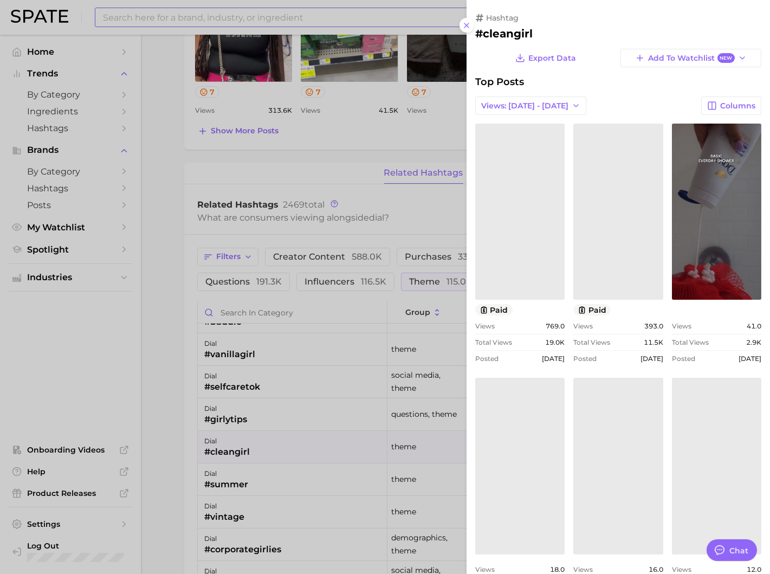
scroll to position [0, 0]
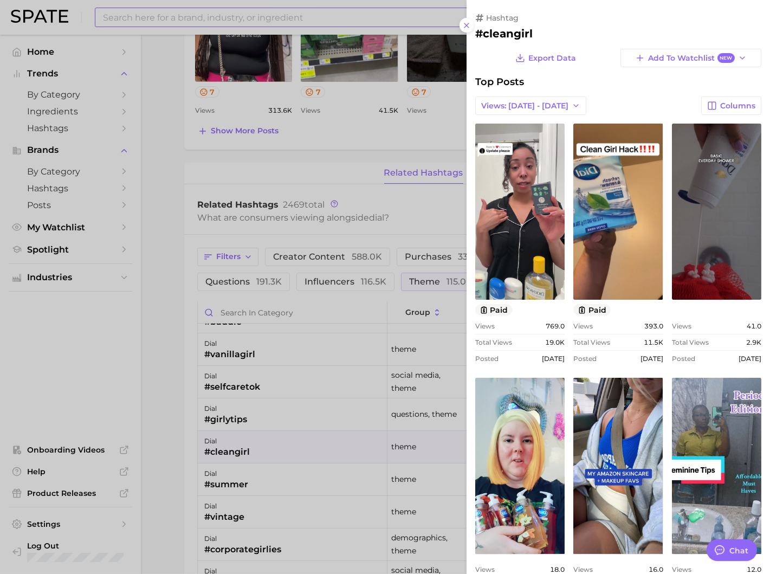
click at [298, 440] on div at bounding box center [385, 287] width 770 height 574
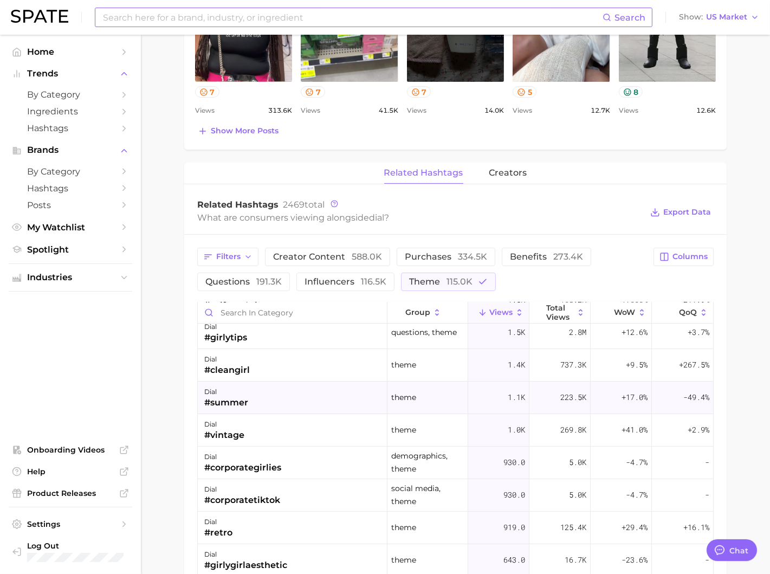
scroll to position [180, 0]
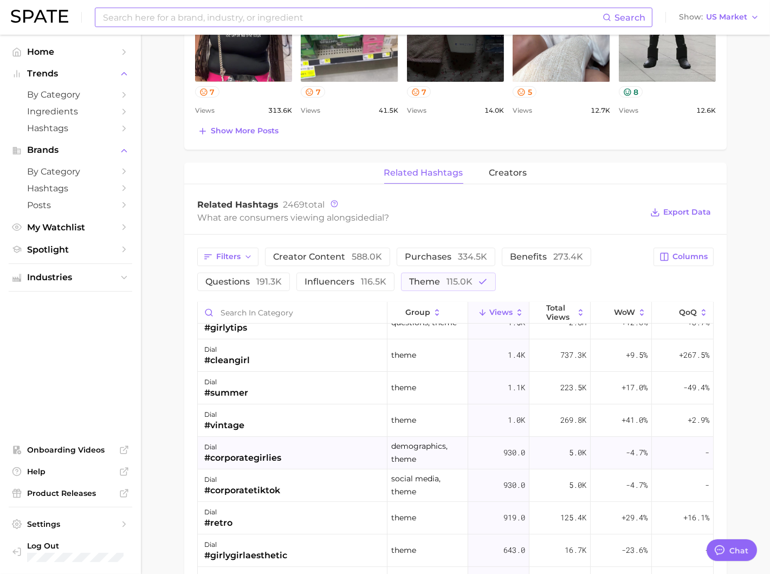
click at [310, 440] on div "dial #corporategirlies" at bounding box center [293, 453] width 190 height 32
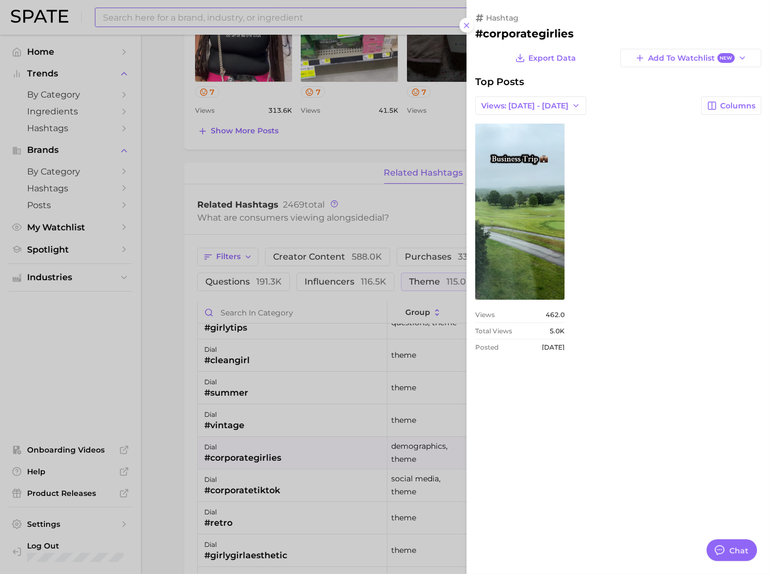
scroll to position [0, 0]
click at [311, 477] on div at bounding box center [385, 287] width 770 height 574
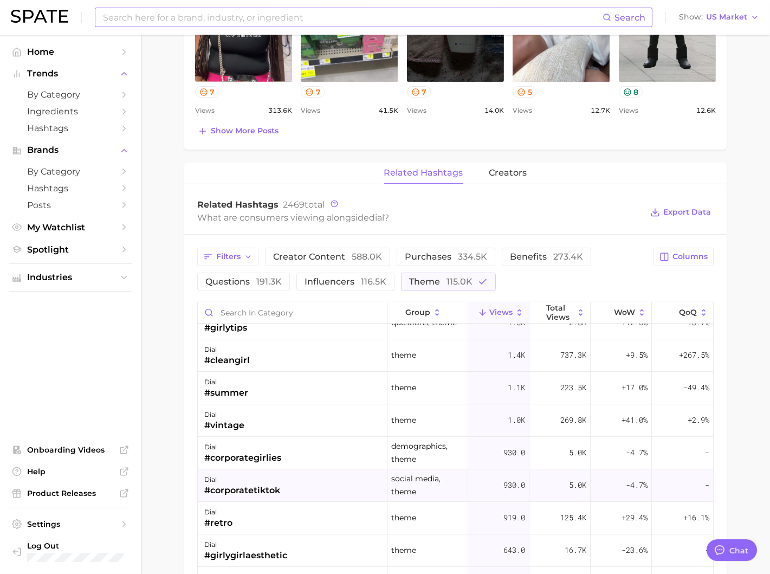
click at [294, 483] on div "dial #corporatetiktok" at bounding box center [293, 485] width 190 height 32
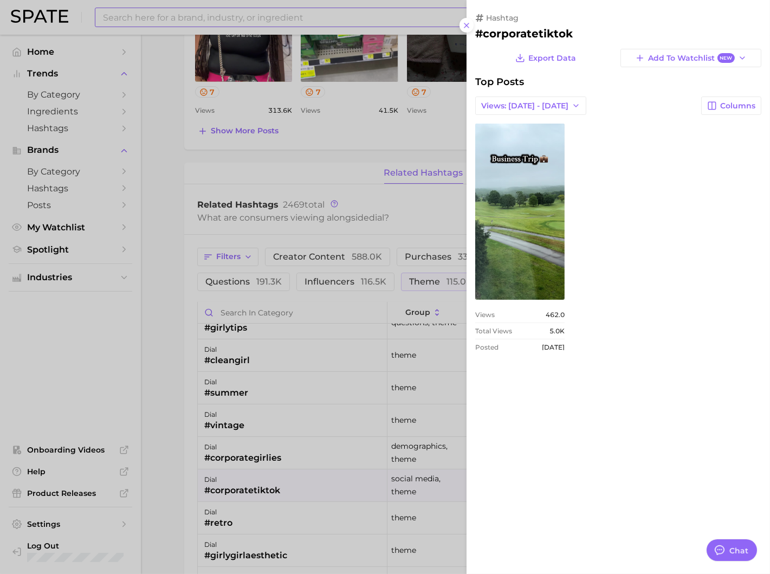
click at [294, 483] on div at bounding box center [385, 287] width 770 height 574
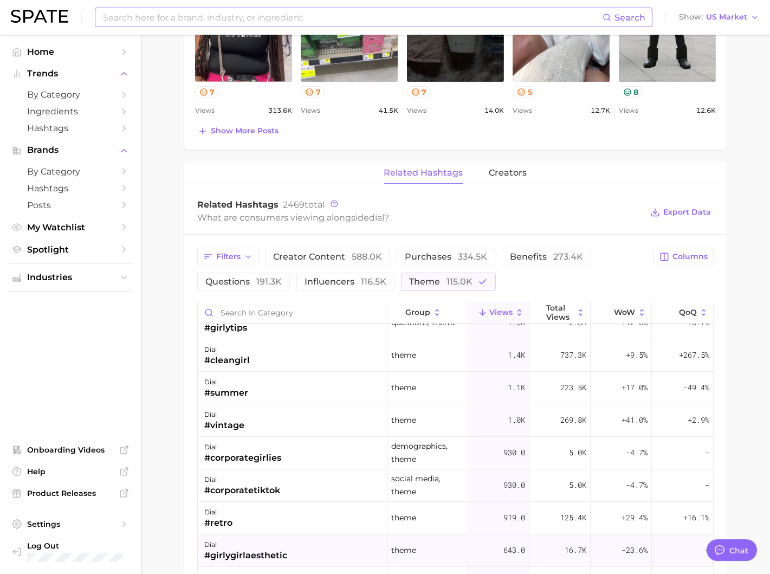
click at [288, 544] on div "dial #girlygirlaesthetic" at bounding box center [293, 550] width 190 height 32
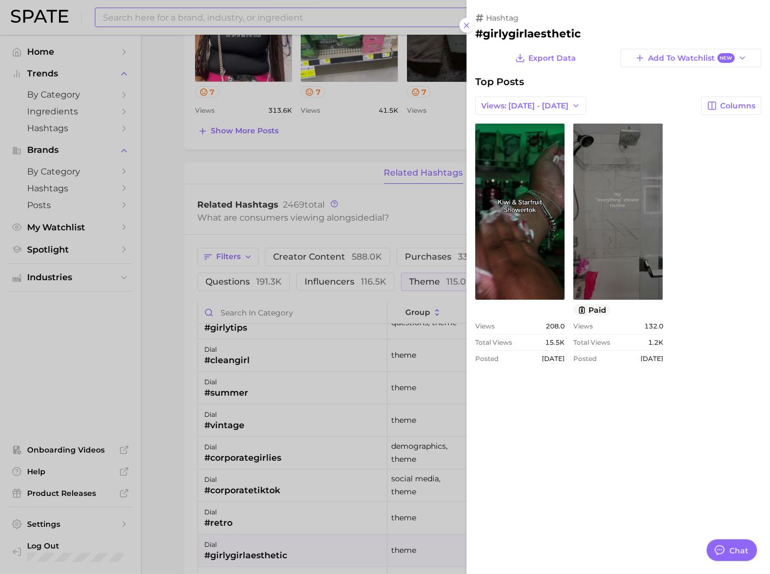
click at [304, 436] on div at bounding box center [385, 287] width 770 height 574
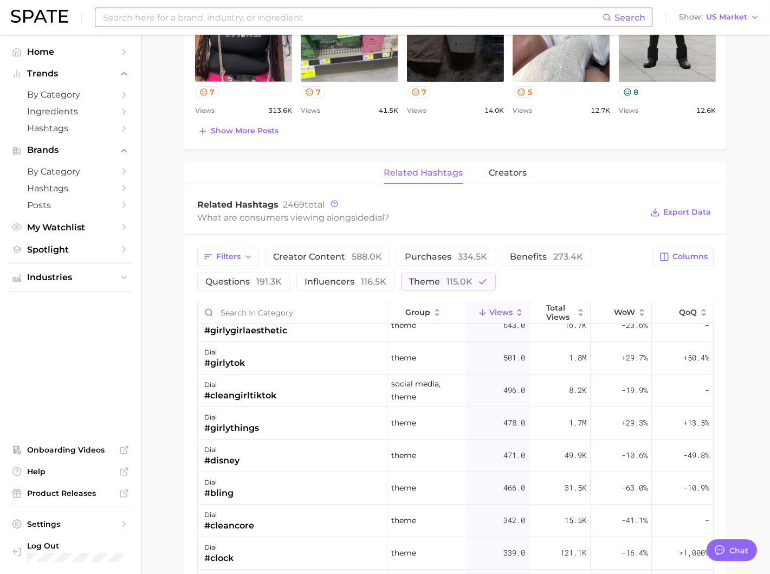
scroll to position [526, 0]
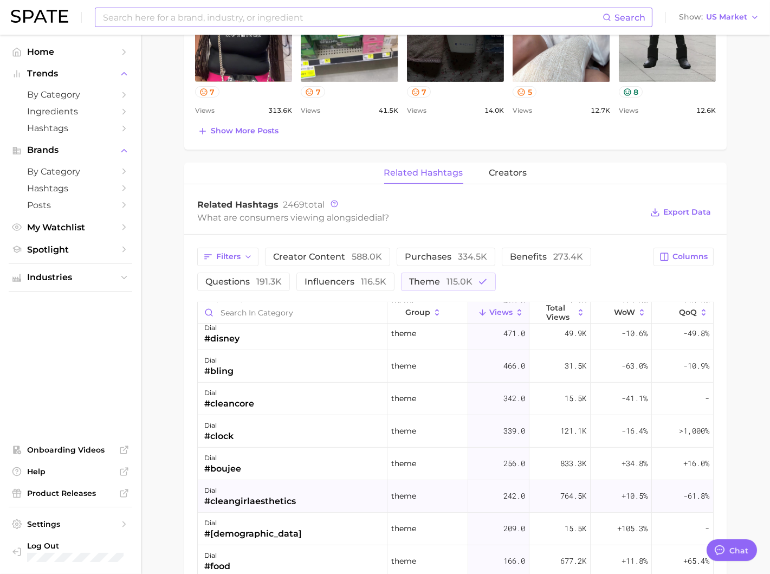
click at [302, 484] on div "dial #cleangirlaesthetics" at bounding box center [293, 496] width 190 height 32
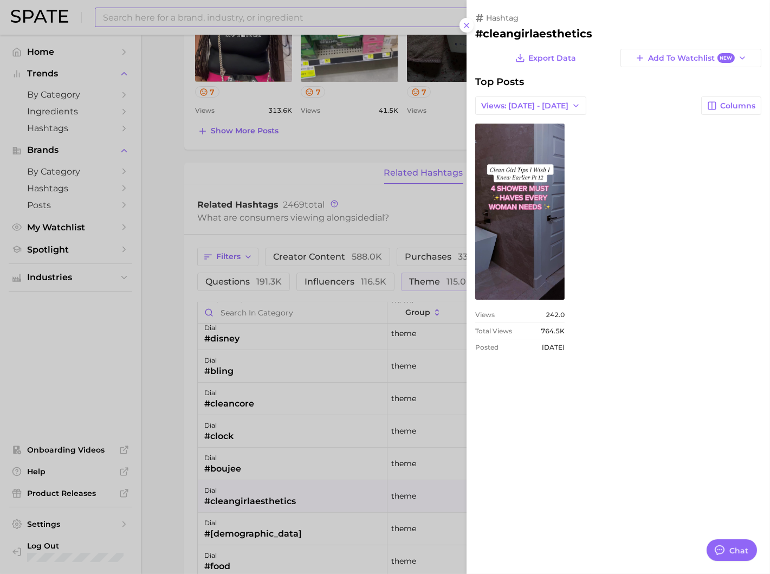
scroll to position [0, 0]
click at [294, 437] on div at bounding box center [385, 287] width 770 height 574
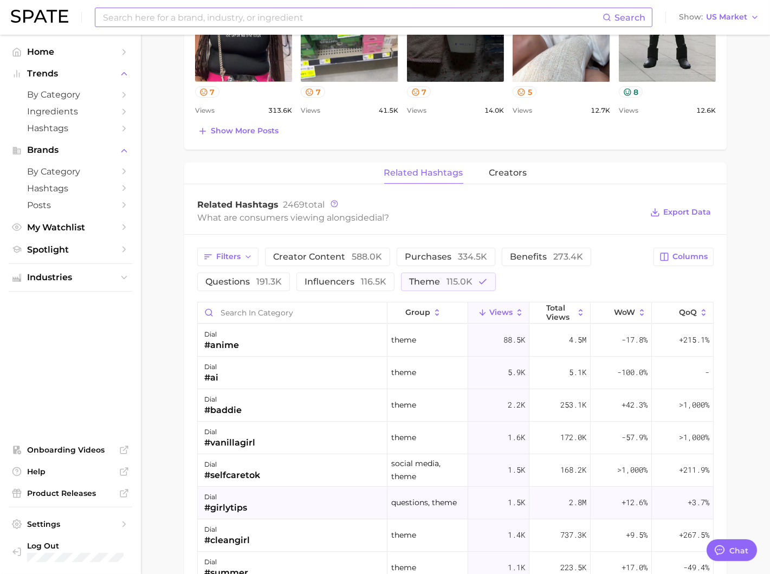
click at [294, 492] on div "dial #girlytips" at bounding box center [293, 502] width 190 height 32
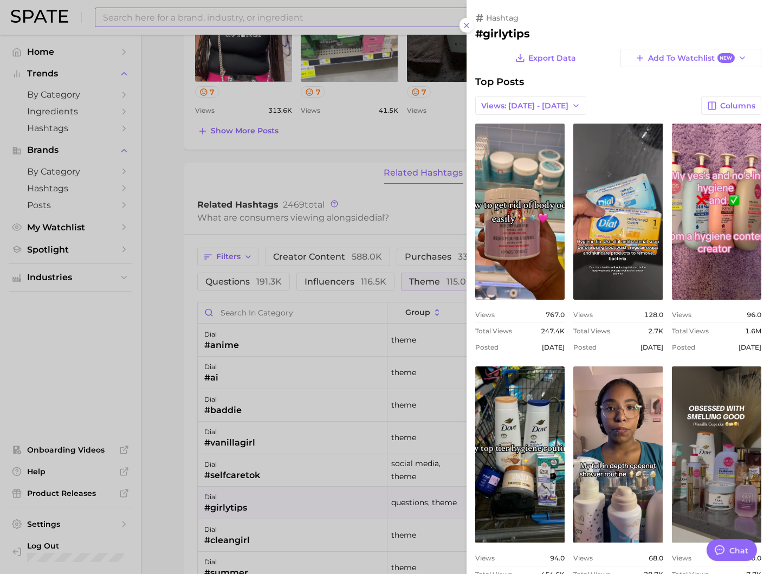
click at [291, 256] on div at bounding box center [385, 287] width 770 height 574
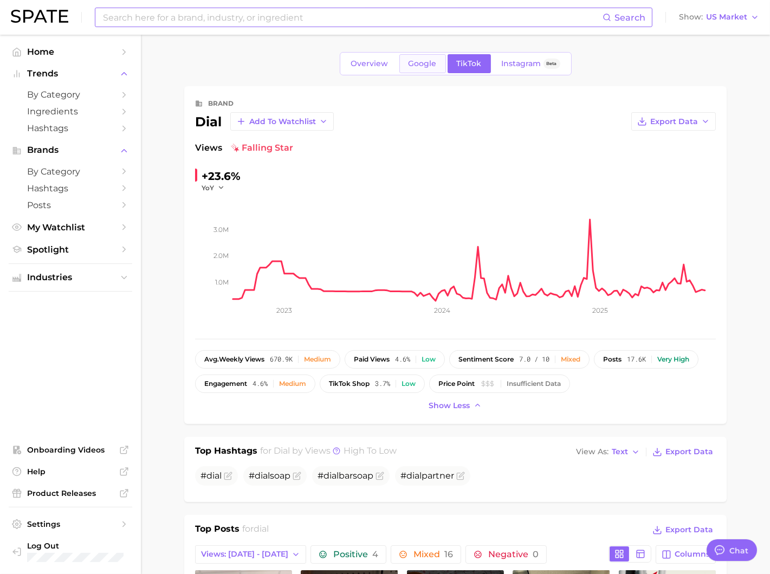
click at [429, 68] on link "Google" at bounding box center [422, 63] width 47 height 19
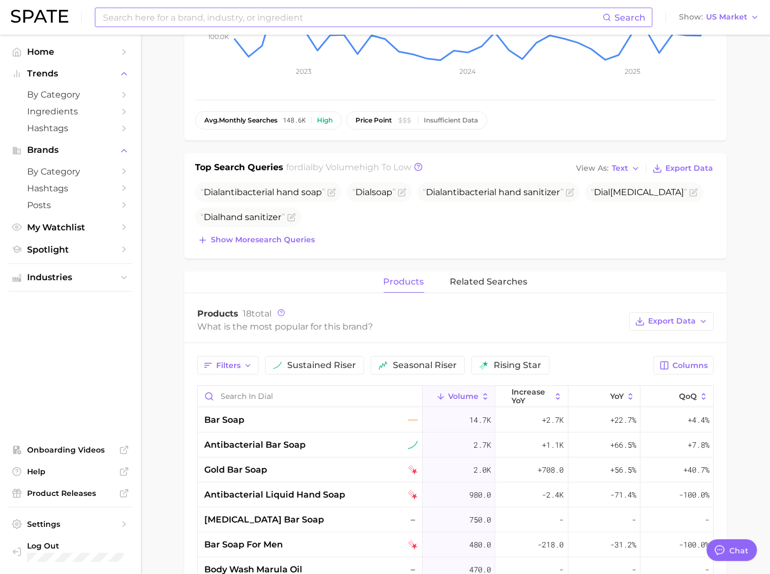
scroll to position [359, 0]
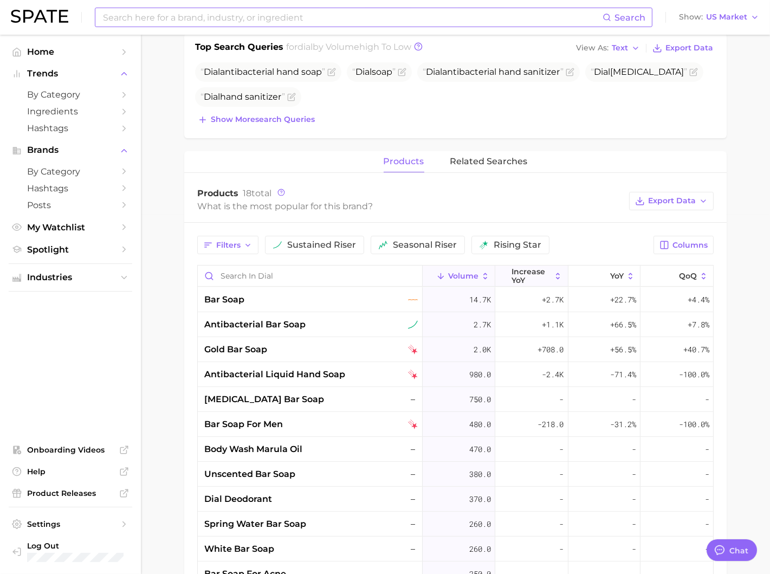
click at [541, 269] on span "increase YoY" at bounding box center [531, 275] width 40 height 17
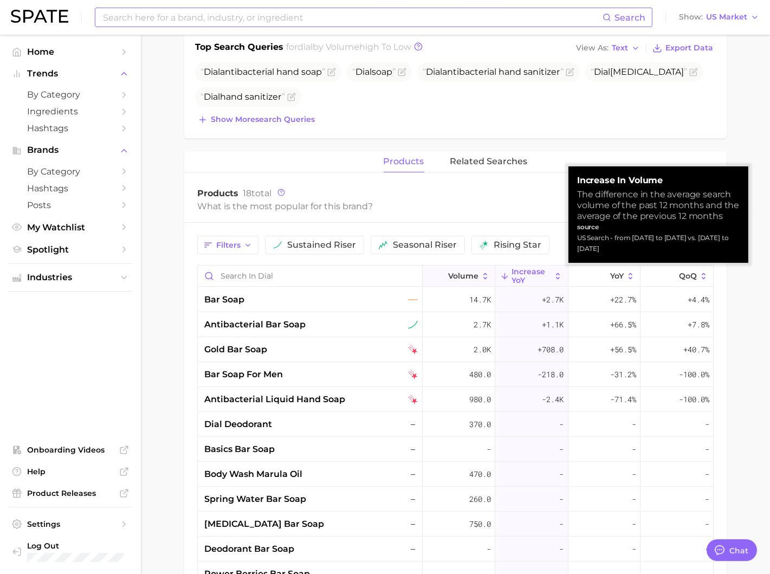
click at [488, 271] on icon at bounding box center [485, 276] width 10 height 10
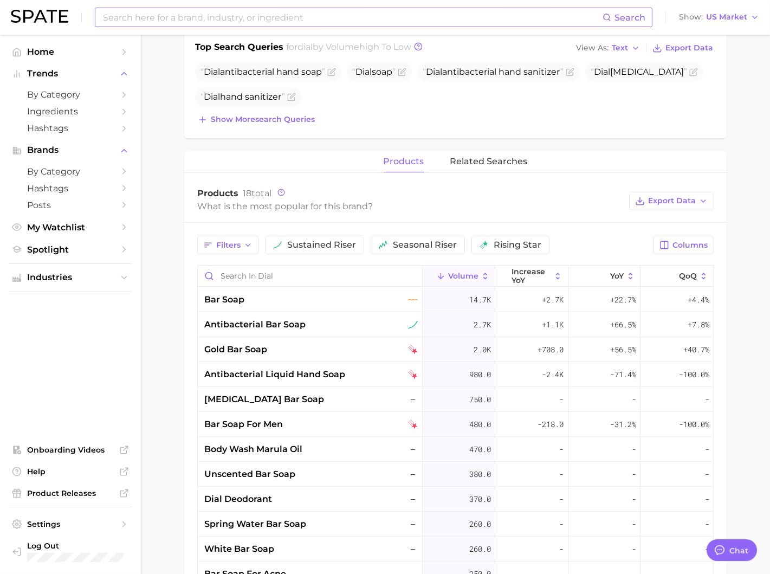
click at [672, 230] on div "Filters sustained riser seasonal riser rising star Columns Volume increase YoY …" at bounding box center [455, 486] width 542 height 526
click at [669, 236] on button "Columns" at bounding box center [683, 245] width 60 height 18
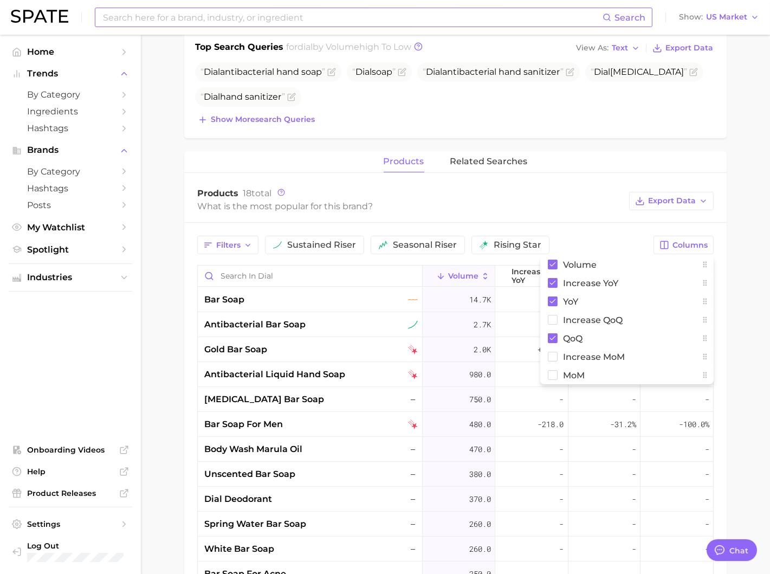
click at [592, 236] on div "Filters sustained riser seasonal riser rising star" at bounding box center [422, 245] width 450 height 18
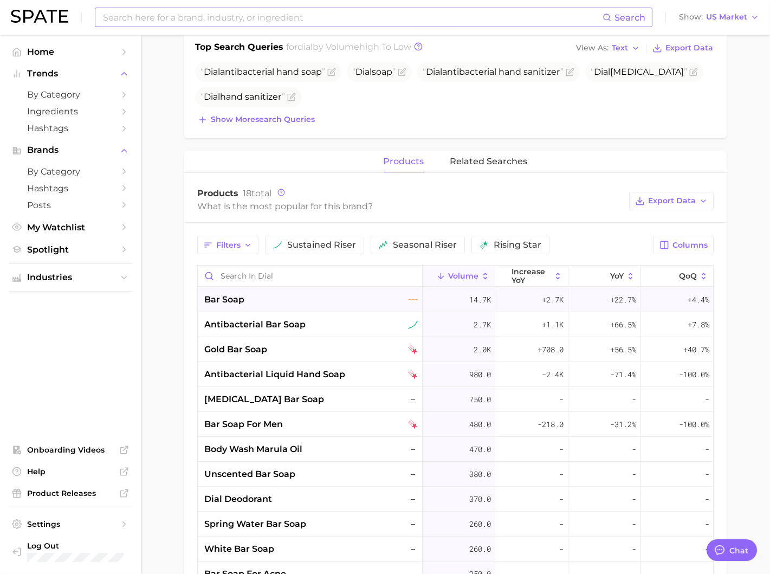
click at [459, 300] on div "14.7k" at bounding box center [458, 299] width 73 height 25
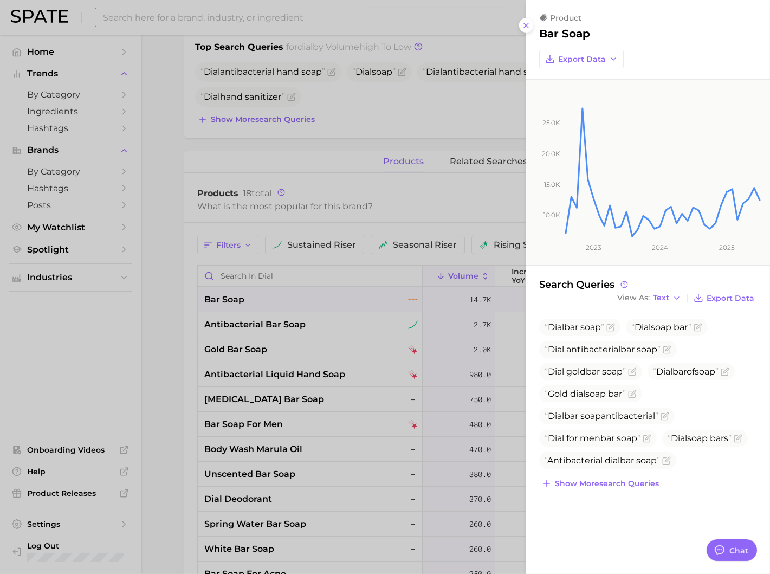
click at [459, 300] on div at bounding box center [385, 287] width 770 height 574
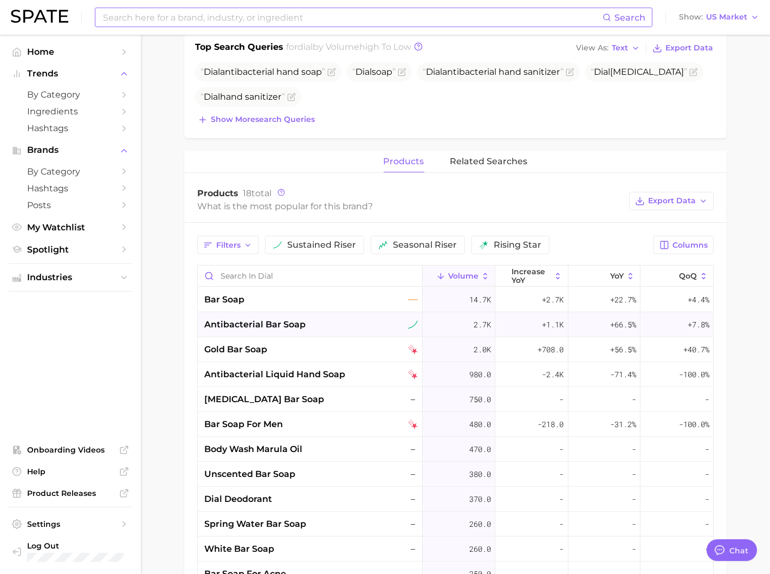
click at [444, 323] on div "2.7k" at bounding box center [458, 324] width 73 height 25
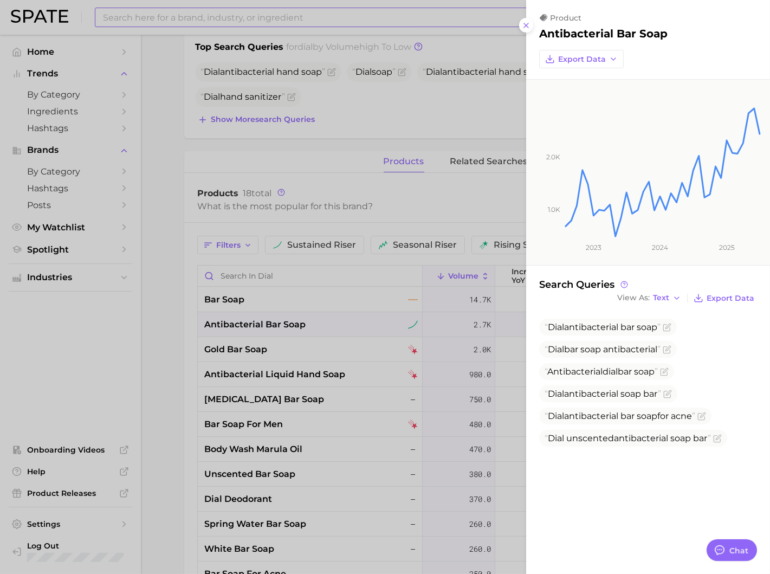
click at [444, 323] on div at bounding box center [385, 287] width 770 height 574
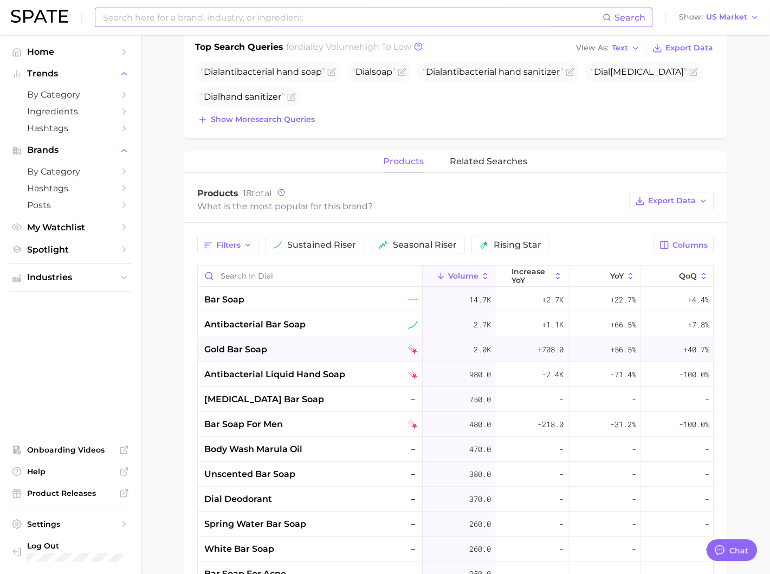
click at [444, 344] on div "2.0k" at bounding box center [458, 349] width 73 height 25
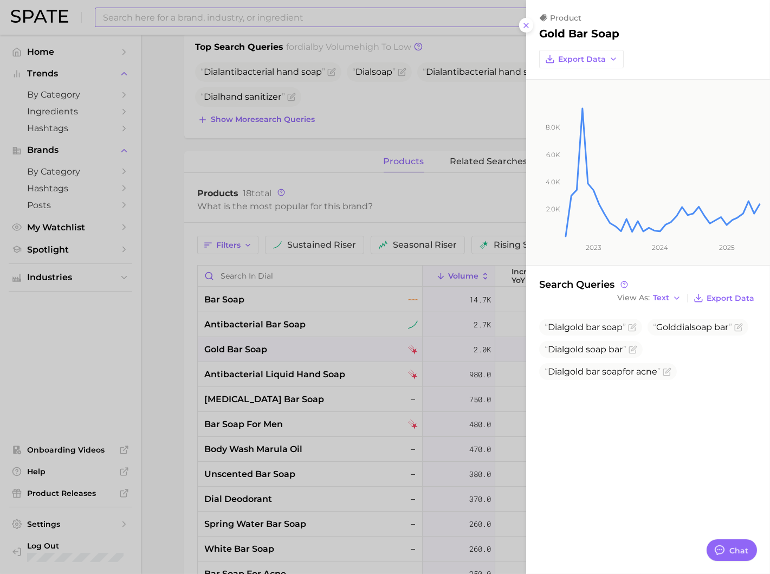
click at [444, 344] on div at bounding box center [385, 287] width 770 height 574
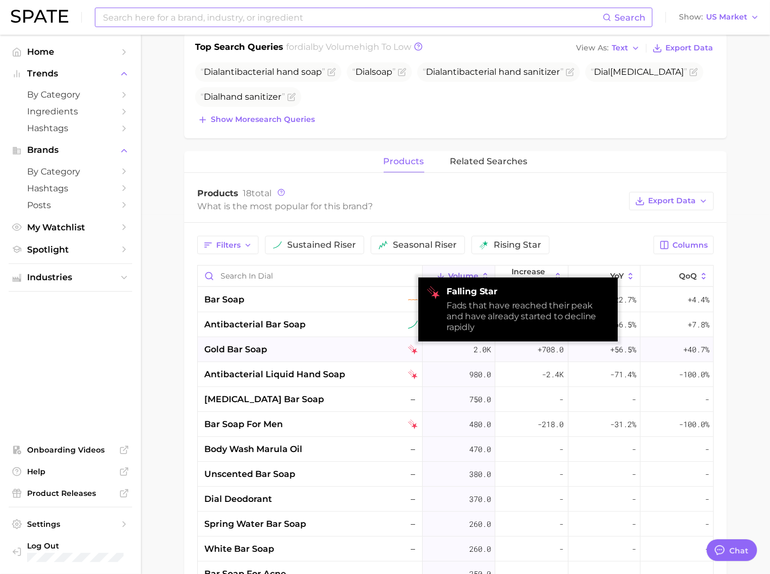
click at [367, 350] on div "gold bar soap" at bounding box center [310, 349] width 213 height 13
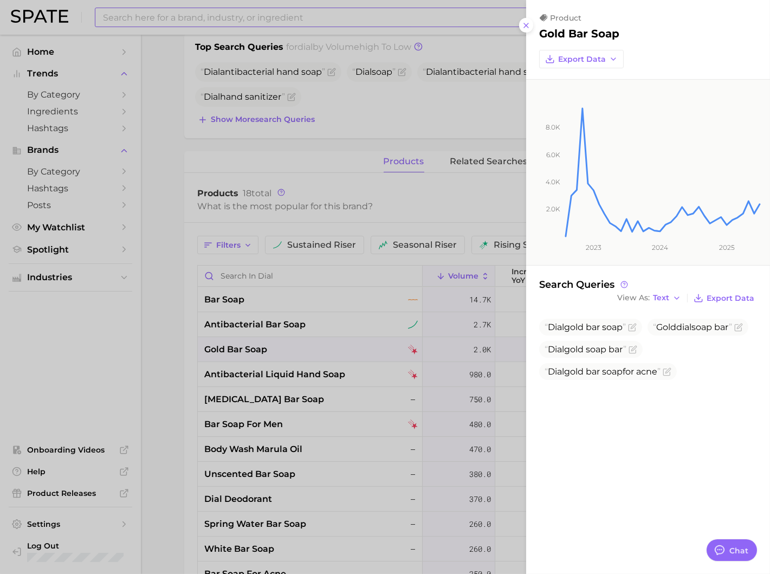
click at [375, 313] on div at bounding box center [385, 287] width 770 height 574
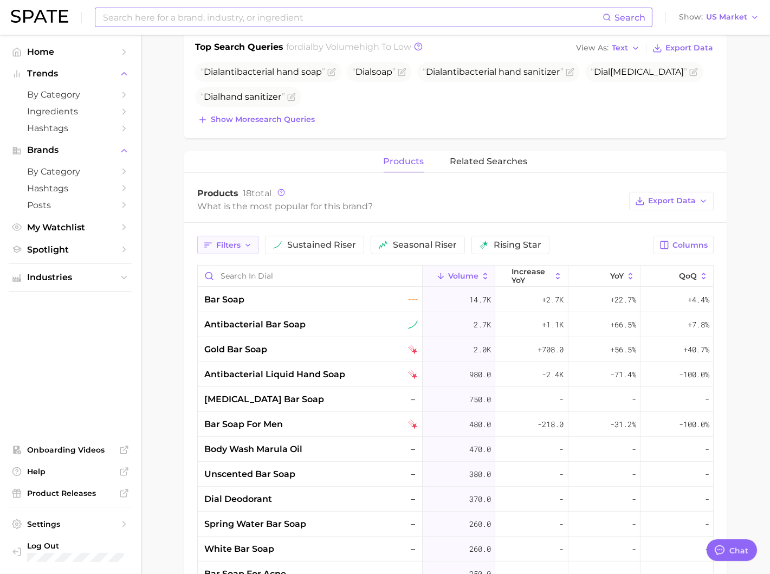
click at [229, 241] on span "Filters" at bounding box center [228, 244] width 24 height 9
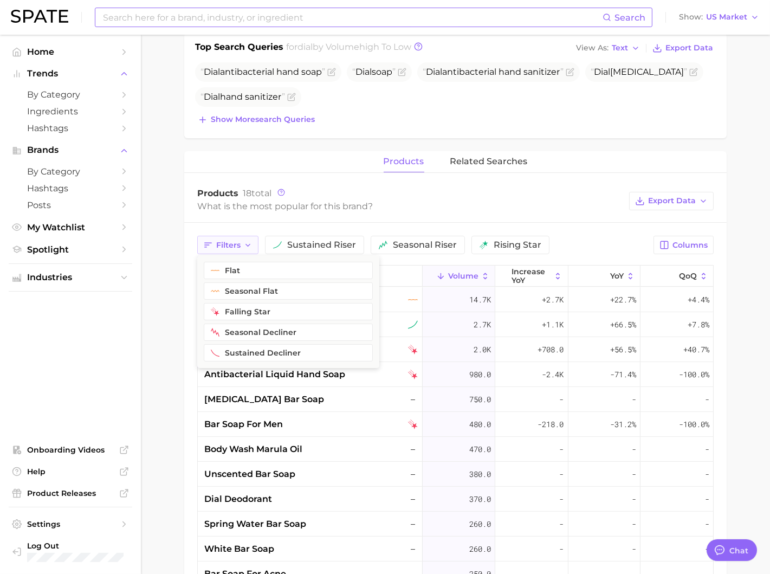
click at [229, 241] on span "Filters" at bounding box center [228, 244] width 24 height 9
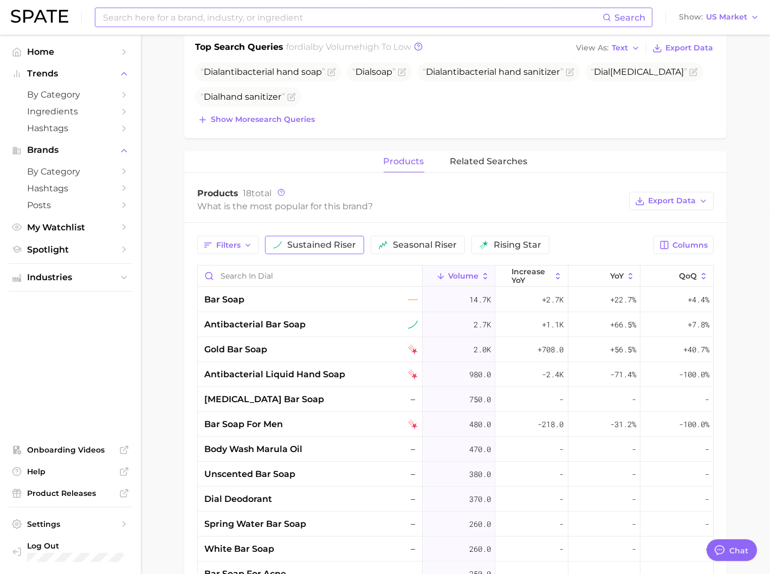
click at [320, 240] on span "sustained riser" at bounding box center [321, 244] width 69 height 9
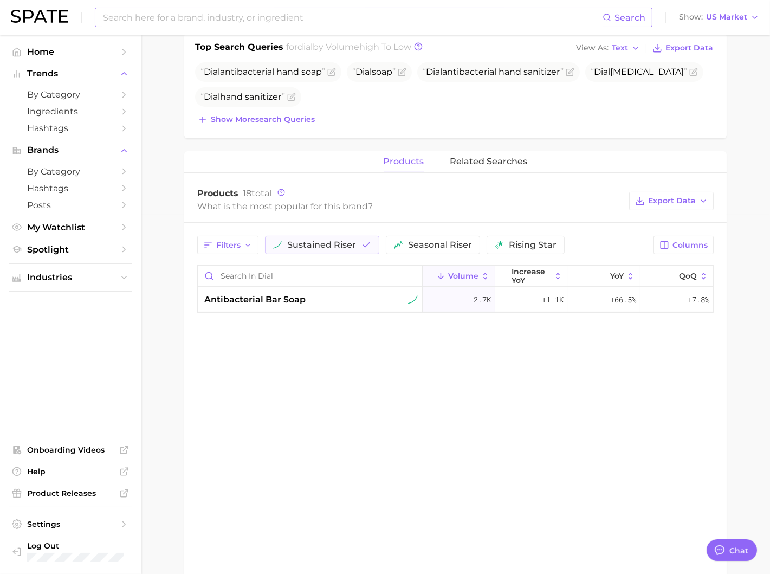
click at [341, 328] on div "products related searches Products 18 total What is the most popular for this b…" at bounding box center [455, 403] width 542 height 504
click at [476, 151] on button "related searches" at bounding box center [488, 161] width 77 height 21
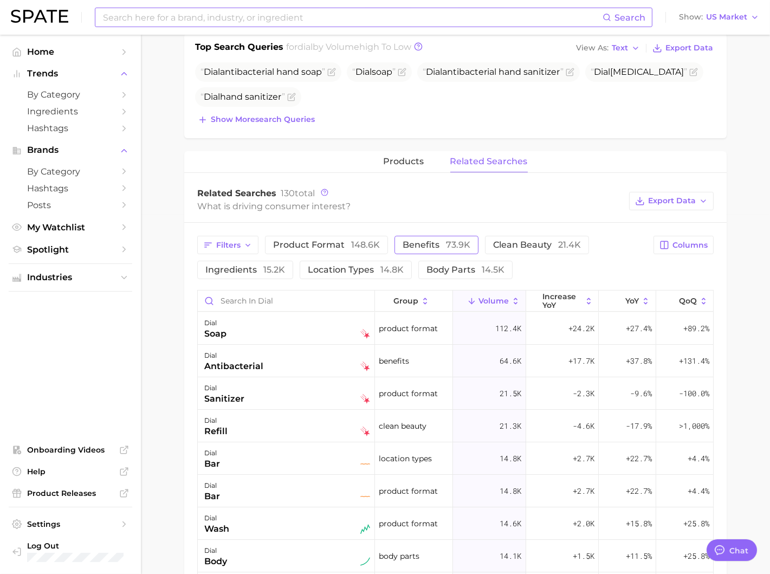
click at [434, 239] on span "benefits 73.9k" at bounding box center [436, 244] width 68 height 10
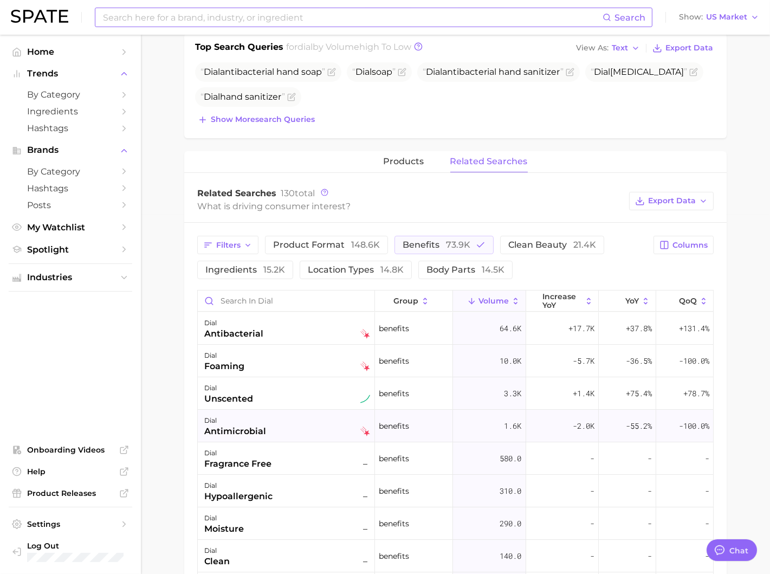
click at [364, 419] on div at bounding box center [365, 420] width 10 height 13
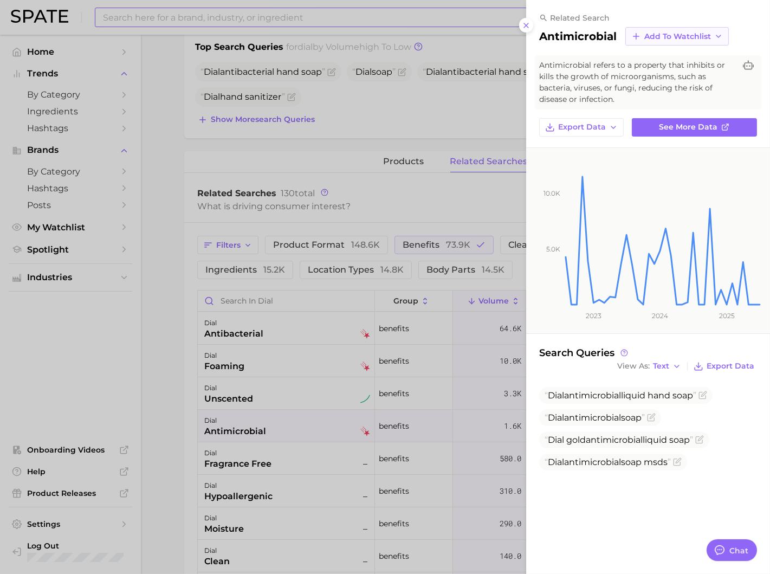
click at [673, 37] on span "Add to Watchlist" at bounding box center [677, 36] width 67 height 9
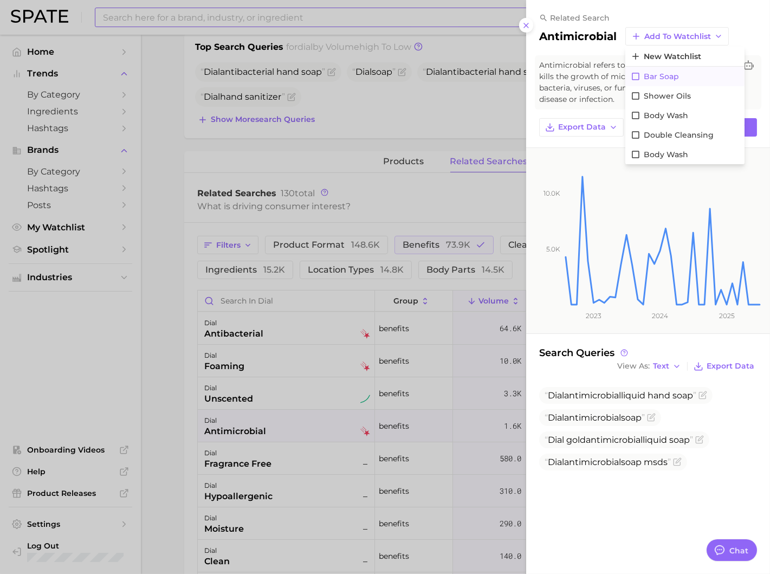
click at [667, 79] on span "Bar Soap" at bounding box center [660, 76] width 35 height 9
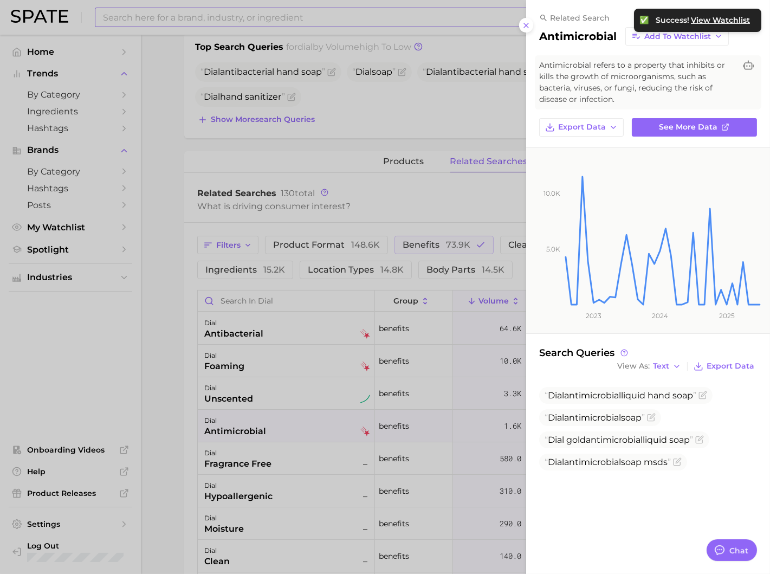
click at [372, 257] on div at bounding box center [385, 287] width 770 height 574
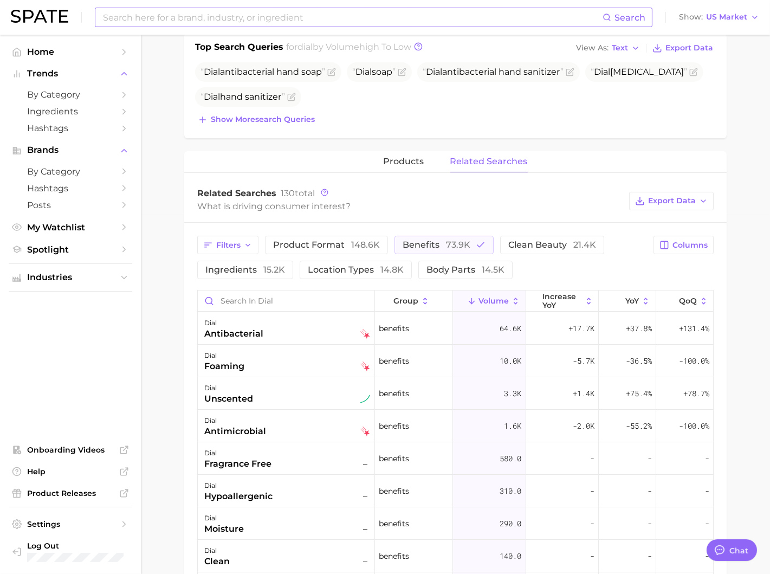
click at [592, 151] on div "products related searches" at bounding box center [455, 162] width 542 height 22
click at [441, 152] on div "products related searches" at bounding box center [455, 162] width 542 height 22
click at [400, 153] on button "products" at bounding box center [403, 161] width 41 height 21
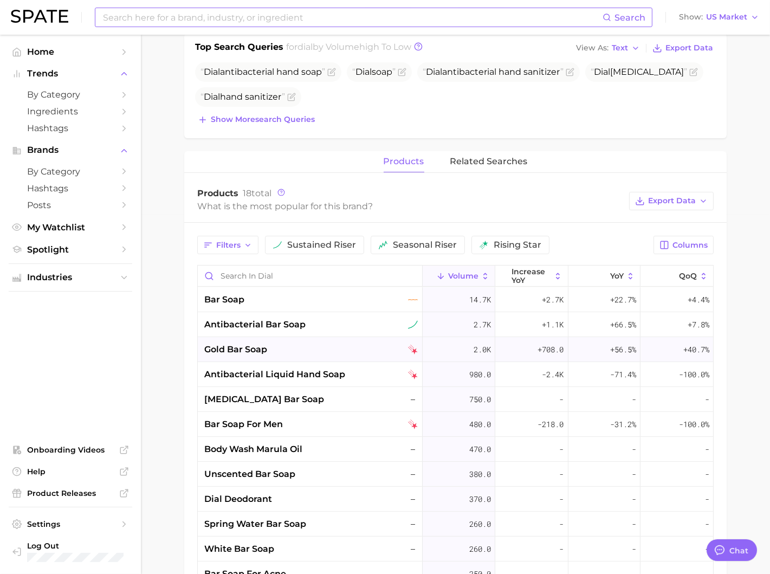
click at [345, 343] on div "gold bar soap" at bounding box center [310, 349] width 213 height 13
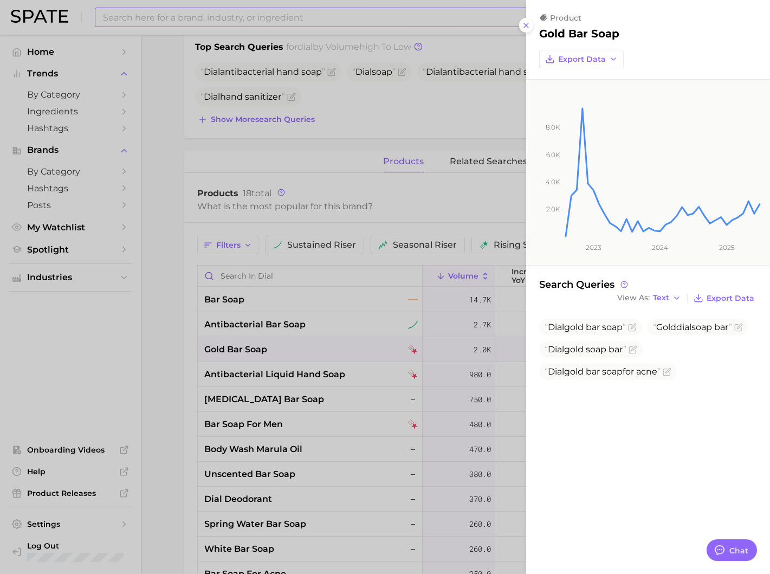
click at [366, 285] on div at bounding box center [385, 287] width 770 height 574
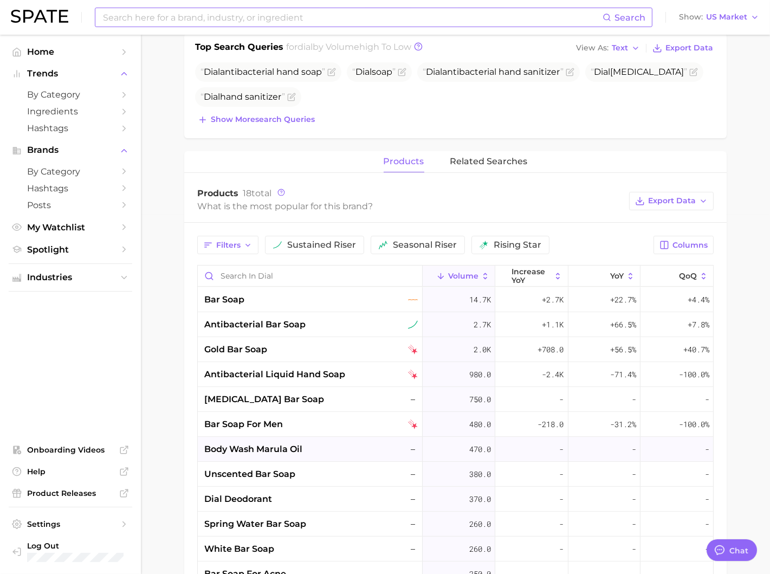
click at [304, 442] on div "body wash marula oil –" at bounding box center [310, 448] width 213 height 13
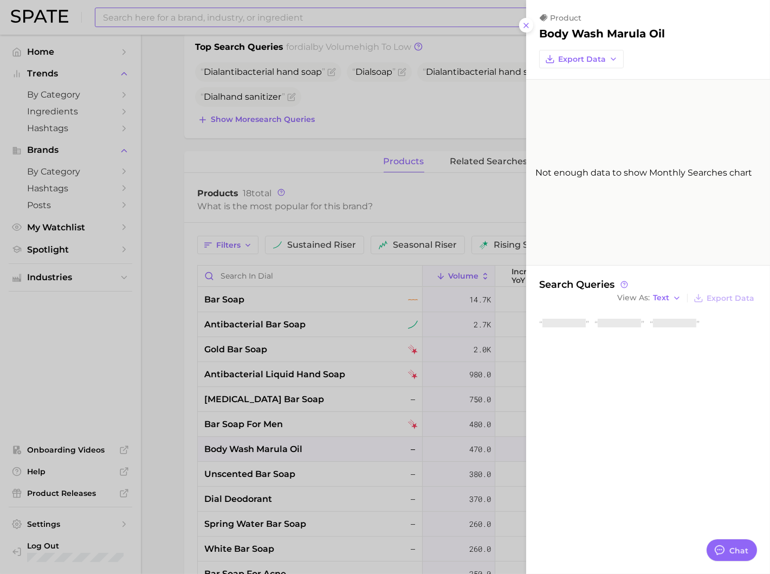
click at [363, 301] on div at bounding box center [385, 287] width 770 height 574
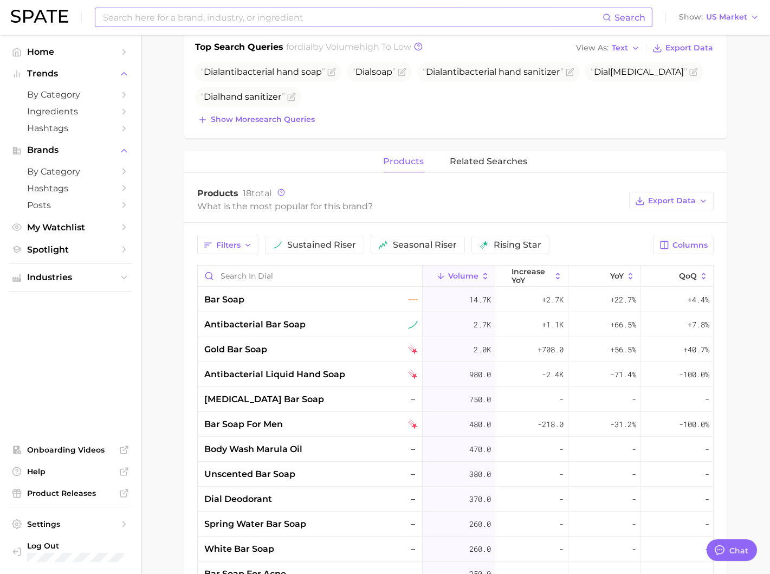
scroll to position [0, 0]
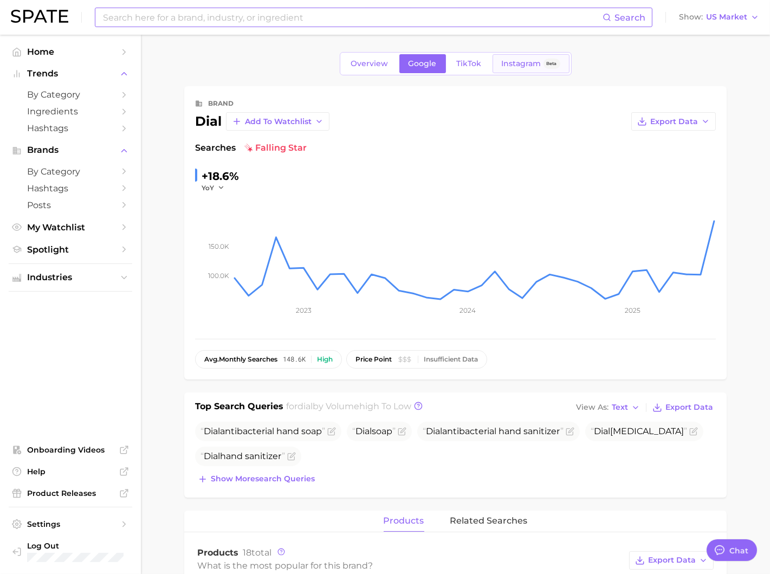
click at [509, 62] on span "Instagram" at bounding box center [521, 63] width 40 height 9
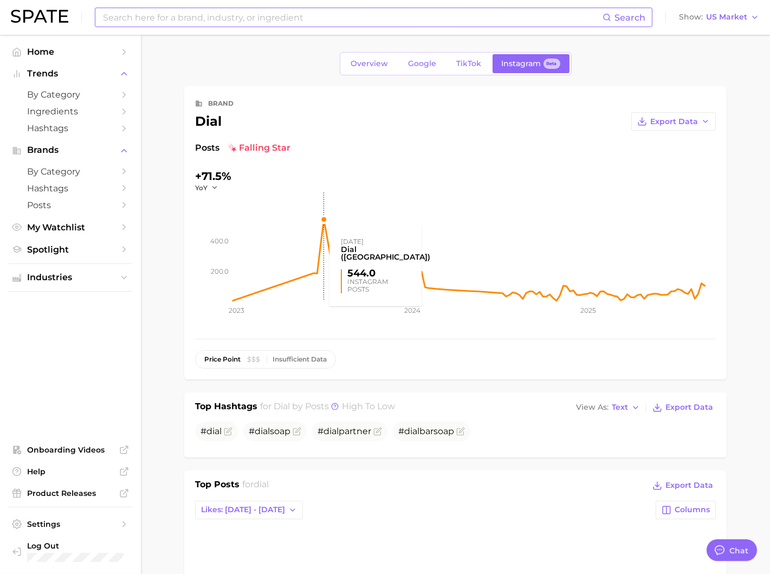
click at [322, 221] on rect at bounding box center [474, 246] width 483 height 108
click at [417, 62] on span "Google" at bounding box center [422, 63] width 28 height 9
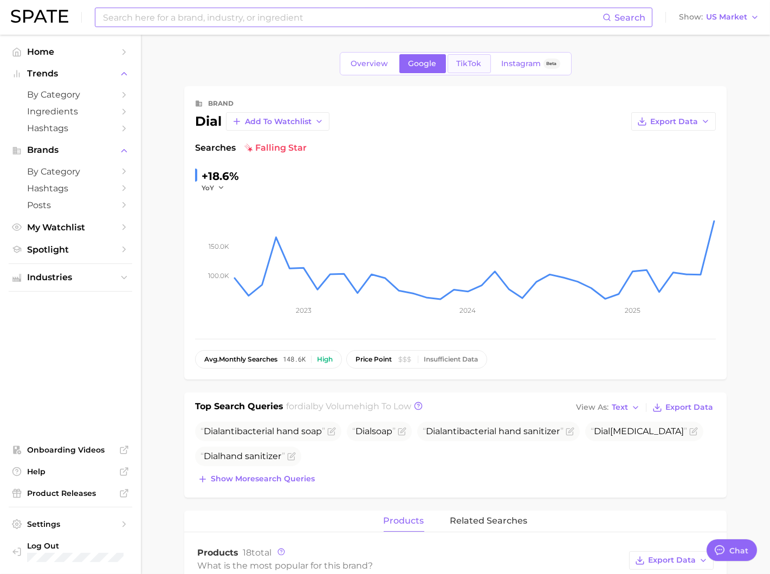
click at [464, 62] on span "TikTok" at bounding box center [469, 63] width 25 height 9
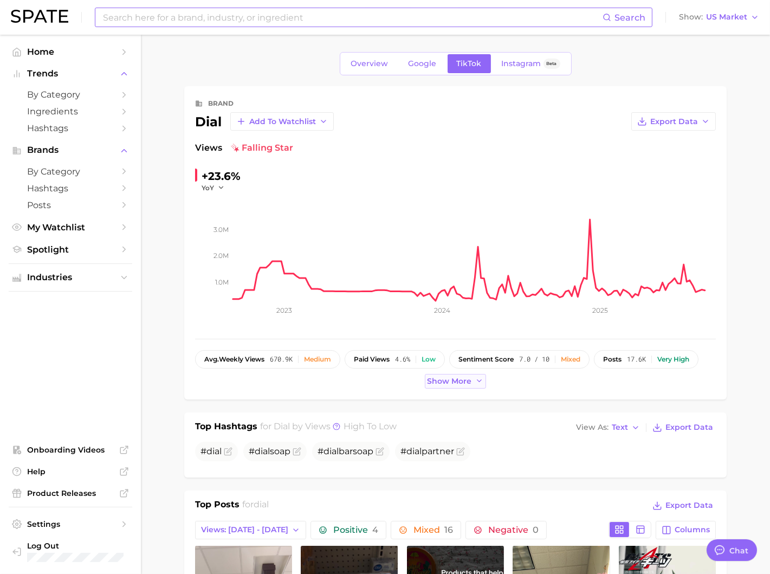
click at [440, 383] on span "Show more" at bounding box center [449, 380] width 44 height 9
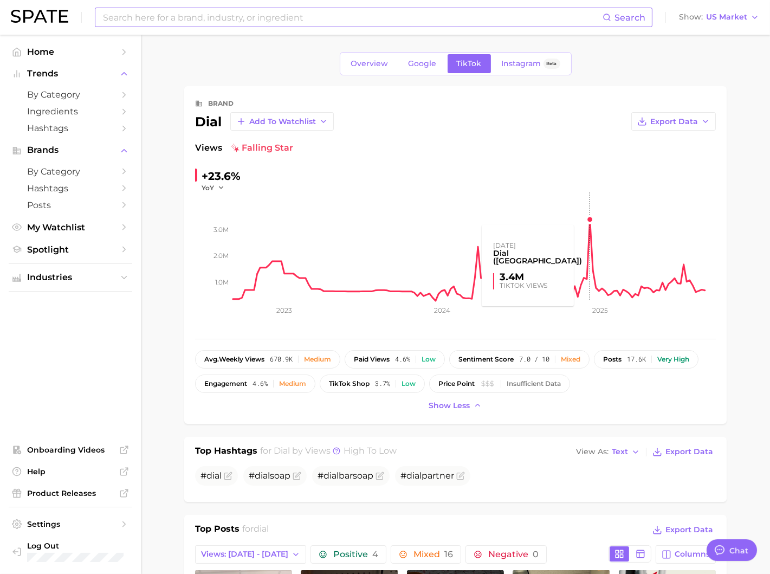
click at [591, 219] on rect at bounding box center [474, 246] width 483 height 108
click at [588, 220] on rect at bounding box center [474, 246] width 483 height 108
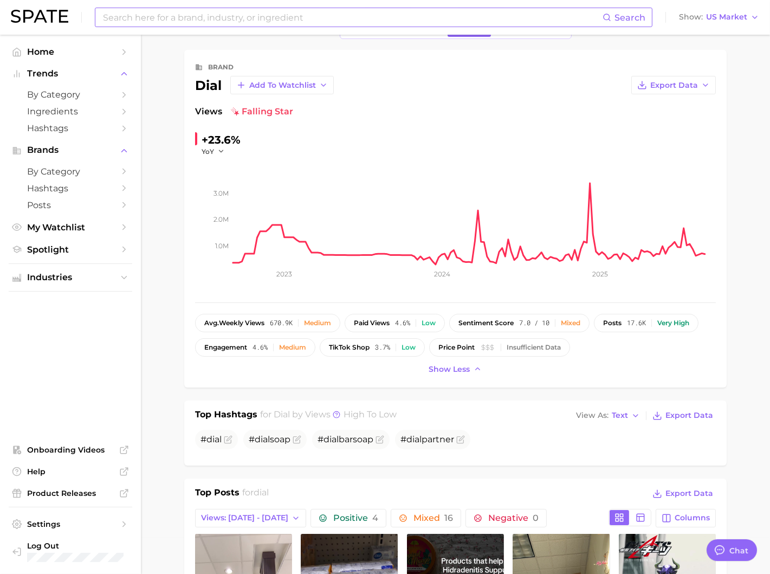
scroll to position [148, 0]
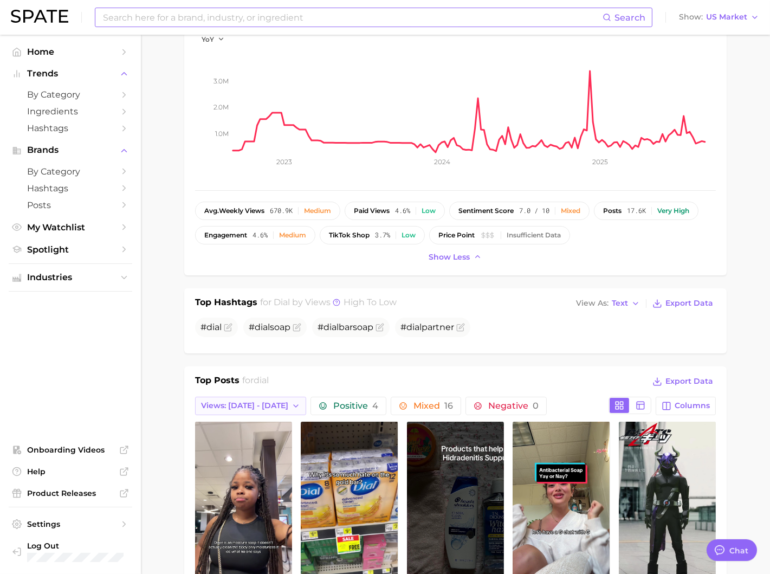
click at [277, 397] on button "Views: [DATE] - [DATE]" at bounding box center [250, 405] width 111 height 18
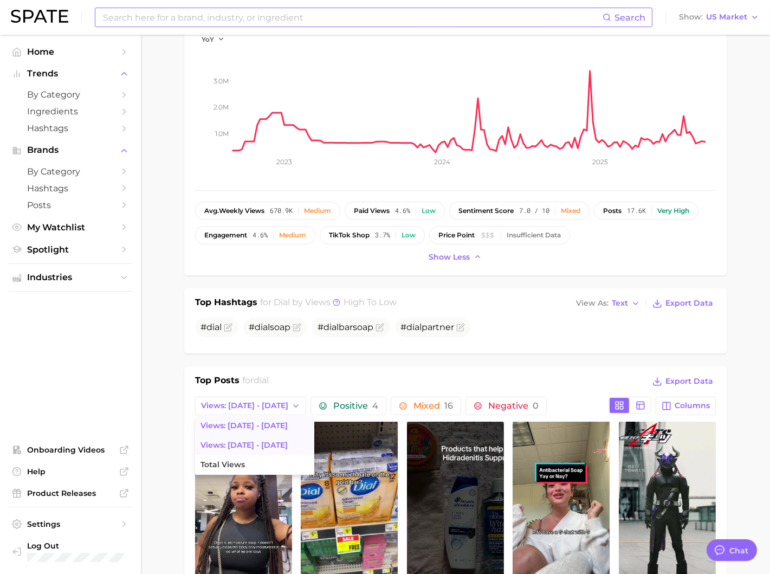
click at [271, 440] on button "Views: [DATE] - [DATE]" at bounding box center [254, 444] width 119 height 19
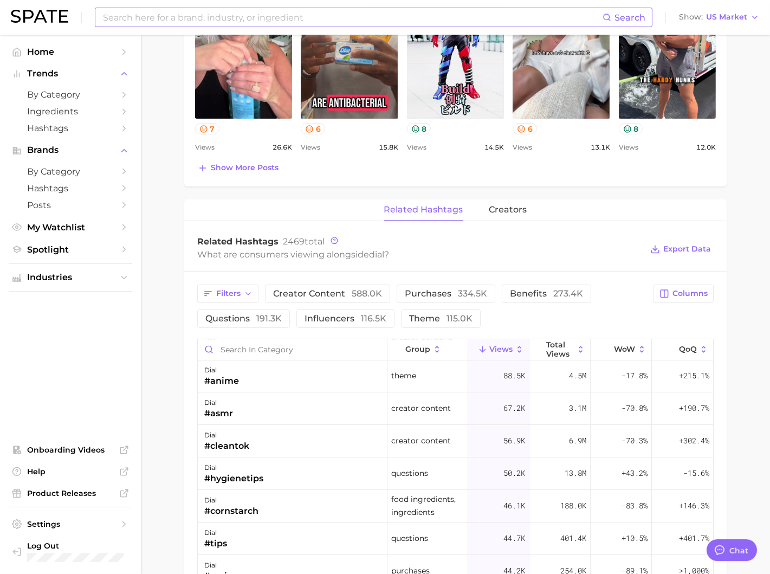
scroll to position [161, 0]
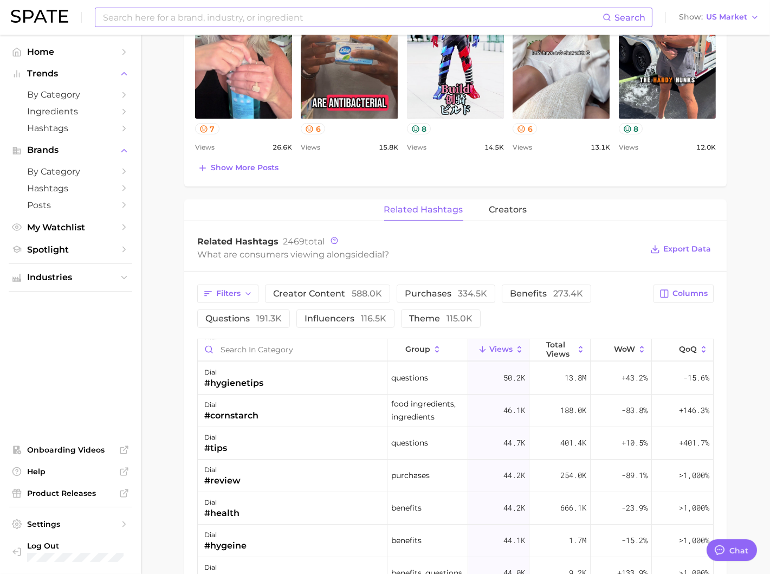
click at [318, 15] on input at bounding box center [352, 17] width 500 height 18
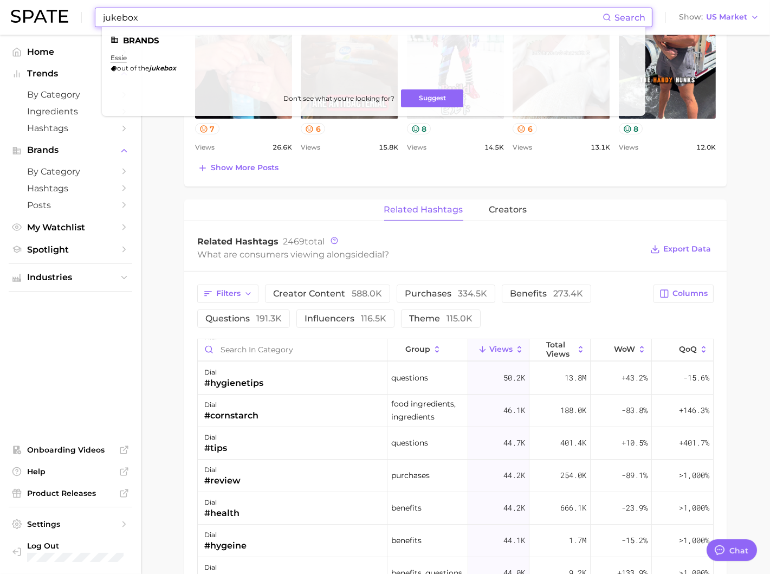
type input "jukebox"
click at [422, 314] on span "theme 115.0k" at bounding box center [440, 318] width 63 height 9
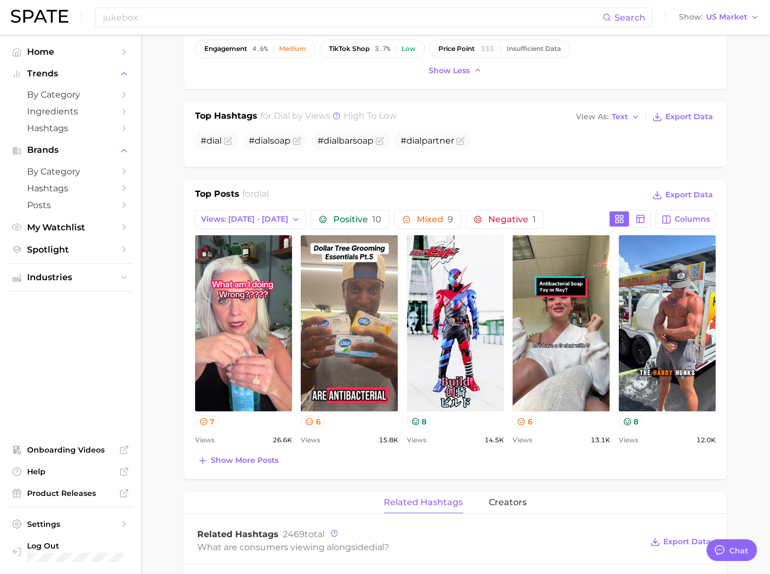
scroll to position [240, 0]
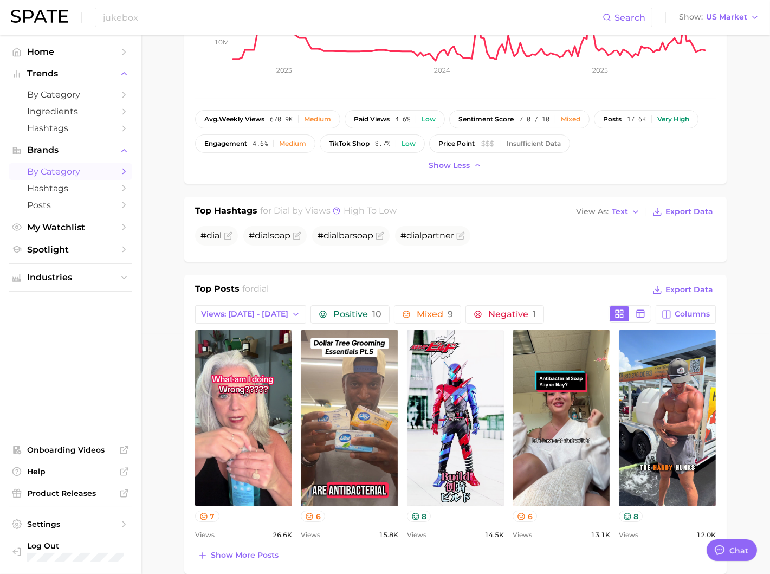
click at [105, 172] on span "by Category" at bounding box center [70, 171] width 87 height 10
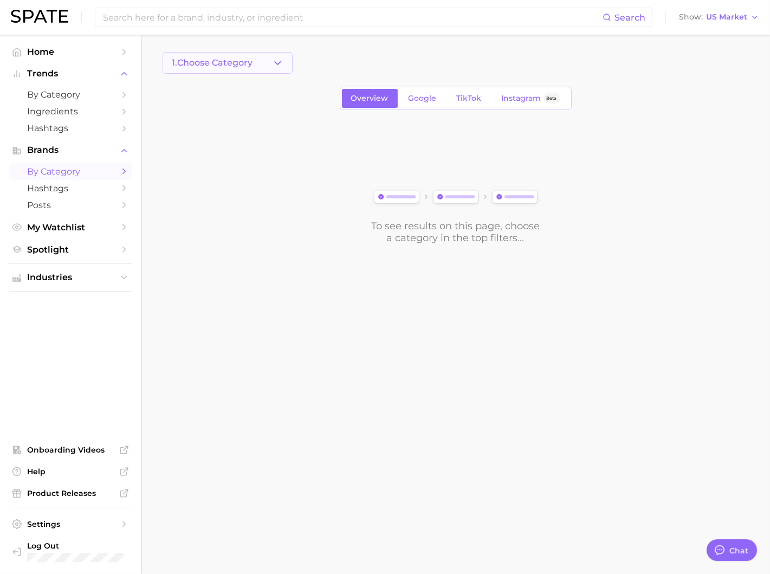
click at [251, 69] on button "1. Choose Category" at bounding box center [227, 63] width 130 height 22
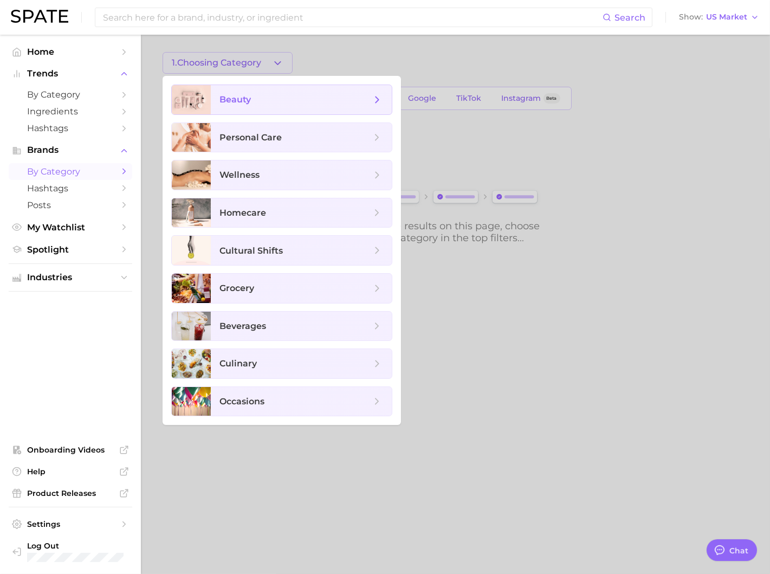
click at [244, 121] on ul "beauty personal care wellness homecare cultural shifts grocery beverages culina…" at bounding box center [281, 250] width 238 height 349
click at [244, 134] on span "personal care" at bounding box center [250, 137] width 62 height 10
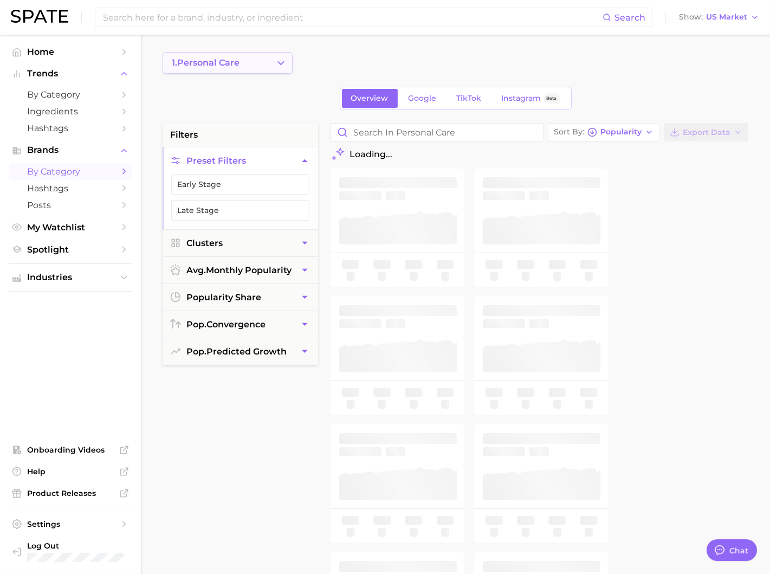
click at [270, 62] on button "1. personal care" at bounding box center [227, 63] width 130 height 22
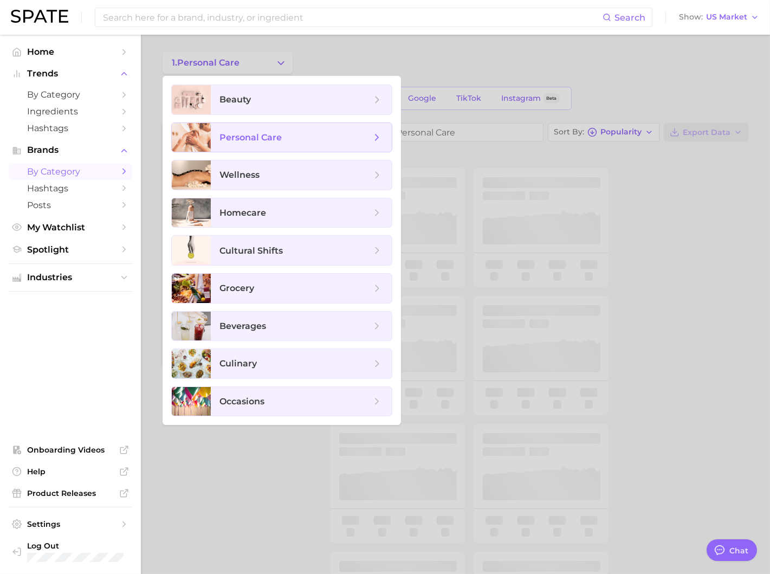
click at [255, 139] on span "personal care" at bounding box center [250, 137] width 62 height 10
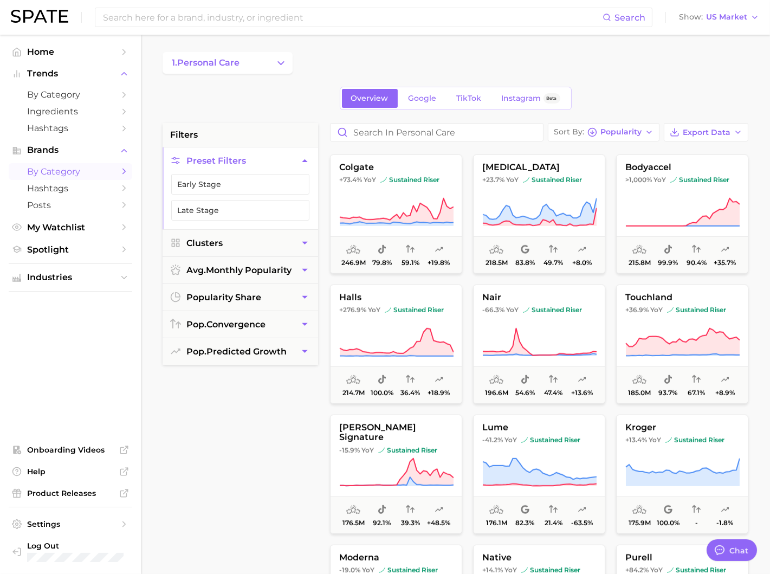
scroll to position [1323, 0]
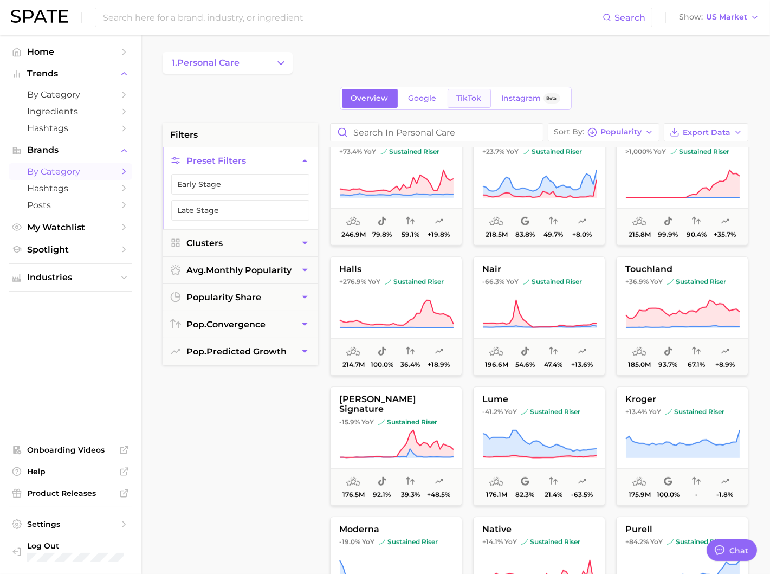
click at [472, 97] on span "TikTok" at bounding box center [469, 98] width 25 height 9
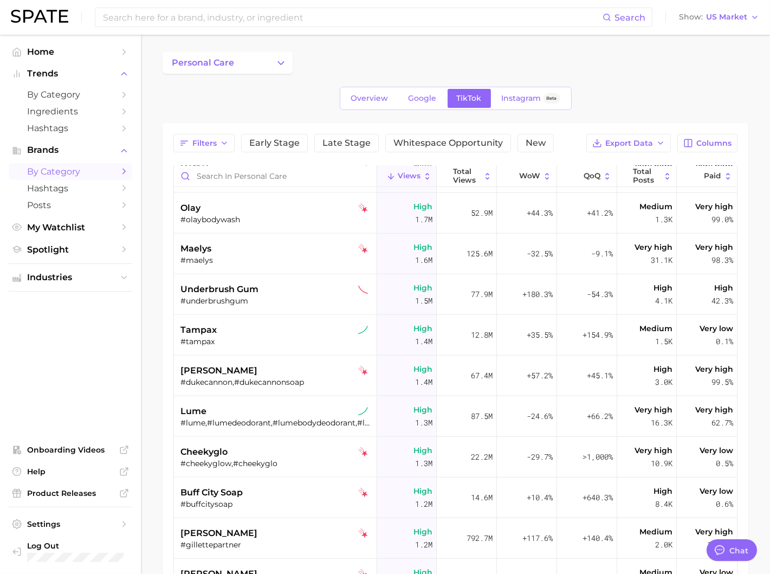
scroll to position [1663, 0]
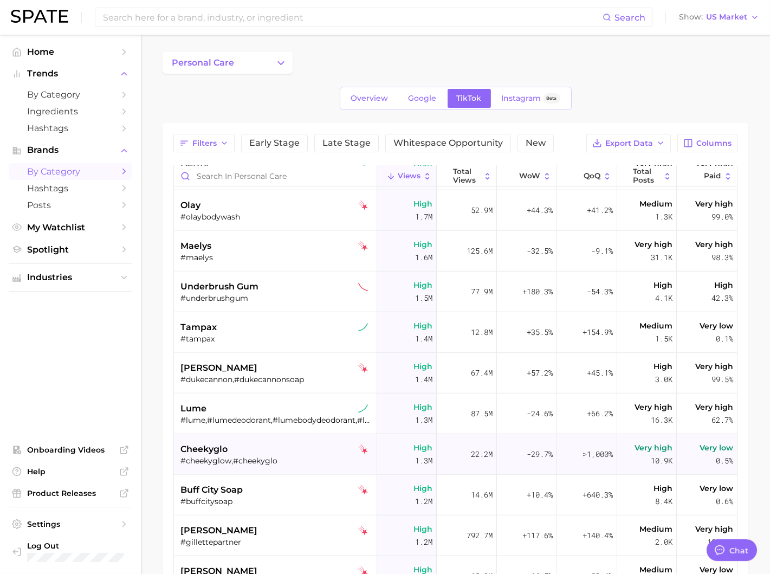
click at [297, 458] on div "#cheekyglow,#cheekyglo" at bounding box center [276, 460] width 192 height 10
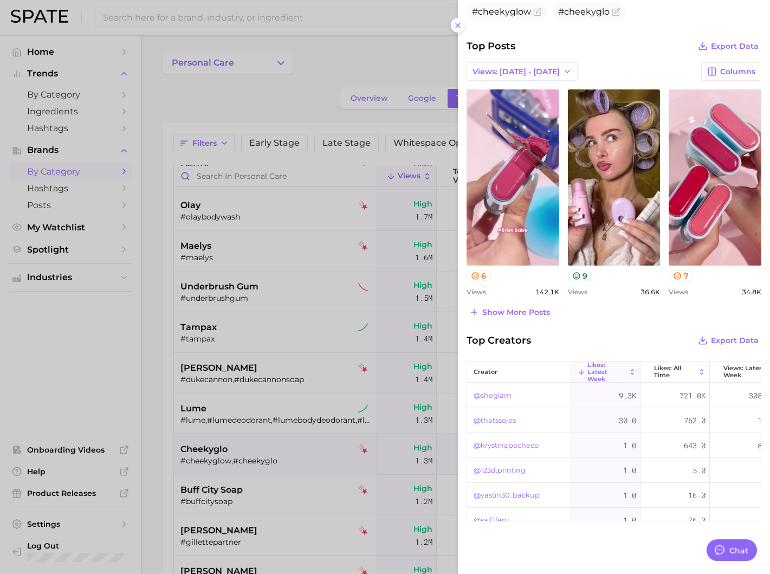
scroll to position [336, 0]
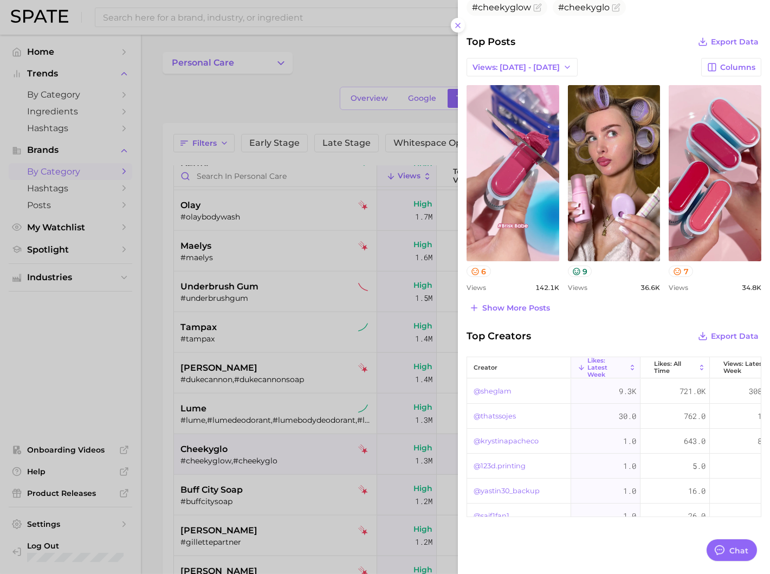
click at [282, 476] on div at bounding box center [385, 287] width 770 height 574
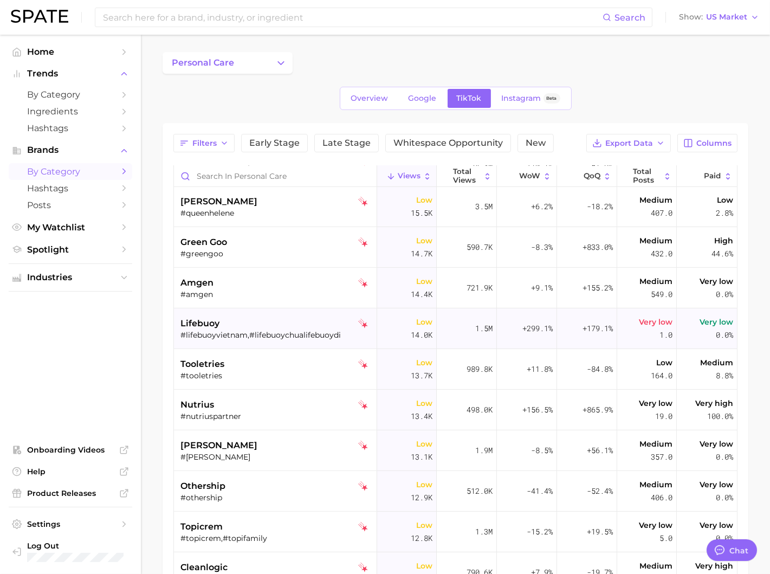
scroll to position [7845, 0]
